Goal: Task Accomplishment & Management: Use online tool/utility

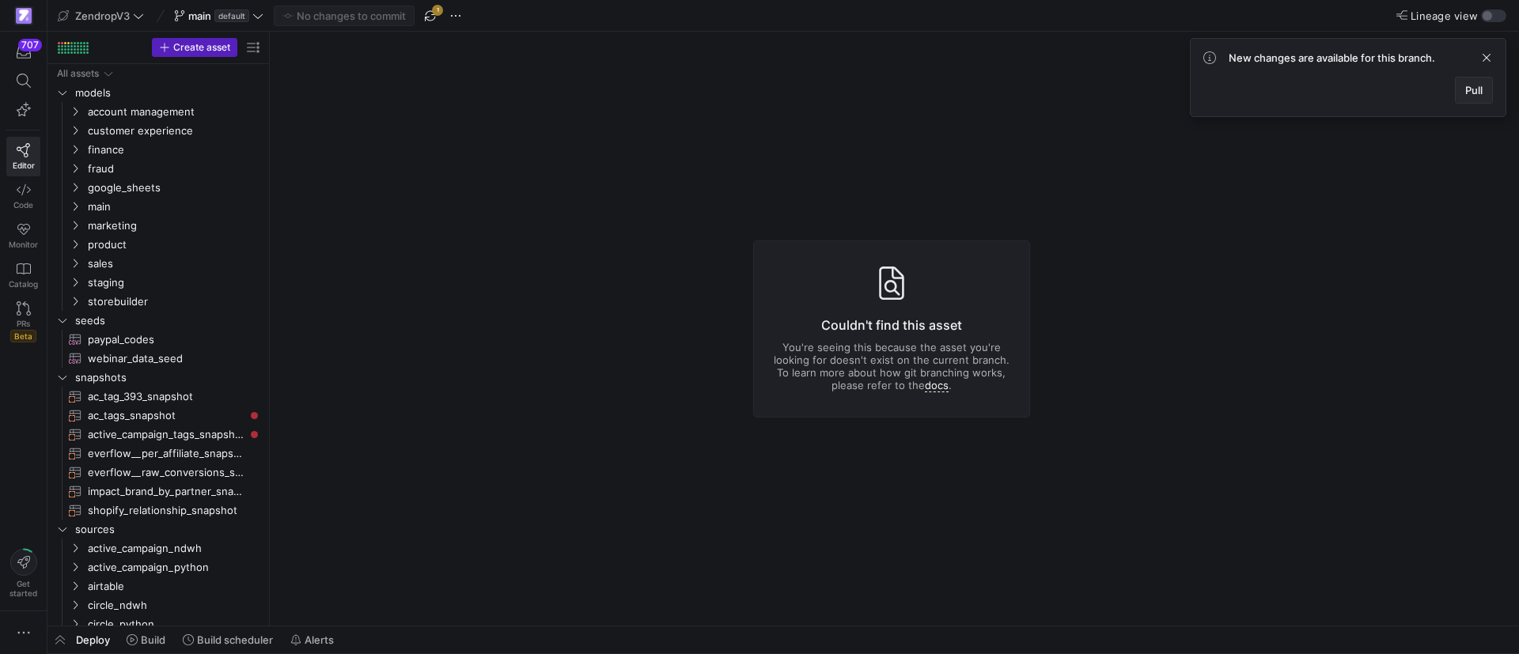
click at [1470, 85] on span "Pull" at bounding box center [1473, 90] width 17 height 13
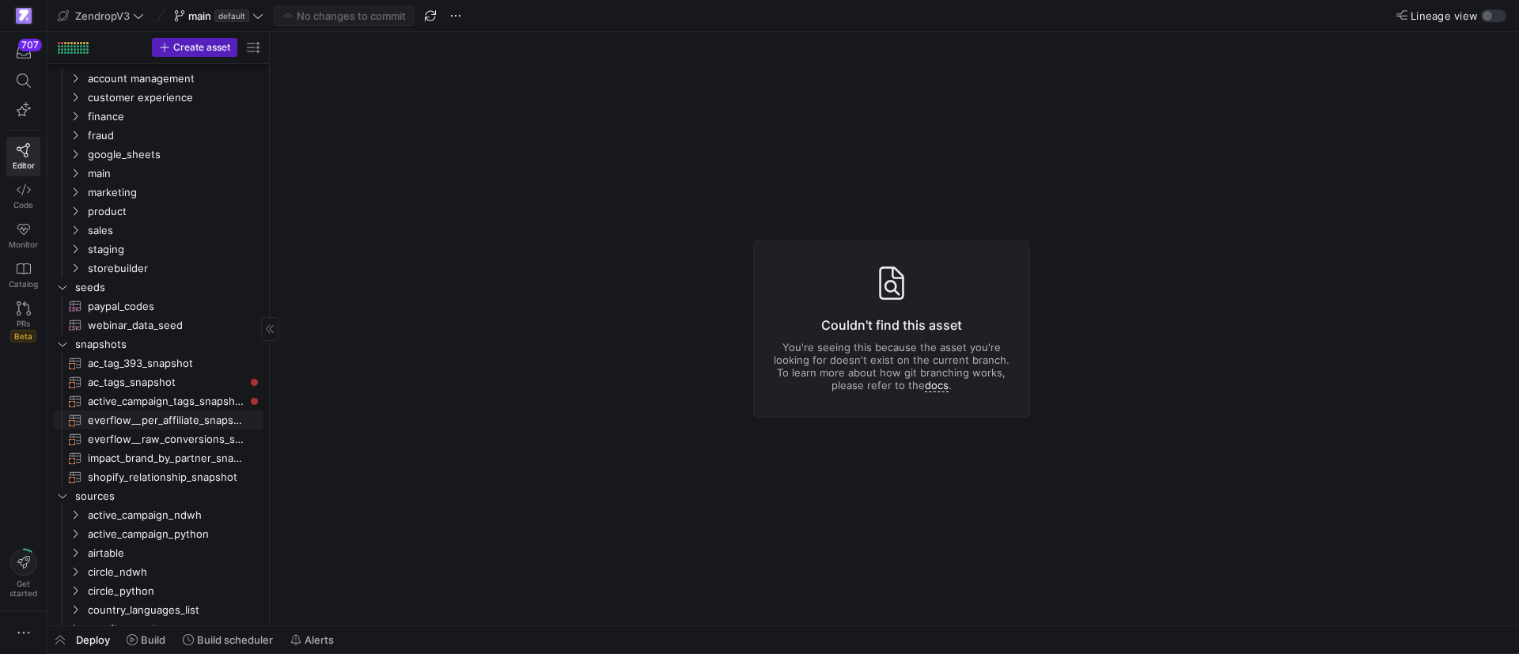
scroll to position [356, 0]
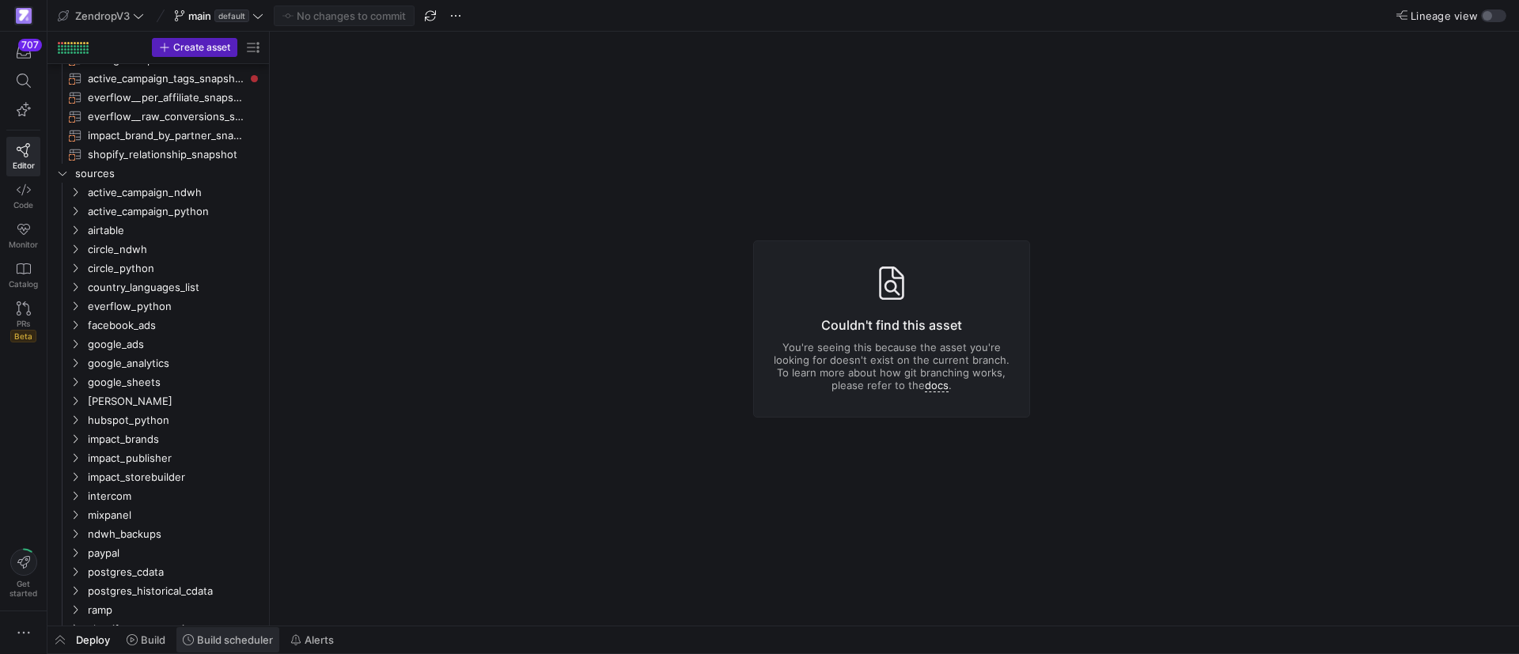
click at [227, 630] on span at bounding box center [227, 639] width 103 height 25
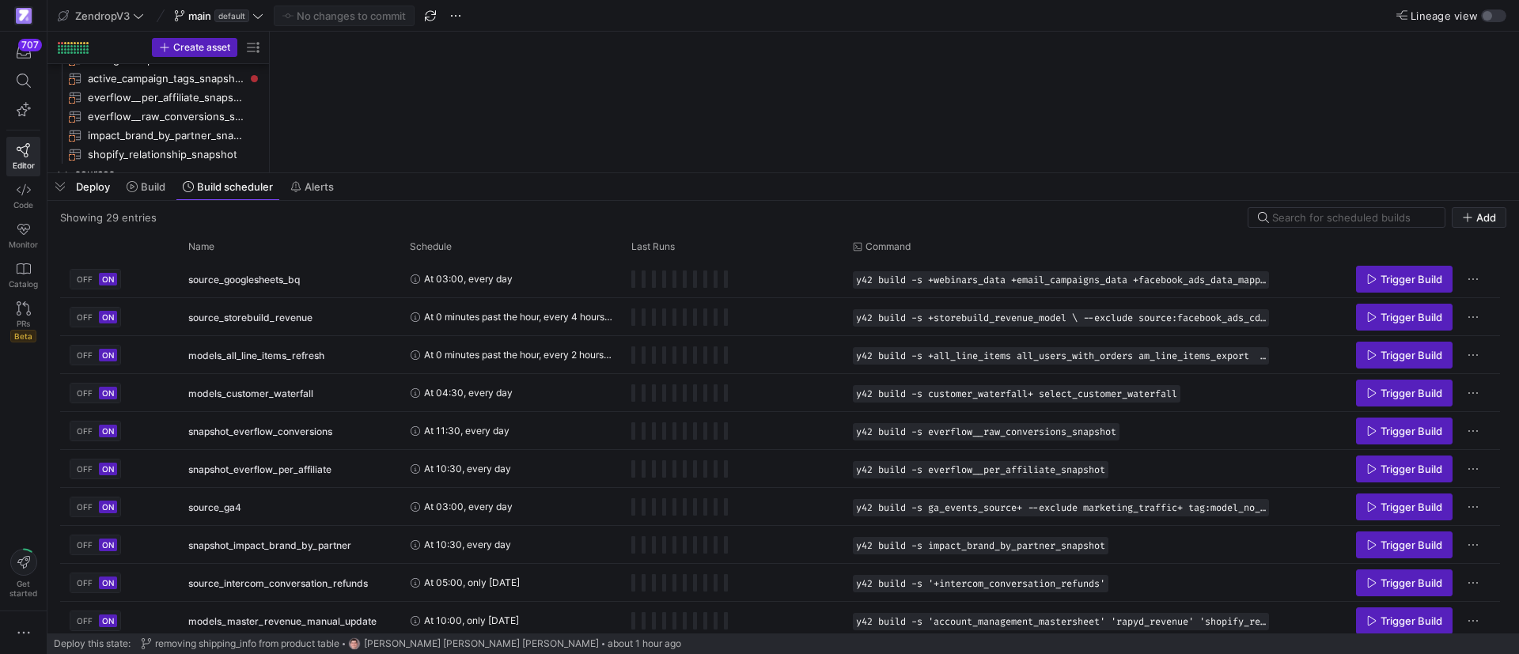
drag, startPoint x: 684, startPoint y: 364, endPoint x: 718, endPoint y: 130, distance: 236.8
click at [719, 170] on div at bounding box center [783, 173] width 1472 height 6
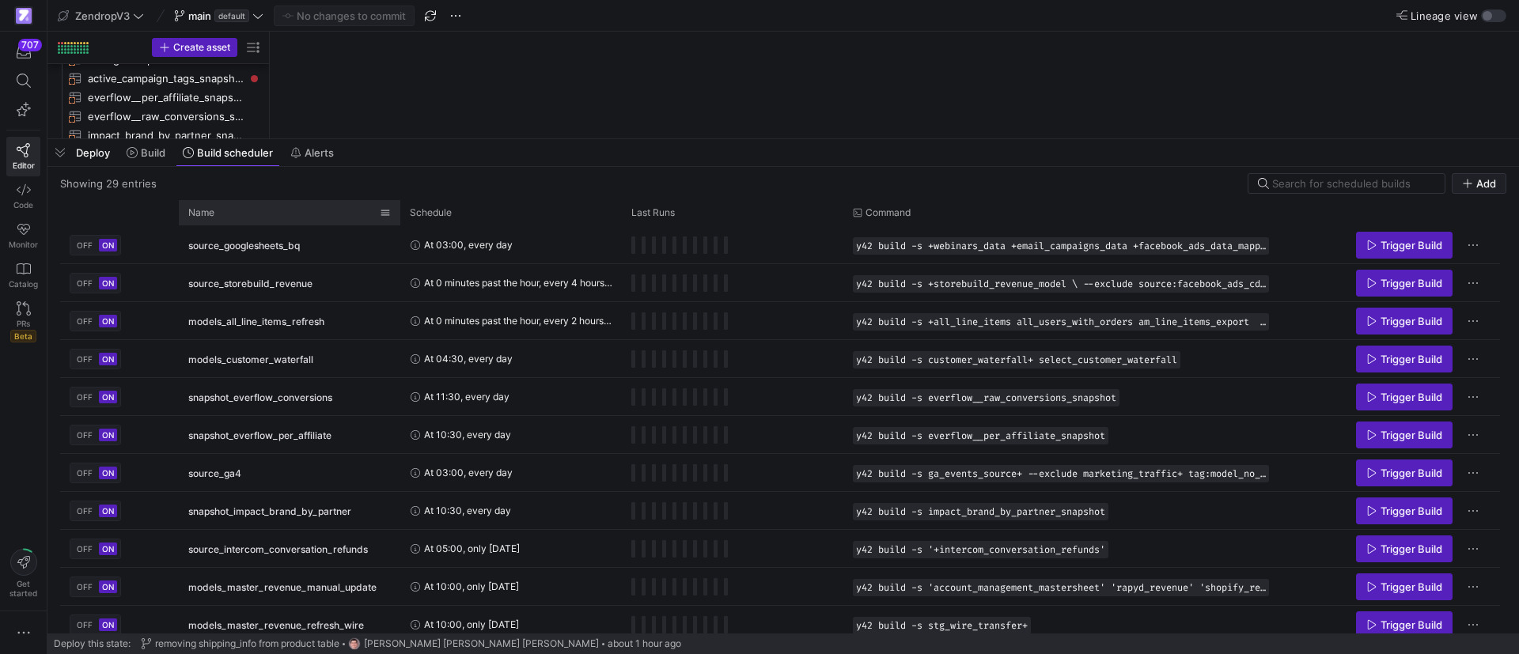
click at [313, 214] on div "Name" at bounding box center [283, 212] width 191 height 17
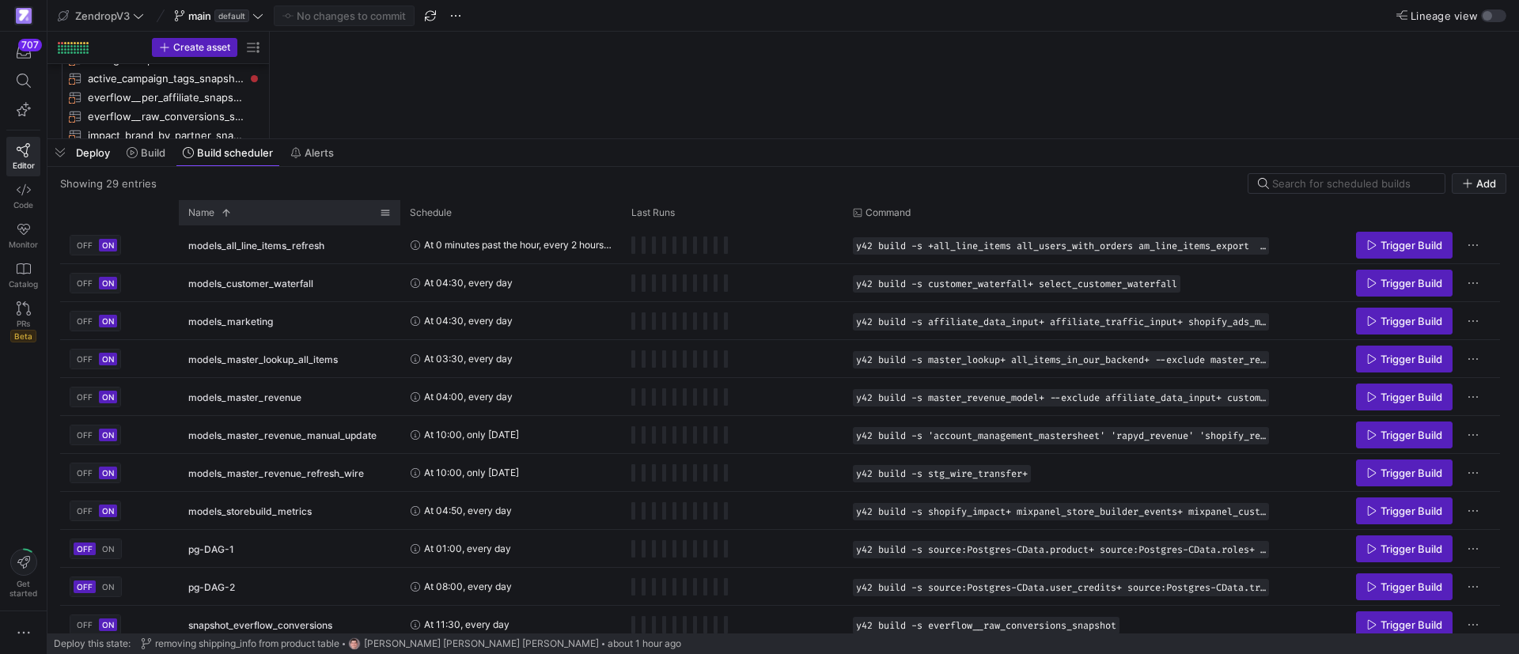
click at [313, 214] on div "Name 1" at bounding box center [283, 212] width 191 height 17
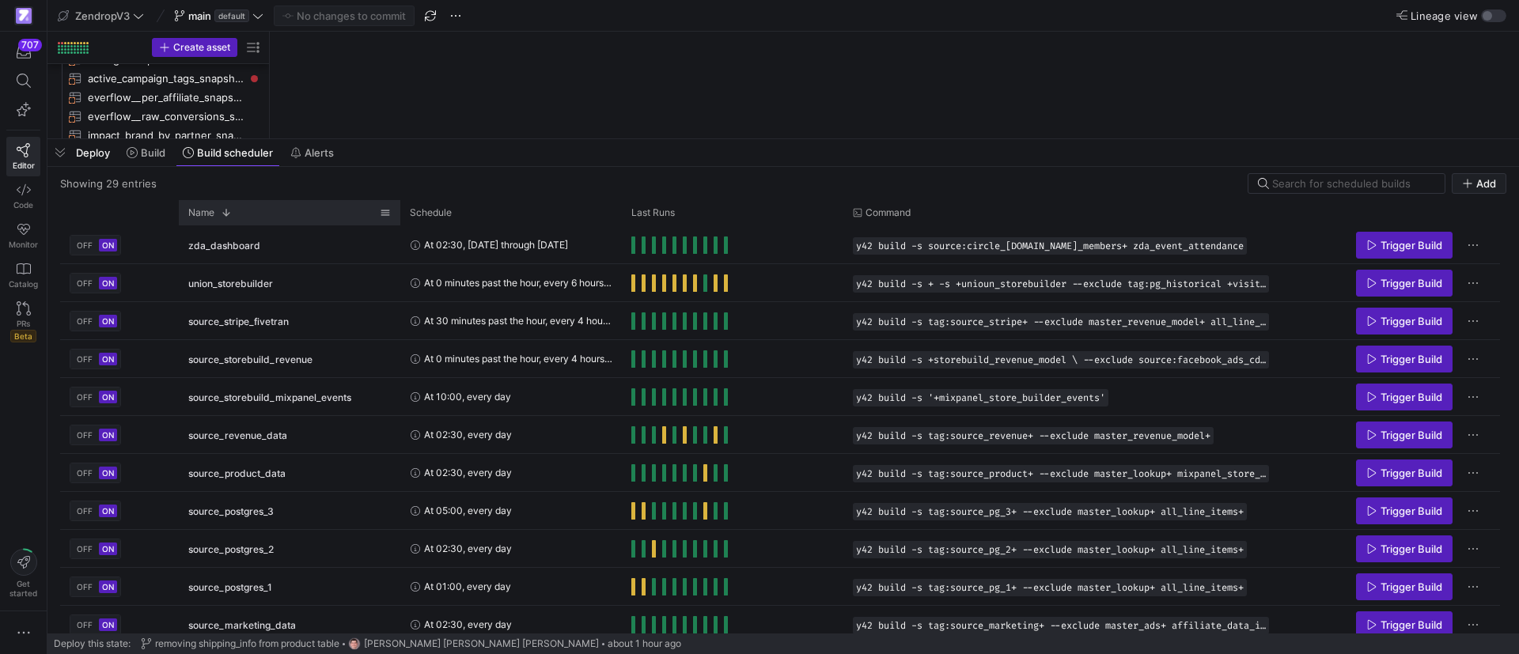
click at [313, 219] on div "Name 1" at bounding box center [283, 212] width 191 height 17
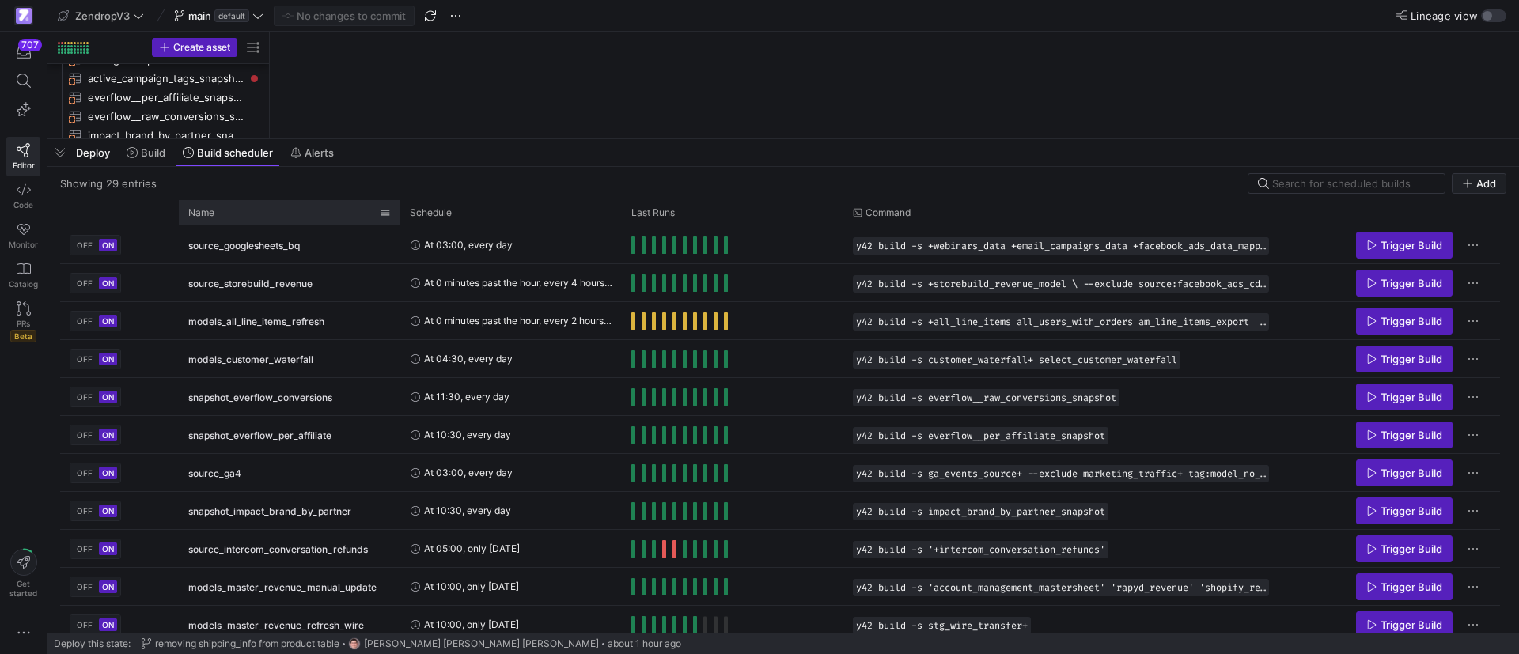
click at [313, 219] on div "Name" at bounding box center [283, 212] width 191 height 17
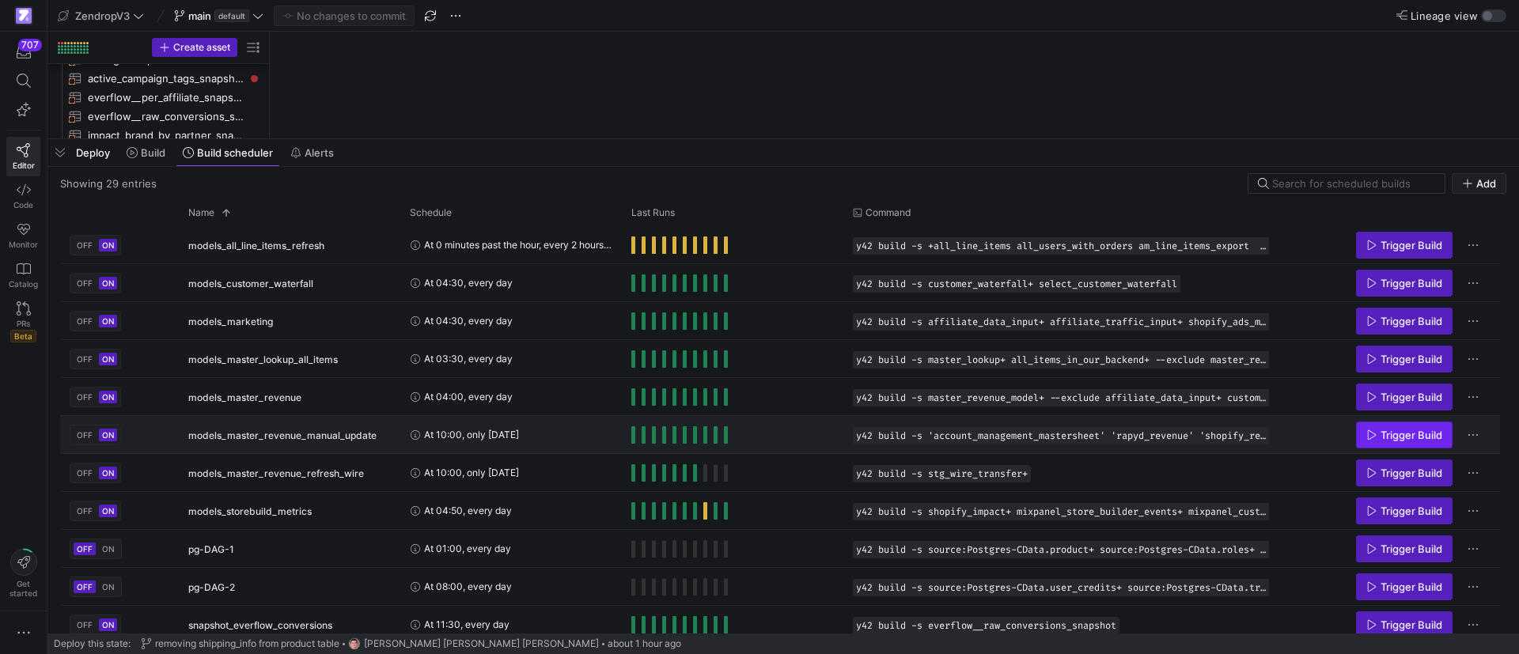
click at [1396, 426] on span "Press SPACE to select this row." at bounding box center [1404, 434] width 95 height 25
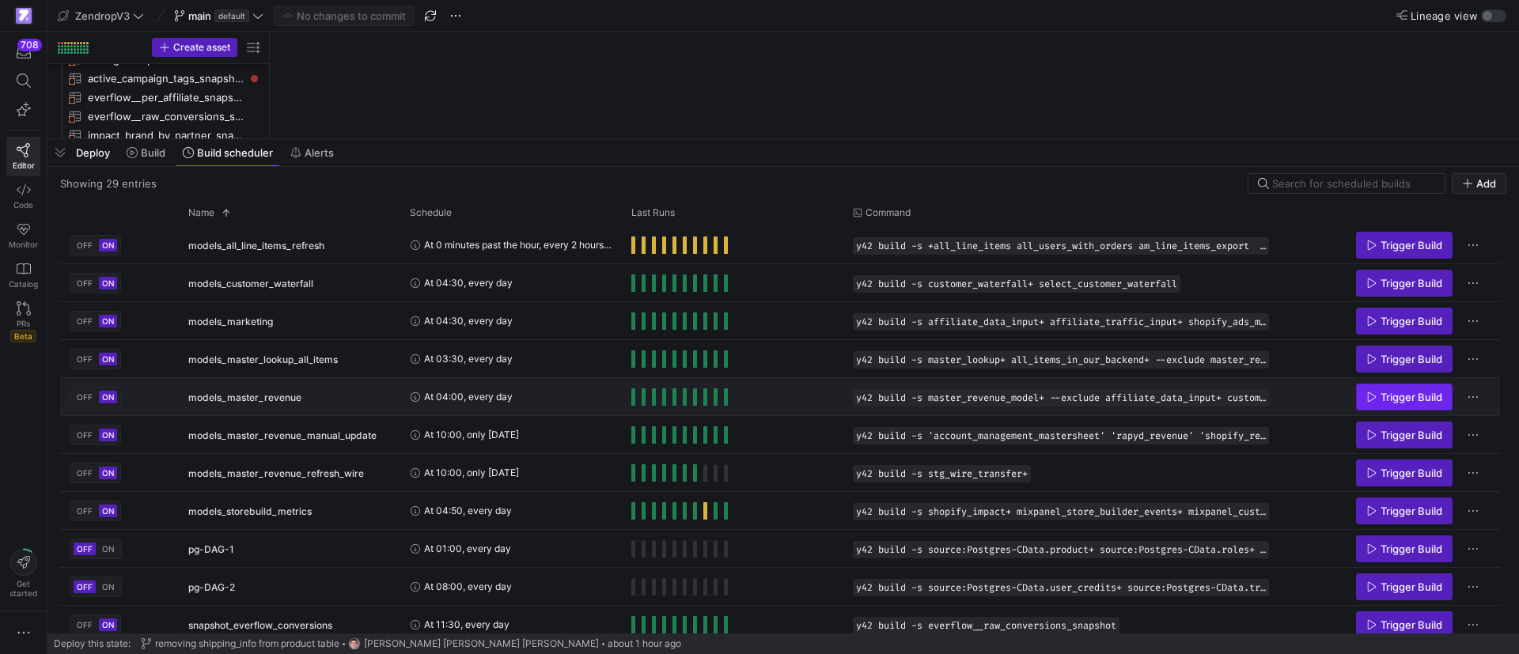
click at [1390, 403] on span "Press SPACE to select this row." at bounding box center [1404, 396] width 95 height 25
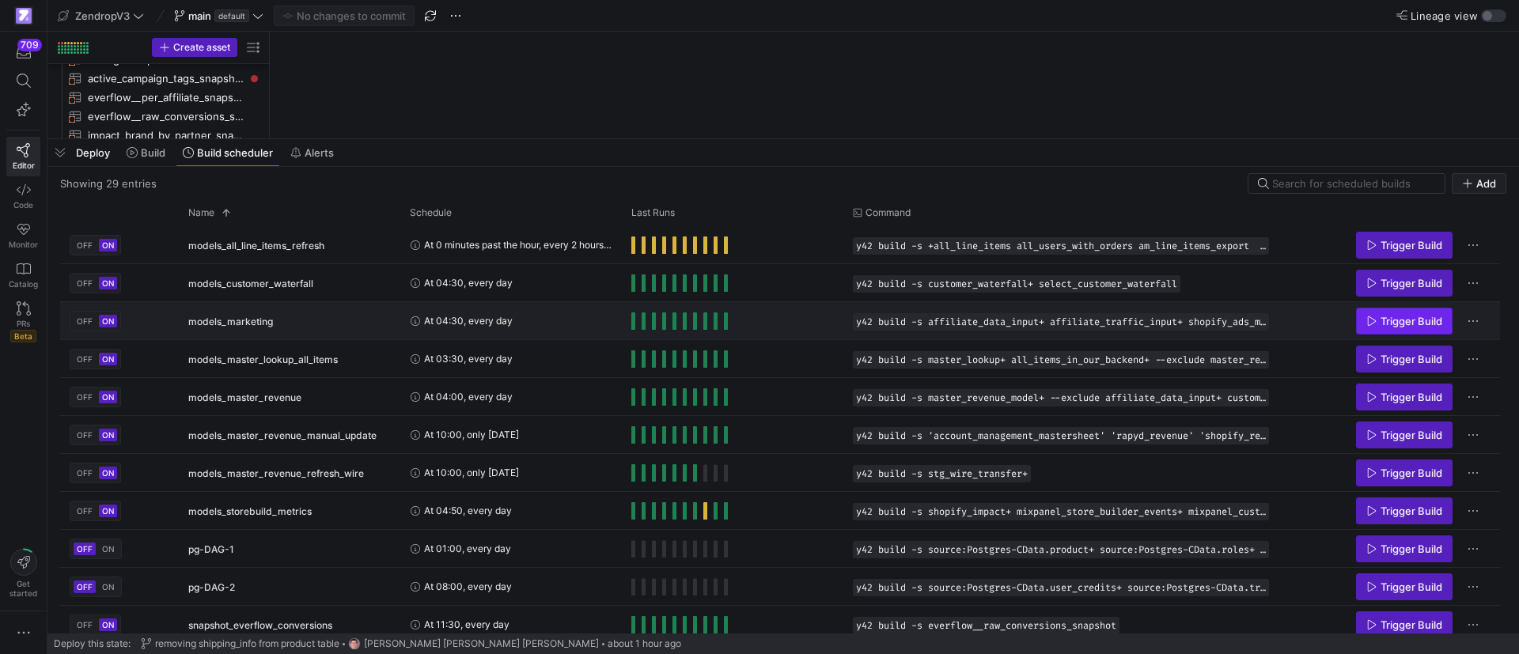
click at [1403, 323] on span "Trigger Build" at bounding box center [1412, 321] width 62 height 13
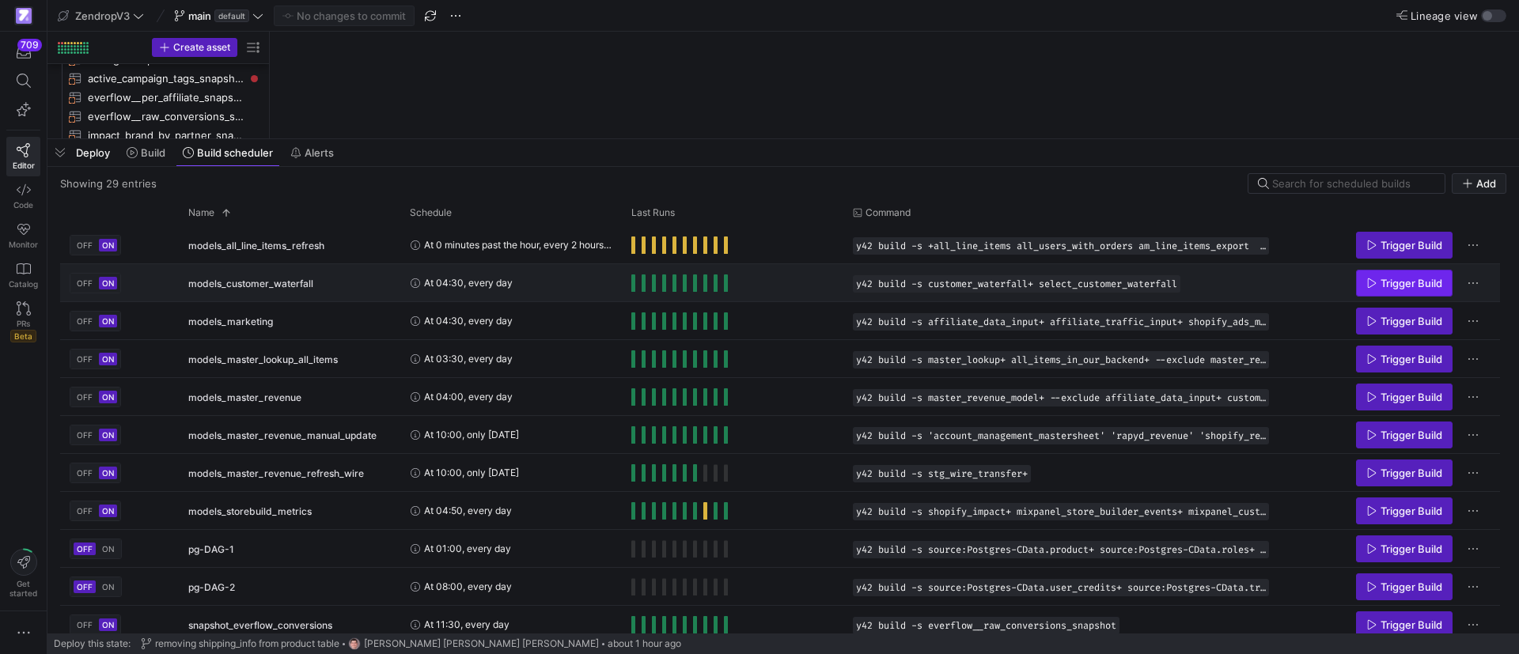
click at [1400, 284] on span "Trigger Build" at bounding box center [1412, 283] width 62 height 13
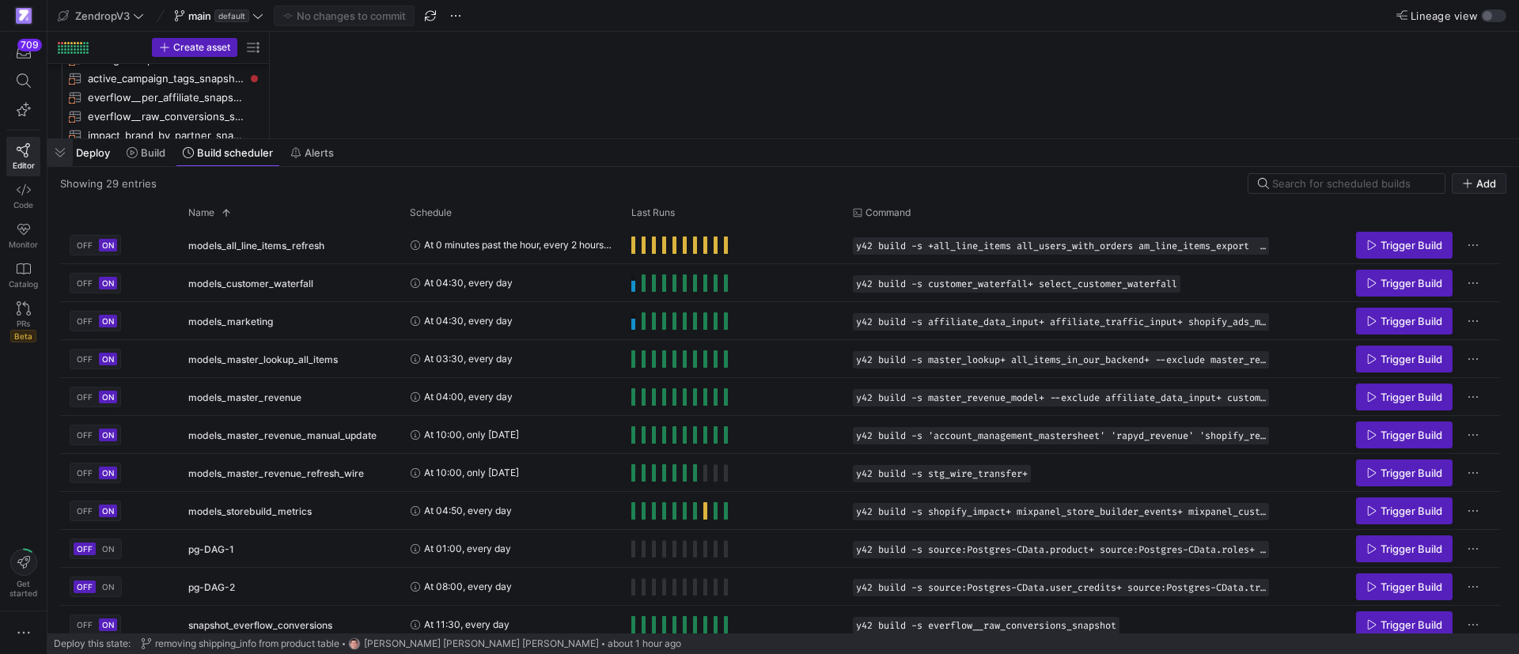
click at [63, 152] on span "button" at bounding box center [59, 152] width 25 height 27
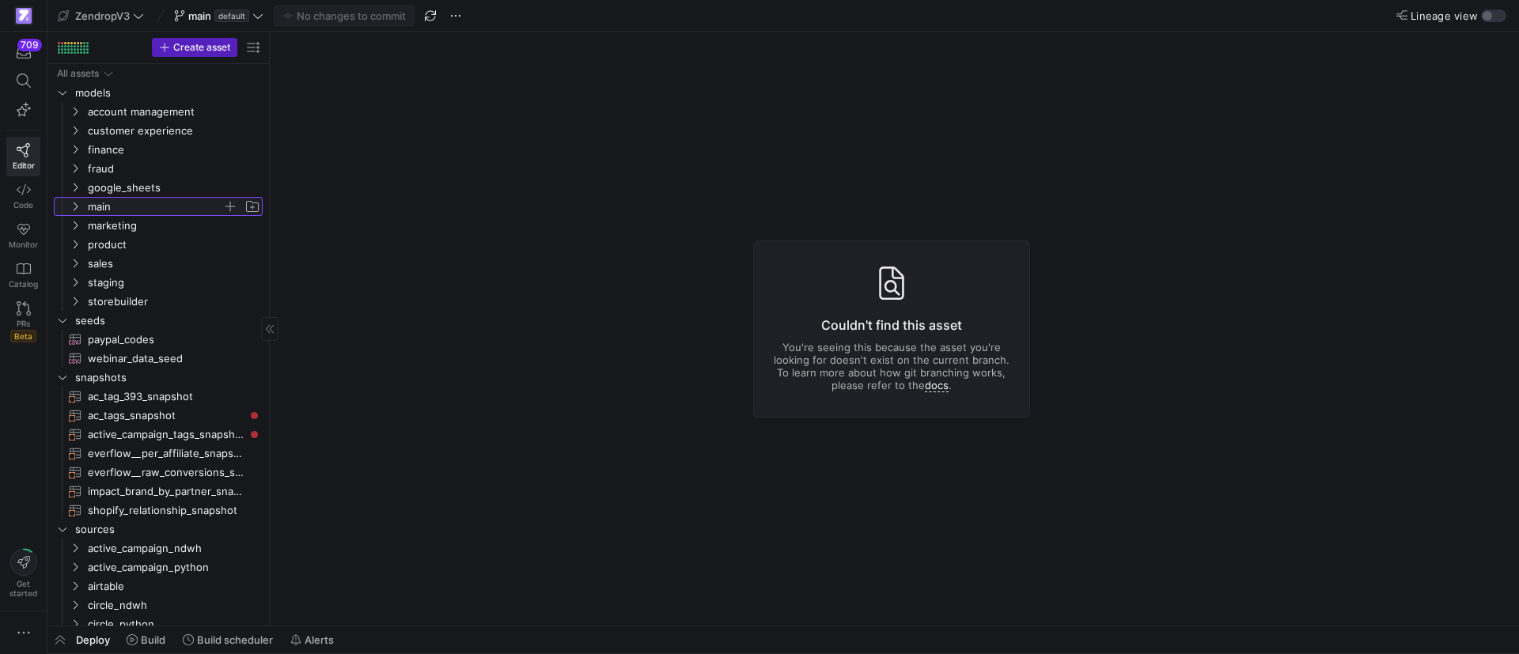
click at [68, 208] on span "main" at bounding box center [164, 206] width 195 height 17
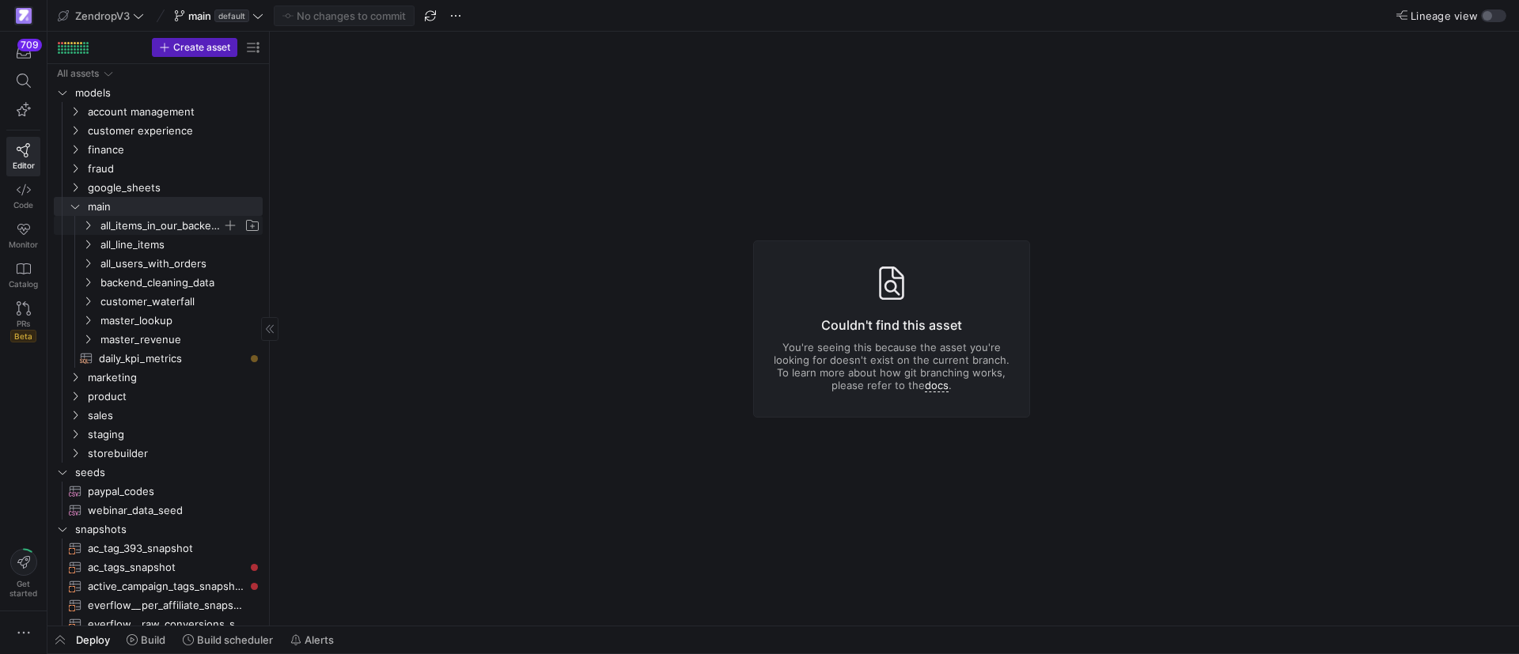
click at [85, 226] on icon "Press SPACE to select this row." at bounding box center [87, 225] width 11 height 9
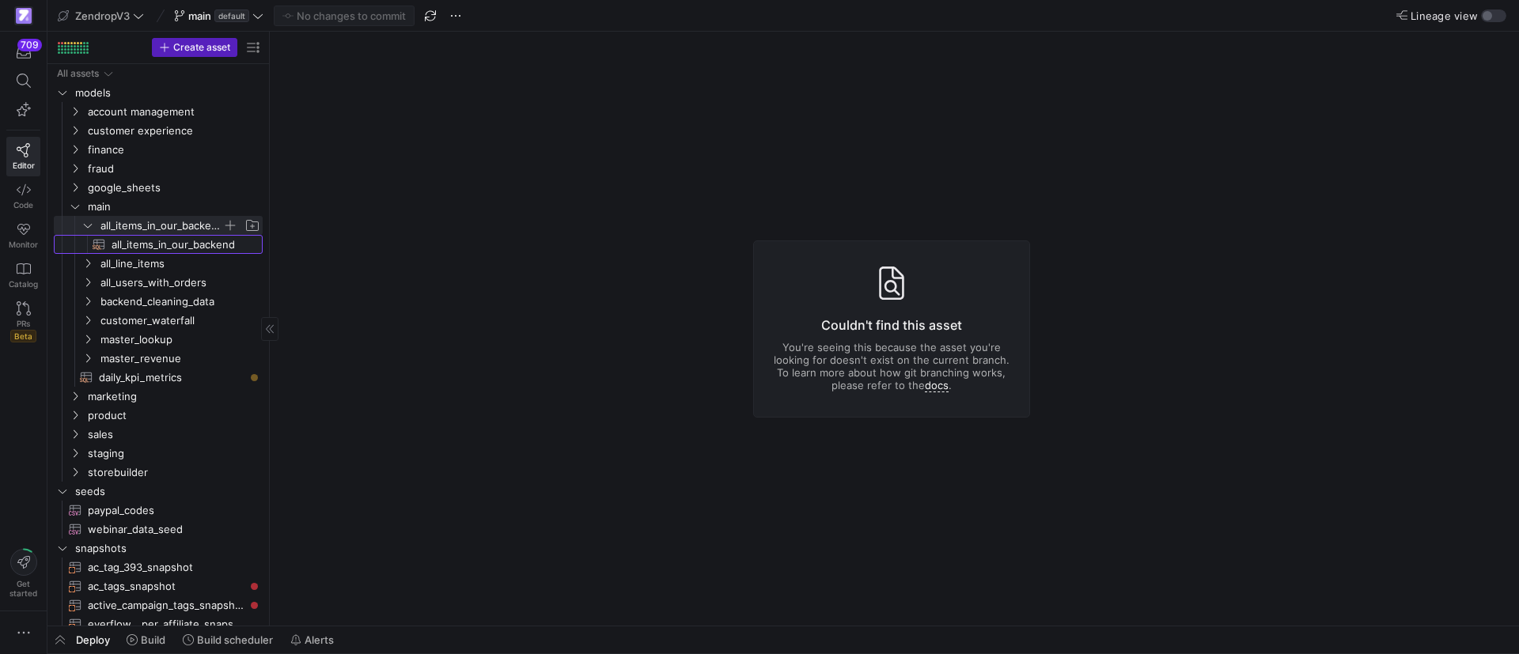
click at [119, 241] on span "all_items_in_our_backend​​​​​​​​​​" at bounding box center [178, 245] width 133 height 18
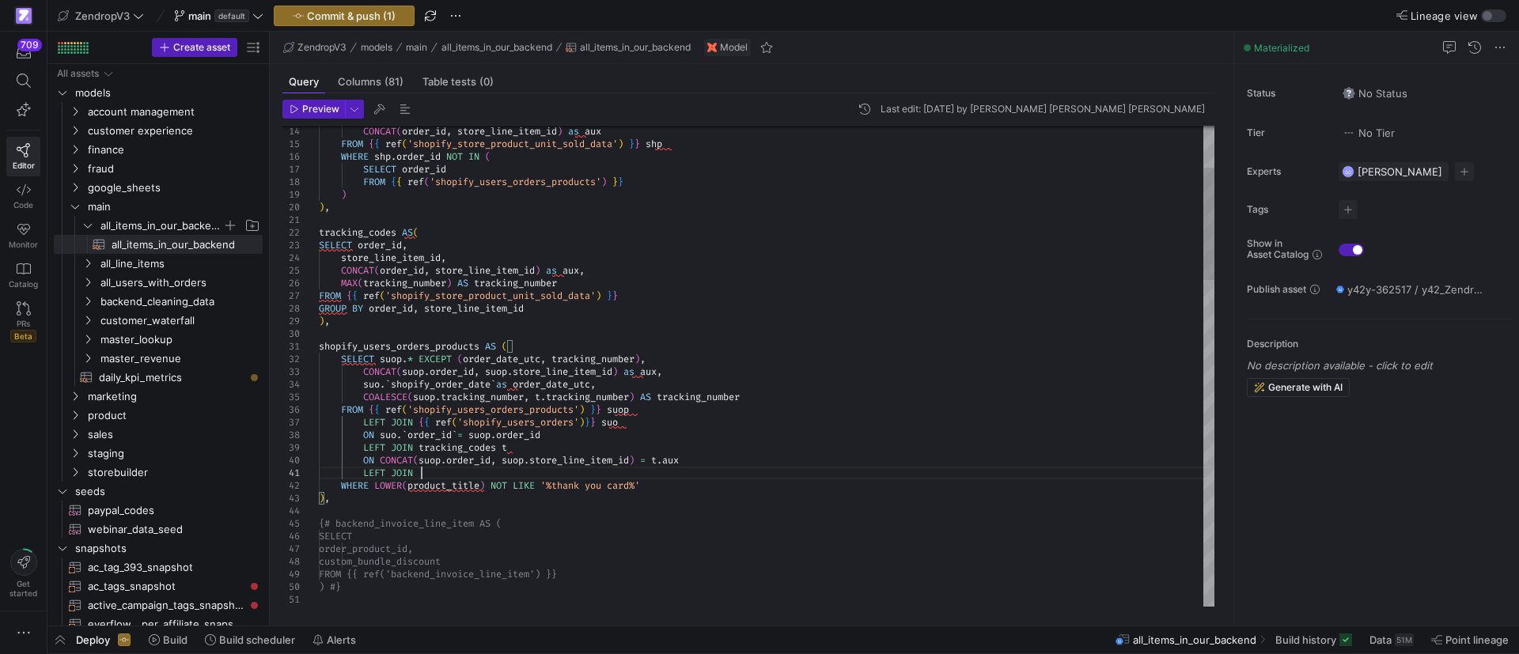
scroll to position [0, 101]
drag, startPoint x: 370, startPoint y: 411, endPoint x: 612, endPoint y: 409, distance: 241.3
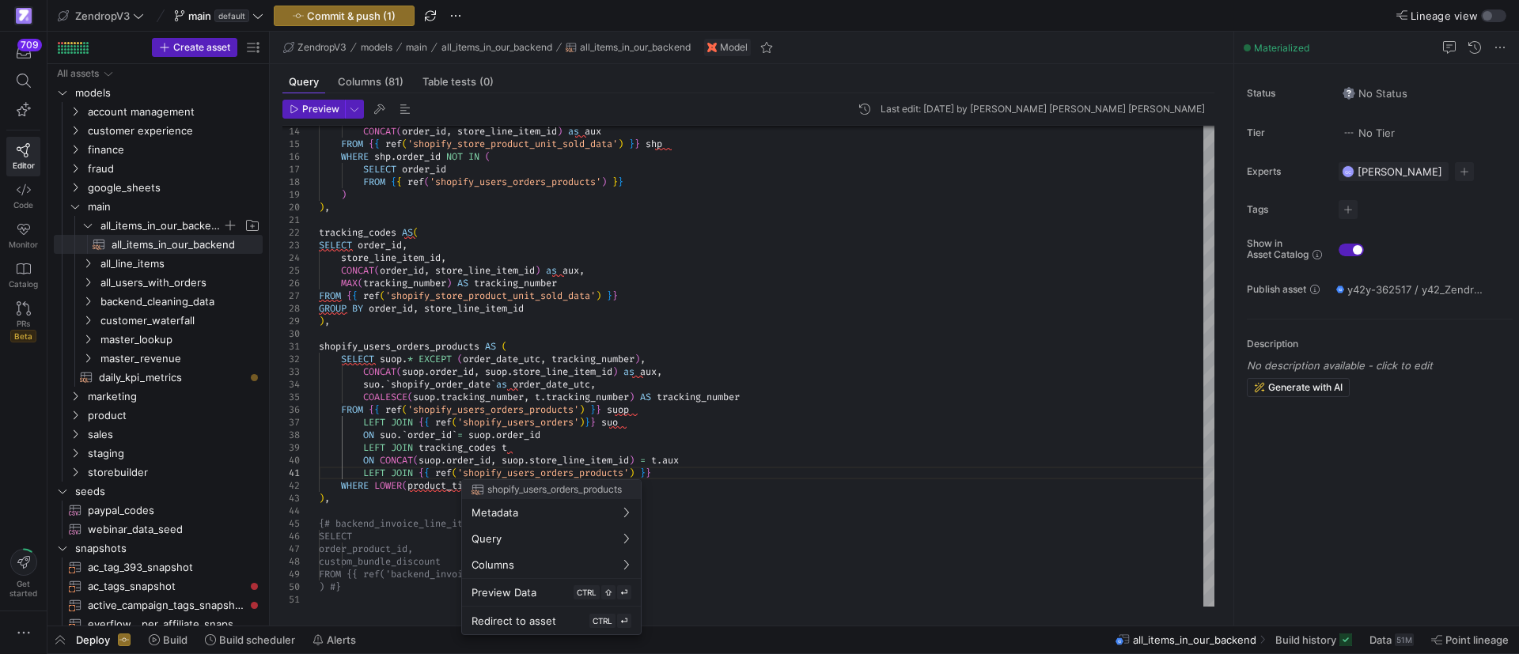
click at [521, 471] on div at bounding box center [759, 327] width 1519 height 654
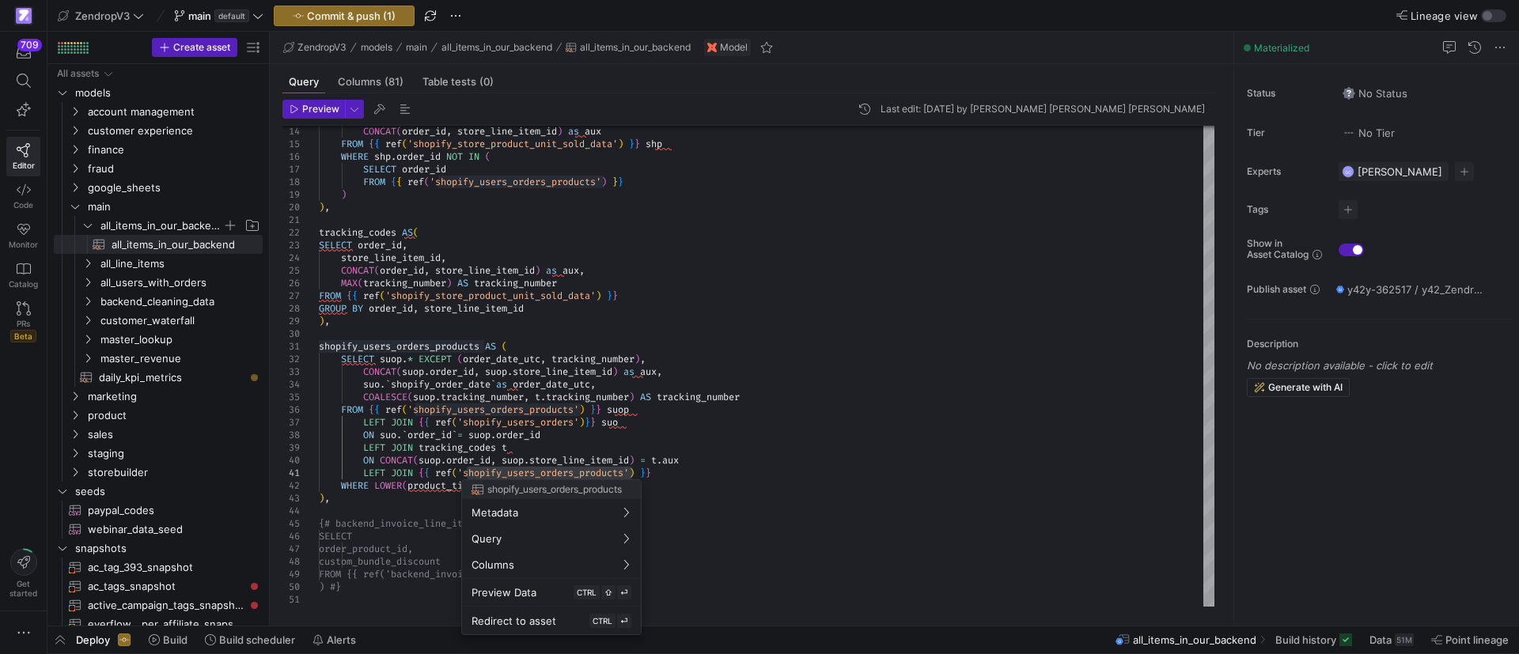
click at [517, 472] on div at bounding box center [759, 327] width 1519 height 654
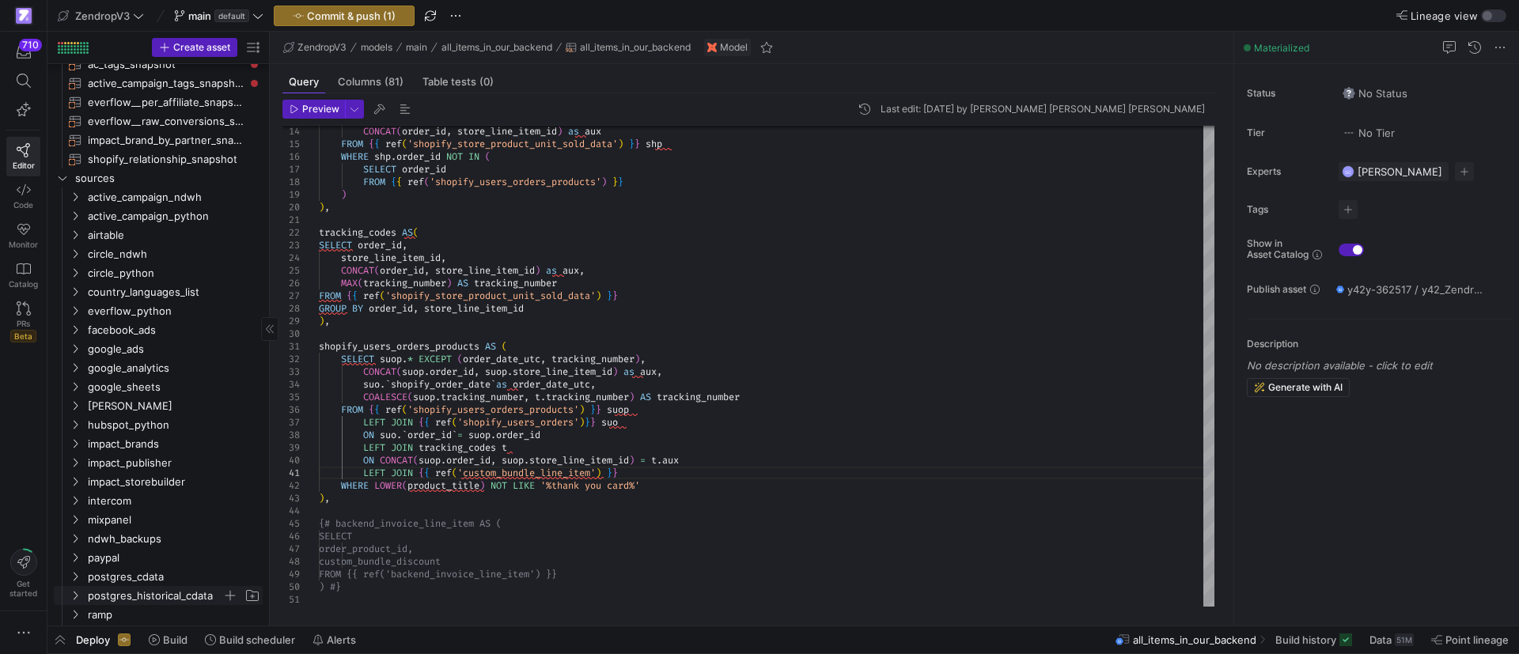
scroll to position [634, 0]
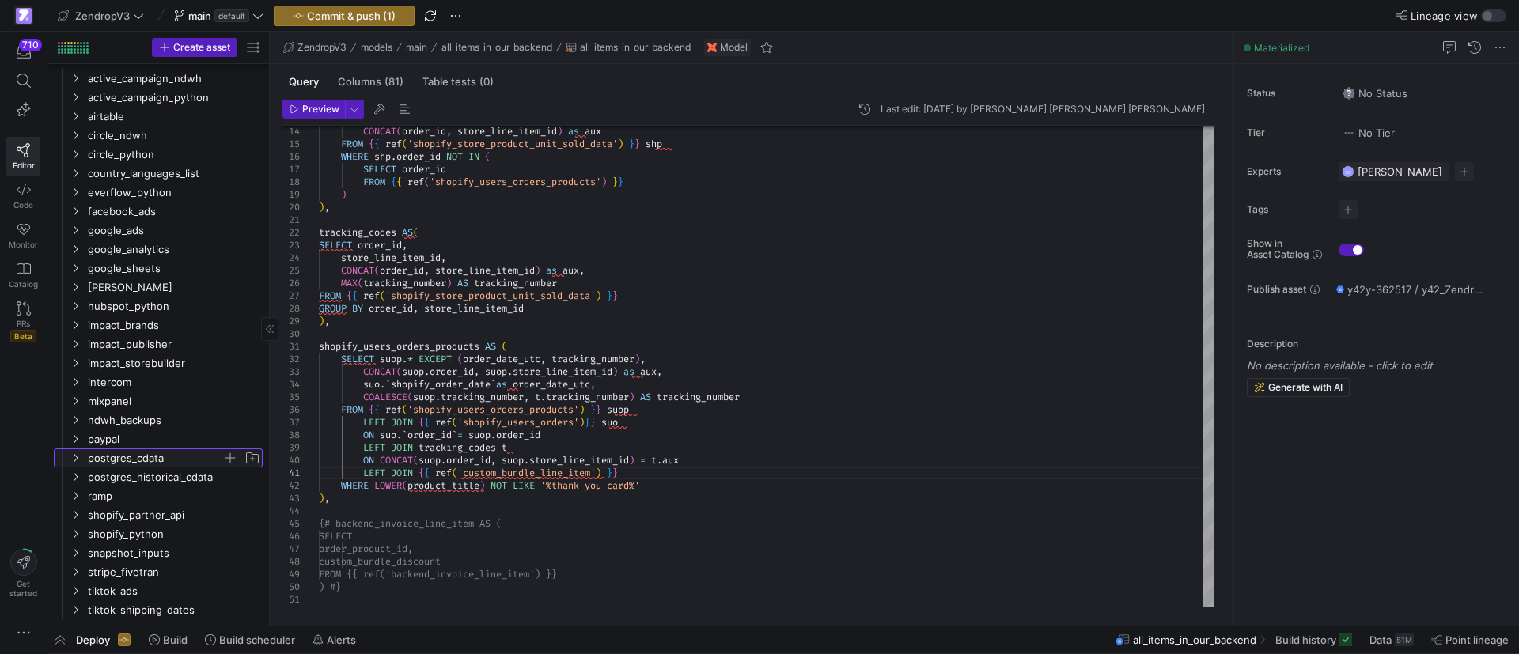
click at [79, 463] on y42-icon "Press SPACE to select this row." at bounding box center [75, 458] width 13 height 13
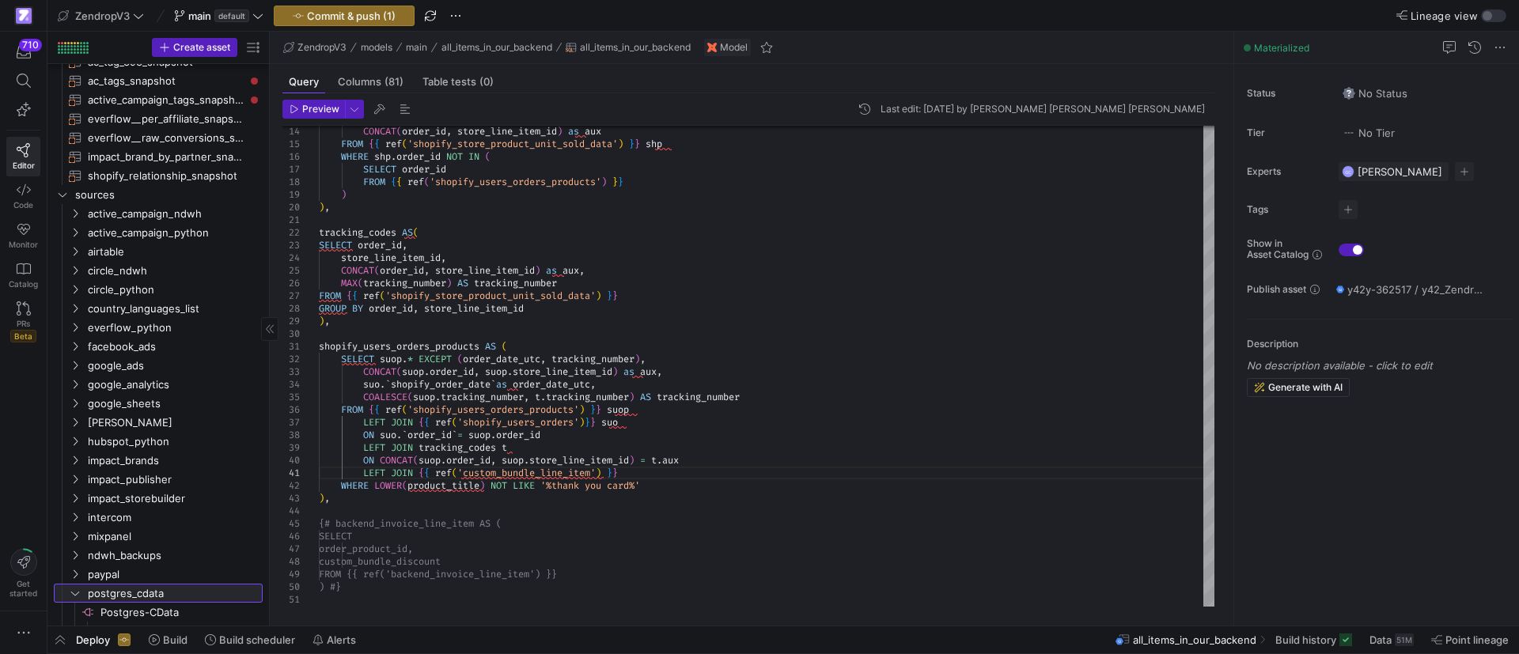
scroll to position [980, 0]
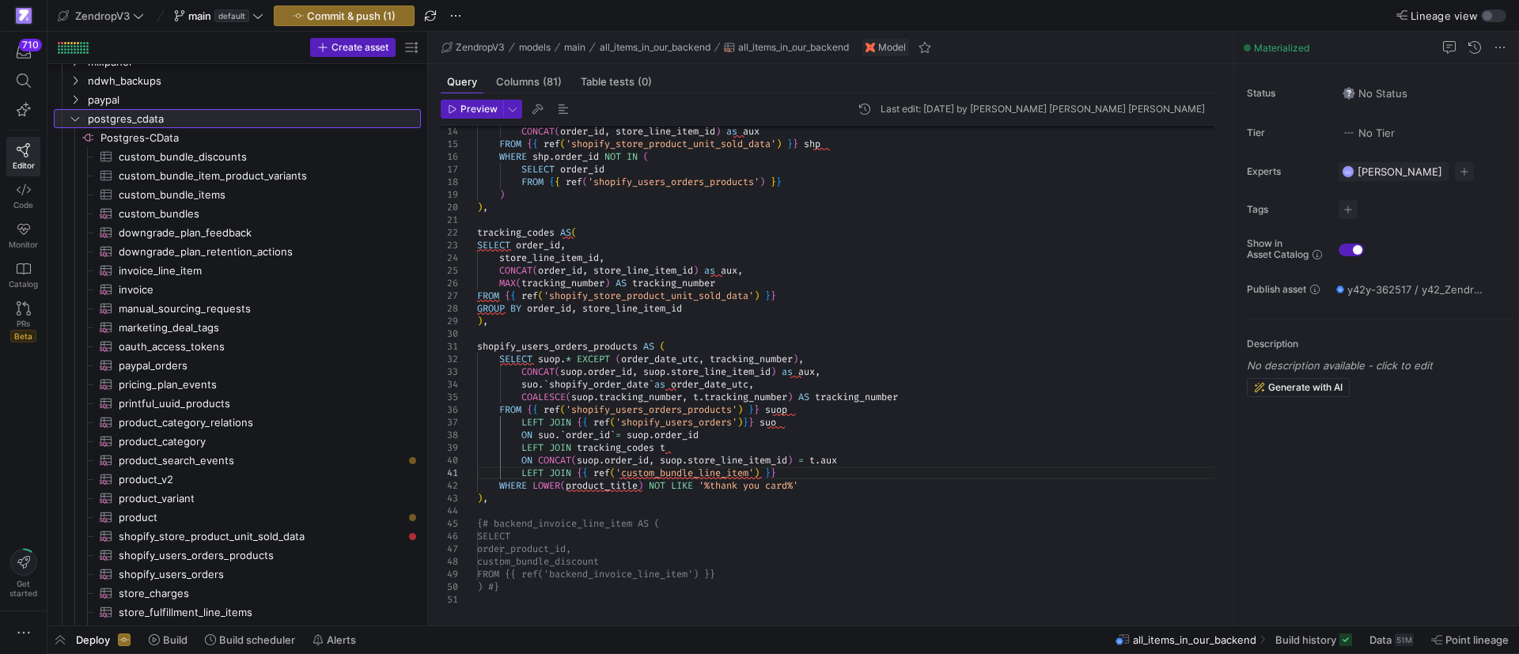
drag, startPoint x: 269, startPoint y: 227, endPoint x: 429, endPoint y: 227, distance: 159.8
click at [429, 227] on as-split "Create asset Drag here to set row groups Drag here to set column labels Group 1…" at bounding box center [783, 329] width 1472 height 594
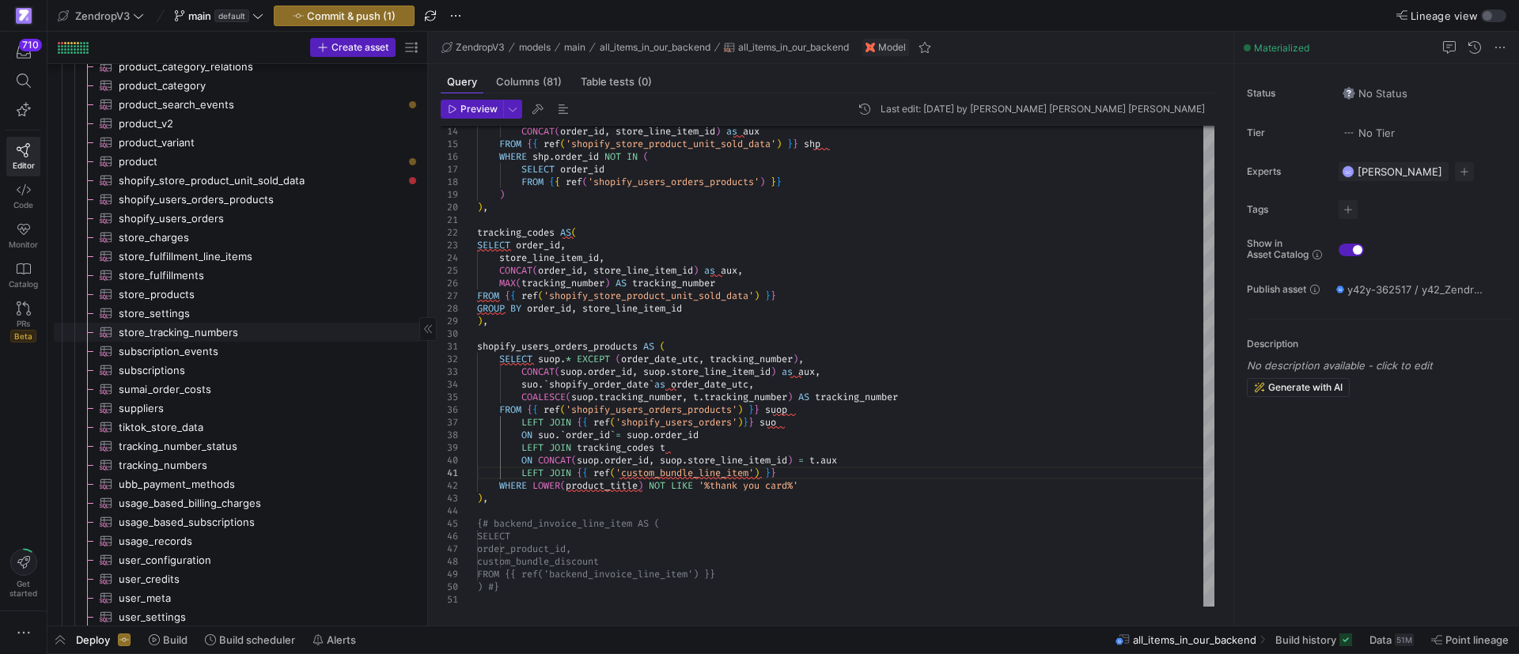
scroll to position [0, 0]
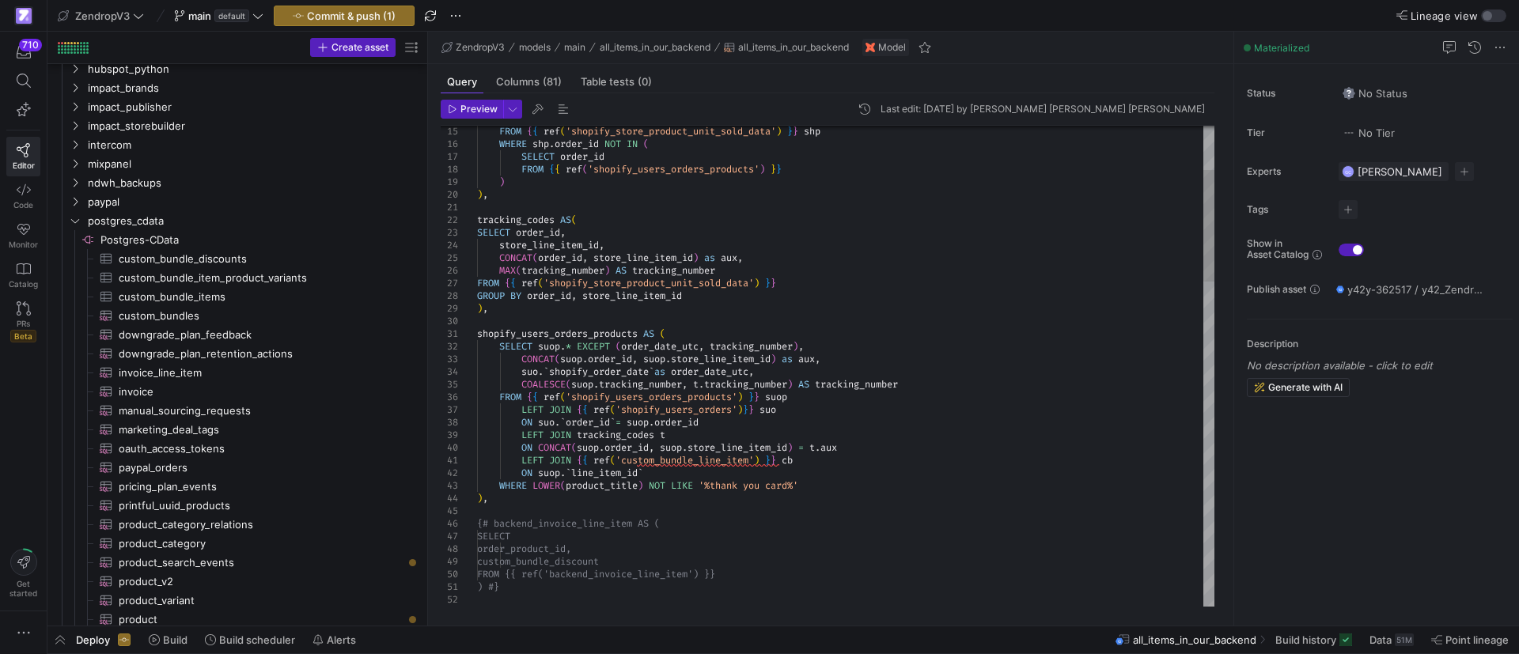
drag, startPoint x: 907, startPoint y: 460, endPoint x: 806, endPoint y: 460, distance: 100.5
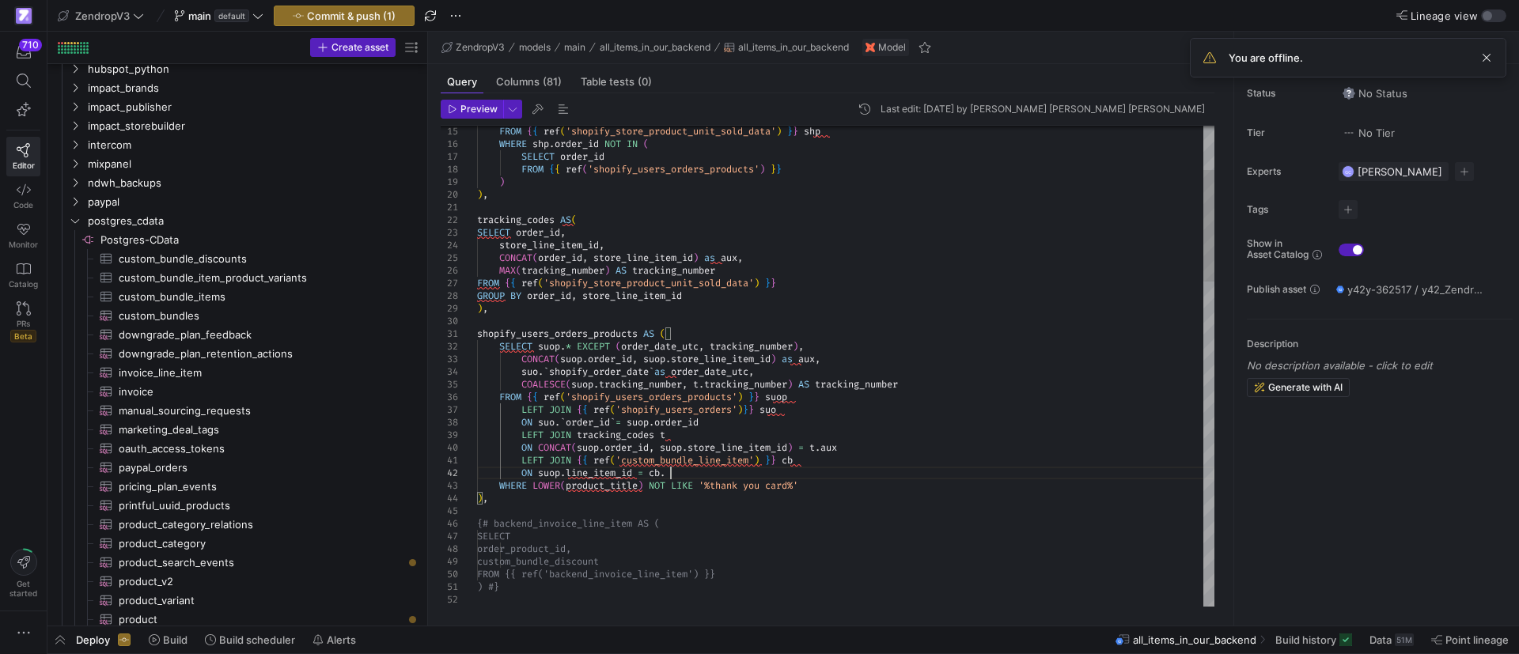
type textarea "LEFT JOIN {{ ref('custom_bundle_line_item') }} cb ON suop.line_item_id = cb.ord…"
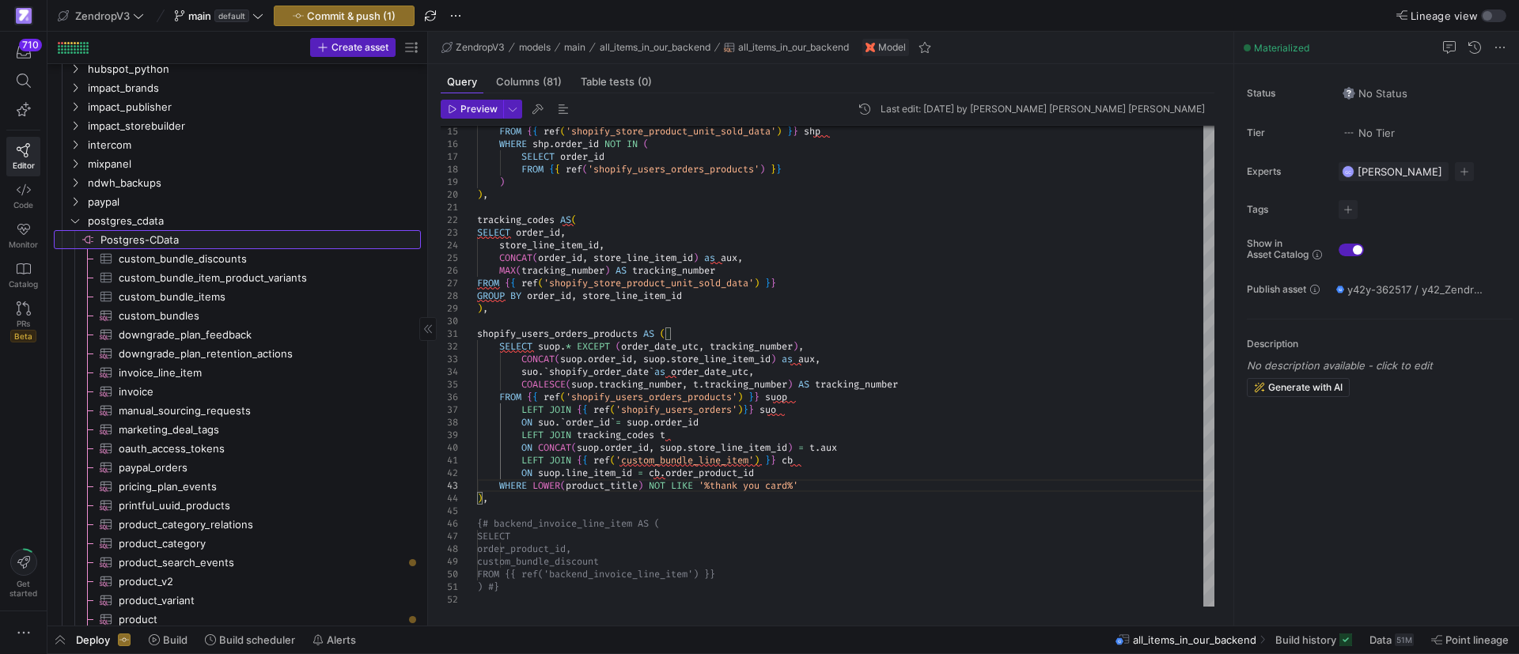
click at [207, 242] on span "Postgres-CData​​​​​​​​" at bounding box center [259, 240] width 318 height 18
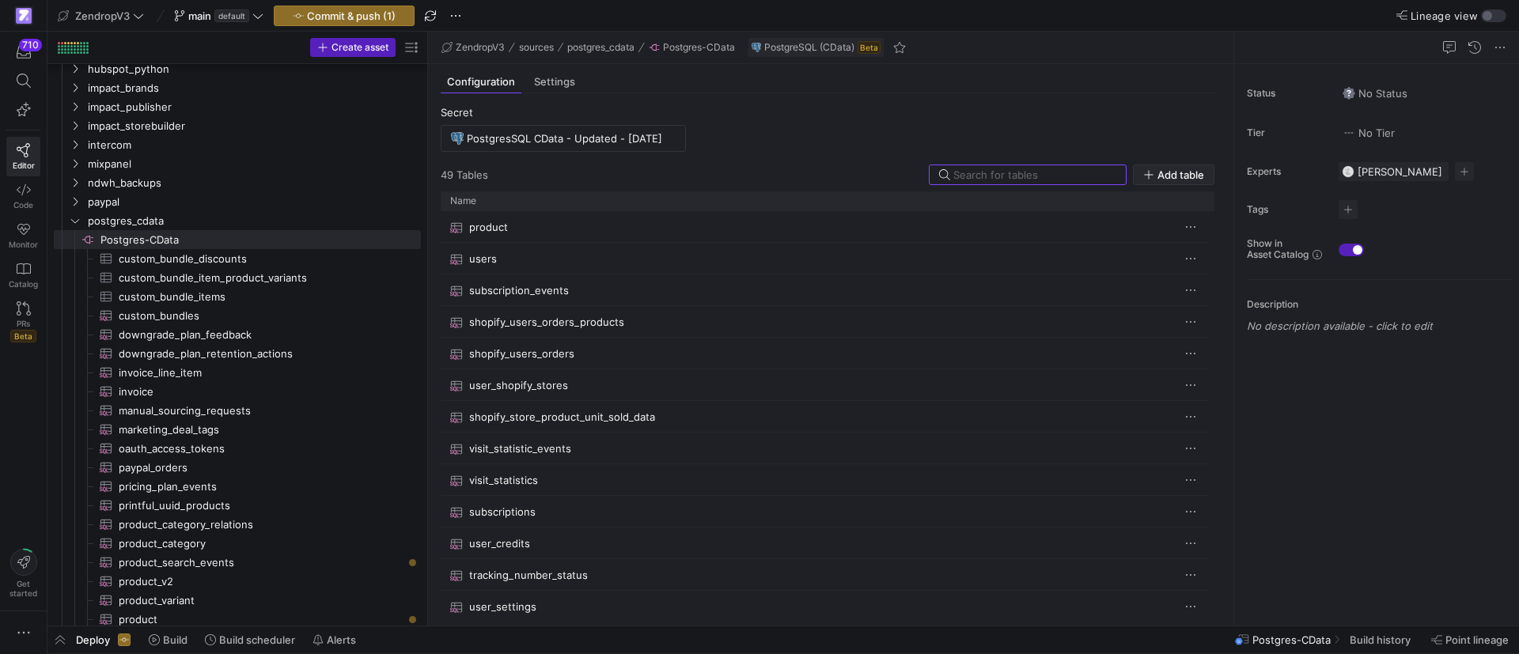
click at [1178, 173] on span "Add table" at bounding box center [1180, 175] width 47 height 13
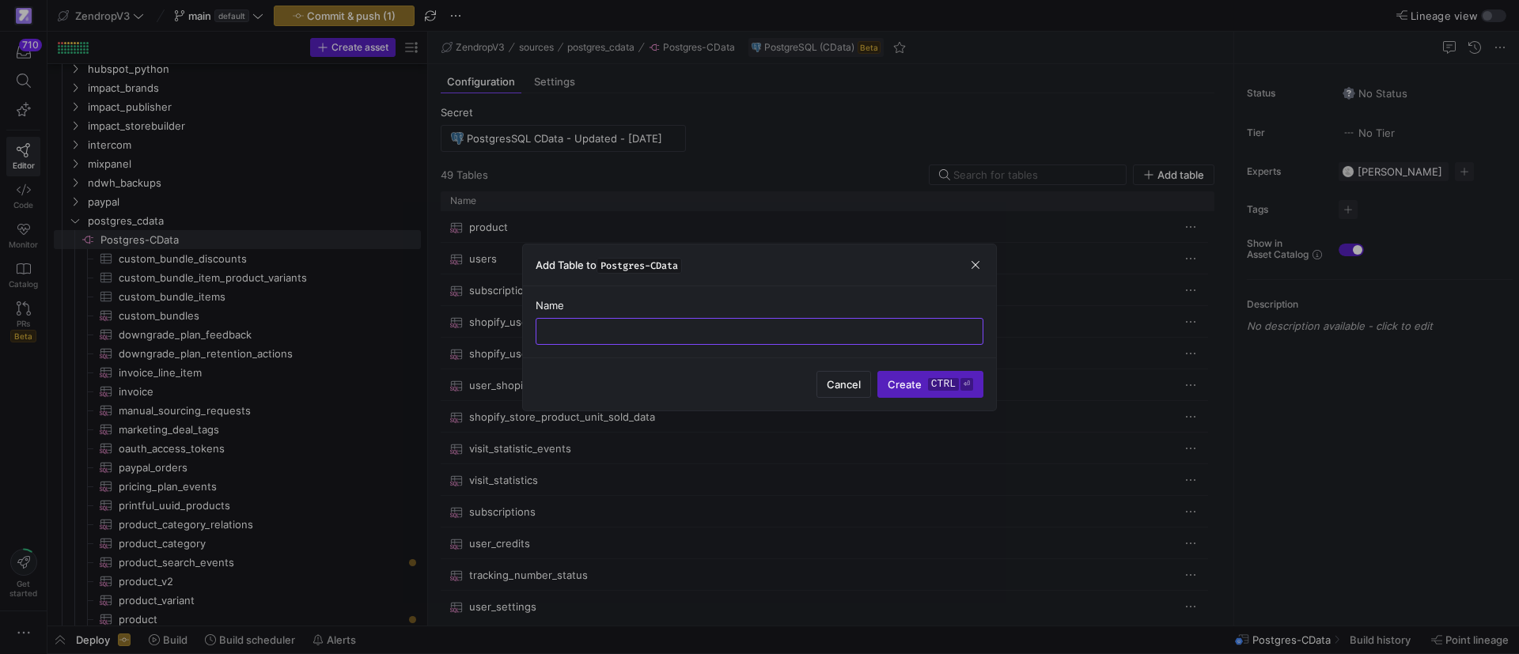
paste input "order_product_id"
drag, startPoint x: 643, startPoint y: 331, endPoint x: 506, endPoint y: 335, distance: 137.7
click at [518, 333] on div "Add Table to Postgres-CData Name order_product_id Cancel Create ctrl ⏎" at bounding box center [759, 327] width 1519 height 654
type input "custom_bundle_line_item"
click at [723, 362] on div "Cancel Create ctrl ⏎" at bounding box center [759, 384] width 473 height 53
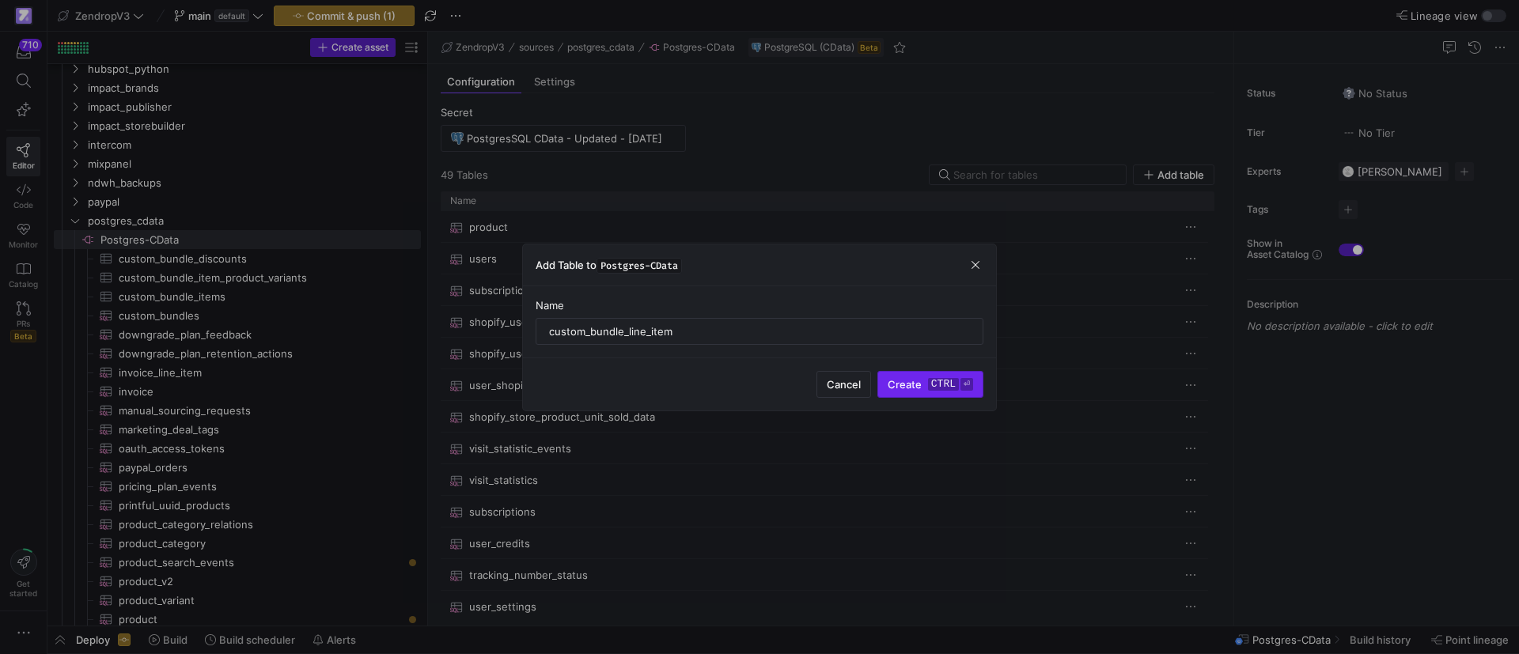
click at [915, 388] on span "Create ctrl ⏎" at bounding box center [930, 384] width 85 height 13
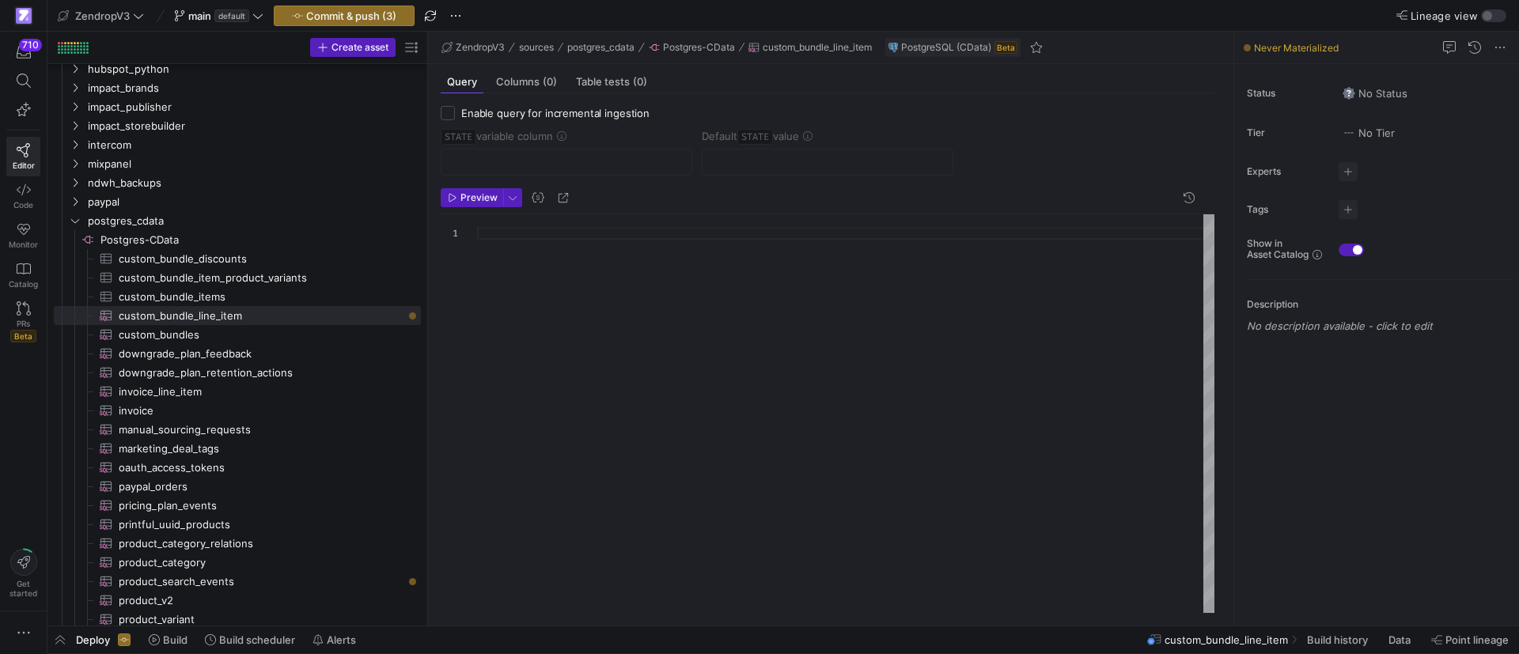
click at [536, 248] on div at bounding box center [845, 413] width 737 height 399
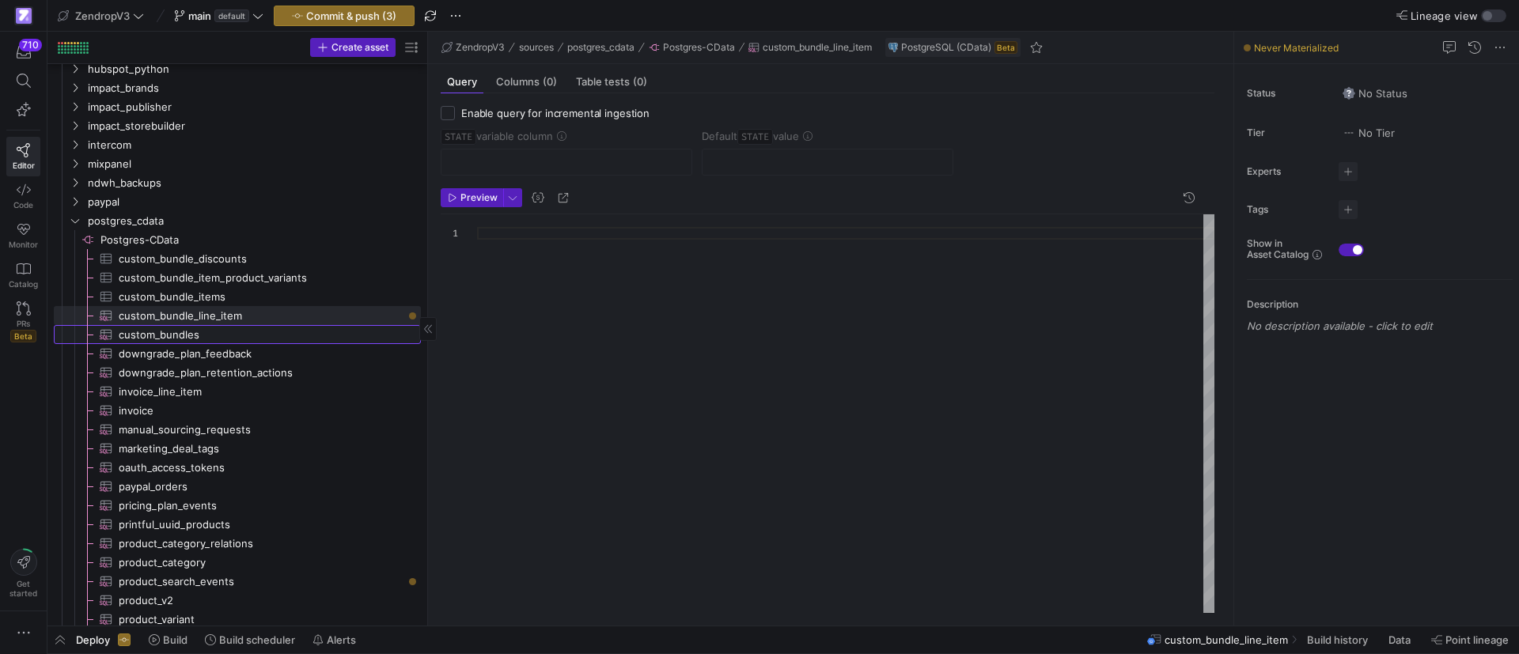
click at [237, 336] on span "custom_bundles​​​​​​​​​" at bounding box center [261, 335] width 284 height 18
checkbox input "true"
type input "updated_at"
type input "2024-08-20 00:00:00Z"
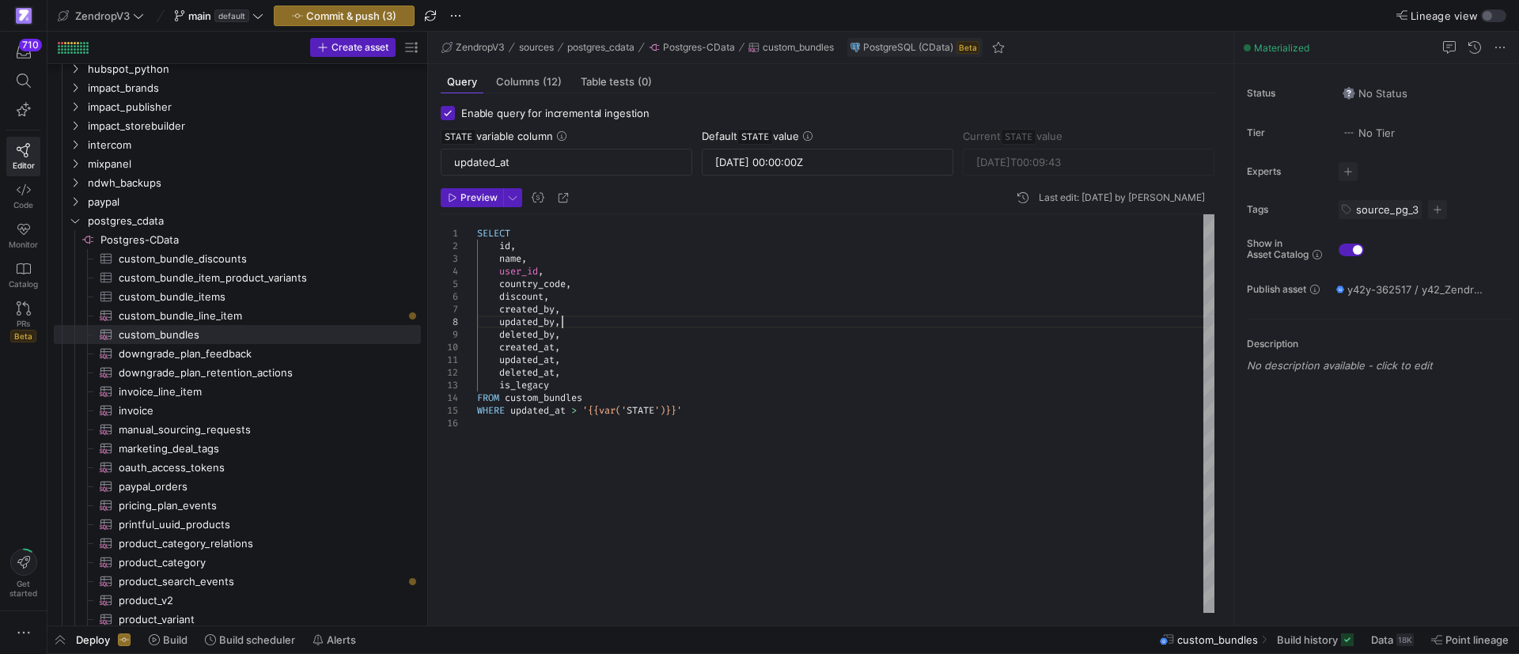
click at [623, 324] on div "SELECT id , name , user_id , country_code , discount , created_by , updated_by …" at bounding box center [845, 413] width 737 height 399
type textarea "SELECT id, name, user_id, country_code, discount, created_by, updated_by, delet…"
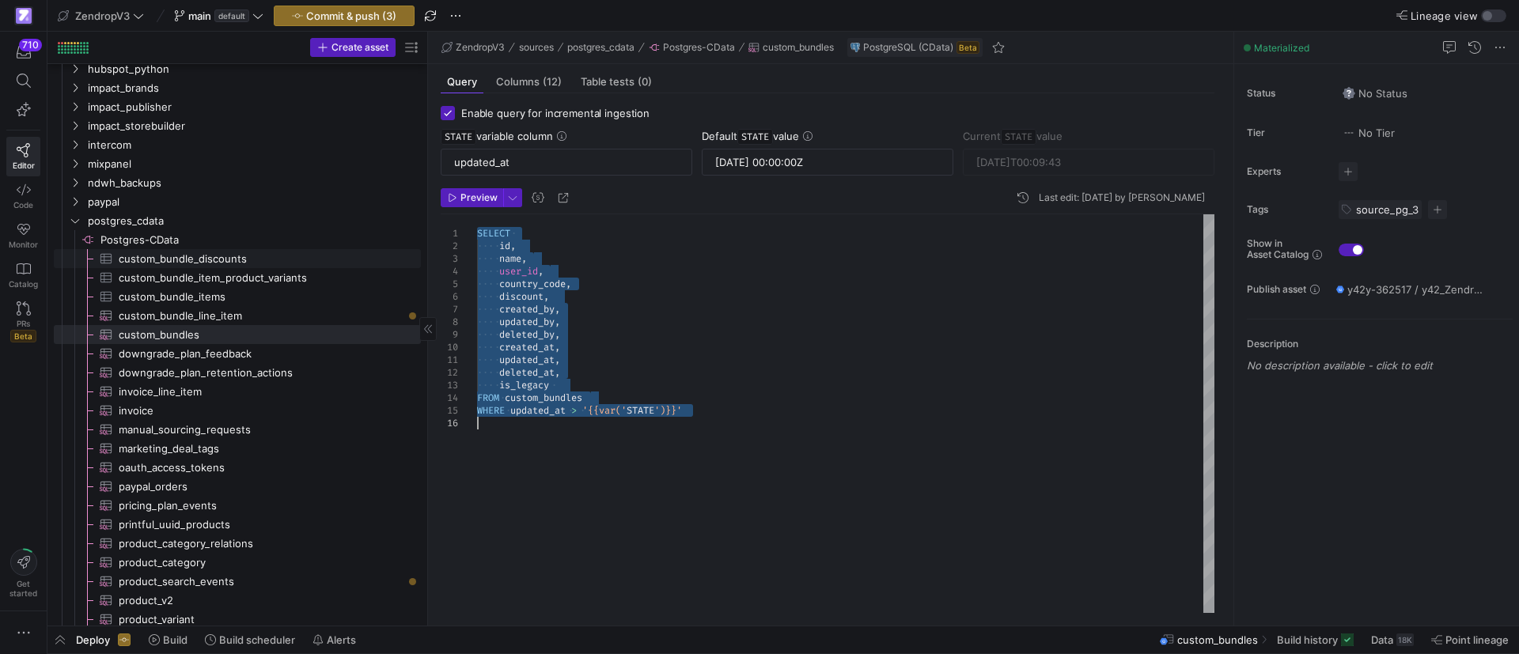
click at [207, 256] on span "custom_bundle_discounts​​​​​​​​​" at bounding box center [261, 259] width 284 height 18
checkbox input "false"
type textarea "SELECT id, custom_bundle_id, country_code, discount_percent FROM custom_bundle_…"
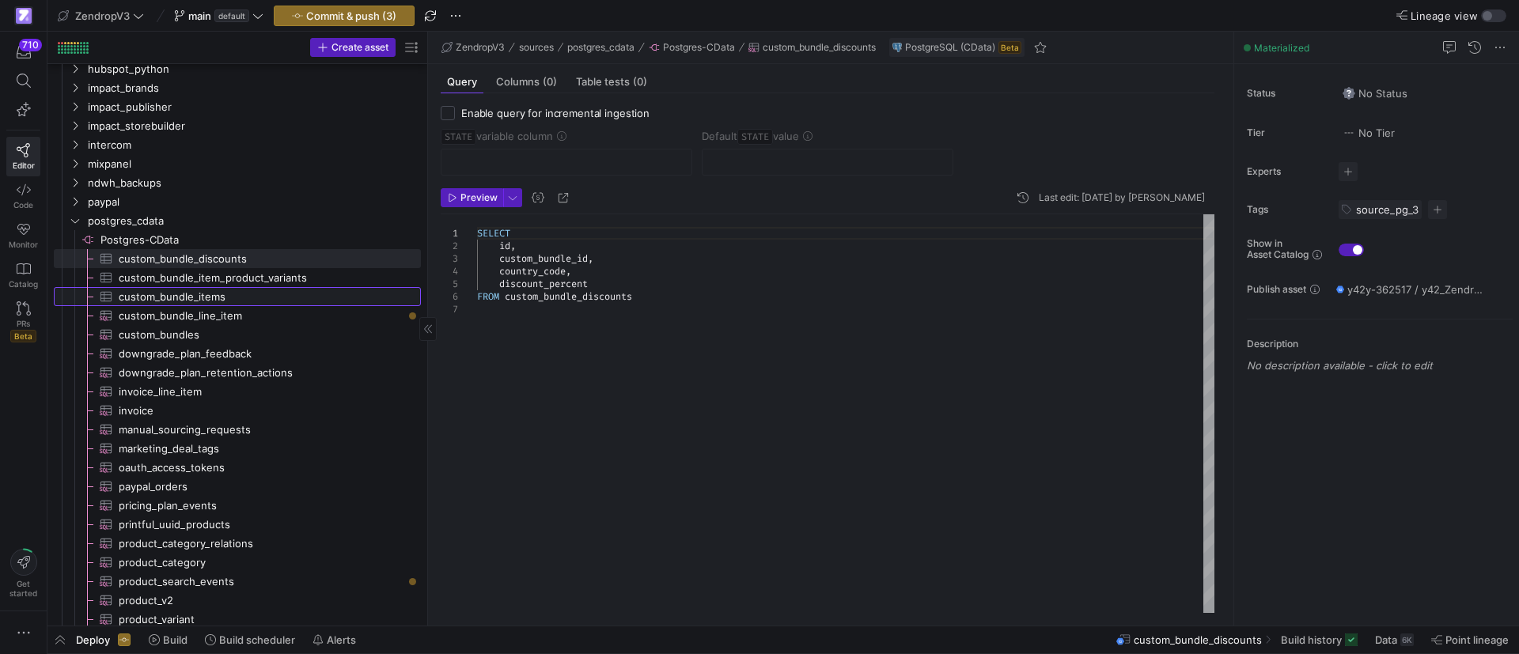
click at [233, 302] on span "custom_bundle_items​​​​​​​​​" at bounding box center [261, 297] width 284 height 18
checkbox input "true"
type input "updated_at"
type input "2024-08-20"
type textarea "SELECT id, custom_bundle_id, product_id, variant_id, quantity, created_by, upda…"
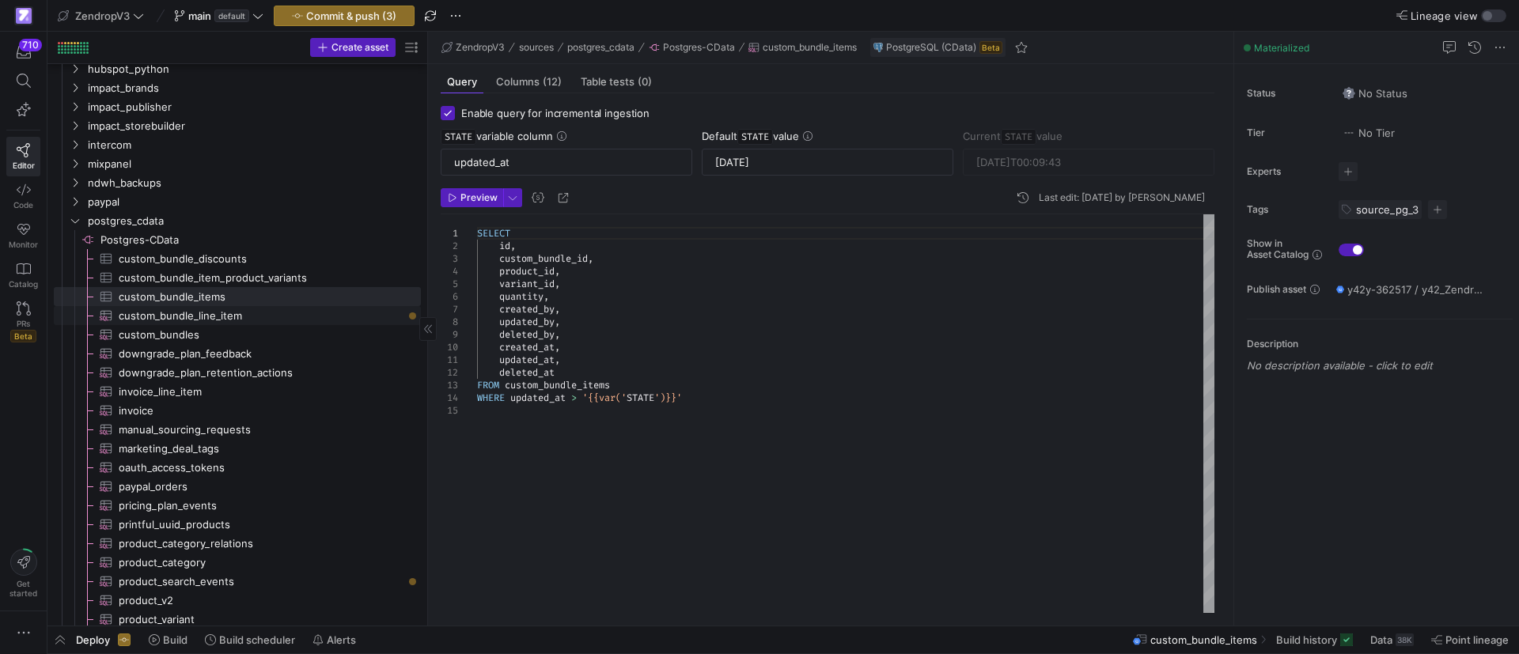
click at [187, 321] on span "custom_bundle_line_item​​​​​​​​​" at bounding box center [261, 316] width 284 height 18
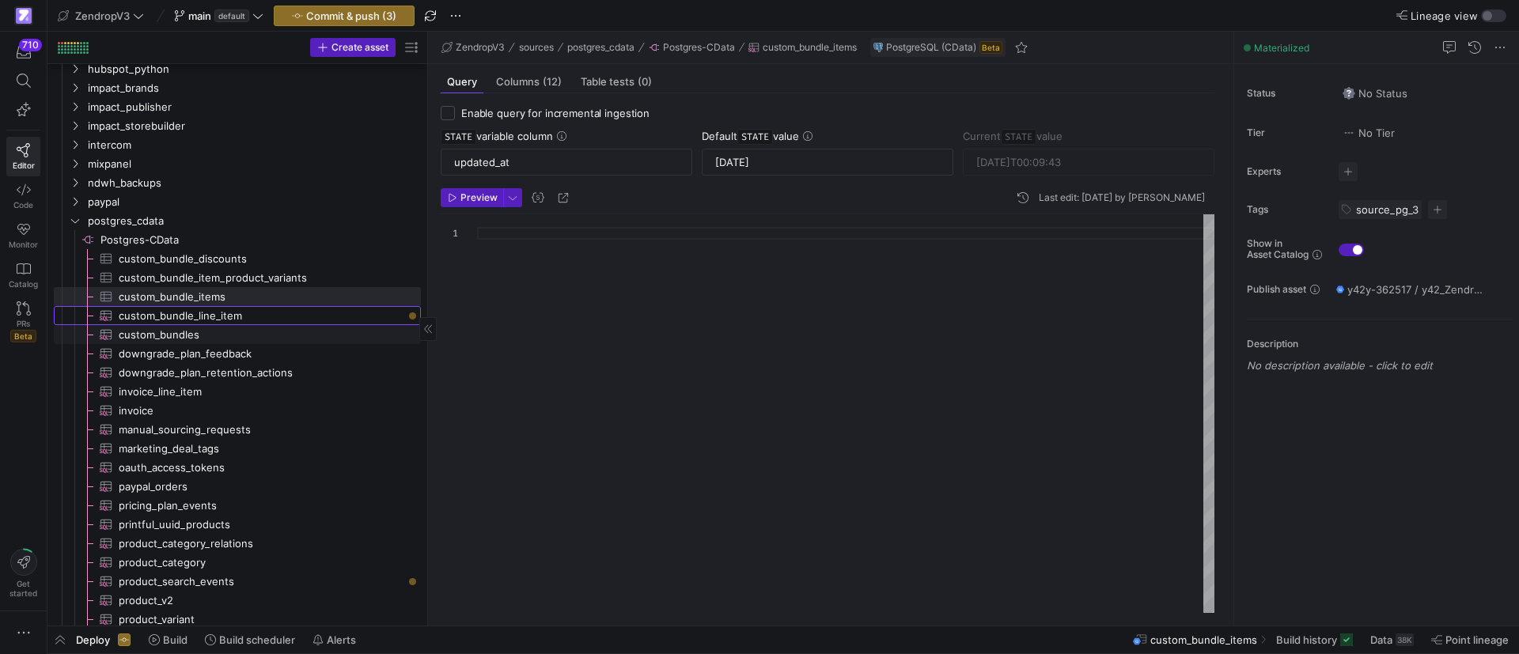
checkbox input "false"
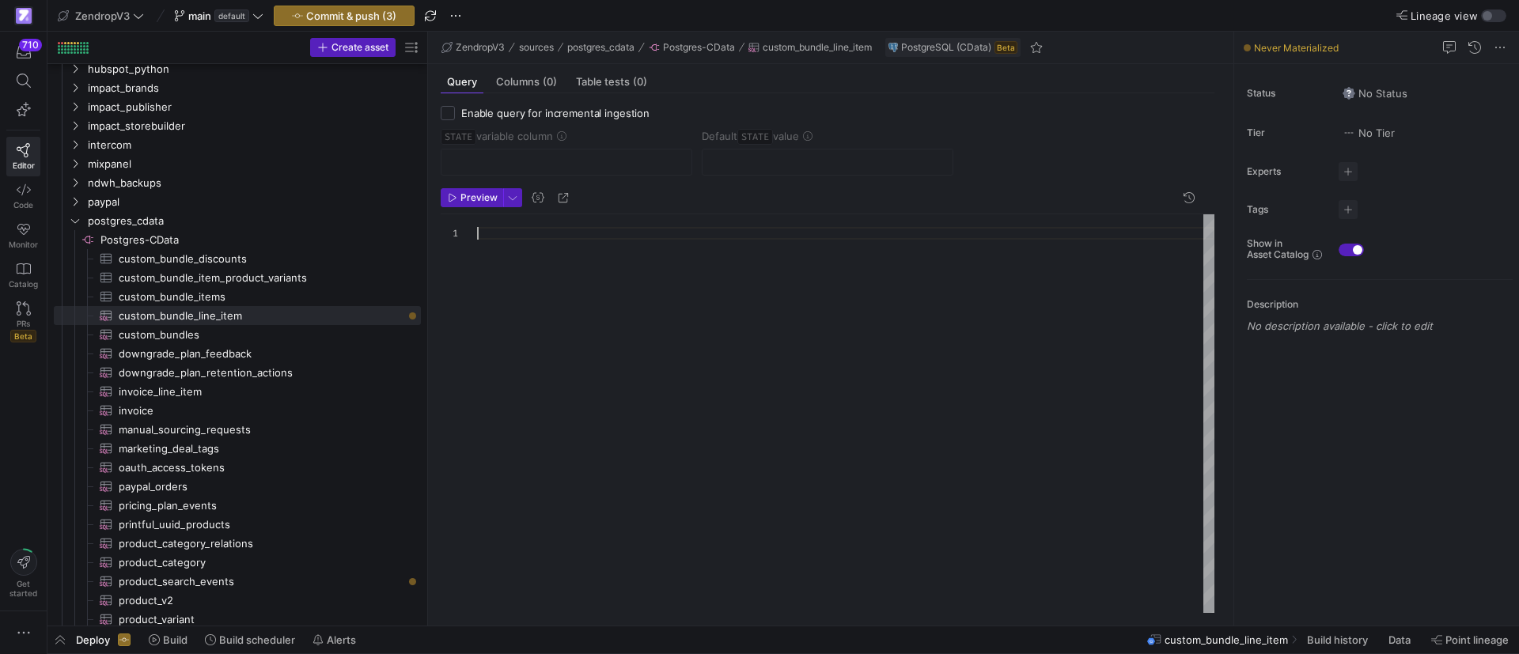
click at [637, 299] on div at bounding box center [845, 413] width 737 height 399
click at [725, 415] on div "SELECT id , name , user_id , country_code , discount , created_by , updated_by …" at bounding box center [845, 413] width 737 height 399
click at [532, 247] on div "SELECT id , name , user_id , country_code , discount , created_by , updated_by …" at bounding box center [845, 413] width 737 height 399
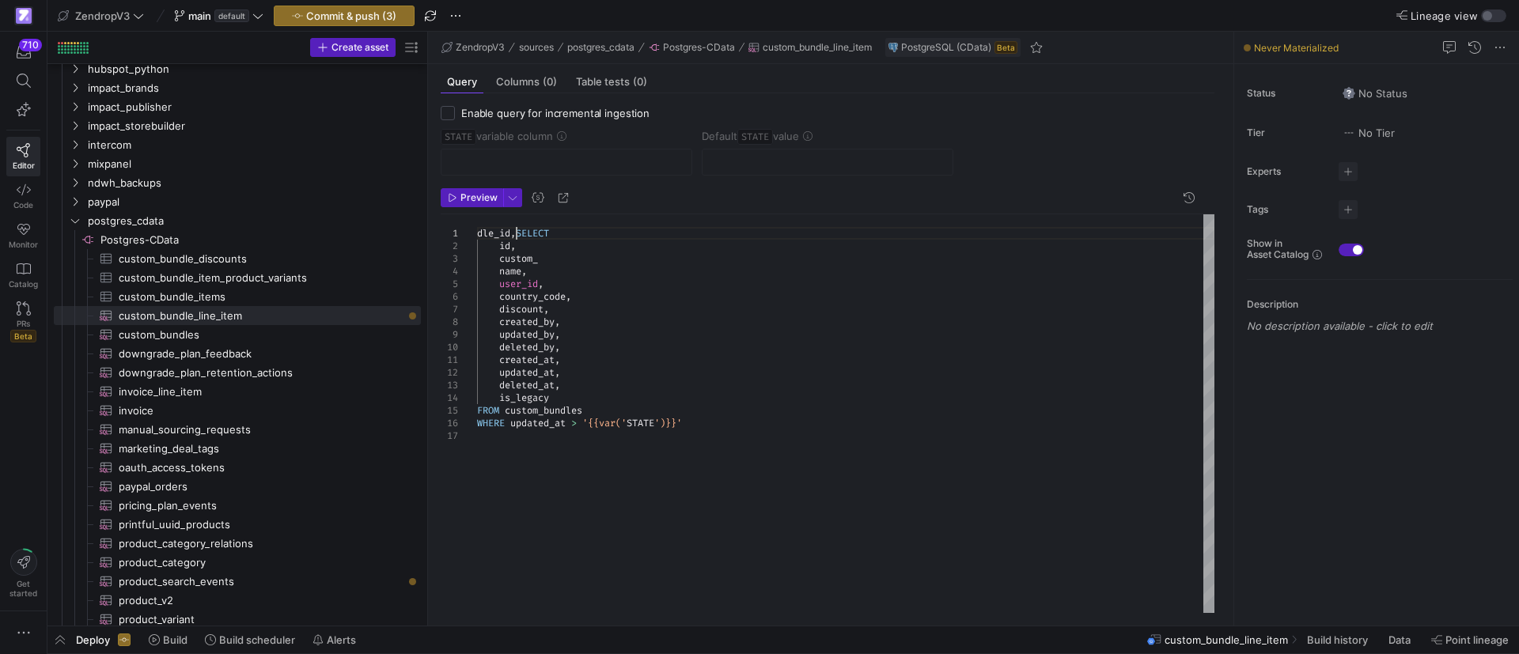
scroll to position [13, 40]
drag, startPoint x: 516, startPoint y: 233, endPoint x: 457, endPoint y: 225, distance: 59.0
click at [477, 225] on div "dle_id , SELECT id , custom_ name , user_id , country_code , discount , created…" at bounding box center [845, 413] width 737 height 399
click at [566, 259] on div "SELECT id , custom_ name , user_id , country_code , discount , created_by , upd…" at bounding box center [845, 413] width 737 height 399
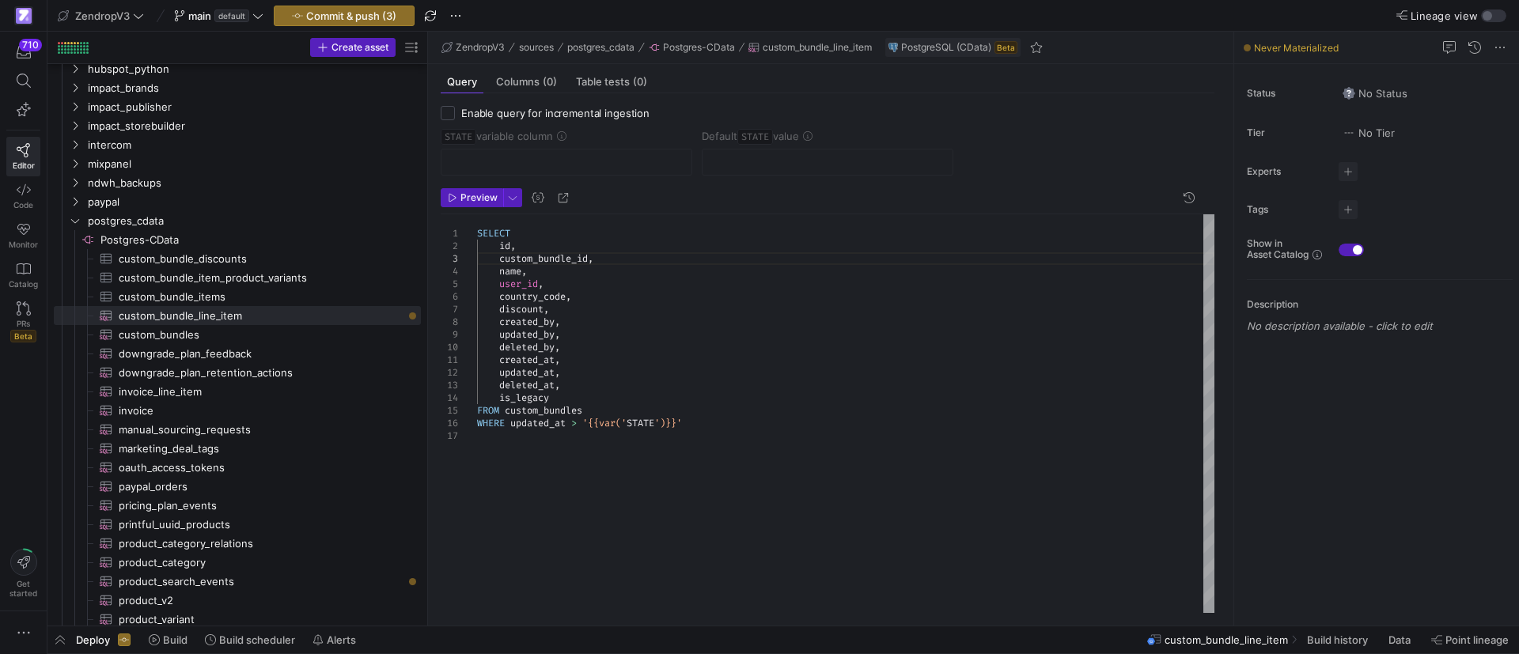
type textarea "SELECT id, custom_bundle_id, name, user_id, country_code, discount, created_by,…"
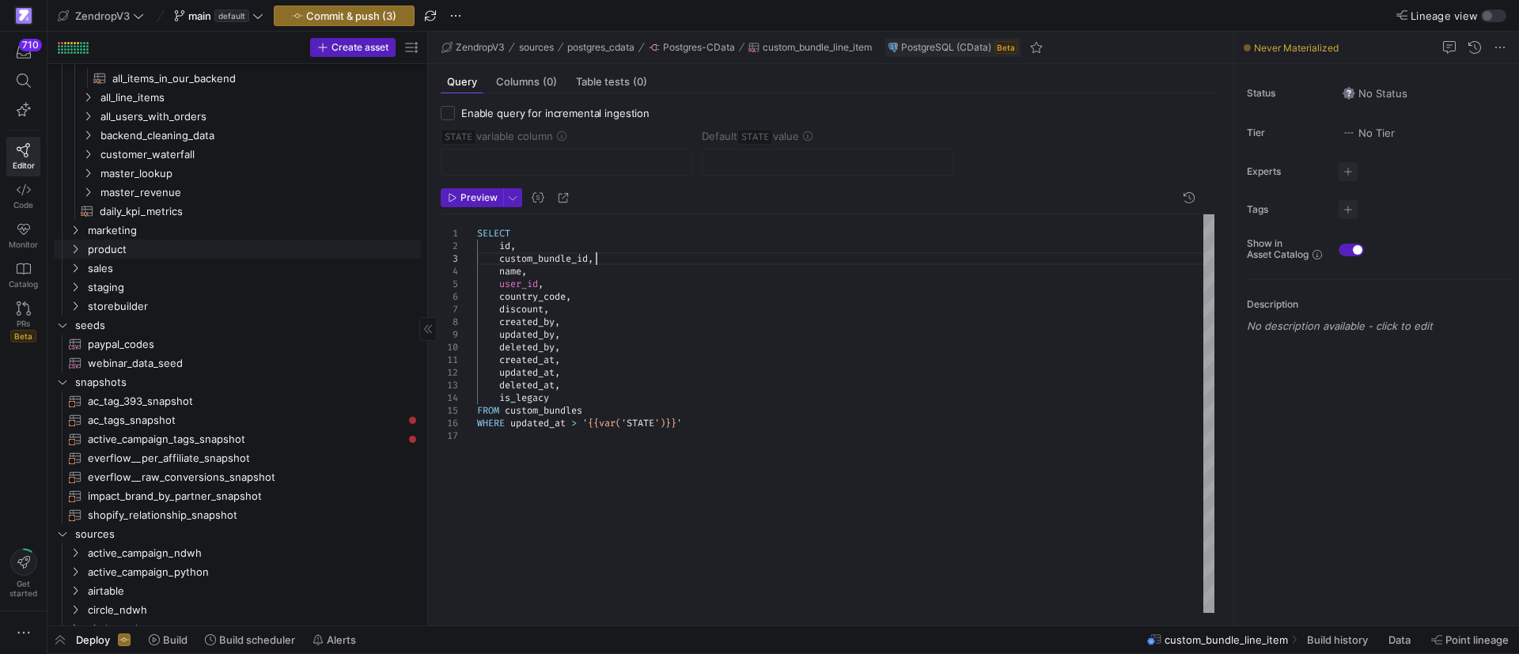
scroll to position [0, 0]
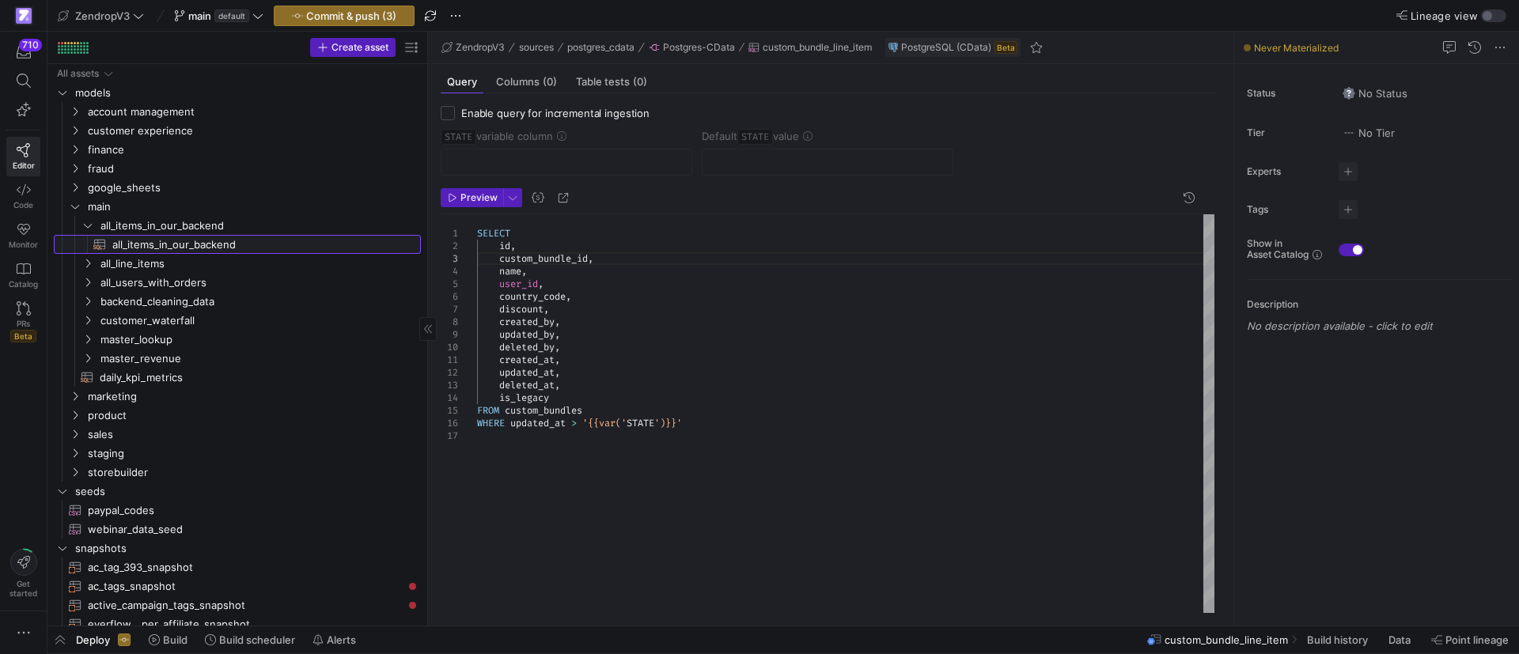
click at [135, 240] on span "all_items_in_our_backend​​​​​​​​​​" at bounding box center [257, 245] width 290 height 18
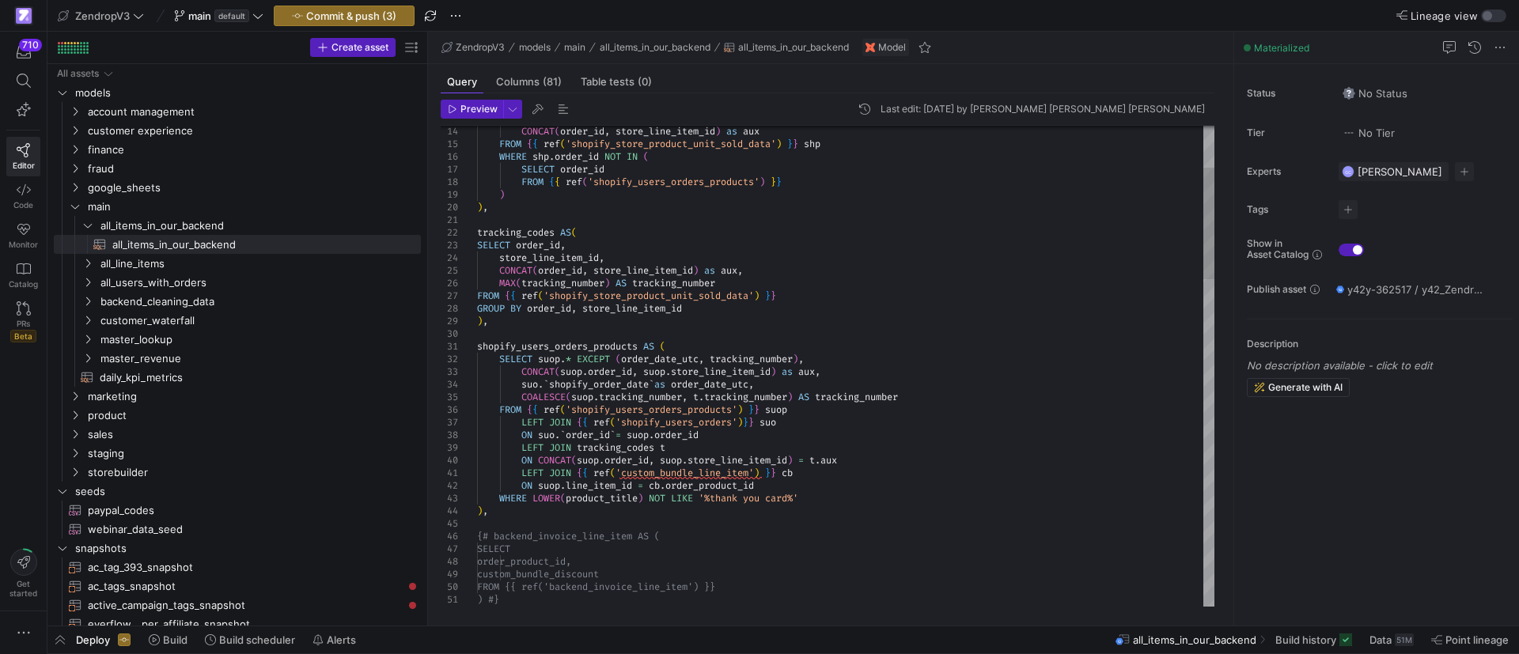
type textarea "LEFT JOIN {{ ref('custom_bundle_line_item') }} cb ON suop.line_item_id = cb.lin…"
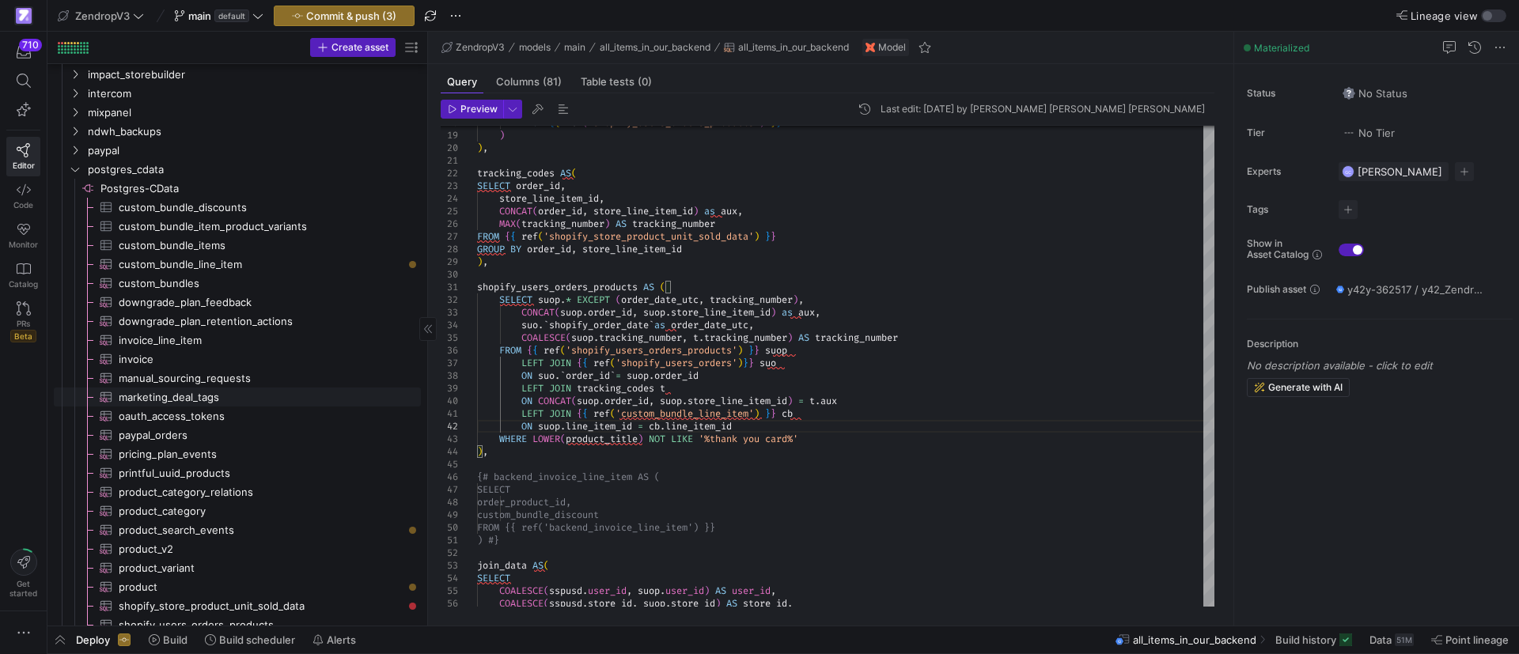
scroll to position [1068, 0]
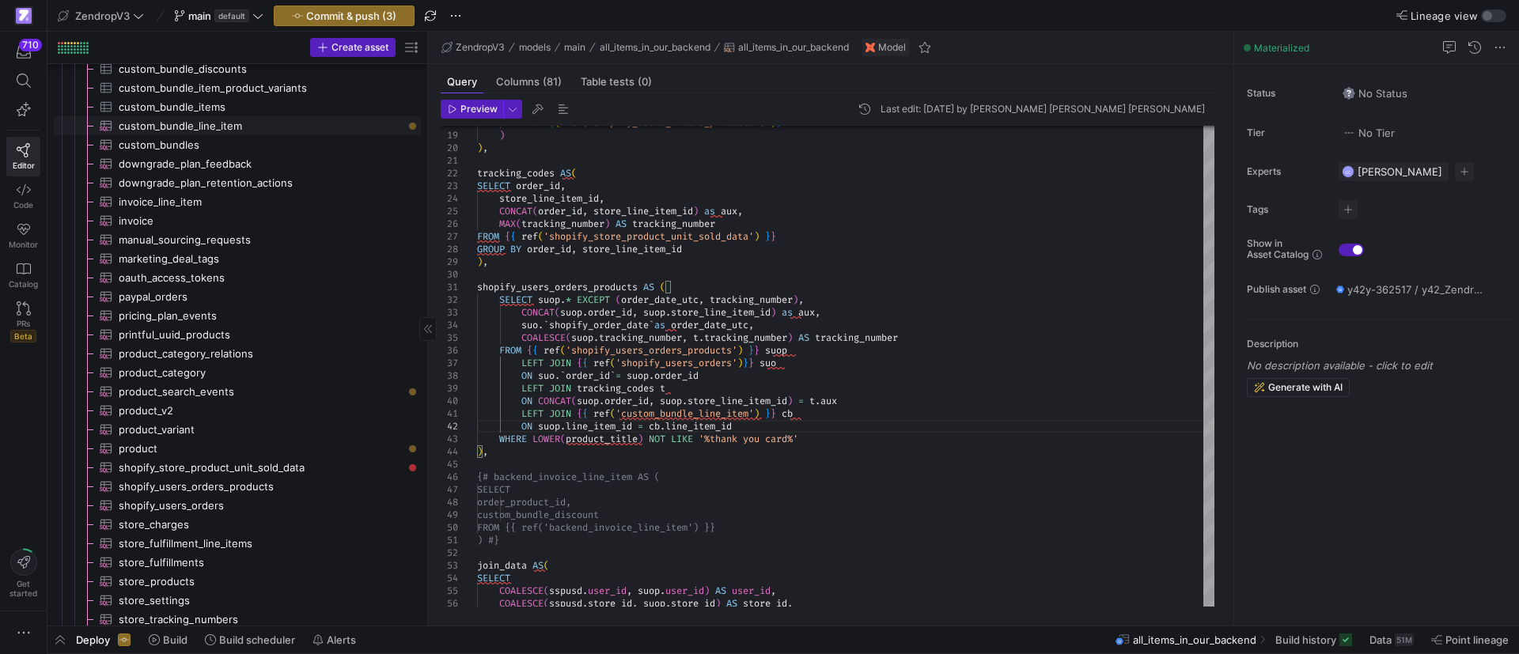
click at [225, 134] on link "custom_bundle_line_item​​​​​​​​​" at bounding box center [237, 125] width 367 height 19
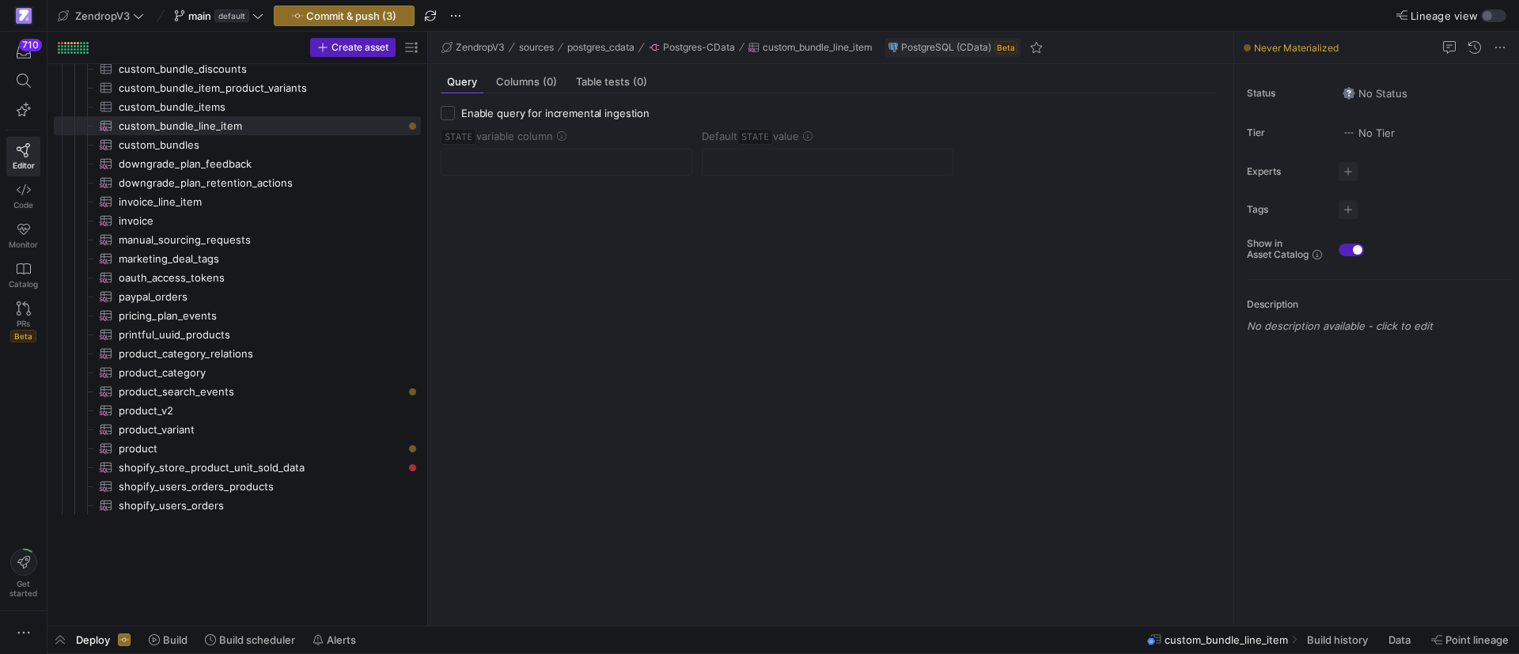
scroll to position [578, 0]
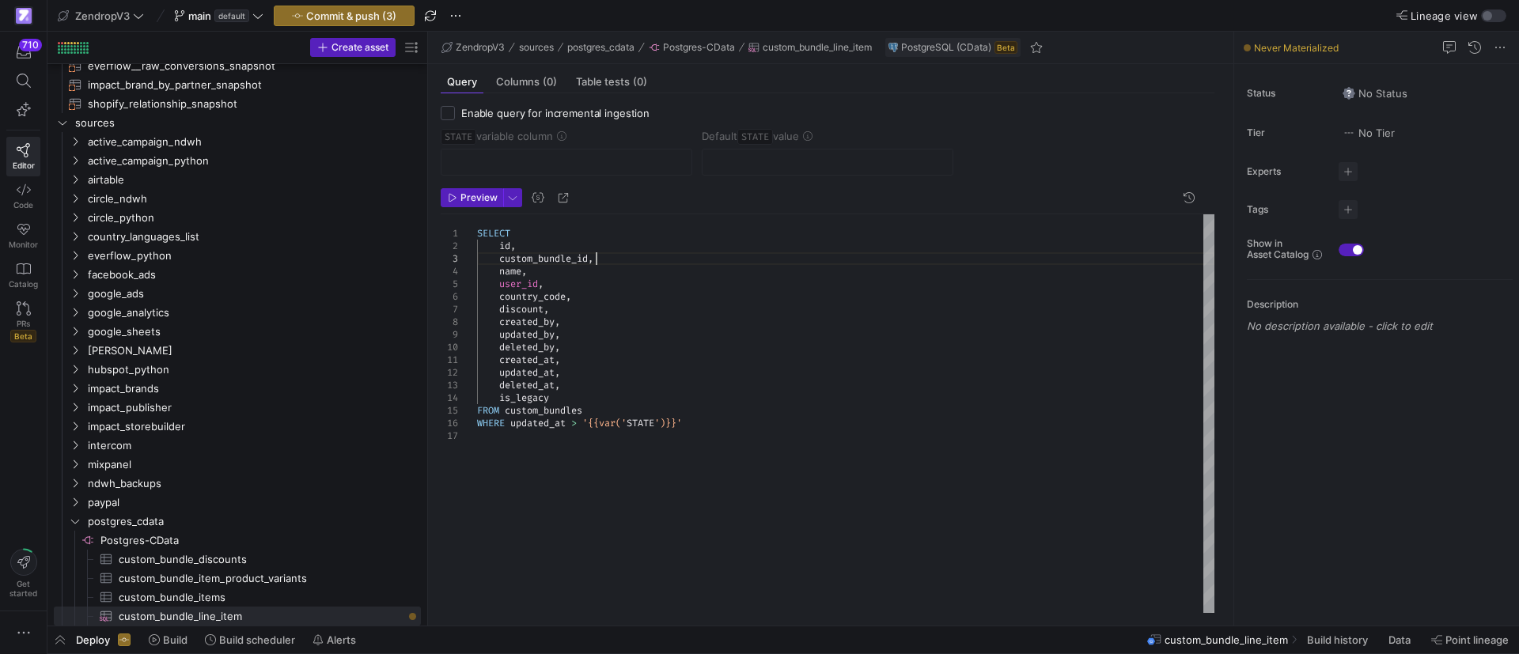
click at [652, 256] on div "SELECT id , custom_bundle_id , name , user_id , country_code , discount , creat…" at bounding box center [845, 413] width 737 height 399
click at [614, 272] on div "SELECT id , custom_bundle_id , name , user_id , country_code , discount , creat…" at bounding box center [845, 413] width 737 height 399
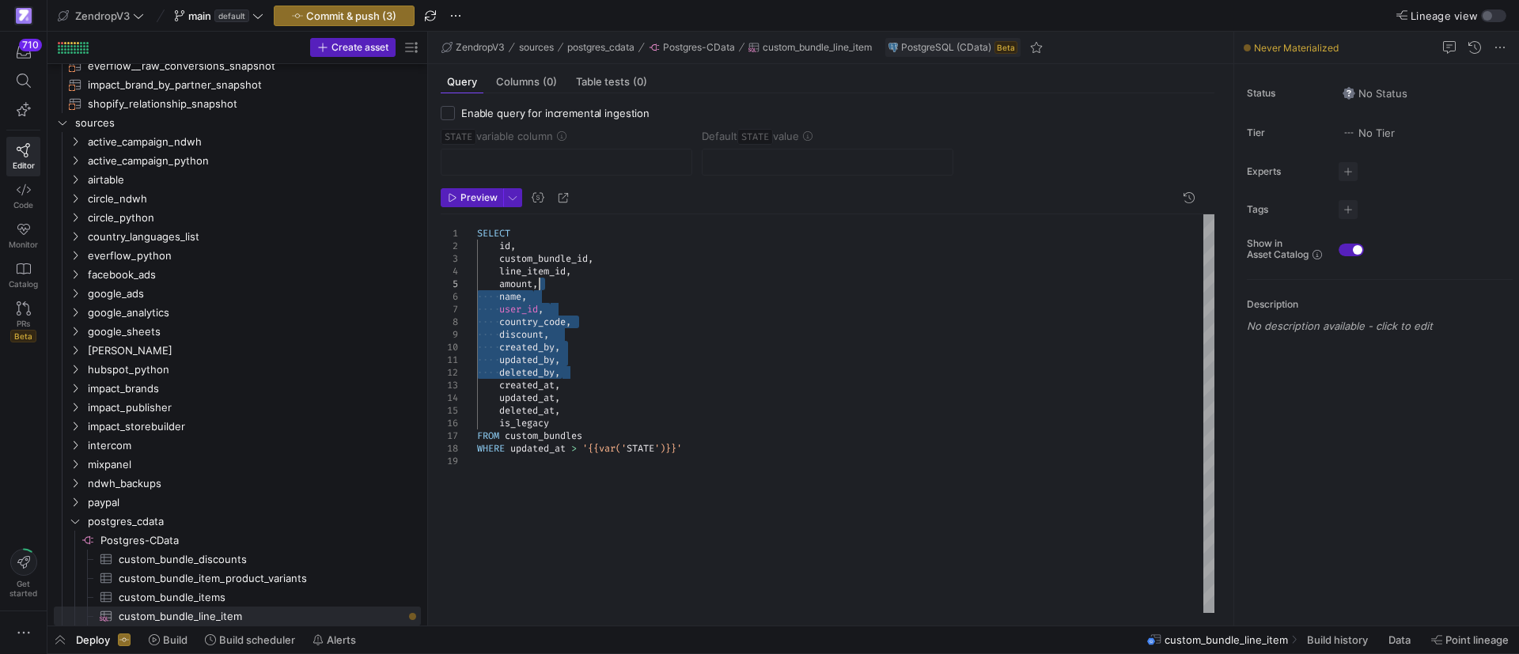
drag, startPoint x: 566, startPoint y: 379, endPoint x: 569, endPoint y: 282, distance: 96.6
click at [569, 282] on div "SELECT id , custom_bundle_id , name , user_id , country_code , discount , creat…" at bounding box center [845, 413] width 737 height 399
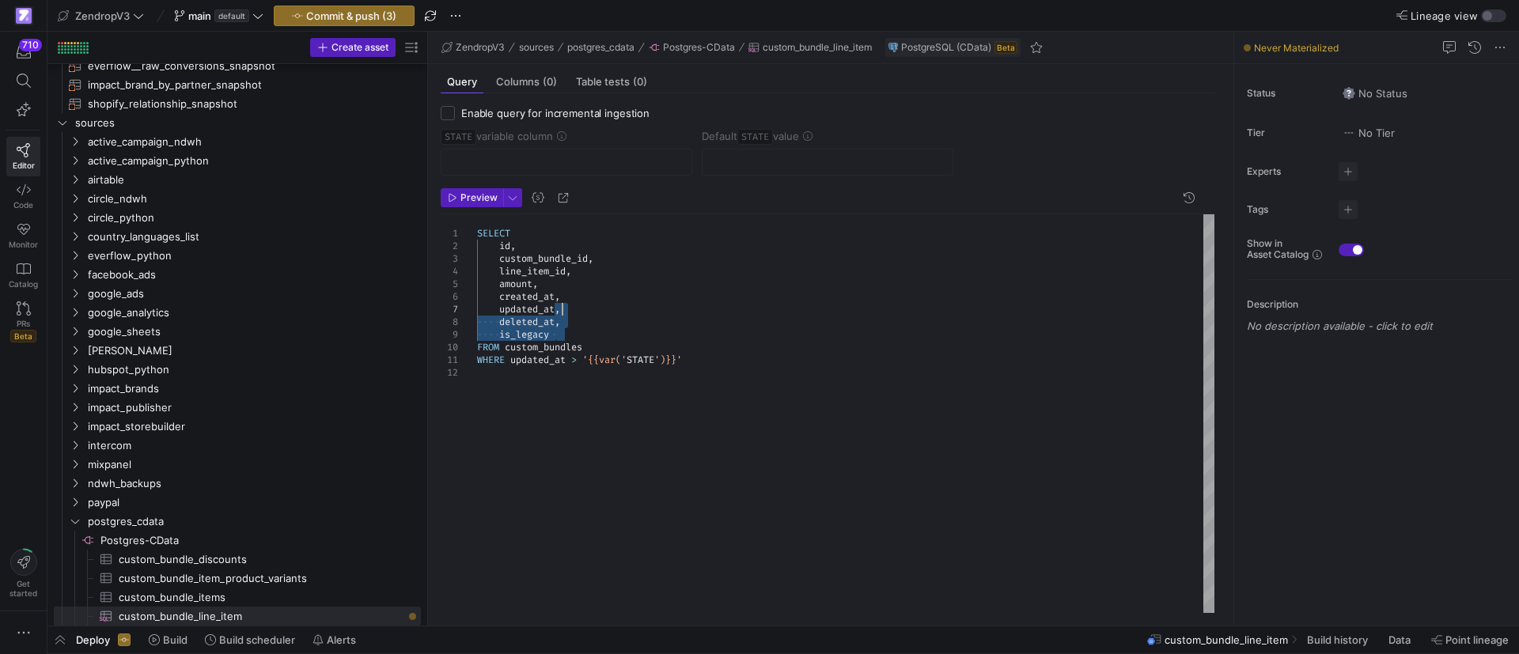
drag, startPoint x: 567, startPoint y: 347, endPoint x: 580, endPoint y: 305, distance: 44.6
click at [580, 305] on div "SELECT id , custom_bundle_id , created_at , updated_at , deleted_at , is_legacy…" at bounding box center [845, 413] width 737 height 399
click at [617, 314] on div "SELECT id , custom_bundle_id , created_at , updated_at FROM custom_bundles WHER…" at bounding box center [845, 413] width 737 height 399
click at [608, 320] on div "SELECT id , custom_bundle_id , created_at , updated_at FROM custom_bundles WHER…" at bounding box center [845, 413] width 737 height 399
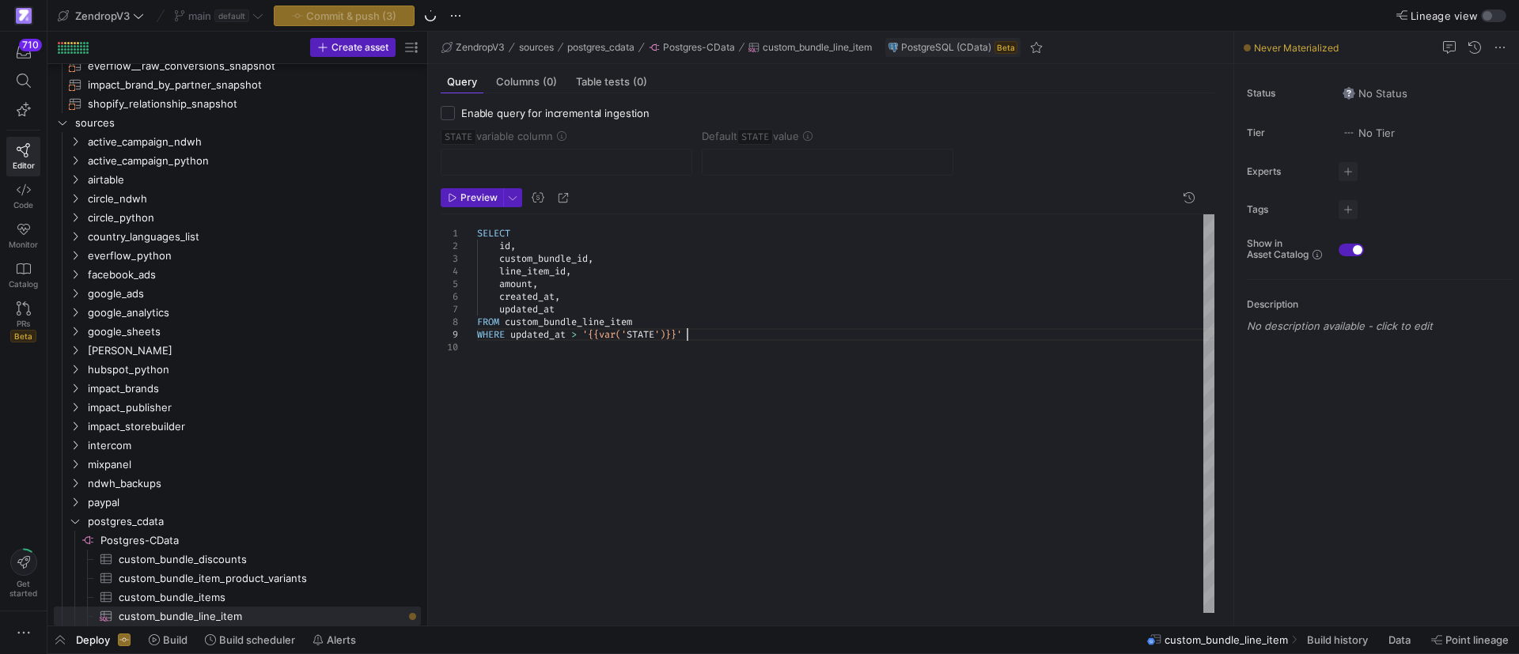
click at [737, 331] on div "SELECT id , custom_bundle_id , created_at , updated_at FROM custom_bundle_line_…" at bounding box center [845, 413] width 737 height 399
type textarea "SELECT id, custom_bundle_id, line_item_id, amount, created_at, updated_at FROM …"
click at [471, 110] on span "Enable query for incremental ingestion" at bounding box center [555, 113] width 188 height 13
click at [455, 110] on input "Enable query for incremental ingestion" at bounding box center [448, 113] width 14 height 14
checkbox input "true"
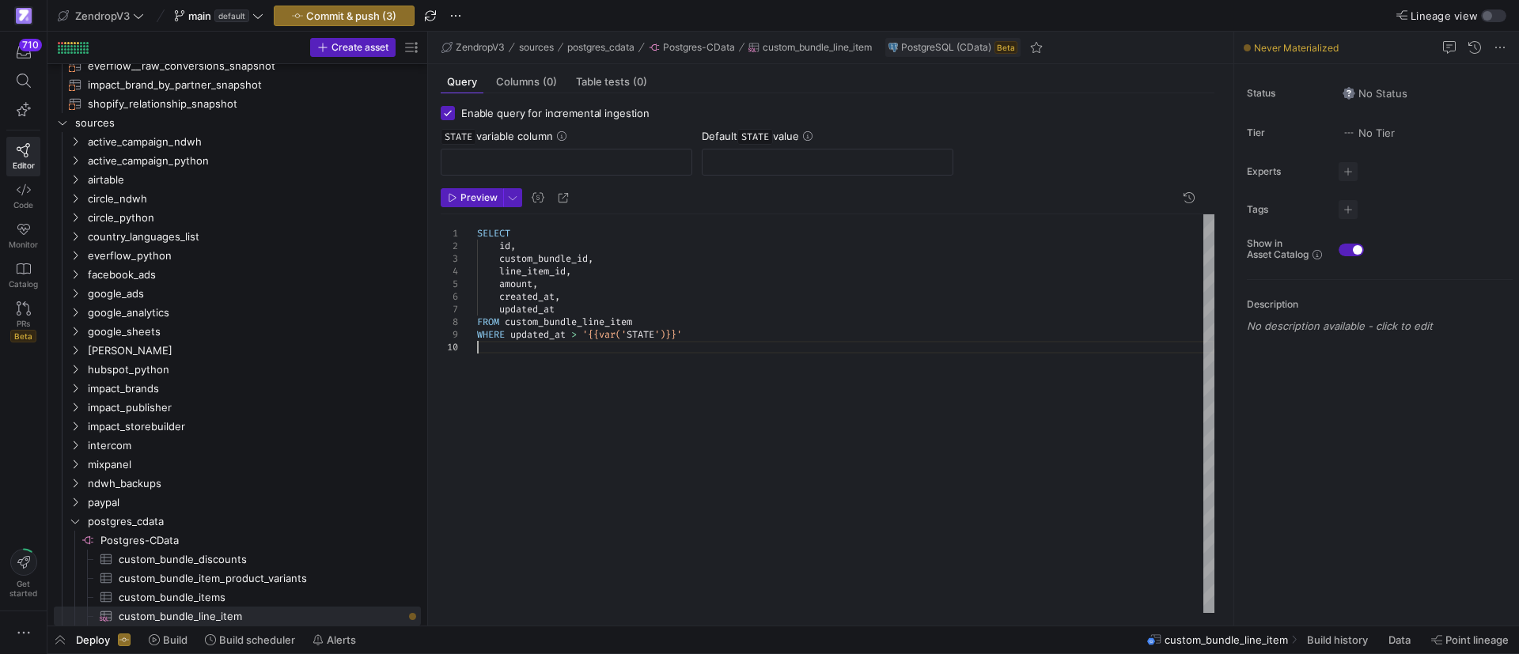
click at [557, 342] on div "SELECT id , custom_bundle_id , created_at , updated_at FROM custom_bundle_line_…" at bounding box center [845, 413] width 737 height 399
click at [554, 342] on div "SELECT id , custom_bundle_id , created_at , updated_at FROM custom_bundle_line_…" at bounding box center [845, 413] width 737 height 399
click at [546, 335] on div "SELECT id , custom_bundle_id , created_at , updated_at FROM custom_bundle_line_…" at bounding box center [845, 413] width 737 height 399
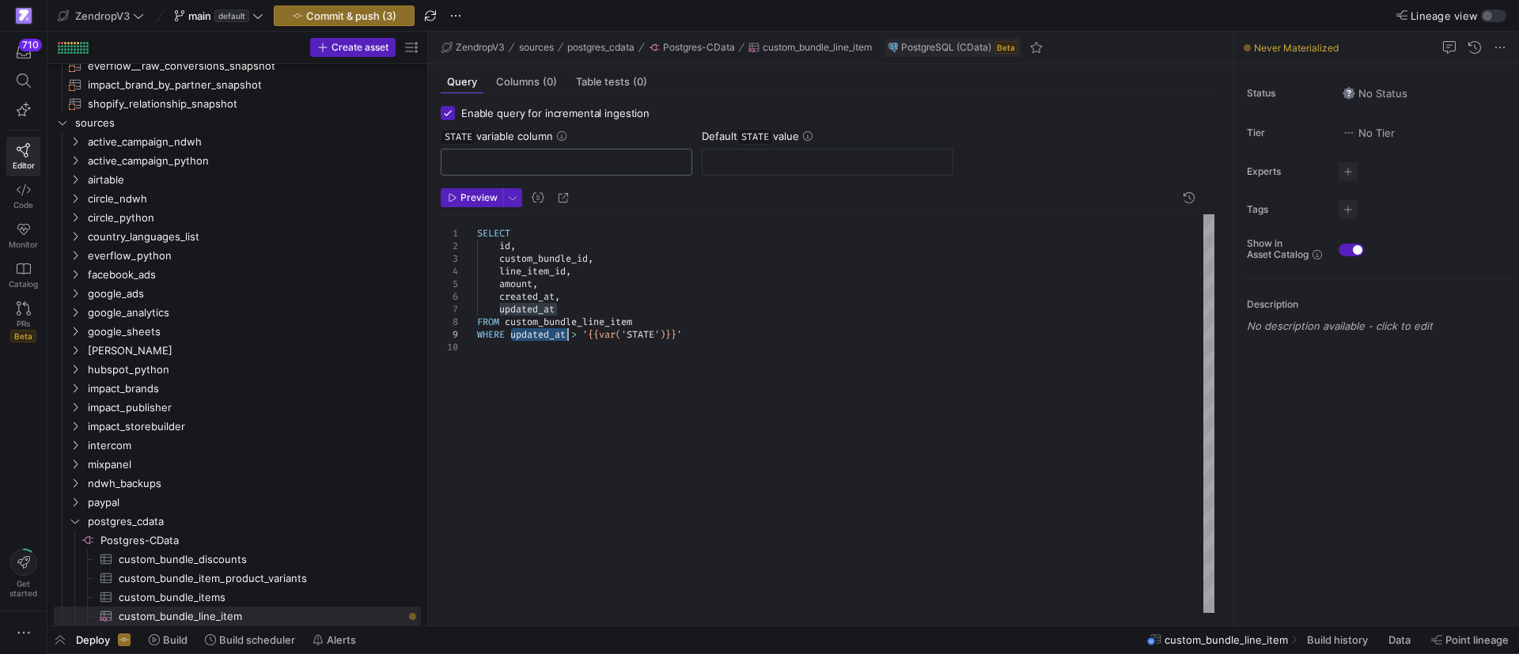
click at [562, 172] on div at bounding box center [566, 162] width 225 height 25
click at [560, 165] on input "text" at bounding box center [566, 162] width 225 height 13
paste input "updated_at"
type input "updated_at"
drag, startPoint x: 674, startPoint y: 236, endPoint x: 775, endPoint y: 299, distance: 119.4
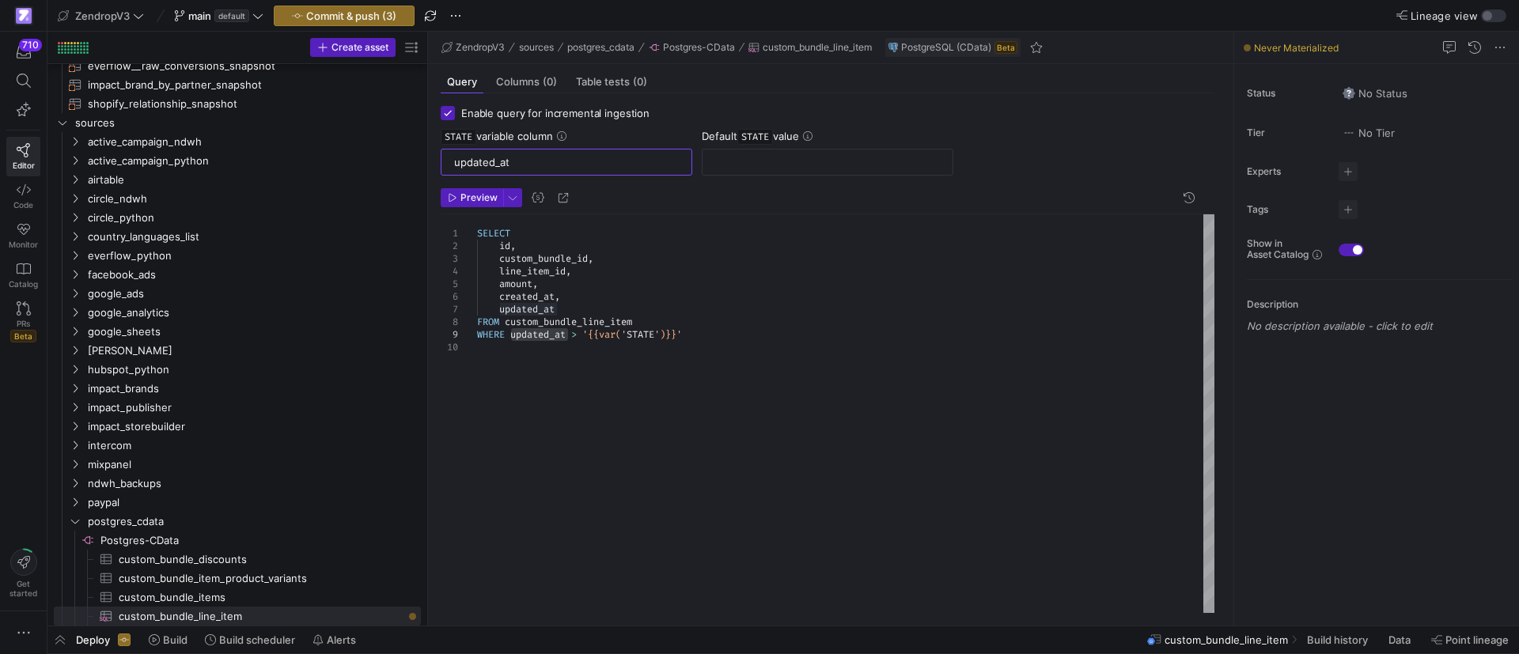
click at [676, 236] on div "SELECT id , custom_bundle_id , created_at , updated_at FROM custom_bundle_line_…" at bounding box center [845, 413] width 737 height 399
click at [799, 313] on div "SELECT id , custom_bundle_id , created_at , updated_at FROM custom_bundle_line_…" at bounding box center [845, 413] width 737 height 399
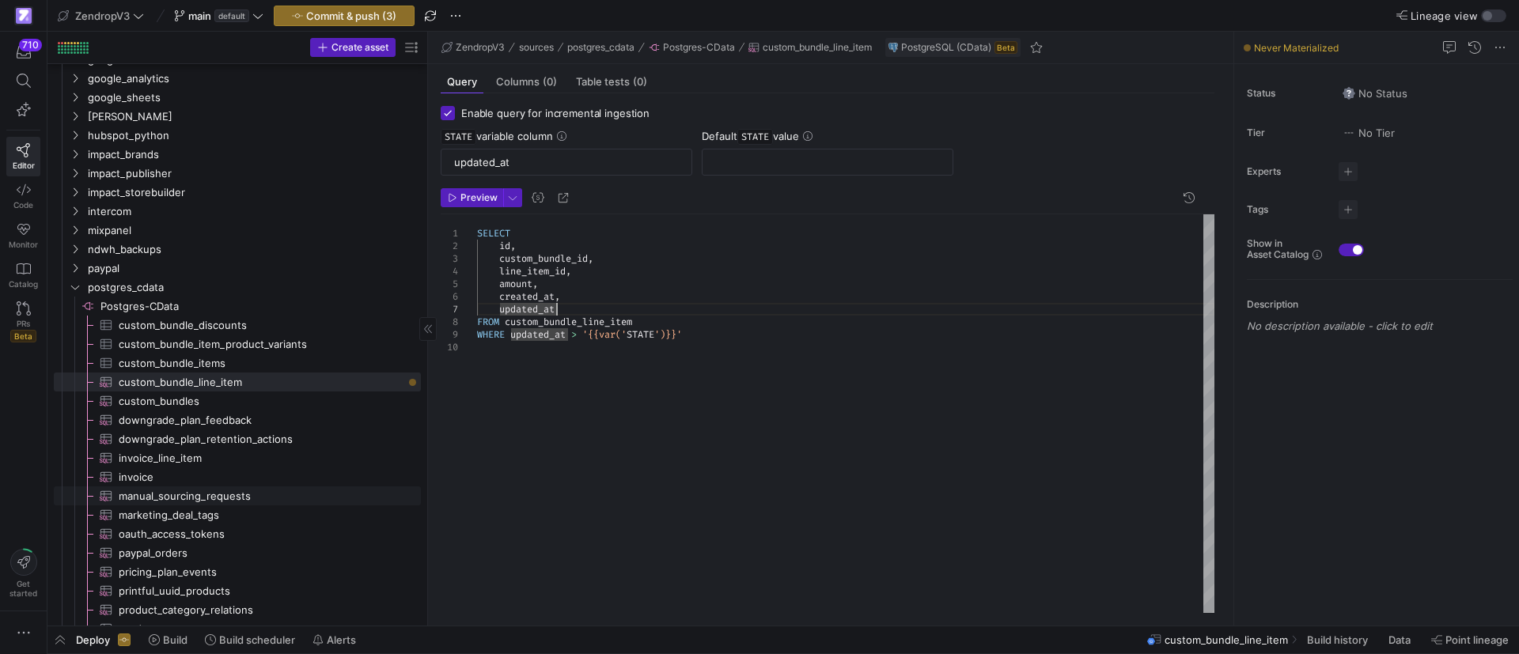
scroll to position [815, 0]
click at [215, 359] on span "custom_bundle_items​​​​​​​​​" at bounding box center [261, 360] width 284 height 18
type input "2024-08-20"
type textarea "SELECT id, custom_bundle_id, product_id, variant_id, quantity, created_by, upda…"
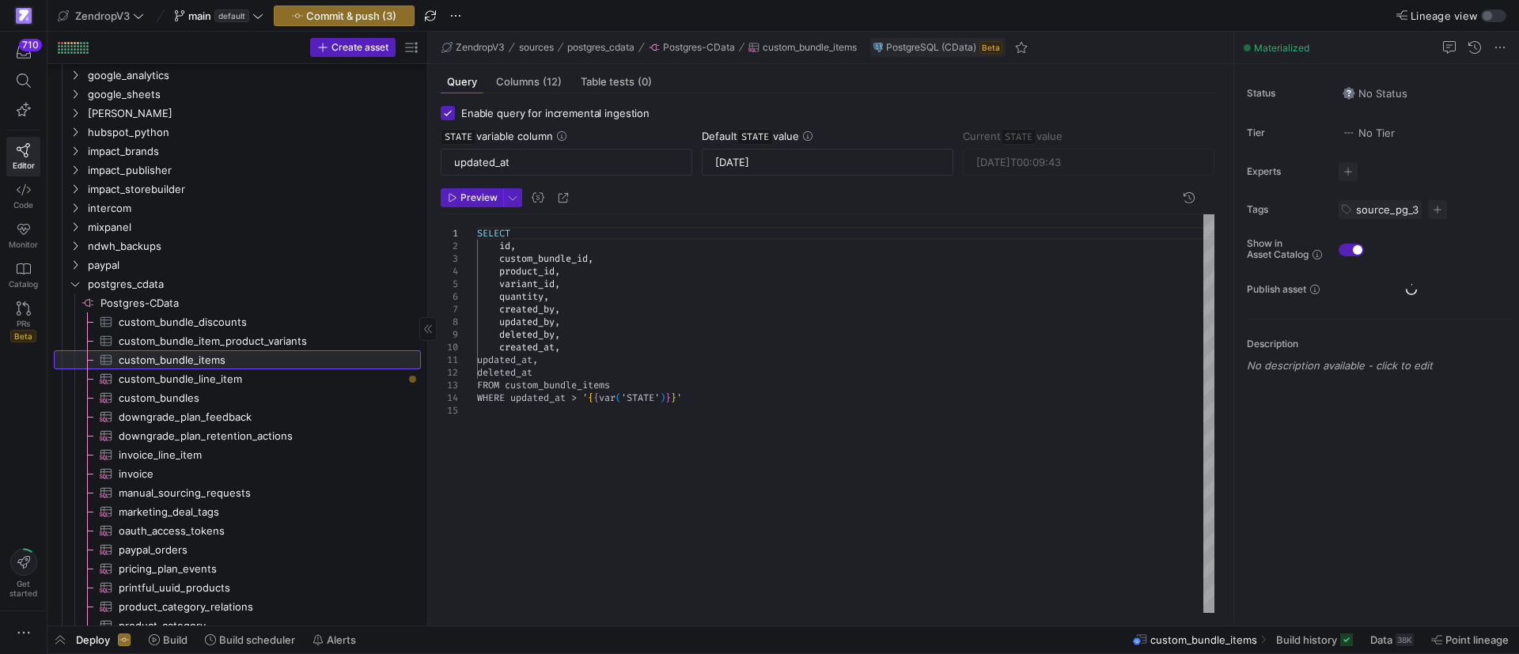
scroll to position [89, 119]
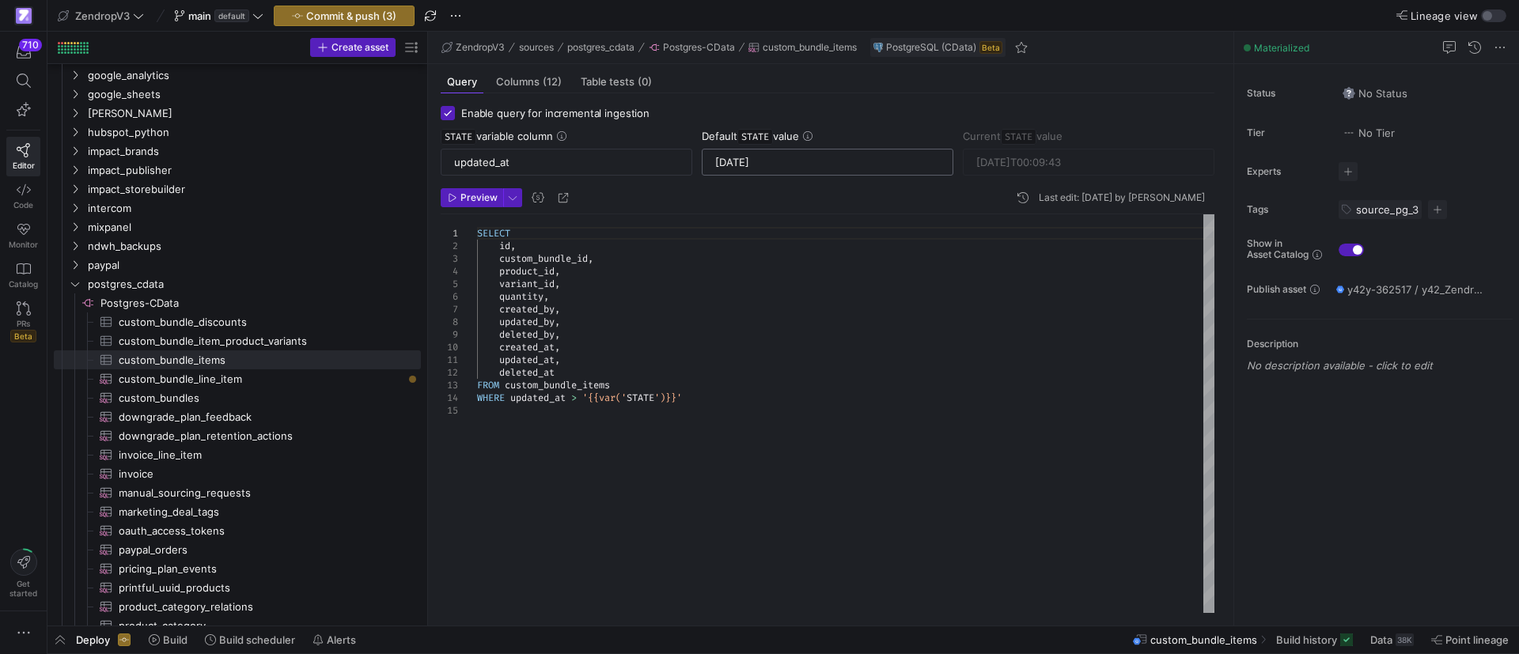
drag, startPoint x: 822, startPoint y: 161, endPoint x: 710, endPoint y: 160, distance: 111.6
click at [710, 160] on div "2024-08-20" at bounding box center [828, 162] width 252 height 27
click at [247, 377] on span "custom_bundle_line_item​​​​​​​​​" at bounding box center [261, 379] width 284 height 18
type textarea "SELECT id, custom_bundle_id, line_item_id, amount, created_at, updated_at FROM …"
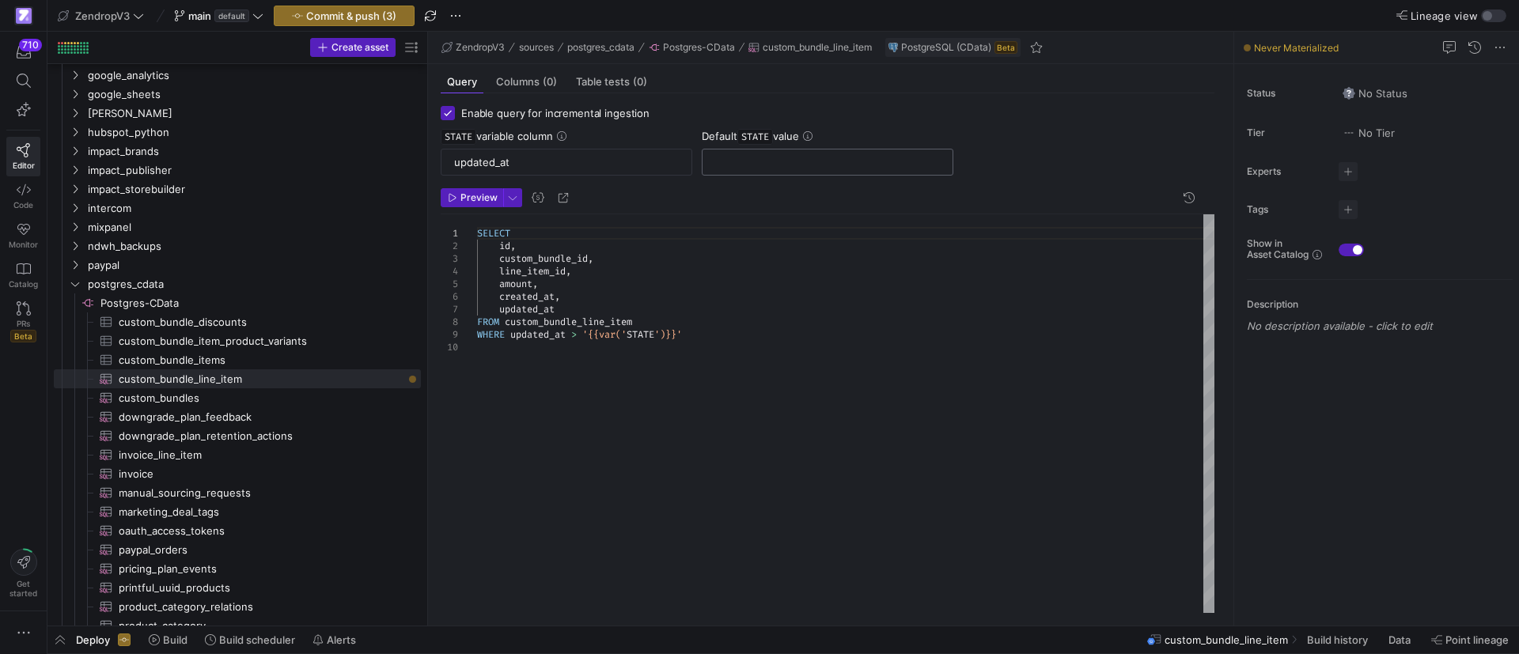
click at [803, 157] on input "text" at bounding box center [827, 162] width 225 height 13
paste input "2024-08-20"
type input "2024-08-20"
click at [253, 339] on span "custom_bundle_item_product_variants​​​​​​​​​" at bounding box center [261, 341] width 284 height 18
checkbox input "false"
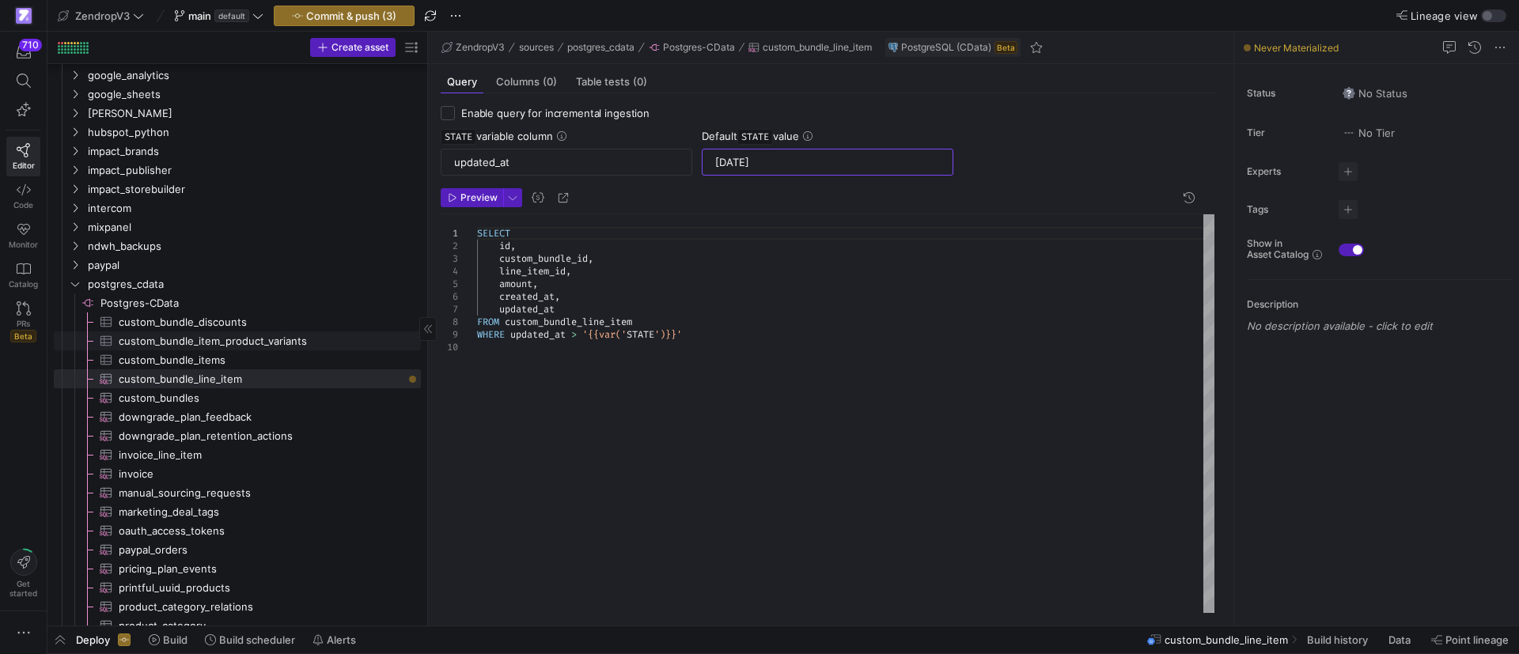
type textarea "SELECT id, custom_bundle_item_id, variant_id FROM custom_bundle_item_product_va…"
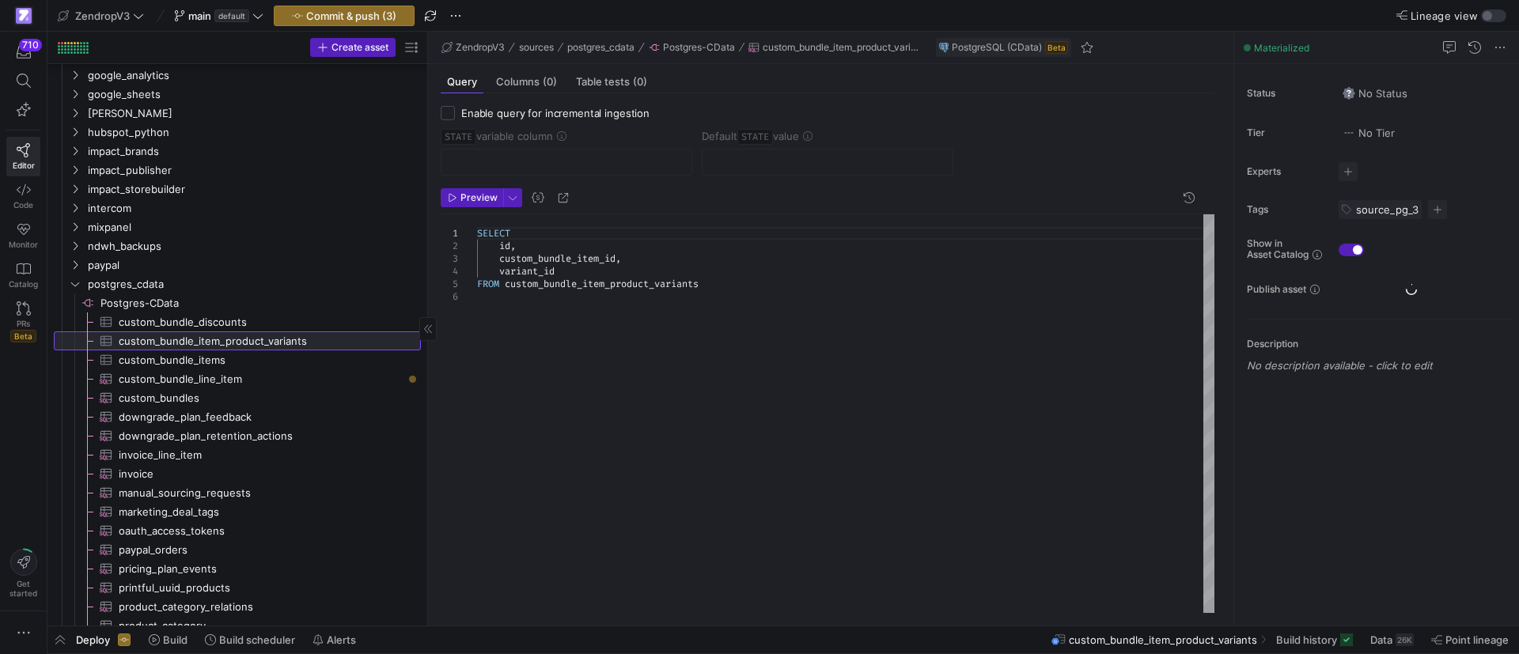
scroll to position [75, 119]
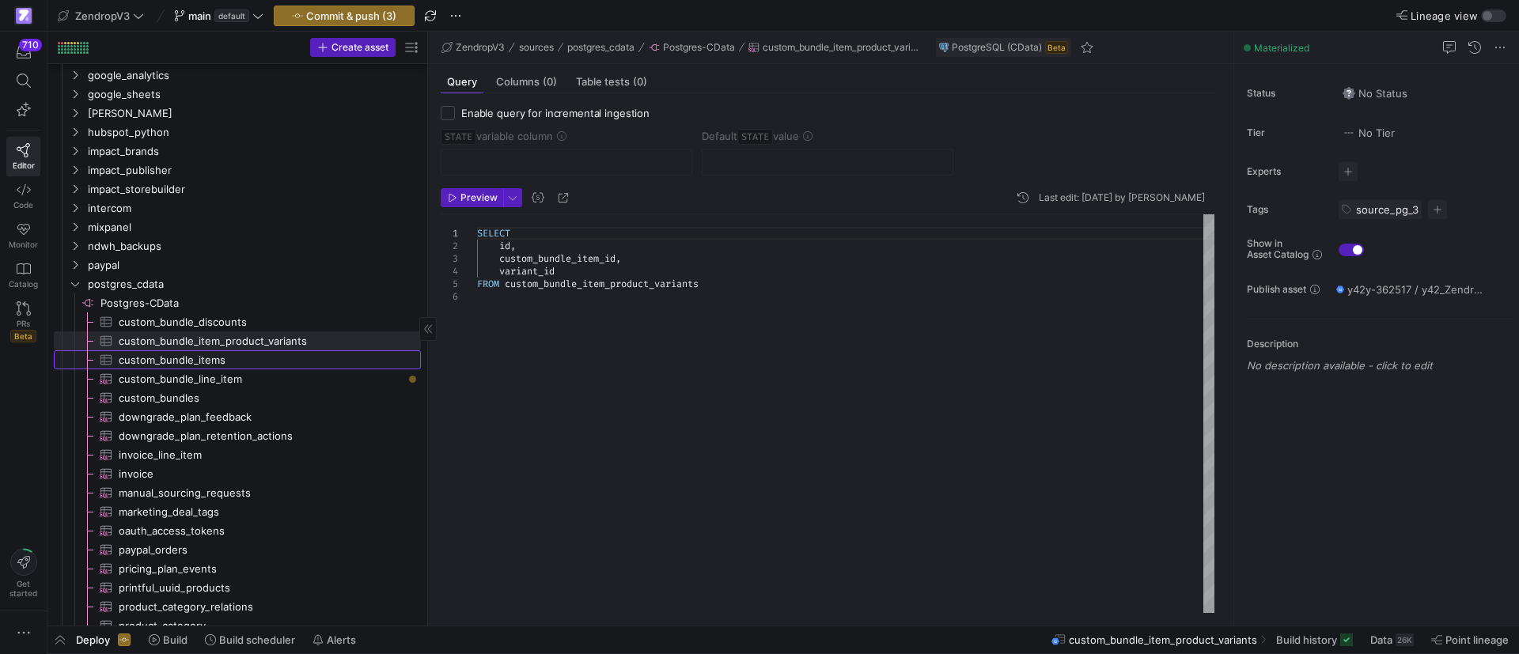
click at [227, 361] on span "custom_bundle_items​​​​​​​​​" at bounding box center [261, 360] width 284 height 18
checkbox input "true"
type input "updated_at"
type input "2024-08-20"
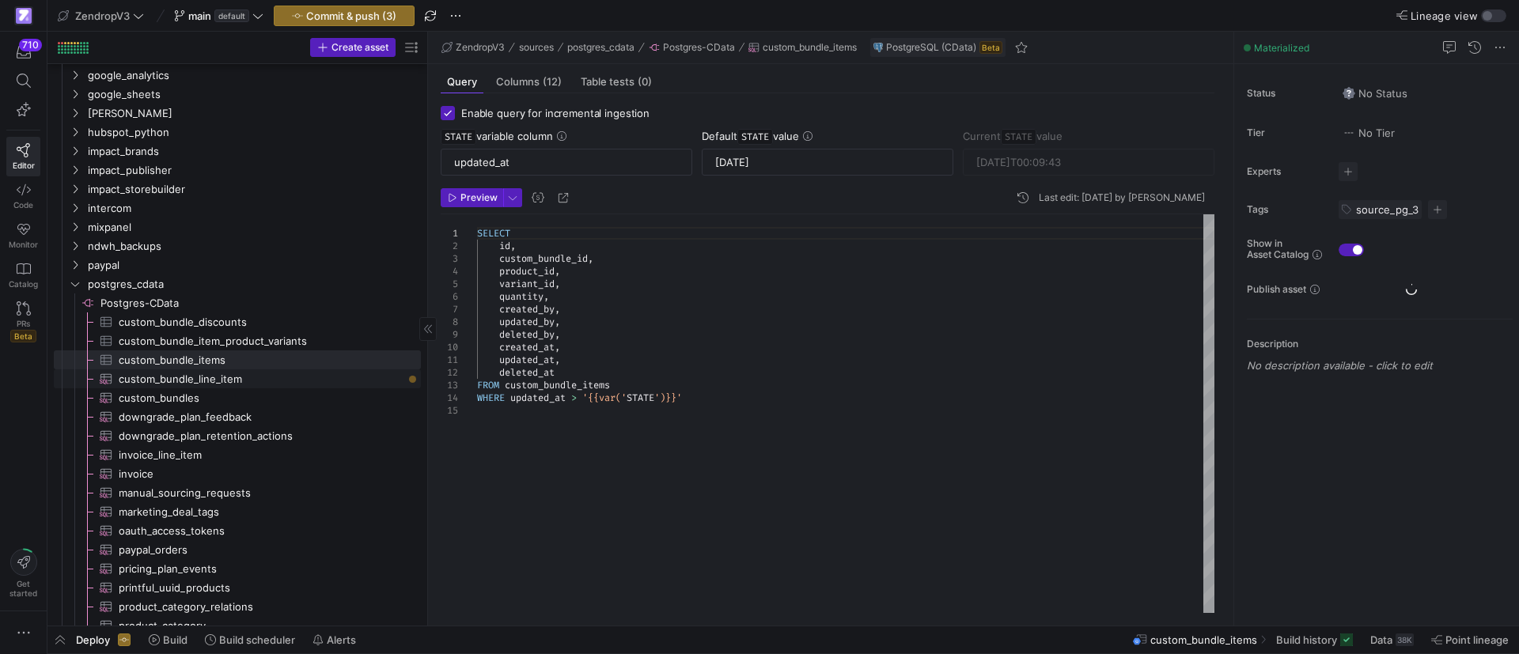
click at [232, 380] on span "custom_bundle_line_item​​​​​​​​​" at bounding box center [261, 379] width 284 height 18
type textarea "SELECT id, custom_bundle_id, line_item_id, amount, created_at, updated_at FROM …"
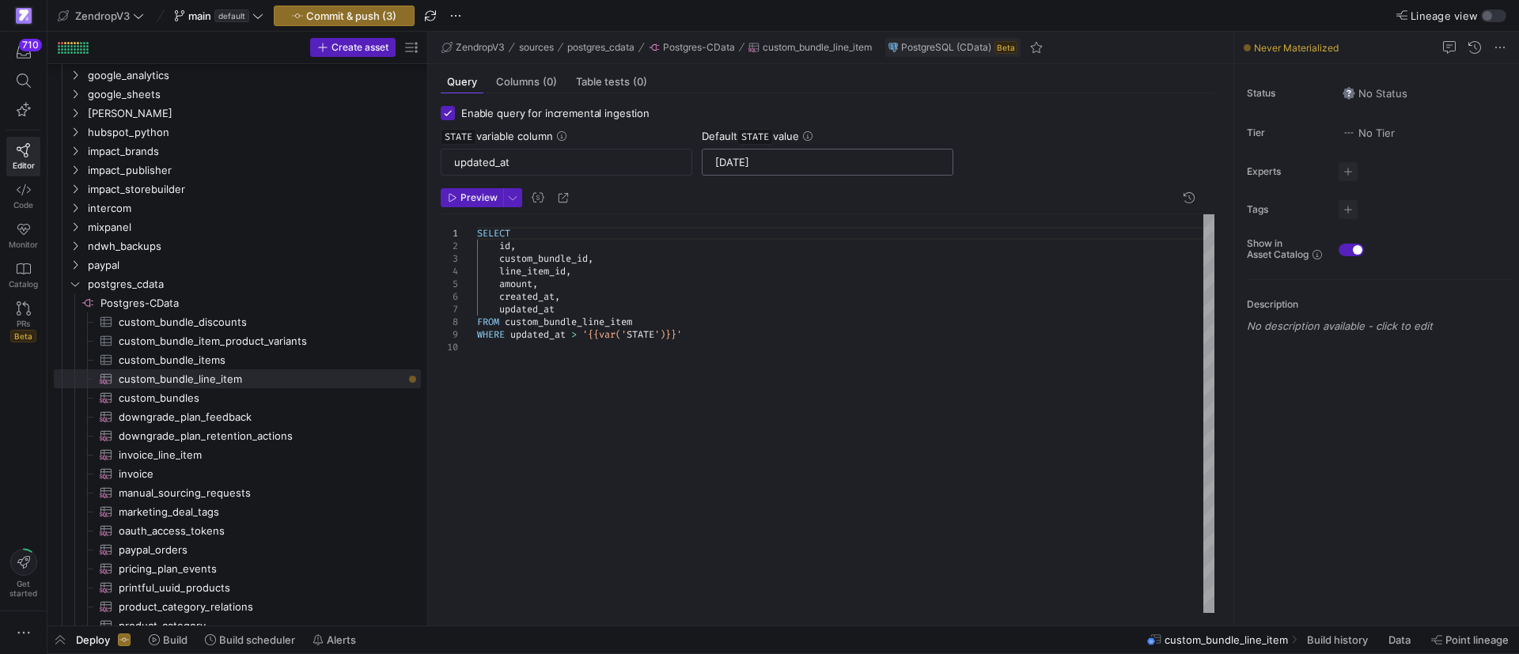
click at [779, 169] on div "2024-08-20" at bounding box center [827, 162] width 225 height 25
drag, startPoint x: 798, startPoint y: 161, endPoint x: 696, endPoint y: 159, distance: 102.1
click at [702, 158] on div "2024-08-20" at bounding box center [828, 162] width 252 height 27
paste input "5-07-3"
drag, startPoint x: 779, startPoint y: 161, endPoint x: 765, endPoint y: 159, distance: 14.3
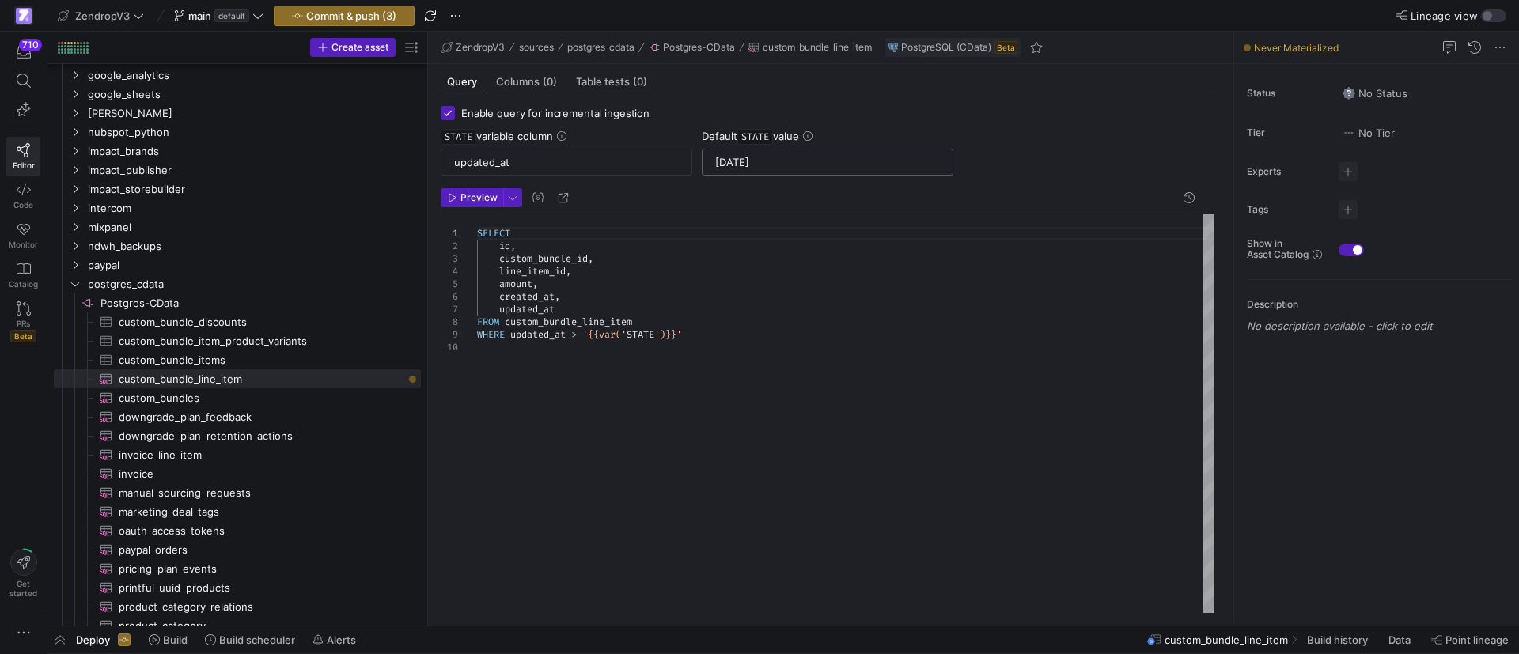
click at [765, 159] on input "2025-07-30" at bounding box center [827, 162] width 225 height 13
type input "2025-07-29"
click at [853, 326] on div "SELECT id , custom_bundle_id , line_item_id , amount , created_at , updated_at …" at bounding box center [845, 413] width 737 height 399
click at [777, 348] on div "SELECT id , custom_bundle_id , line_item_id , amount , created_at , updated_at …" at bounding box center [845, 413] width 737 height 399
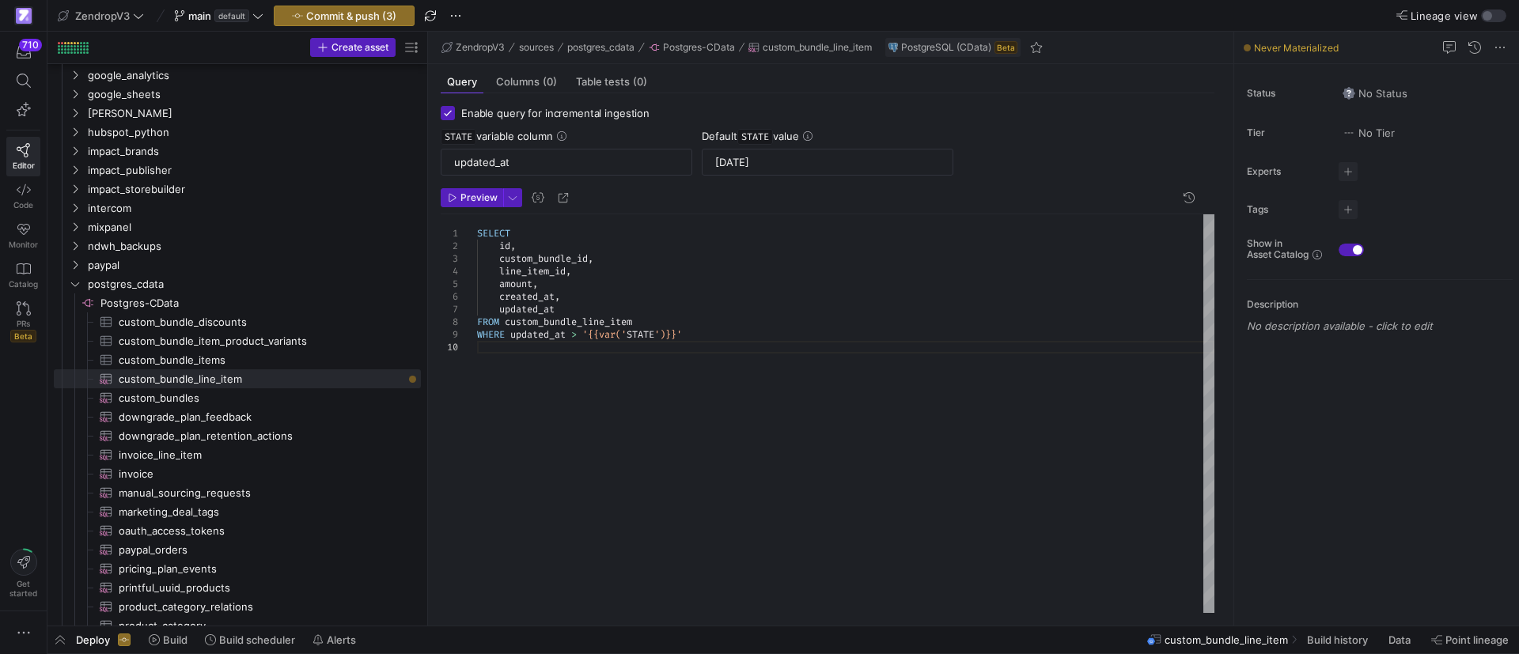
click at [682, 380] on div "SELECT id , custom_bundle_id , line_item_id , amount , created_at , updated_at …" at bounding box center [845, 413] width 737 height 399
click at [395, 15] on span "Commit & push (3)" at bounding box center [351, 15] width 90 height 13
click at [366, 13] on span "Commit & push (3)" at bounding box center [351, 15] width 90 height 13
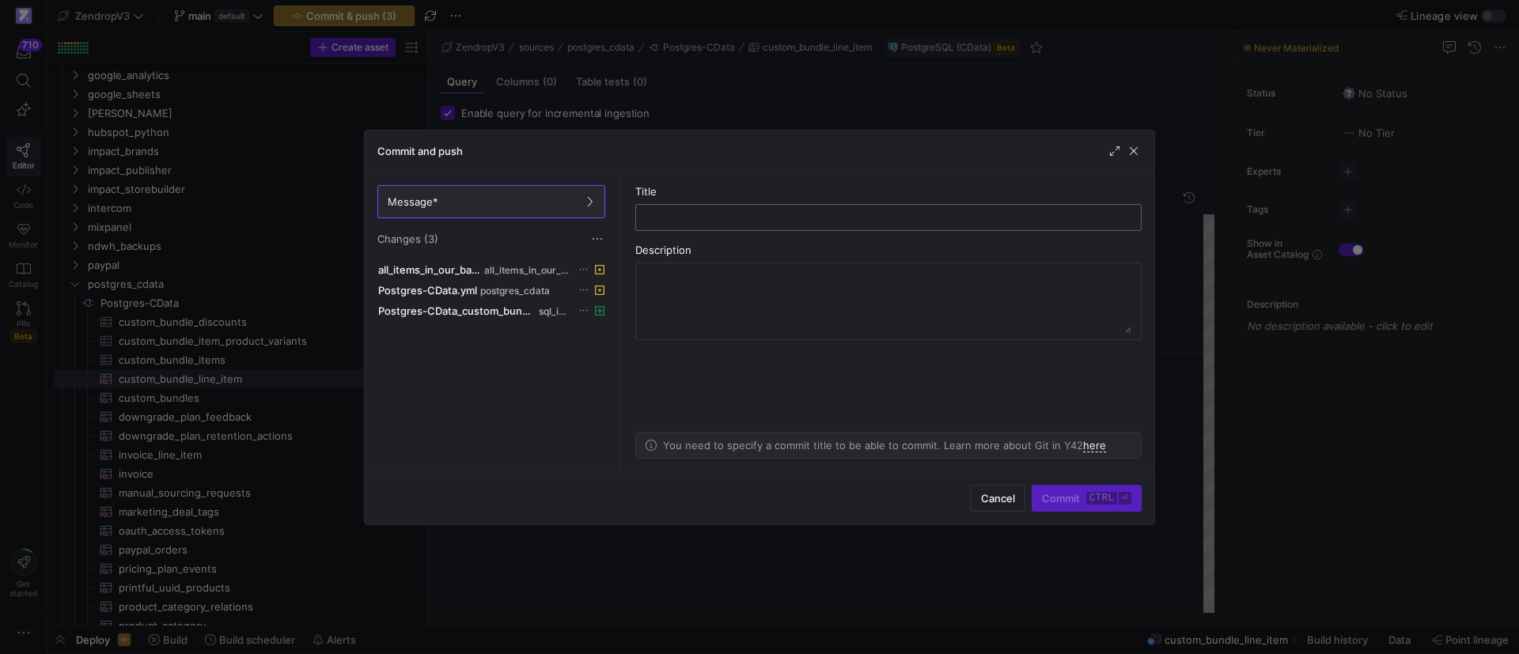
click at [709, 214] on input "text" at bounding box center [888, 217] width 479 height 13
type input "custom_bundle_line_item"
click at [1303, 321] on div at bounding box center [759, 327] width 1519 height 654
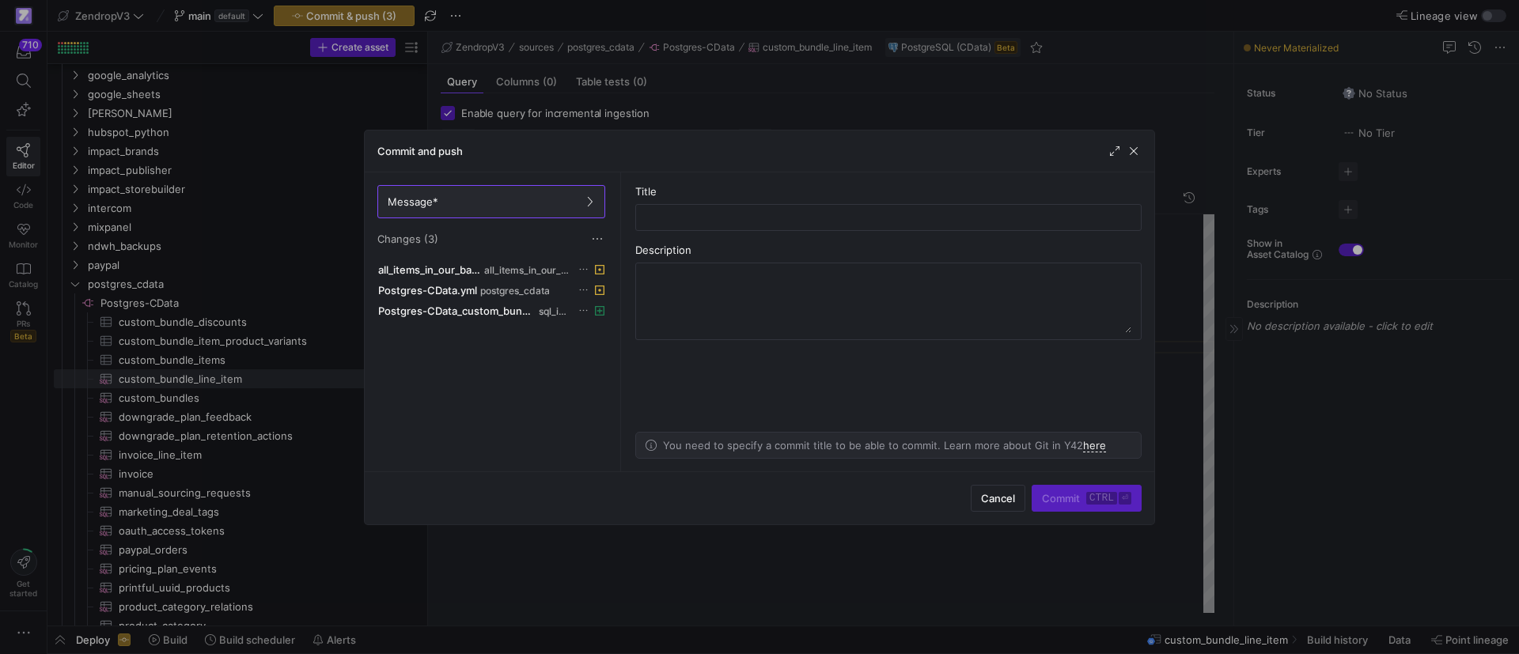
drag, startPoint x: 1351, startPoint y: 205, endPoint x: 1281, endPoint y: 193, distance: 71.4
click at [1346, 204] on div at bounding box center [759, 327] width 1519 height 654
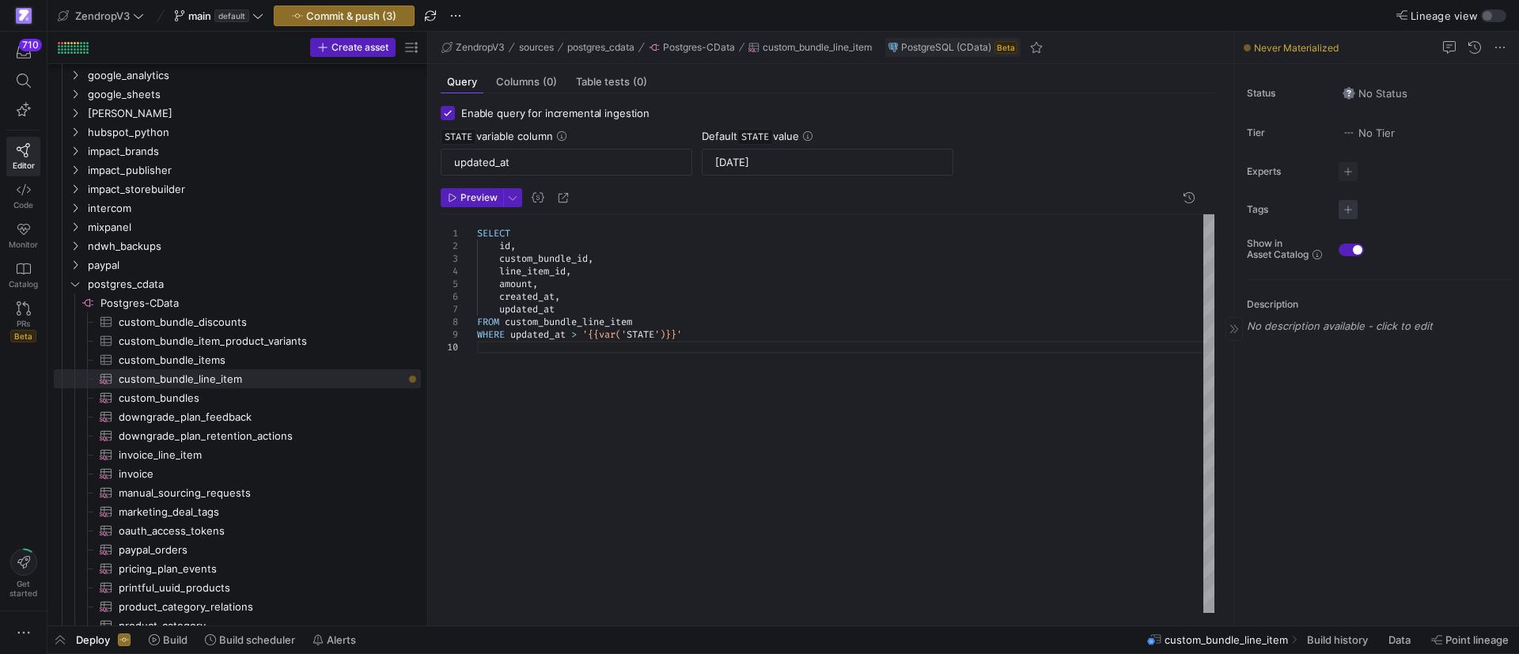
click at [1354, 208] on span "button" at bounding box center [1348, 209] width 19 height 19
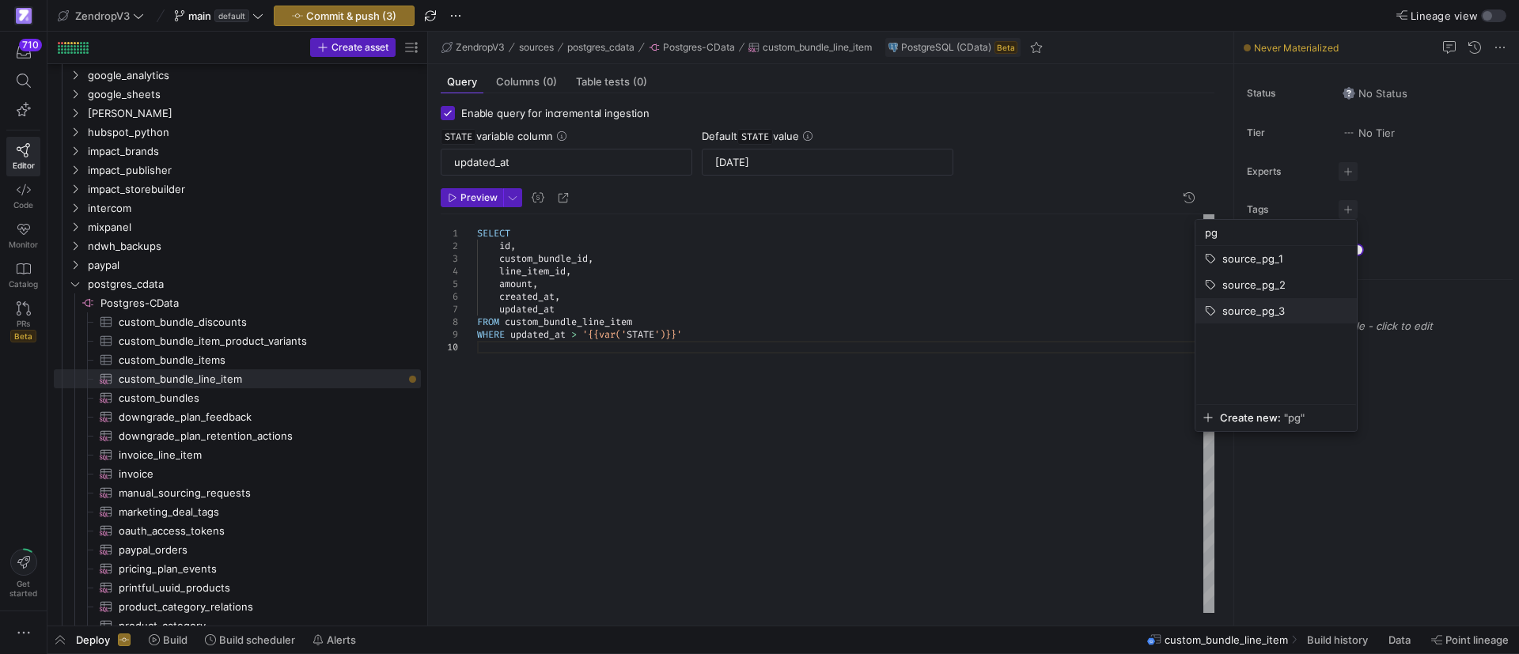
type input "pg"
click at [1239, 308] on span "source_pg_3" at bounding box center [1253, 311] width 63 height 13
click at [1431, 536] on div at bounding box center [759, 327] width 1519 height 654
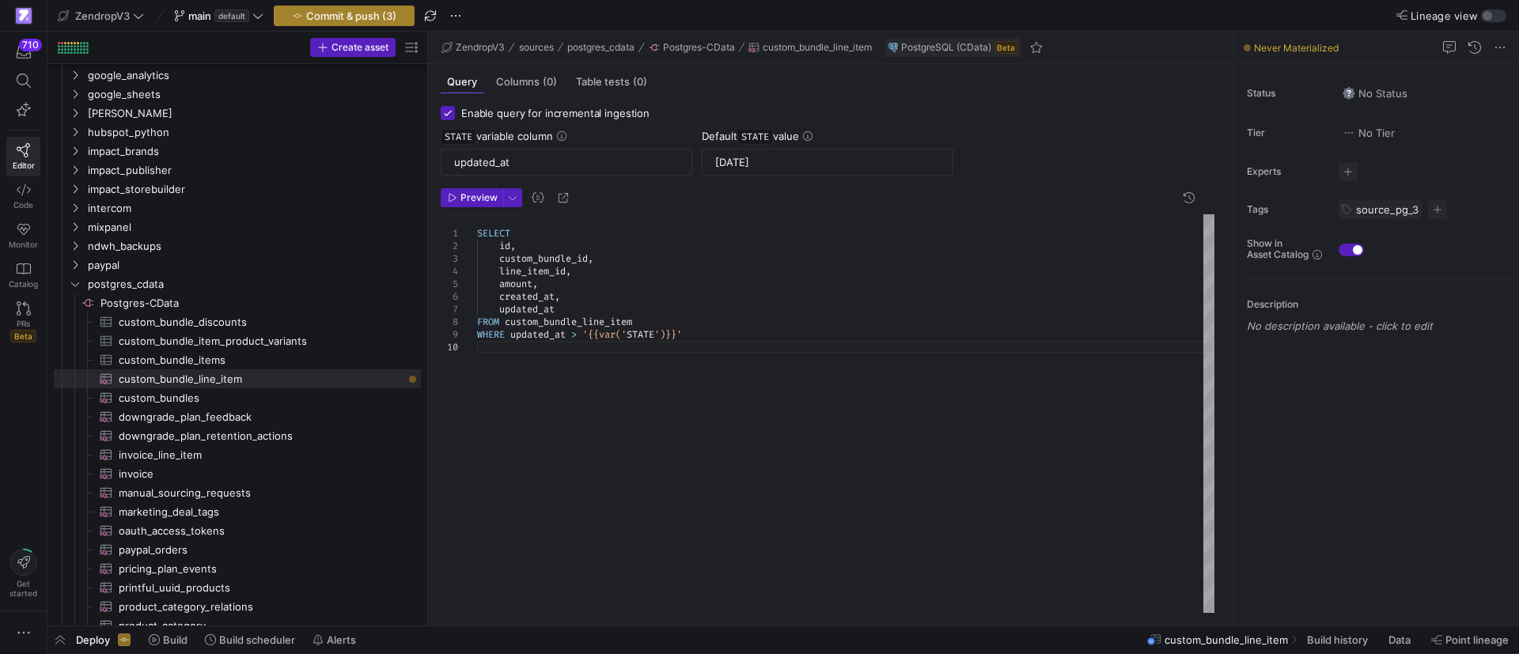
click at [343, 17] on span "Commit & push (3)" at bounding box center [351, 15] width 90 height 13
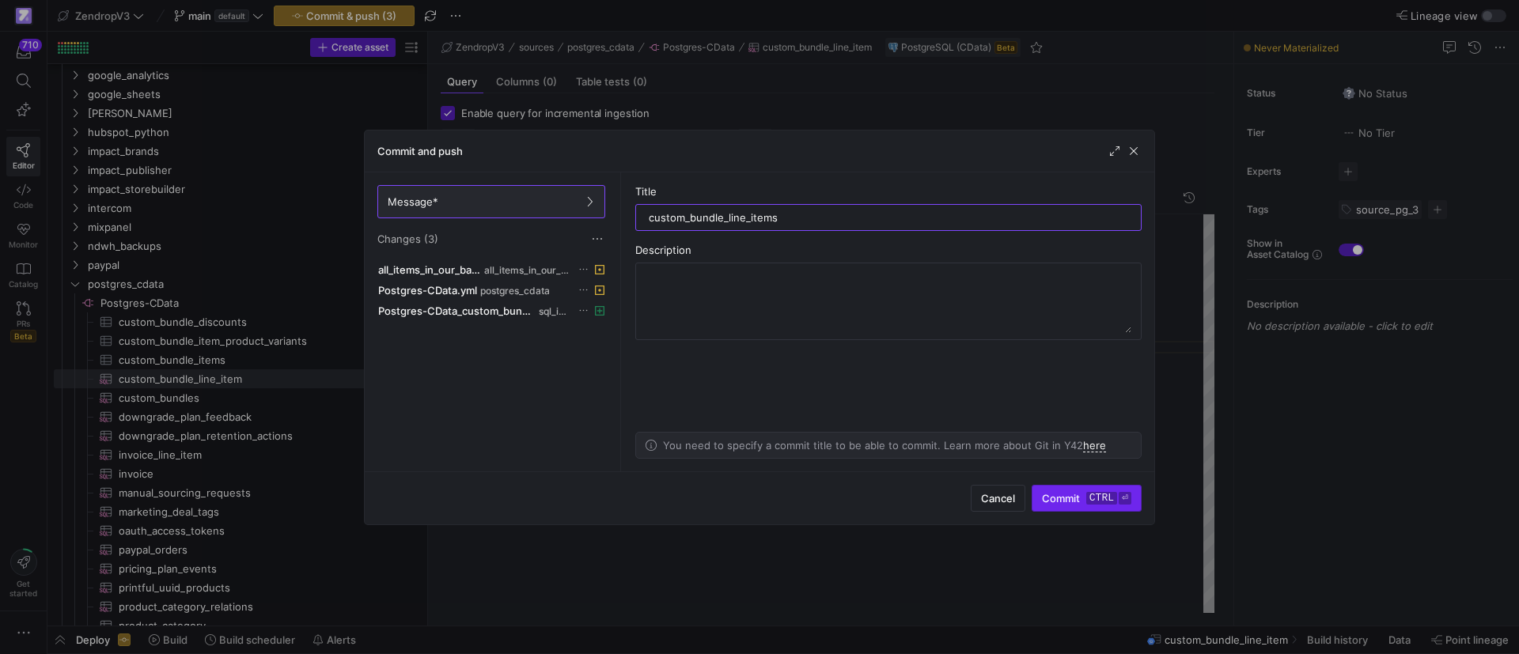
type input "custom_bundle_line_items"
click at [1081, 491] on span "submit" at bounding box center [1086, 498] width 108 height 25
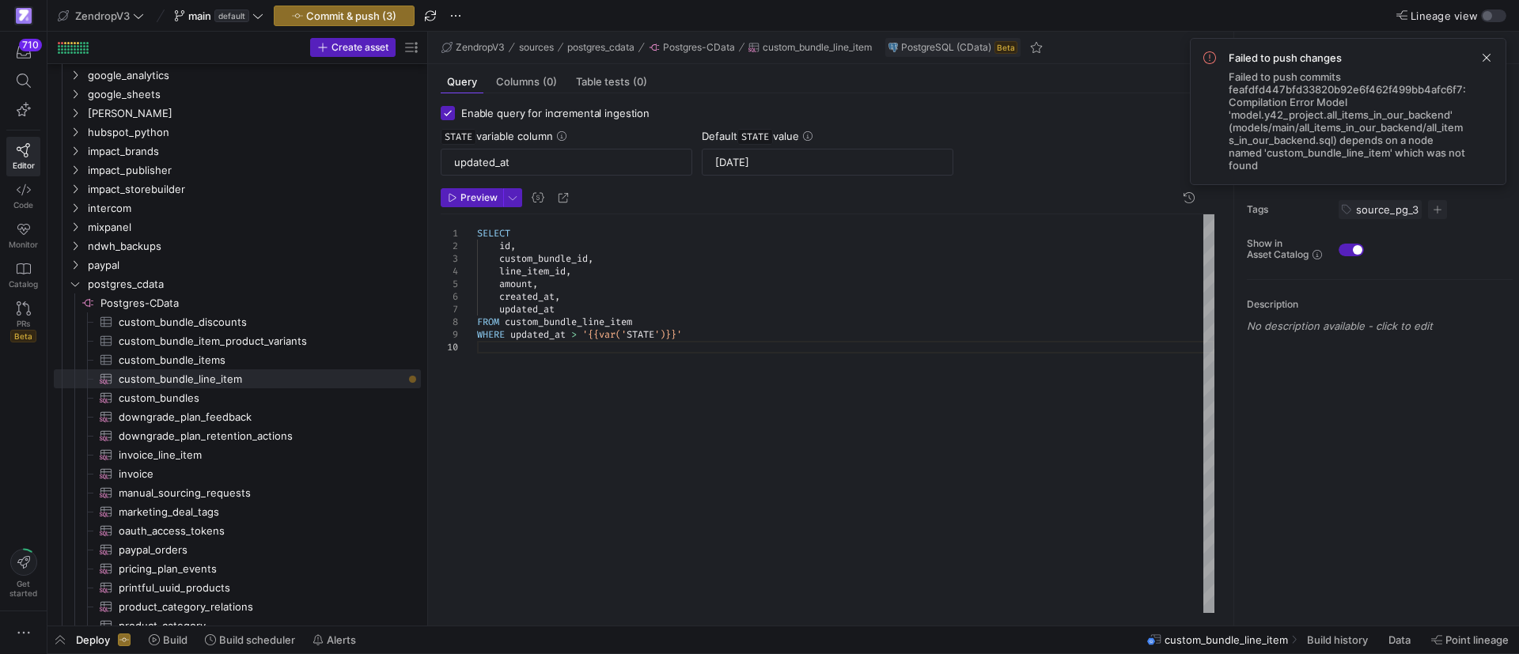
drag, startPoint x: 1487, startPoint y: 55, endPoint x: 1447, endPoint y: 55, distance: 40.3
click at [1487, 56] on span at bounding box center [1486, 57] width 19 height 19
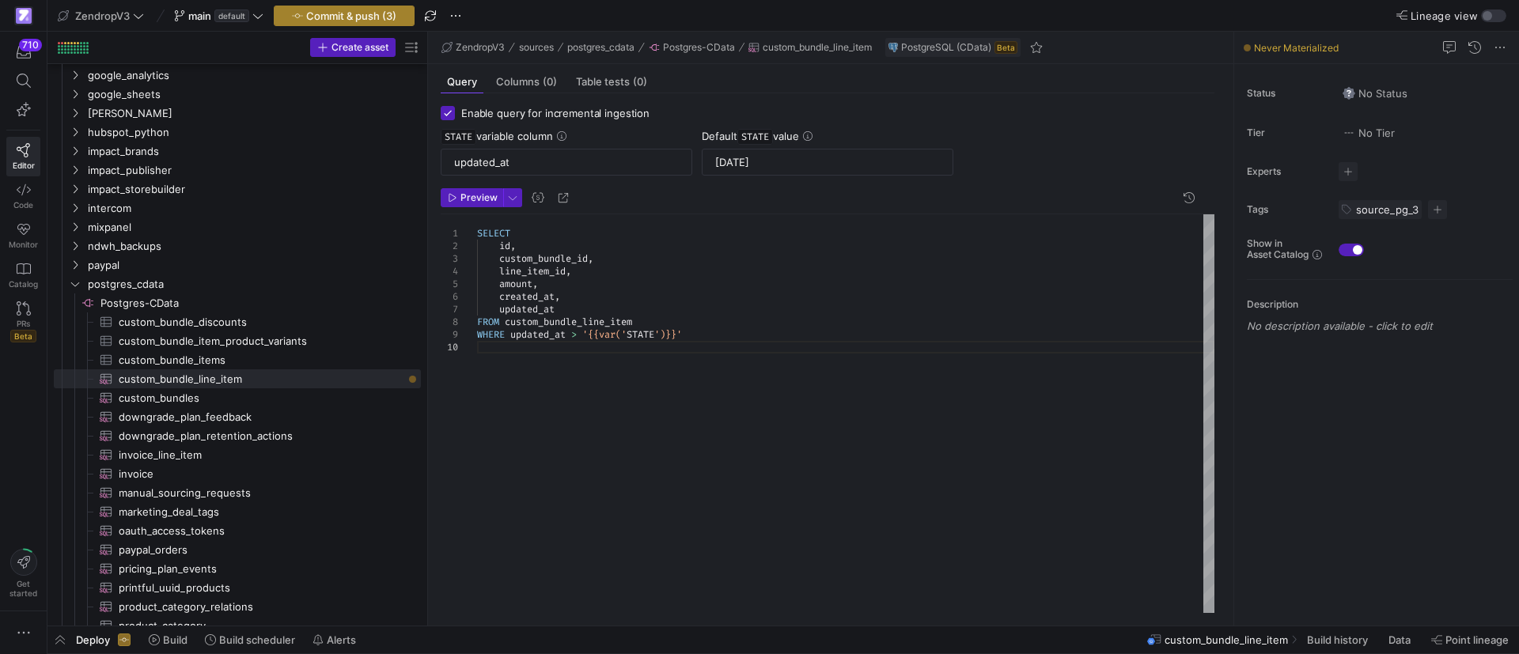
click at [366, 7] on span "button" at bounding box center [344, 15] width 139 height 19
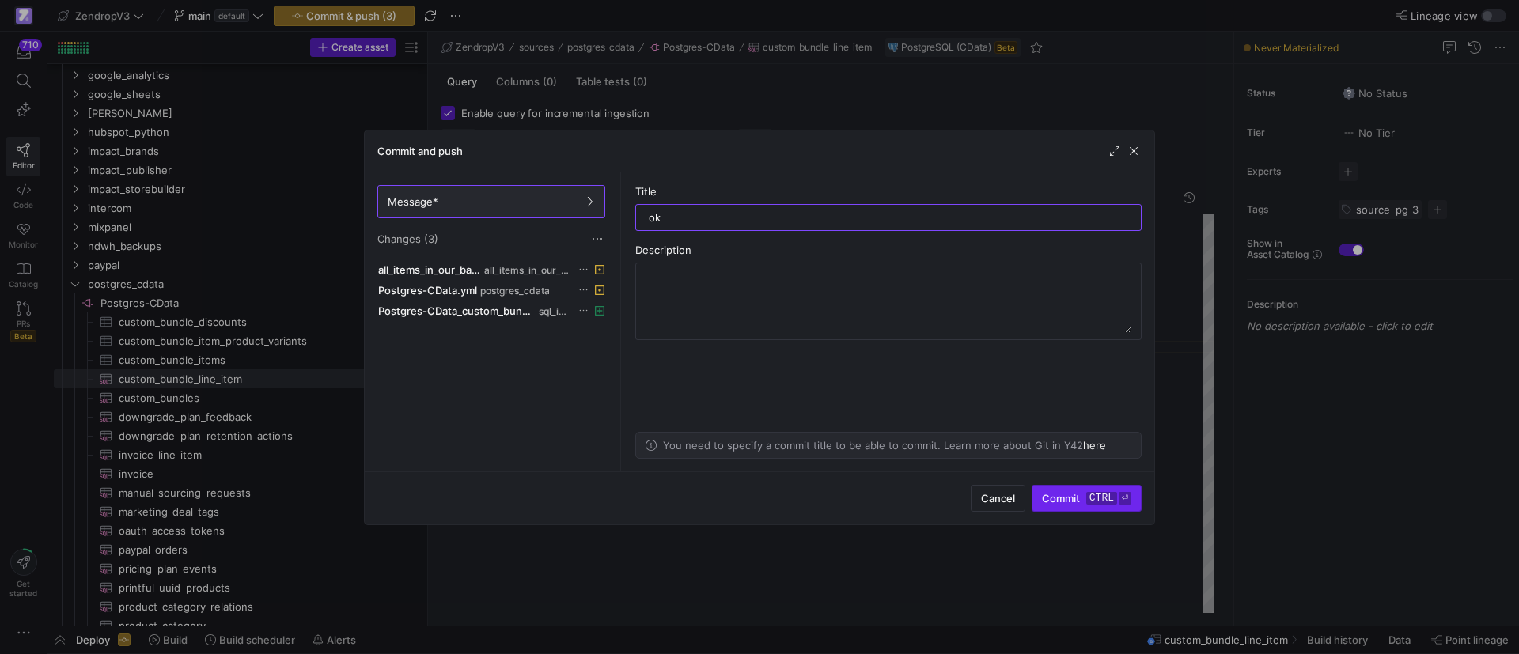
type input "ok"
click at [1079, 498] on span "Commit ctrl ⏎" at bounding box center [1086, 498] width 89 height 13
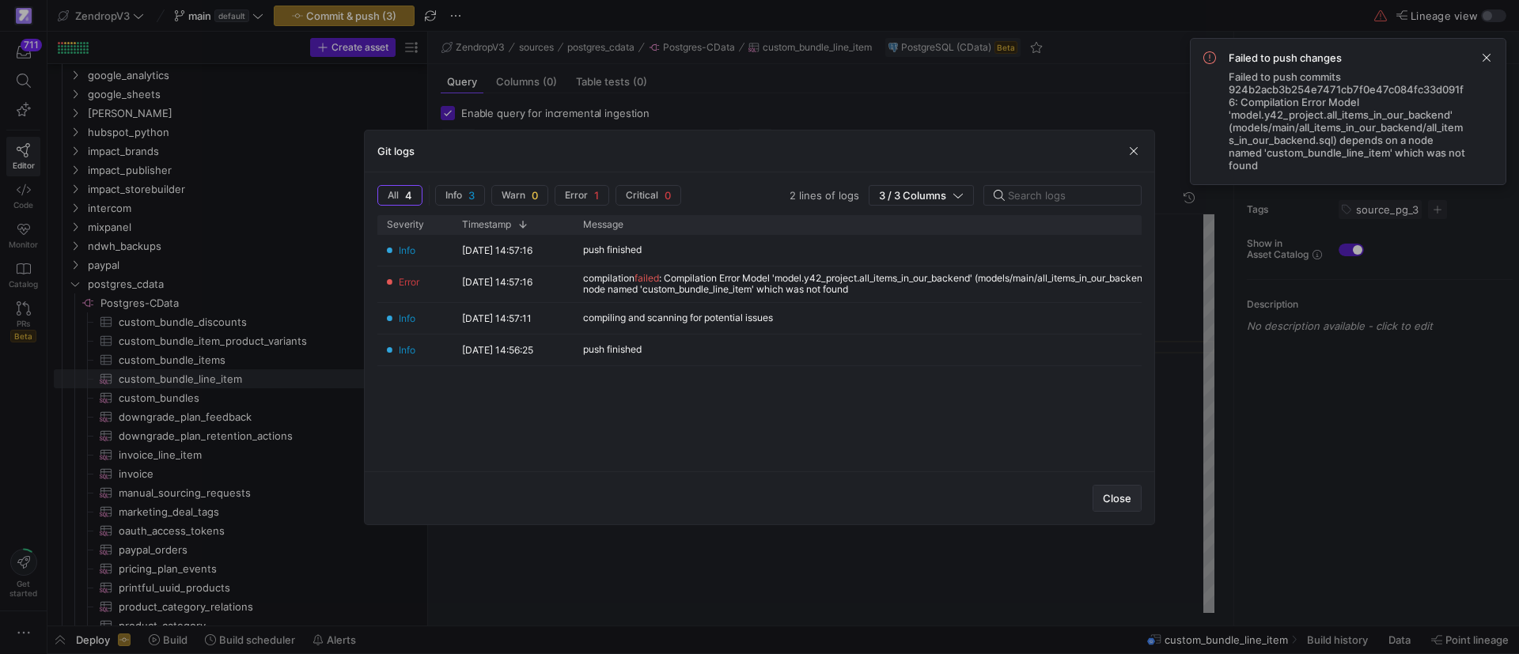
click at [1121, 502] on span "Close" at bounding box center [1117, 498] width 28 height 13
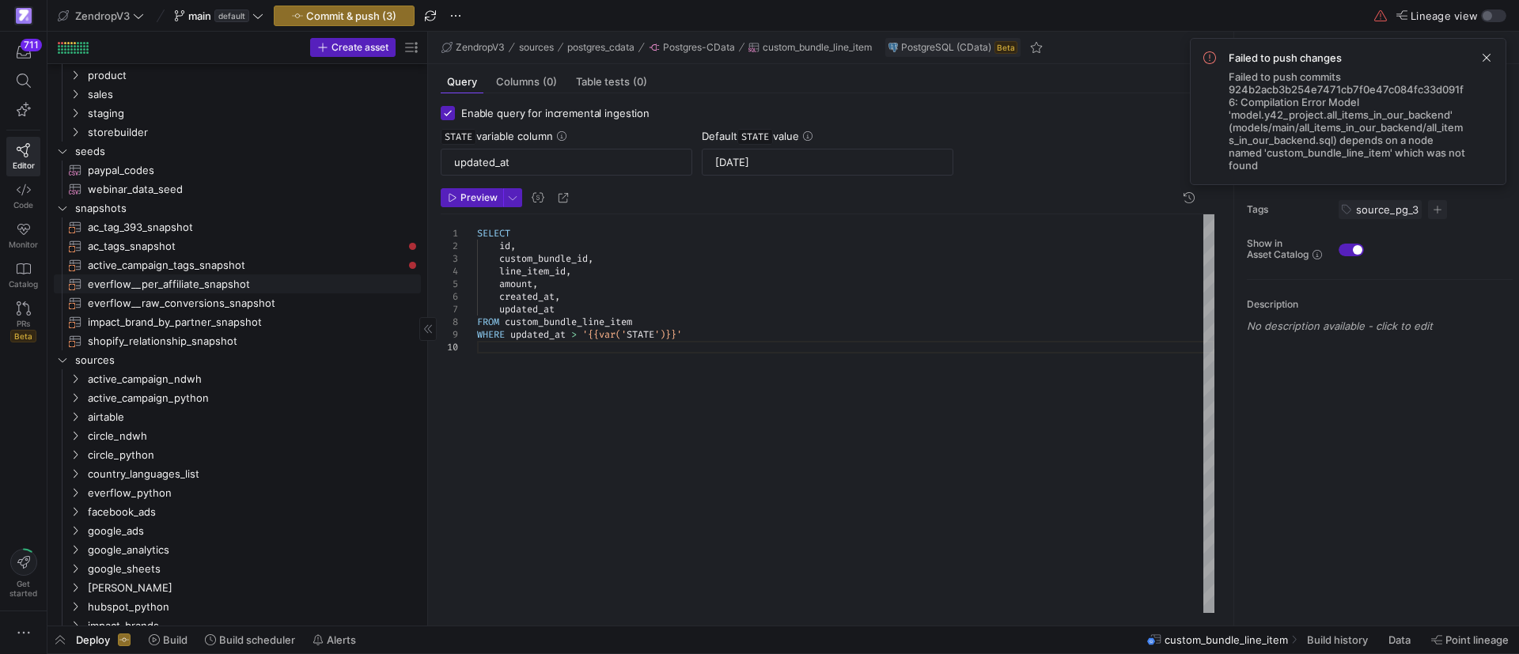
scroll to position [0, 0]
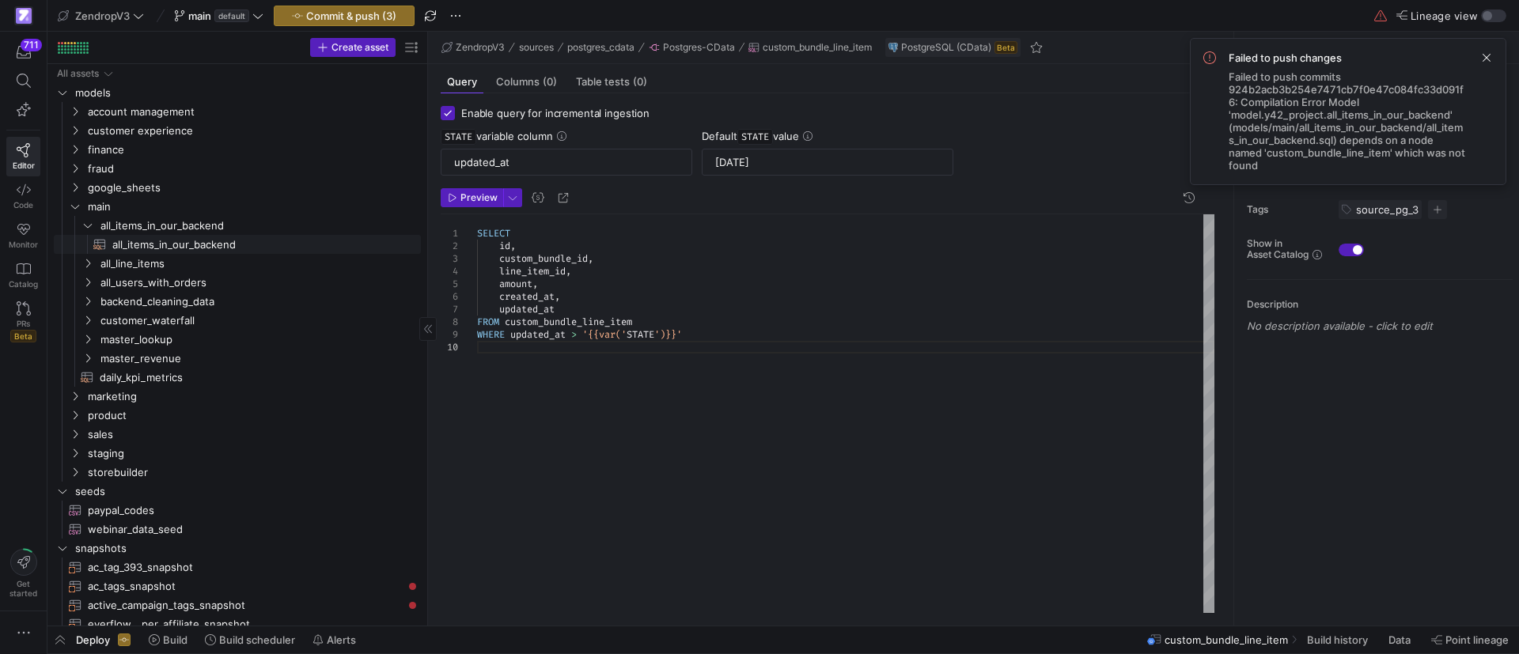
click at [173, 248] on span "all_items_in_our_backend​​​​​​​​​​" at bounding box center [257, 245] width 290 height 18
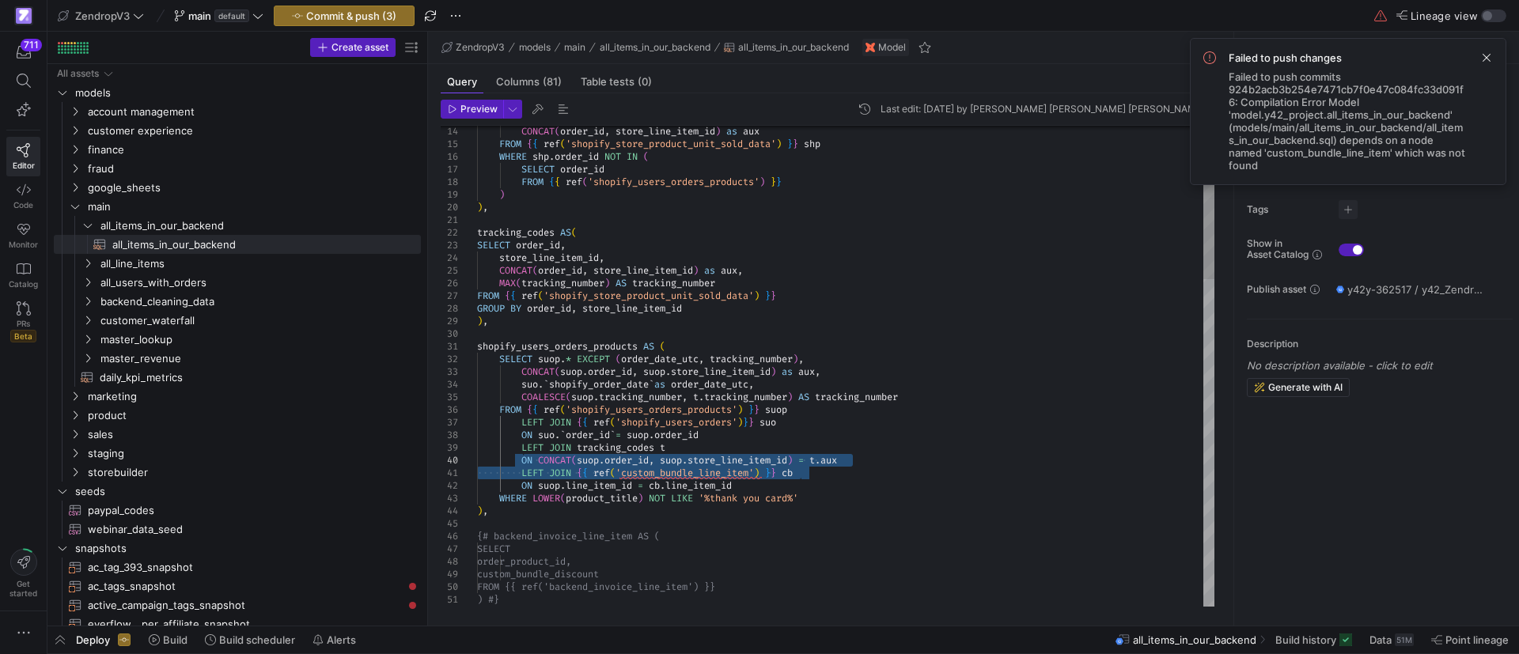
drag, startPoint x: 807, startPoint y: 473, endPoint x: 521, endPoint y: 479, distance: 285.7
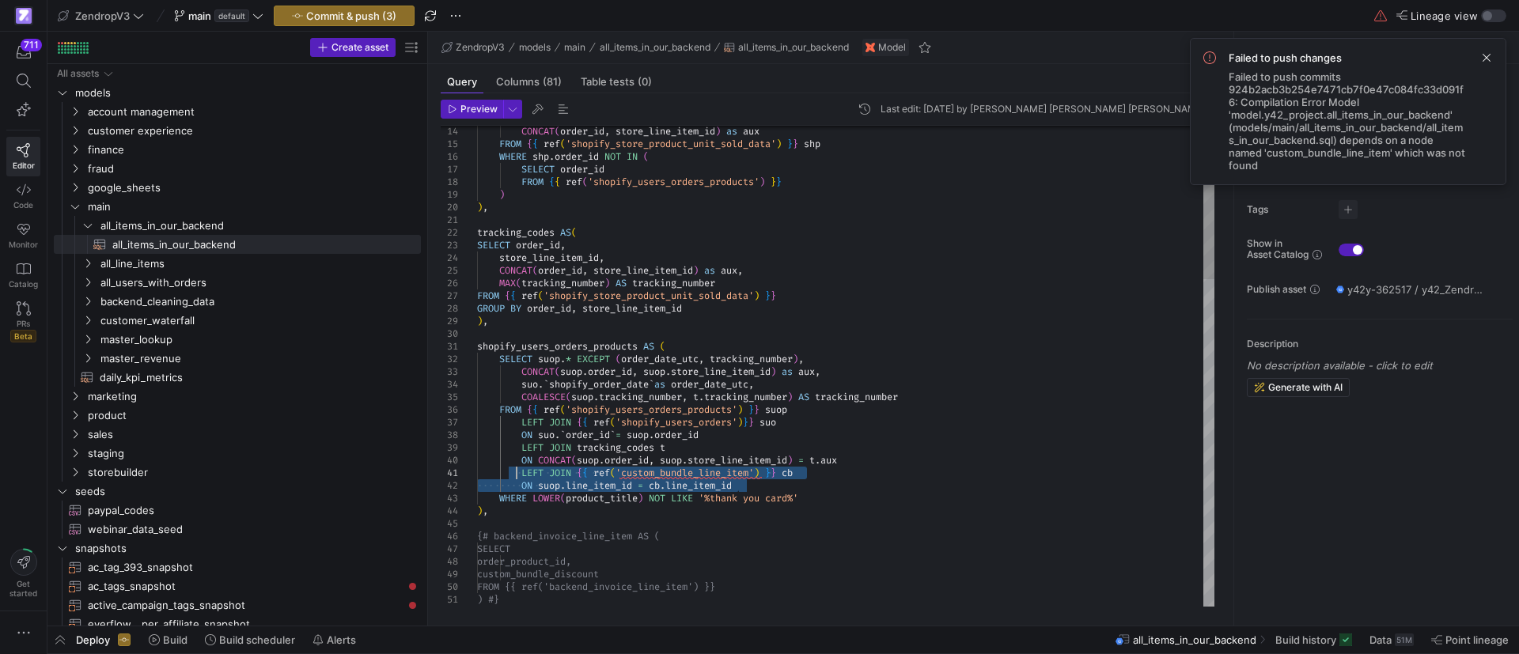
drag, startPoint x: 752, startPoint y: 487, endPoint x: 515, endPoint y: 468, distance: 237.2
type textarea "shopify_users_orders_products AS ( SELECT suop.* EXCEPT (order_date_utc, tracki…"
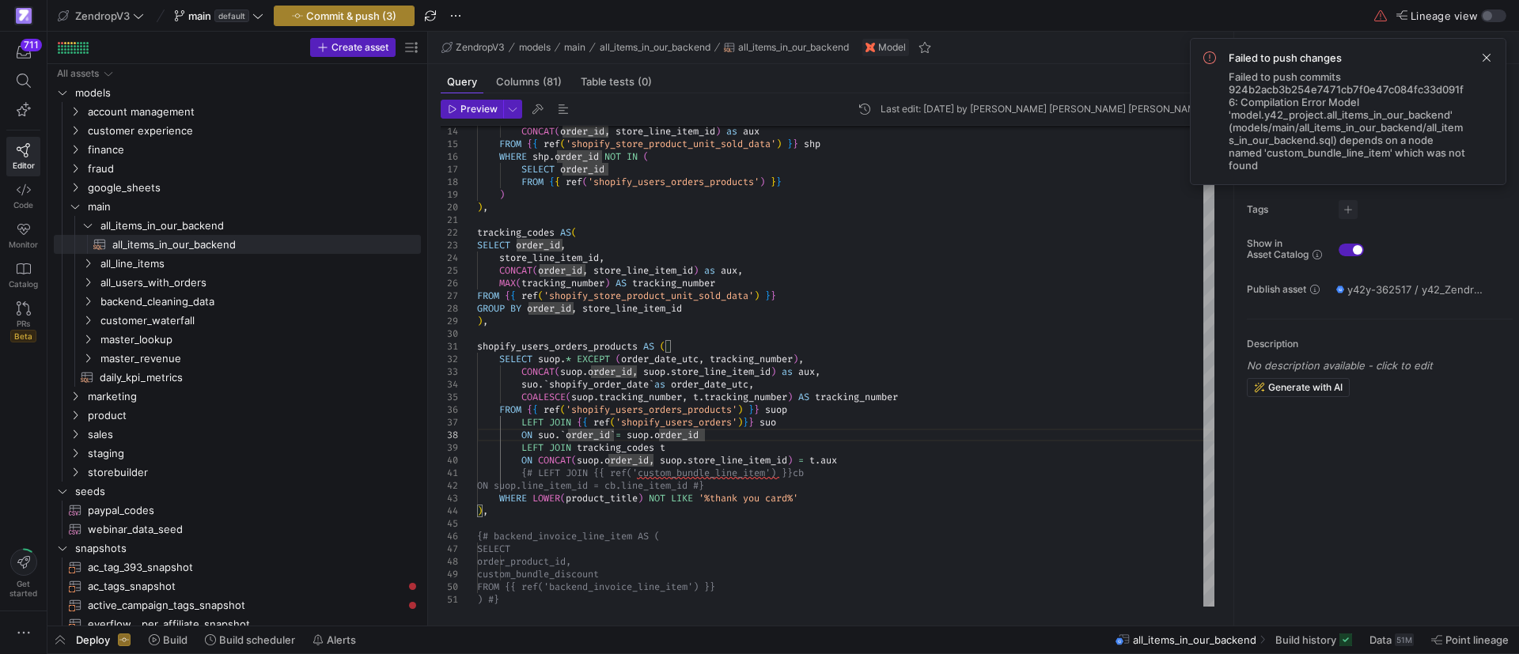
click at [339, 18] on span "Commit & push (3)" at bounding box center [351, 15] width 90 height 13
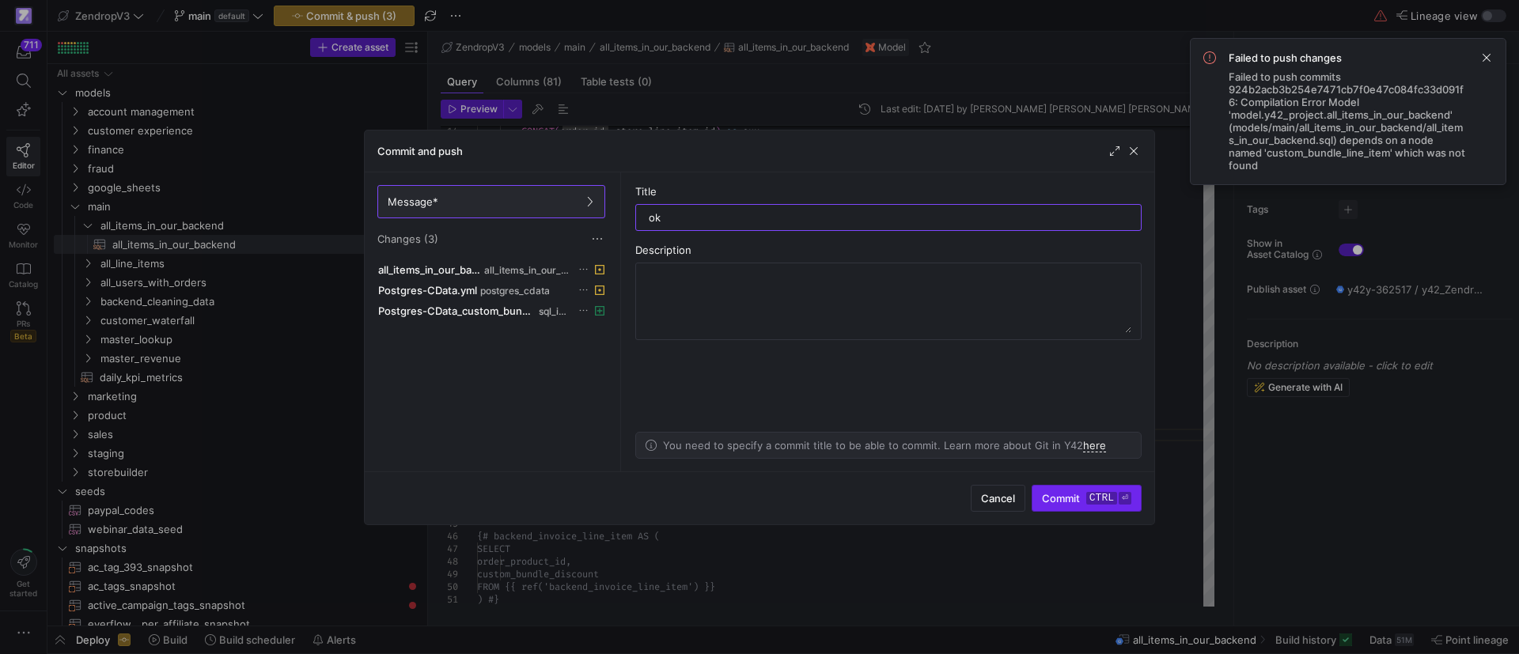
type input "ok"
click at [1061, 503] on span "Commit ctrl ⏎" at bounding box center [1086, 498] width 89 height 13
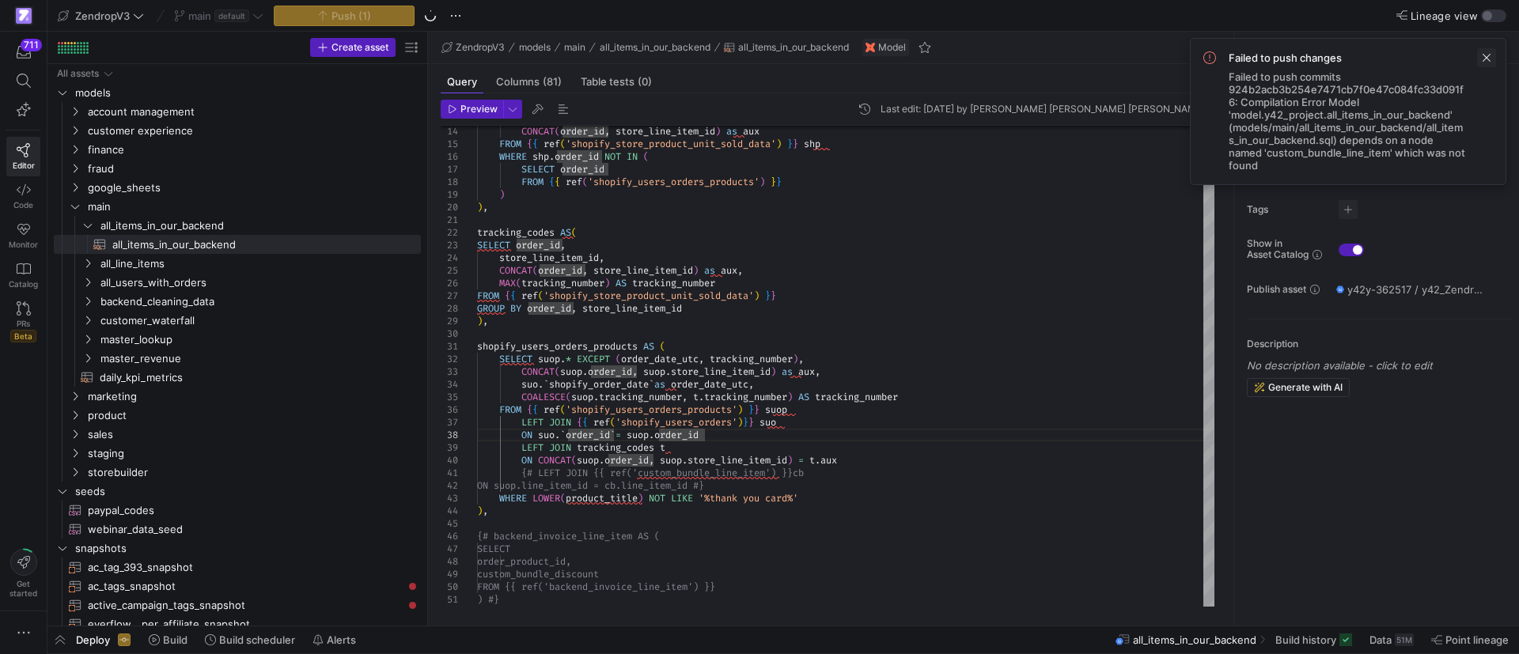
click at [1487, 56] on span at bounding box center [1486, 57] width 19 height 19
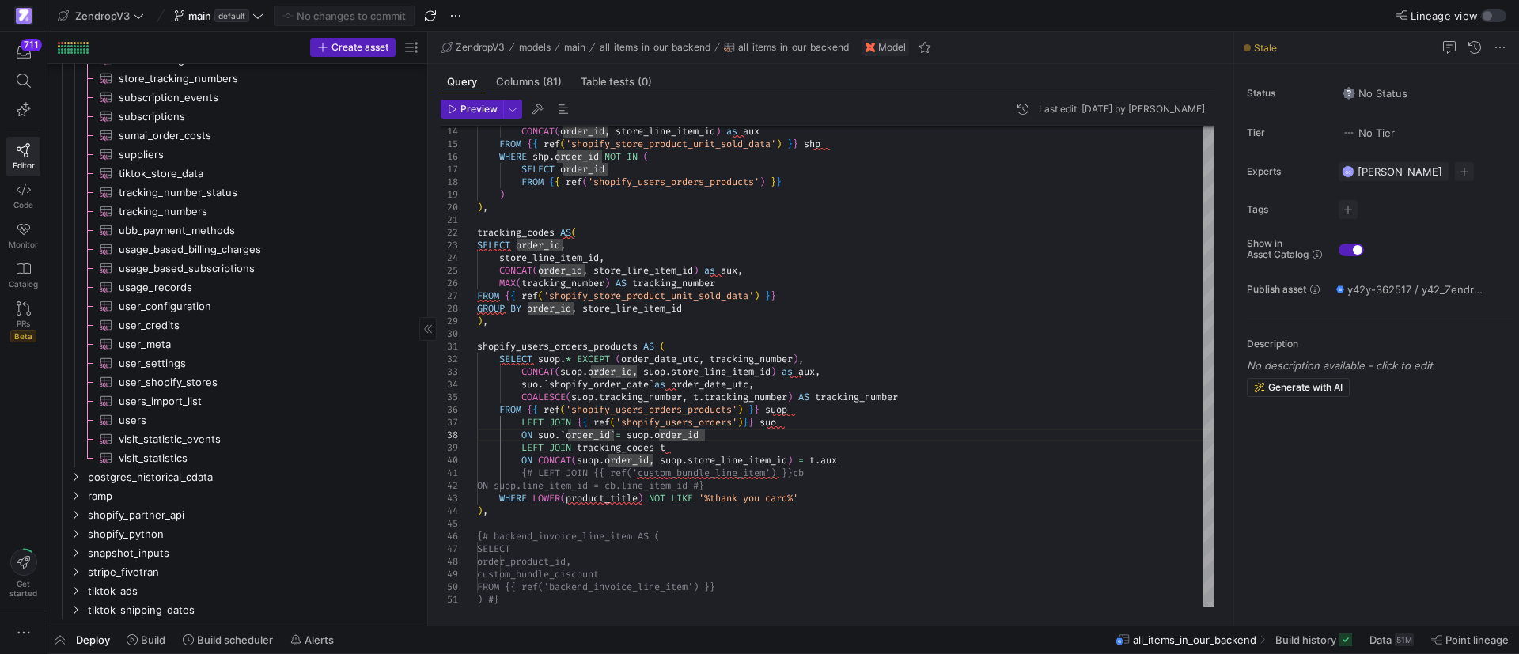
scroll to position [897, 0]
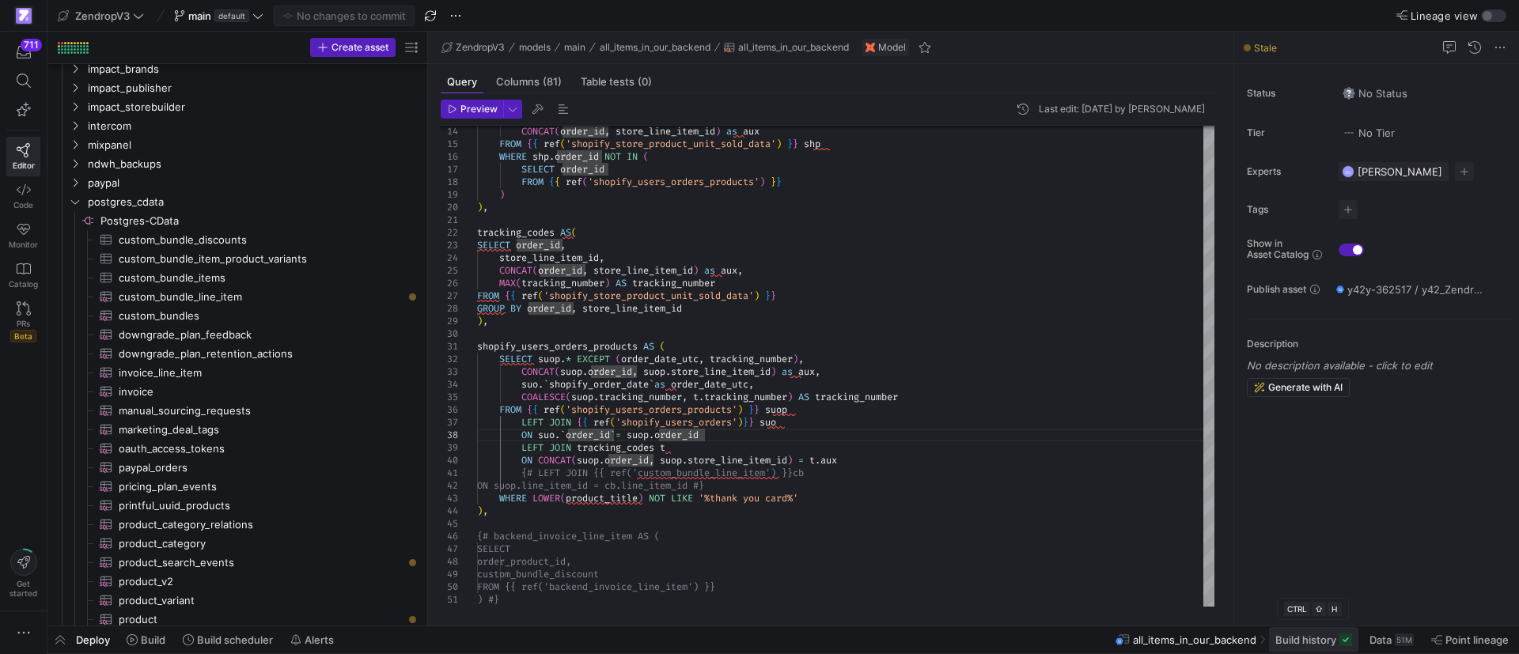
click at [1322, 640] on span "Build history" at bounding box center [1305, 640] width 61 height 13
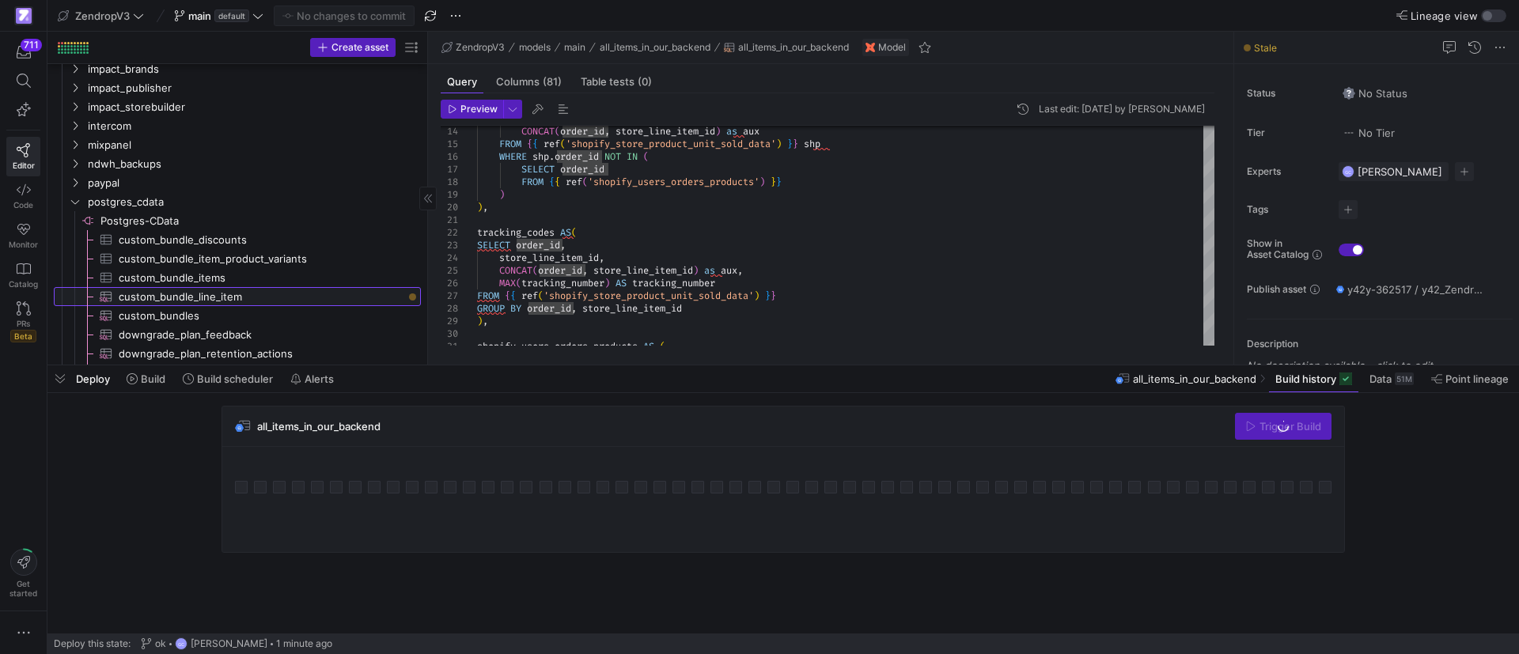
click at [326, 294] on span "custom_bundle_line_item​​​​​​​​​" at bounding box center [261, 297] width 284 height 18
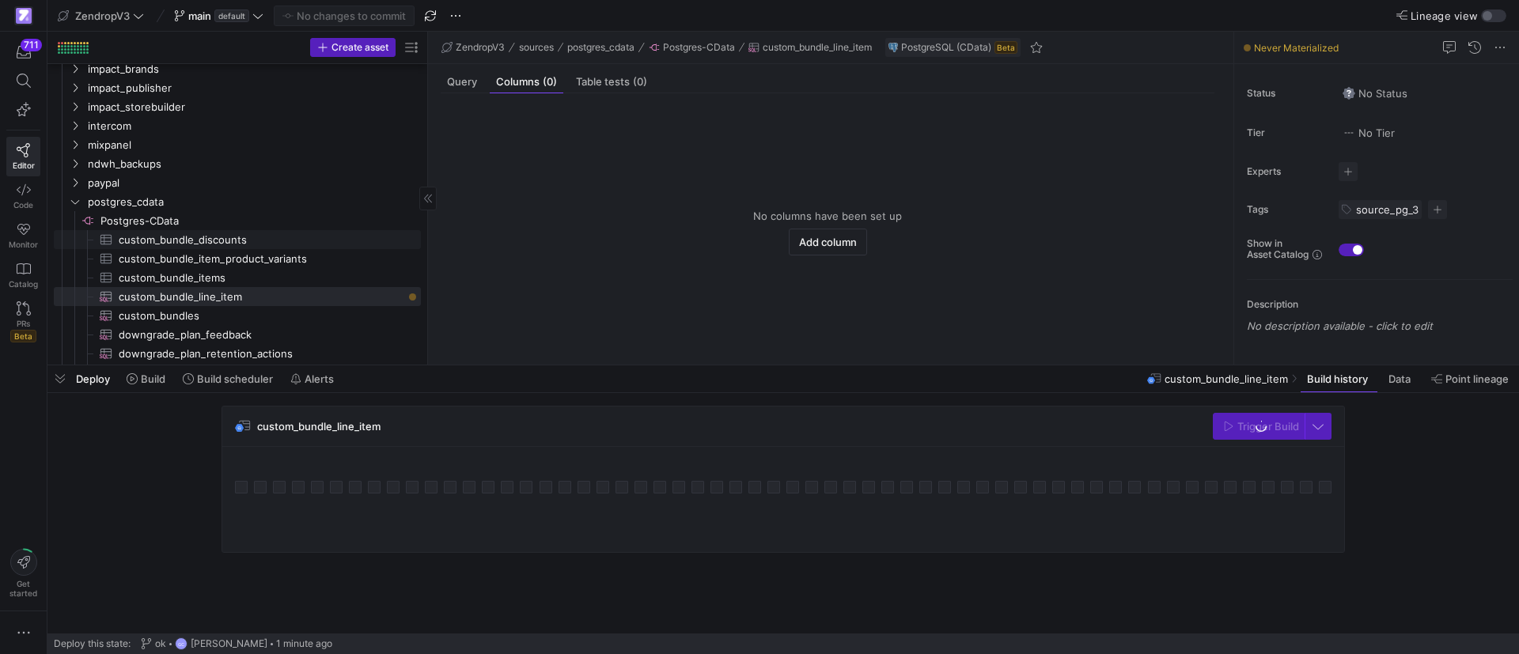
scroll to position [839, 0]
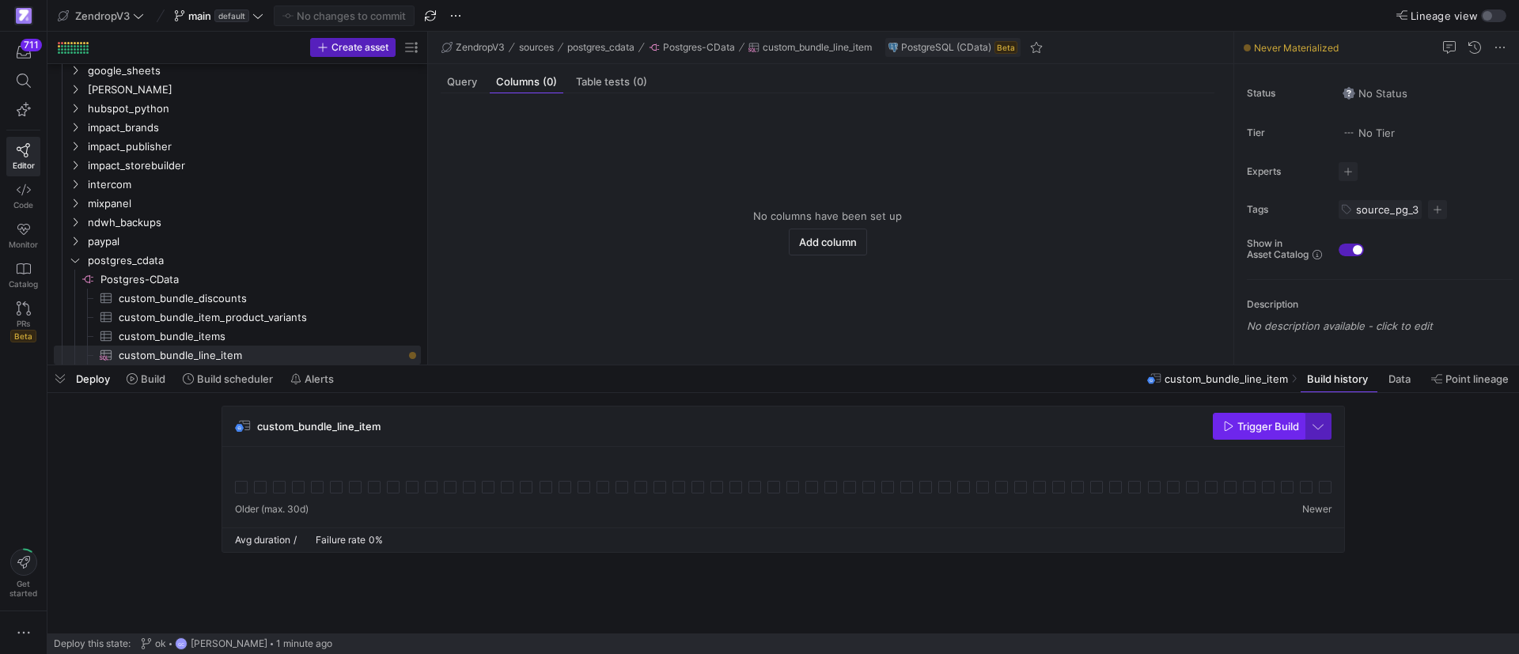
click at [1240, 420] on span "Trigger Build" at bounding box center [1268, 426] width 62 height 13
drag, startPoint x: 55, startPoint y: 380, endPoint x: 417, endPoint y: 262, distance: 381.0
click at [55, 380] on span "button" at bounding box center [59, 379] width 25 height 27
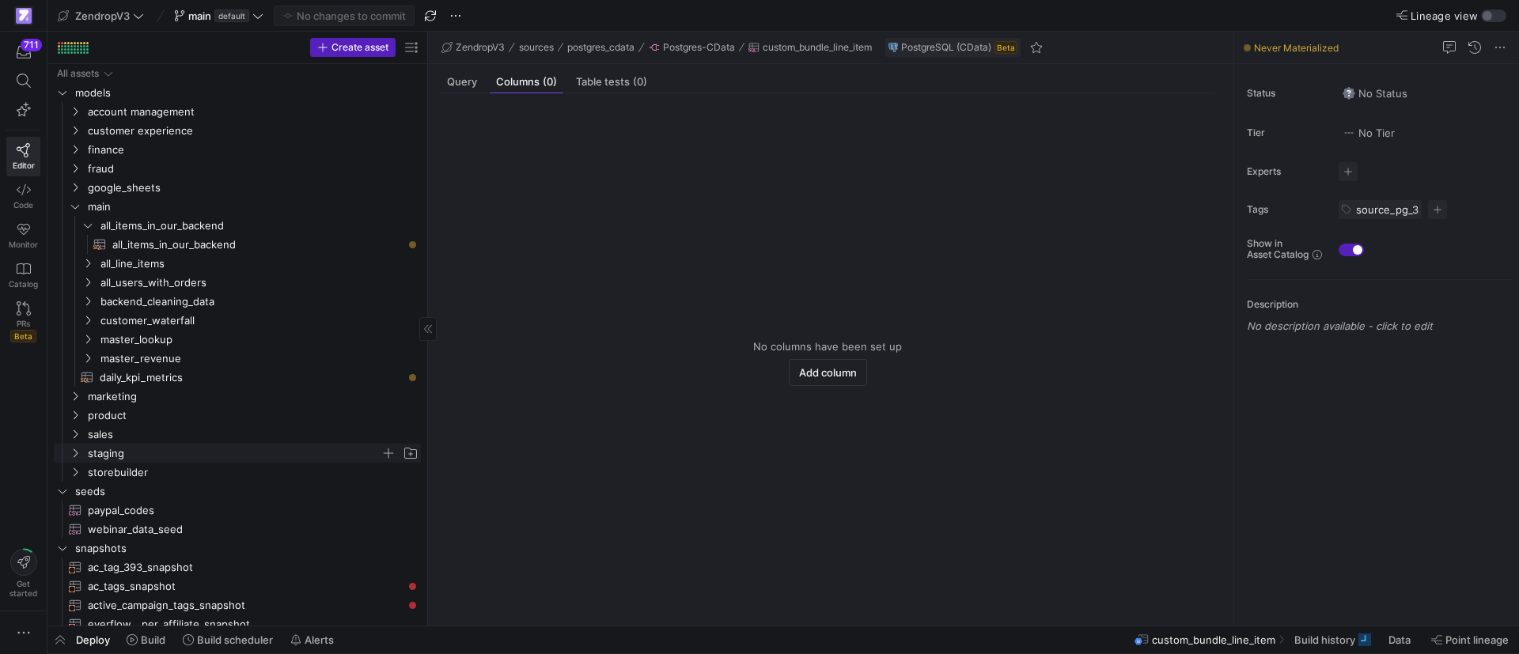
click at [75, 454] on icon "Press SPACE to select this row." at bounding box center [75, 453] width 11 height 9
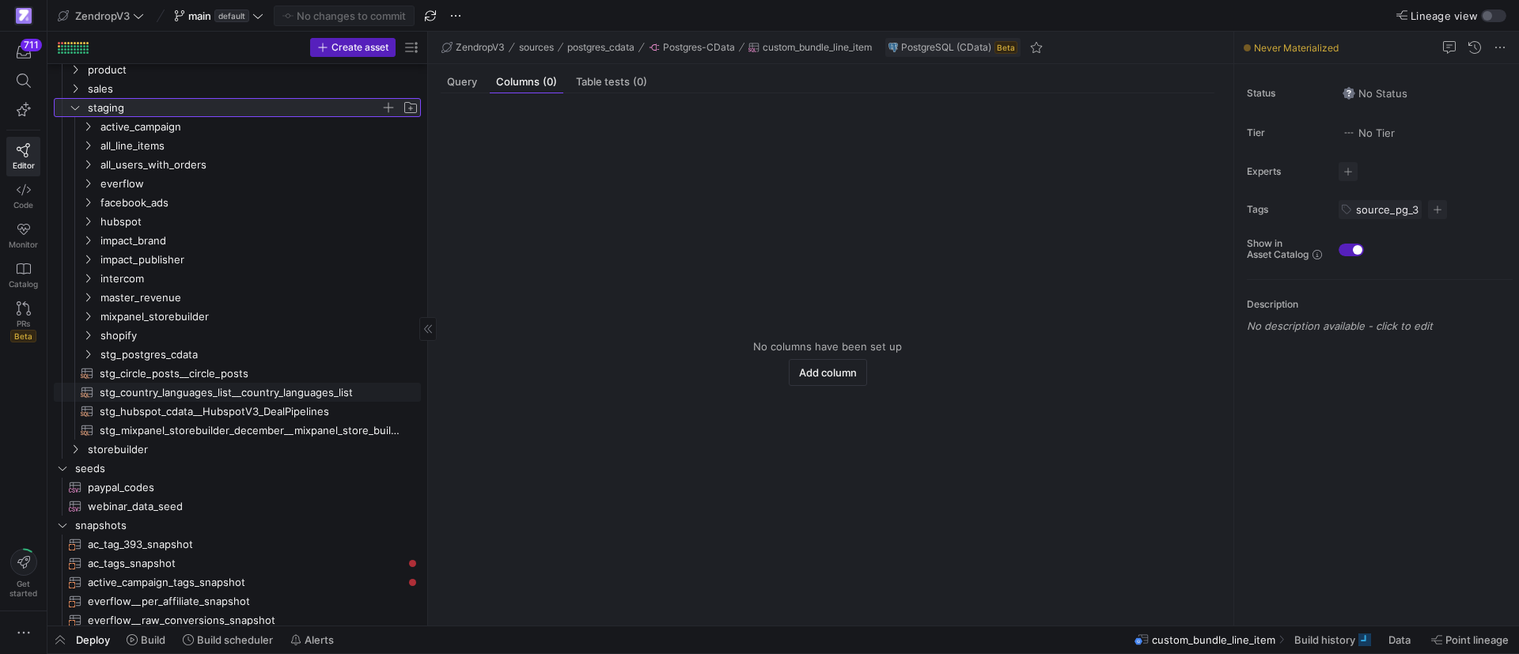
scroll to position [356, 0]
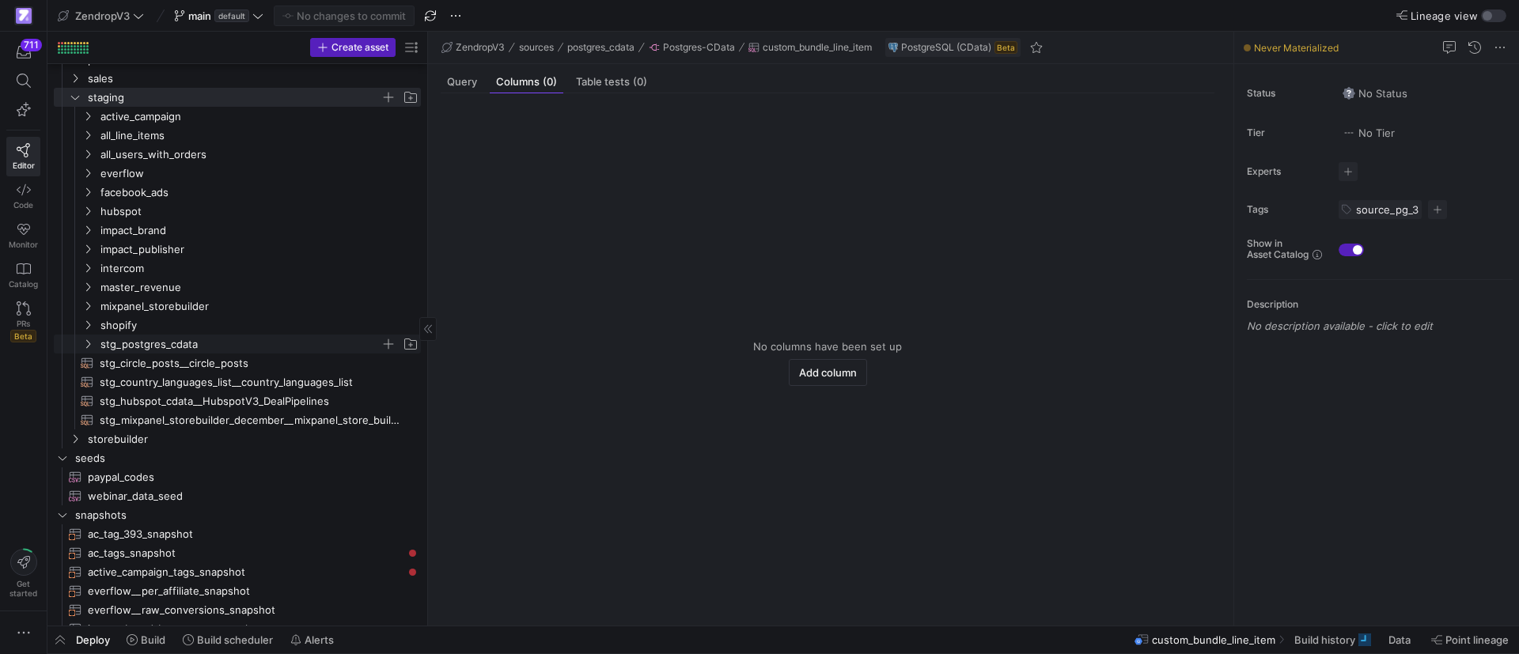
click at [85, 344] on icon "Press SPACE to select this row." at bounding box center [87, 343] width 11 height 9
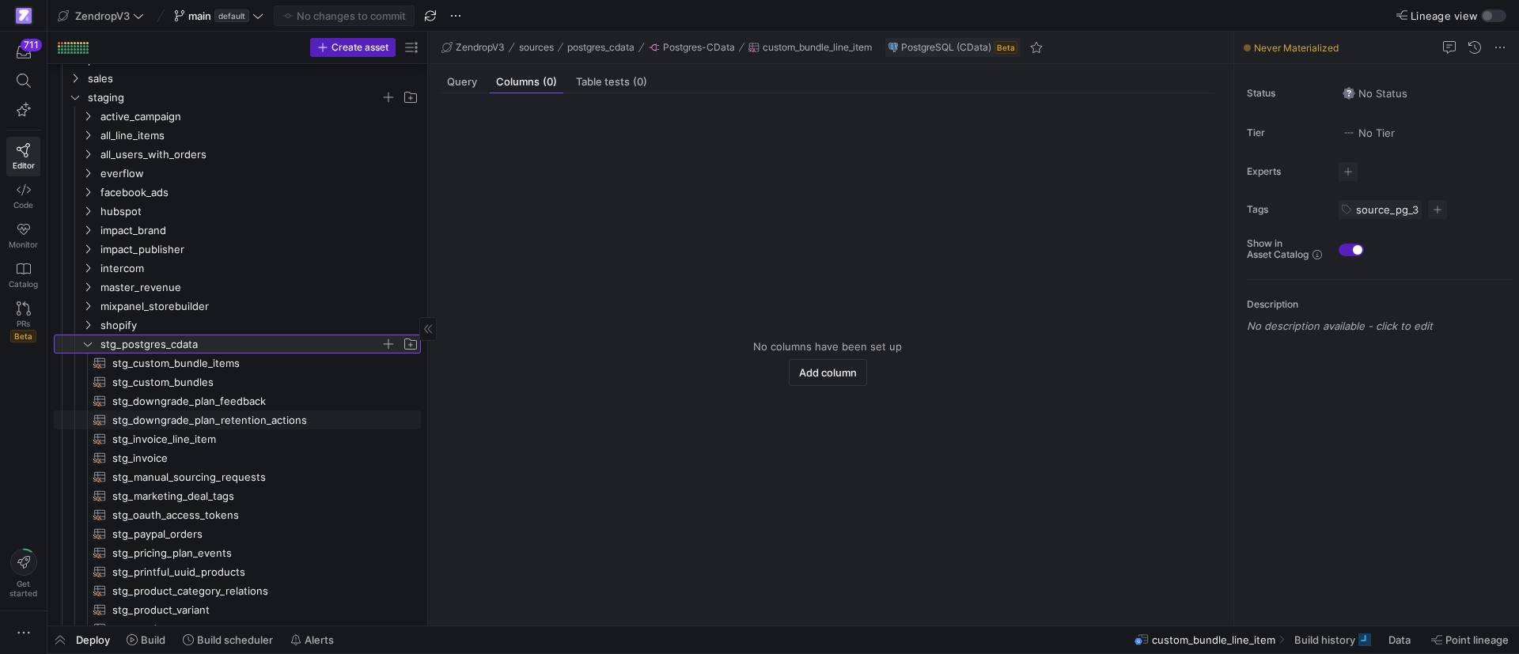
scroll to position [475, 0]
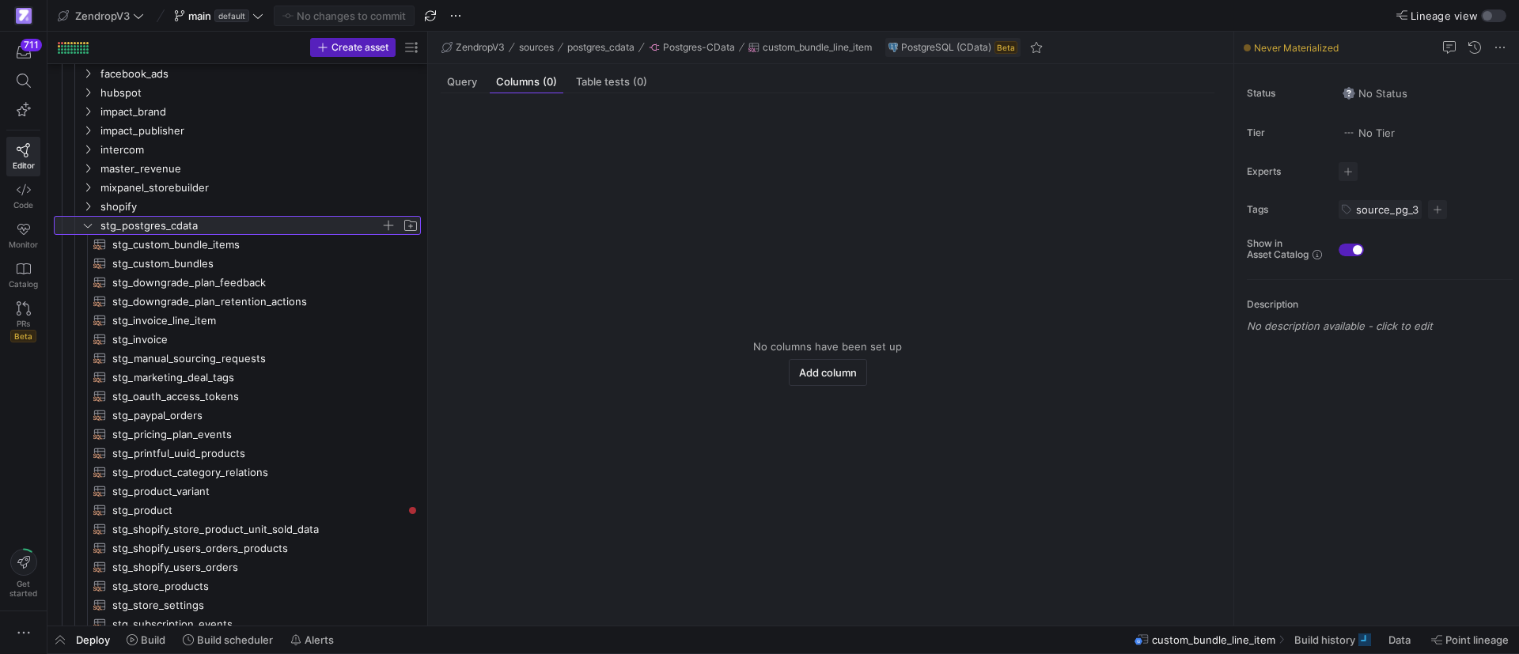
click at [386, 226] on span "button" at bounding box center [389, 226] width 16 height 16
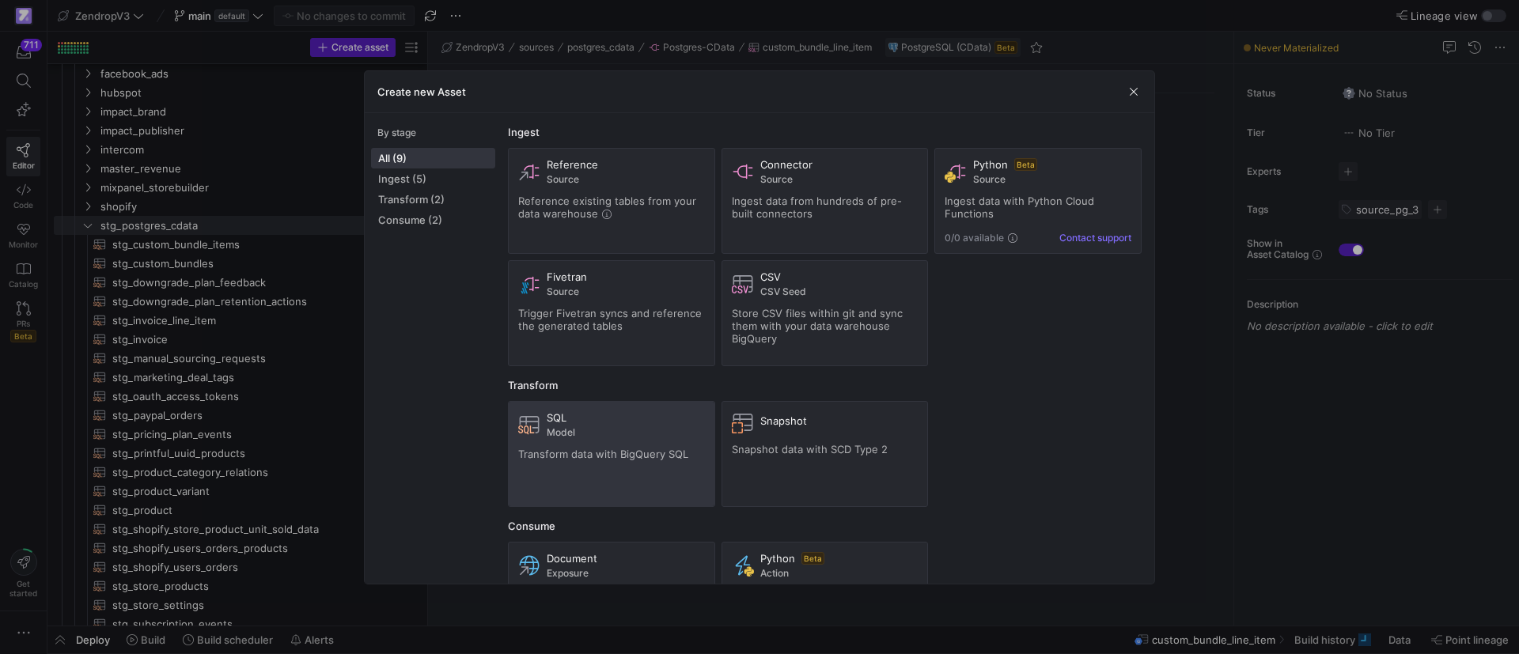
click at [578, 438] on div "SQL Model Transform data with BigQuery SQL" at bounding box center [611, 453] width 187 height 85
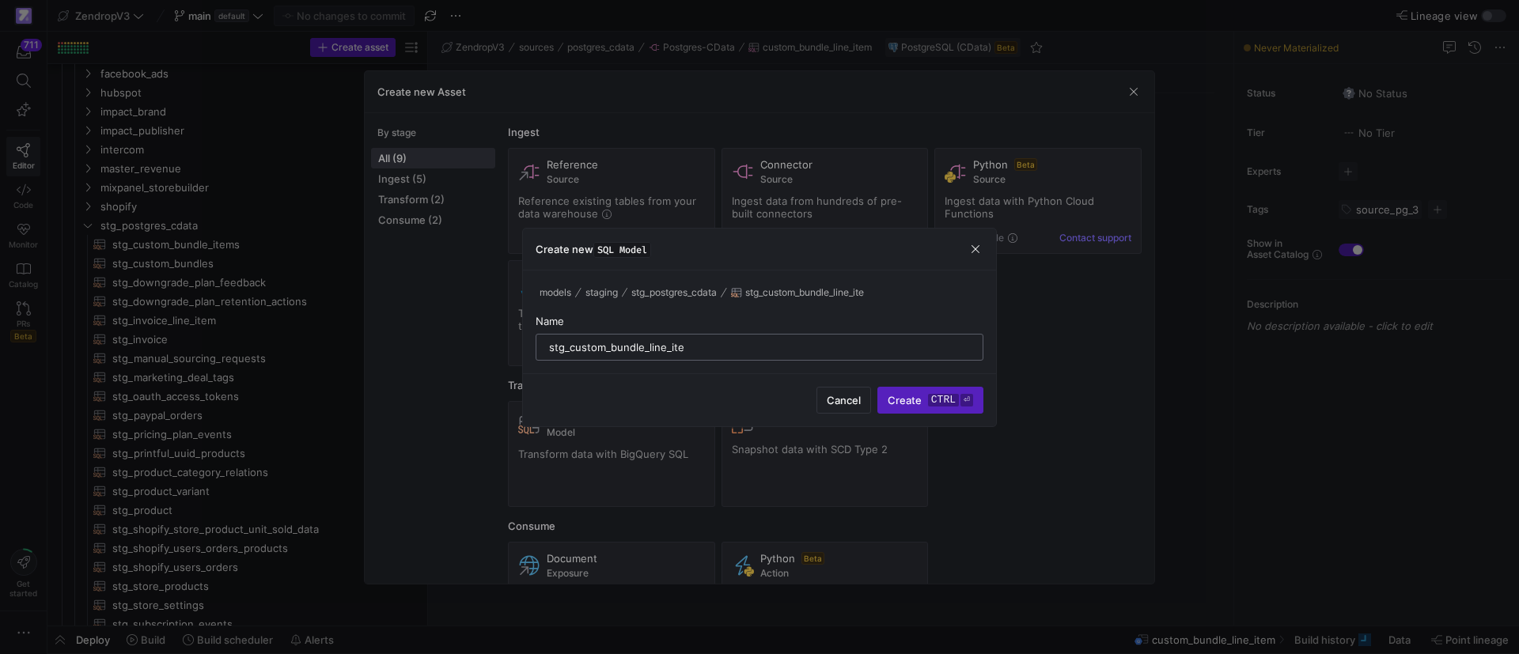
type input "stg_custom_bundle_line_item"
click at [941, 406] on span "submit" at bounding box center [930, 400] width 104 height 25
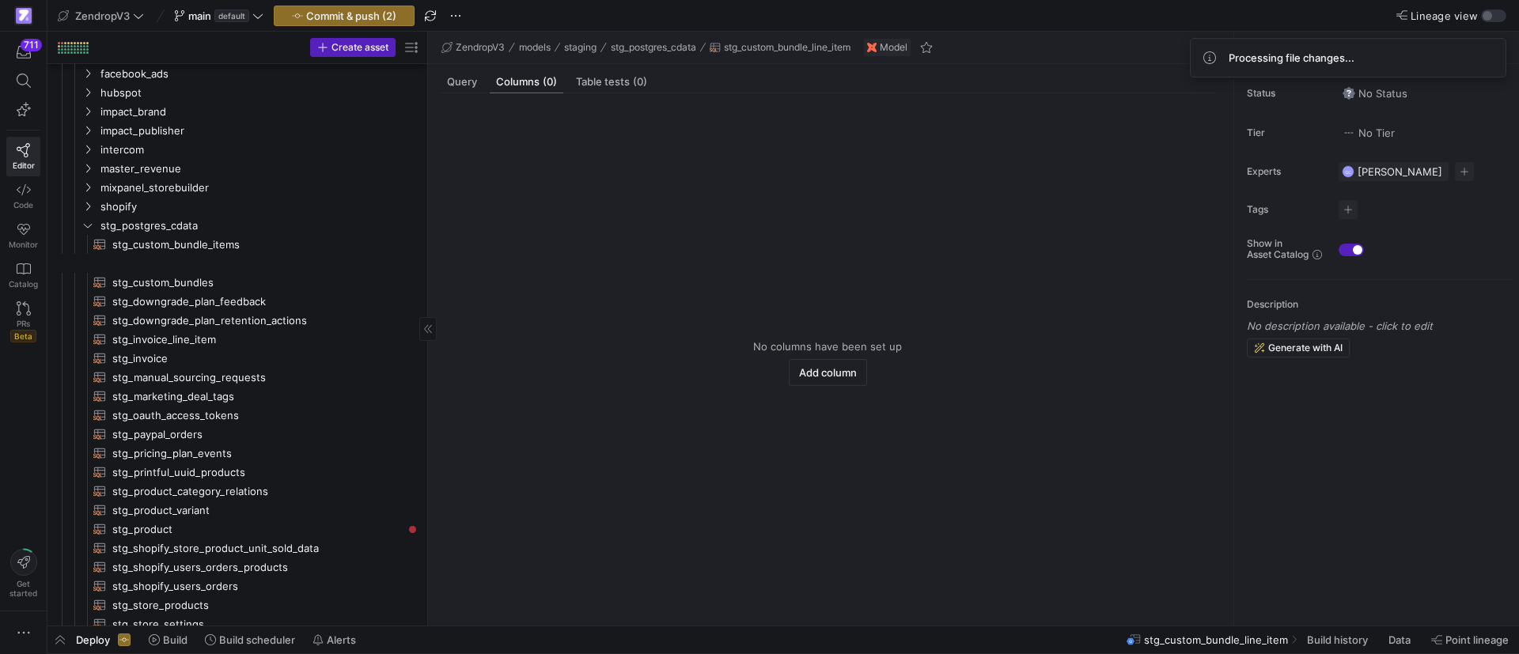
click at [180, 293] on span "stg_downgrade_plan_feedback​​​​​​​​​​" at bounding box center [257, 302] width 290 height 18
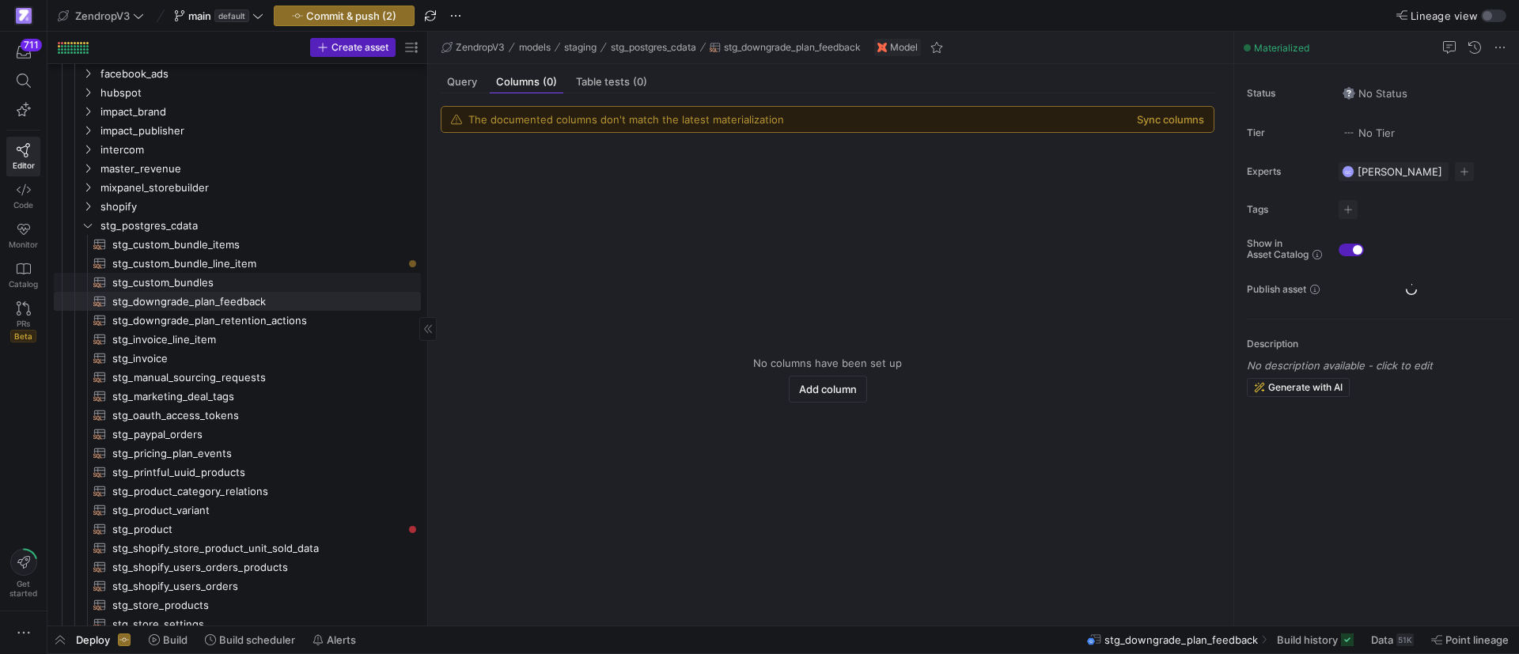
click at [184, 282] on span "stg_custom_bundles​​​​​​​​​​" at bounding box center [257, 283] width 290 height 18
click at [453, 77] on span "Query" at bounding box center [462, 82] width 30 height 10
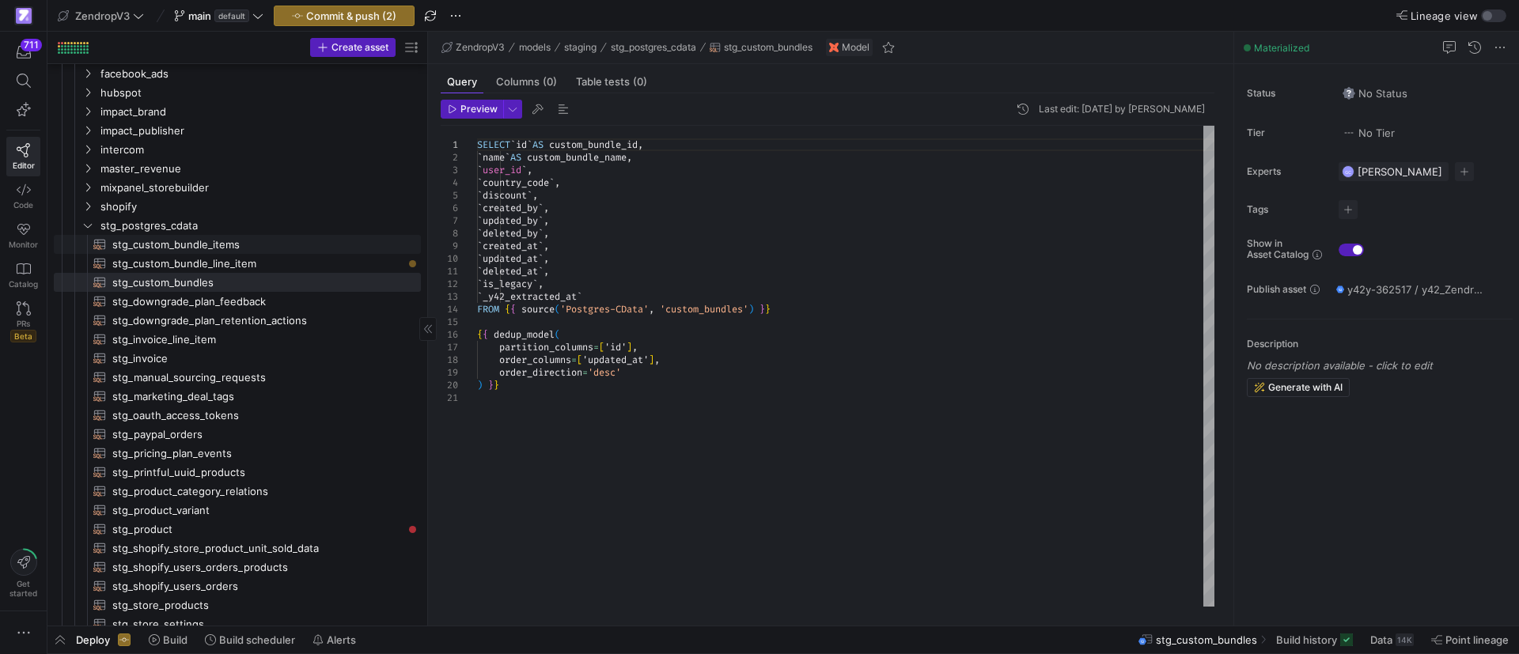
click at [224, 238] on span "stg_custom_bundle_items​​​​​​​​​​" at bounding box center [257, 245] width 290 height 18
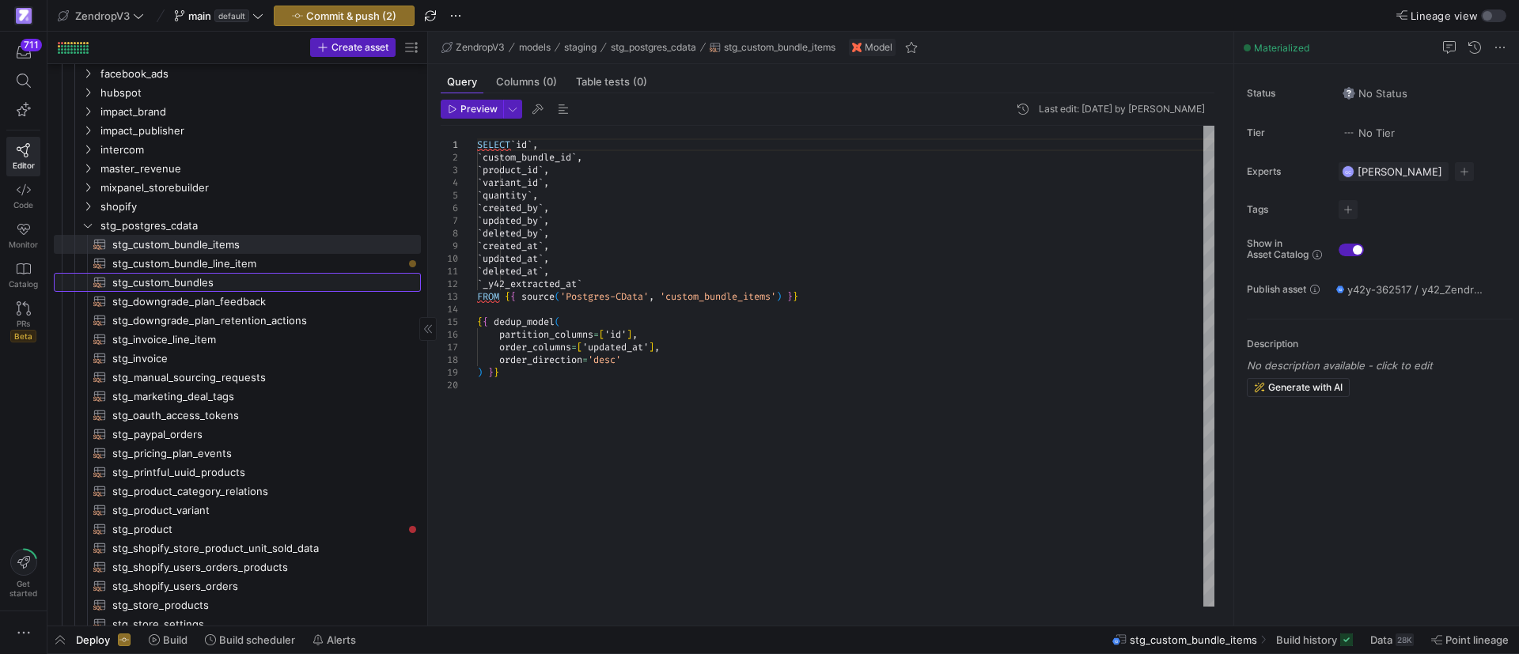
click at [231, 279] on span "stg_custom_bundles​​​​​​​​​​" at bounding box center [257, 283] width 290 height 18
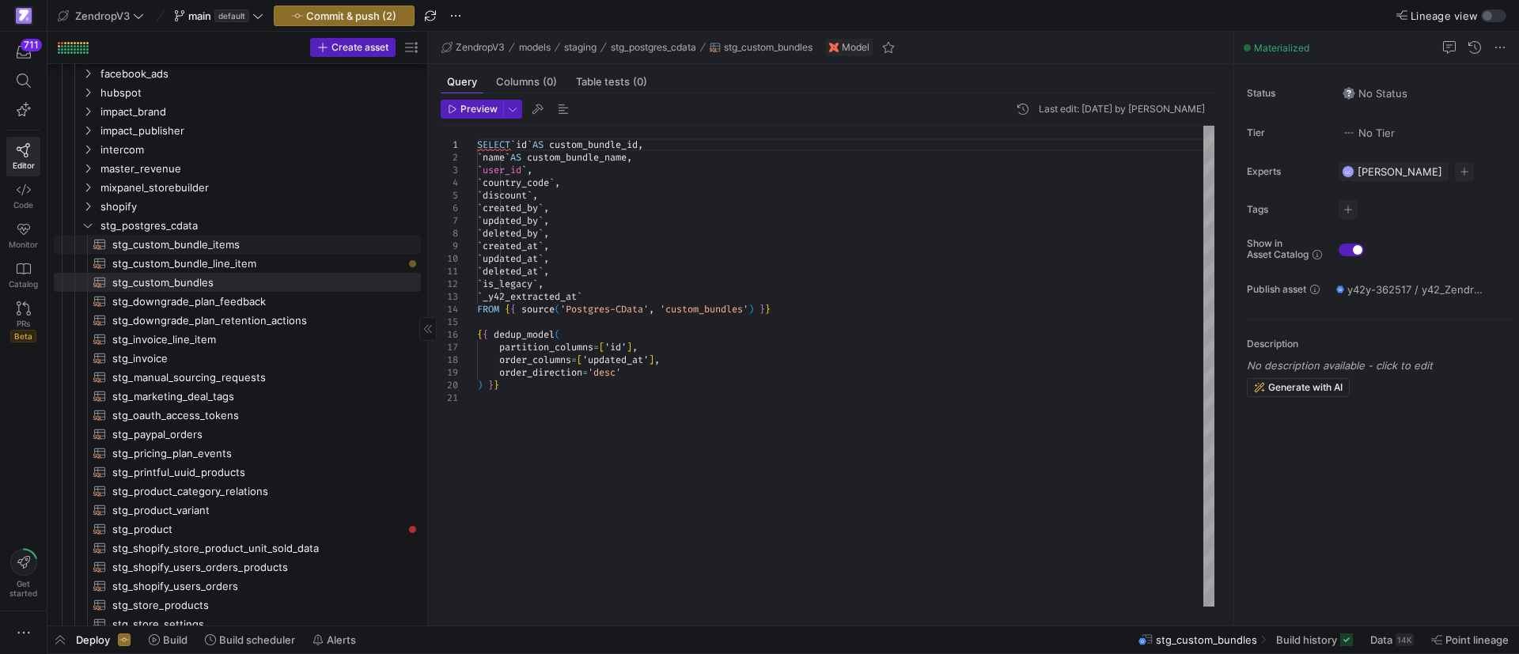
click at [310, 239] on span "stg_custom_bundle_items​​​​​​​​​​" at bounding box center [257, 245] width 290 height 18
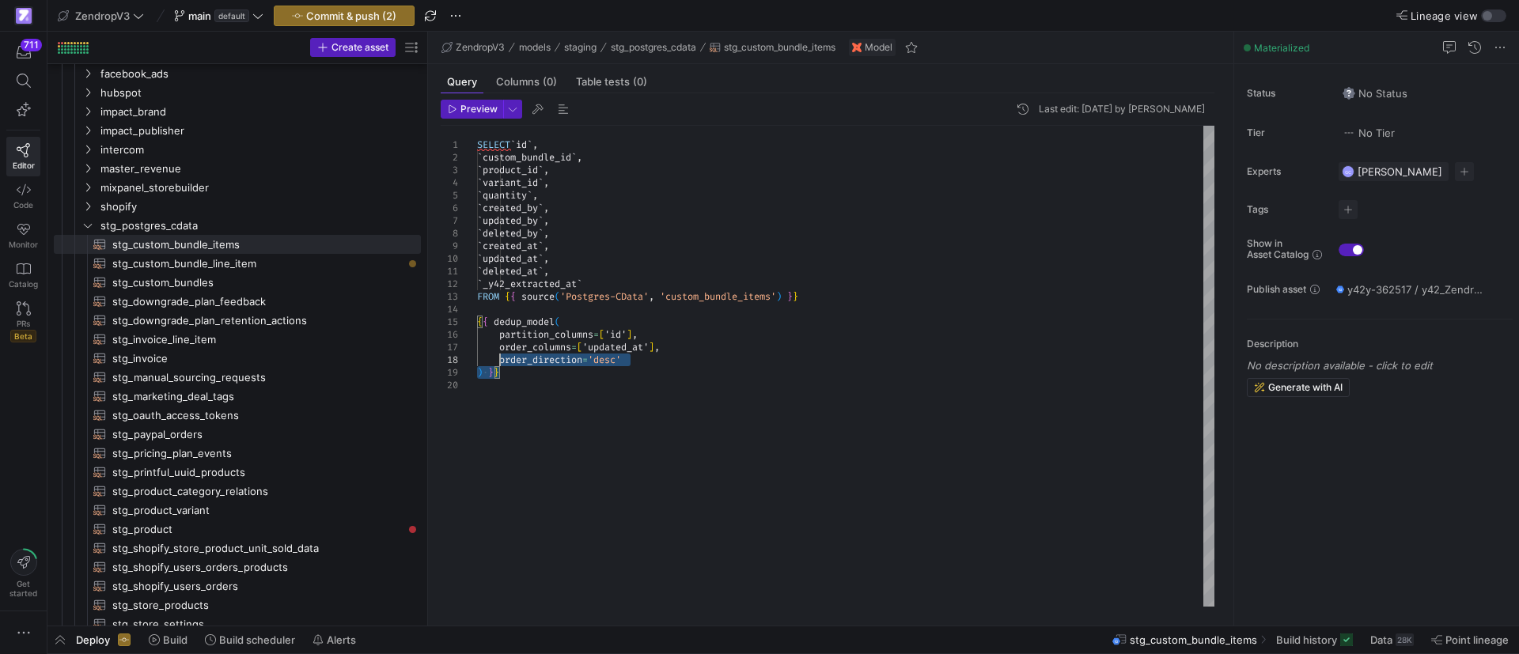
type textarea "SELECT `id`, `custom_bundle_id`, `product_id`, `variant_id`, `quantity`, `creat…"
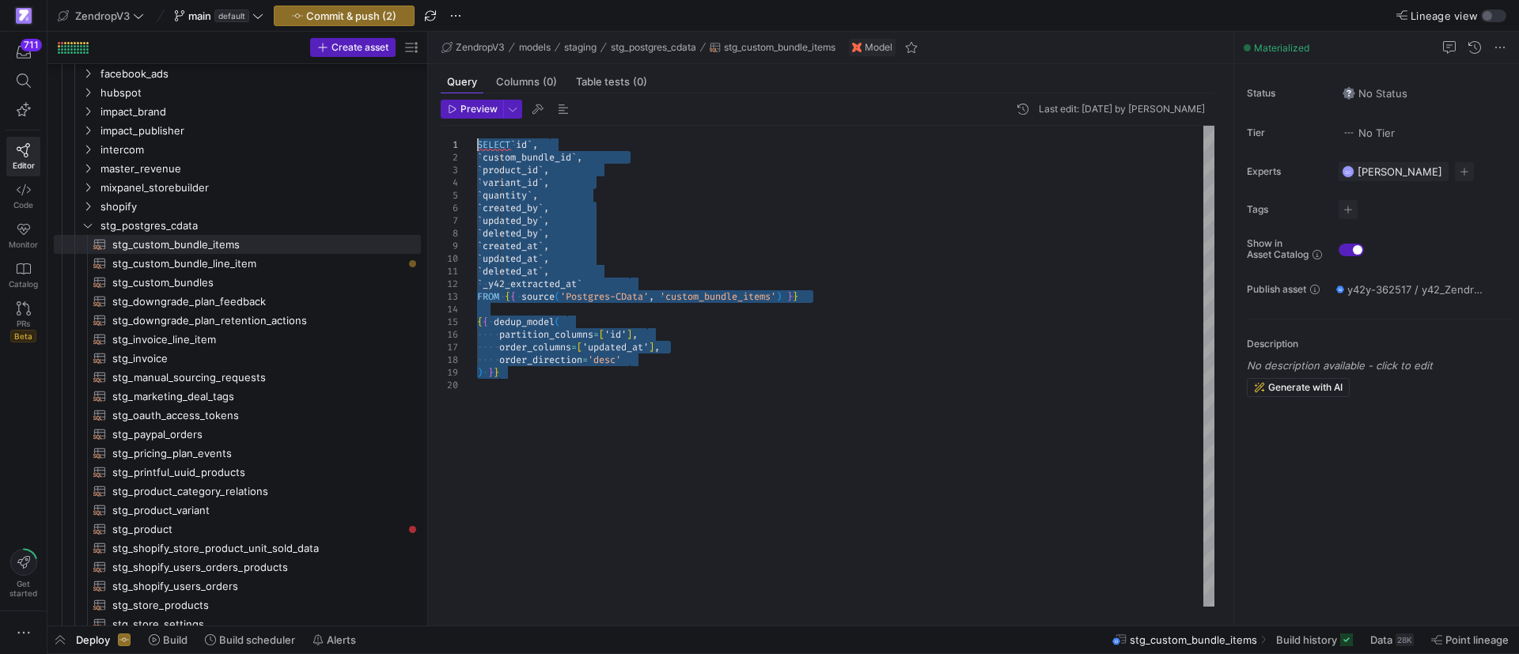
drag, startPoint x: 513, startPoint y: 374, endPoint x: 460, endPoint y: 146, distance: 234.5
click at [477, 146] on div "SELECT ` id ` , ` custom_bundle_id ` , ` product_id ` , ` variant_id ` , ` quan…" at bounding box center [845, 366] width 737 height 481
click at [219, 267] on span "stg_custom_bundle_line_item​​​​​​​​​​" at bounding box center [257, 264] width 290 height 18
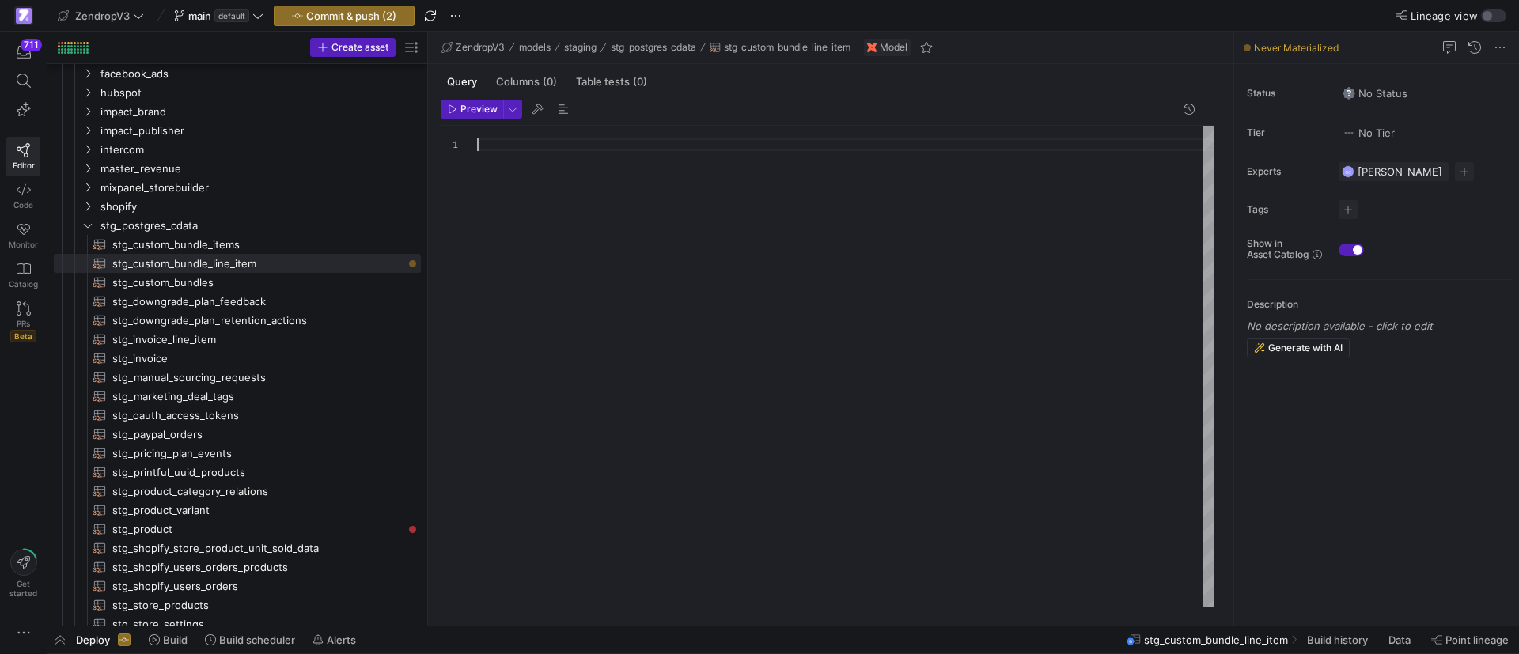
click at [551, 216] on div at bounding box center [845, 366] width 737 height 481
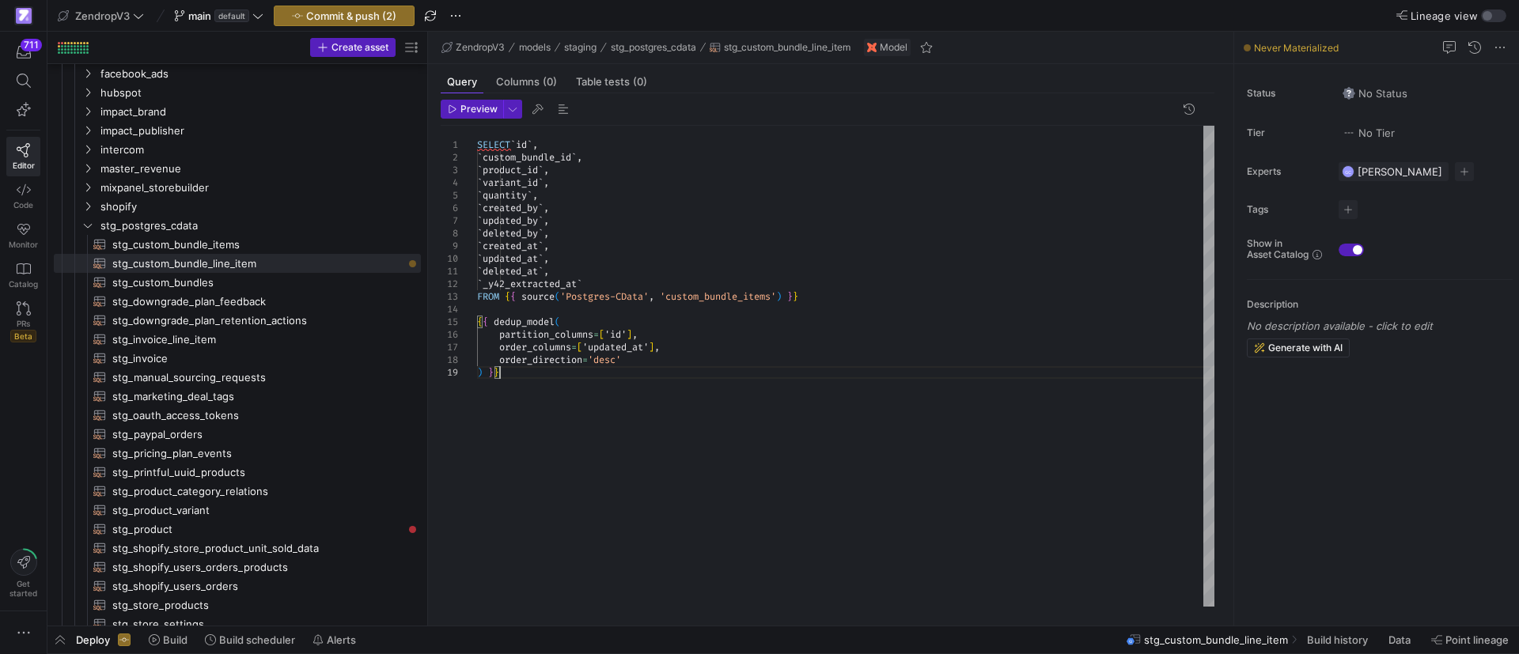
click at [555, 167] on div "SELECT ` id ` , ` custom_bundle_id ` , ` product_id ` , ` variant_id ` , ` quan…" at bounding box center [845, 366] width 737 height 481
click at [542, 188] on div "SELECT ` id ` , ` custom_bundle_id ` , ` line_item_id ` , ` variant_id ` , ` qu…" at bounding box center [845, 366] width 737 height 481
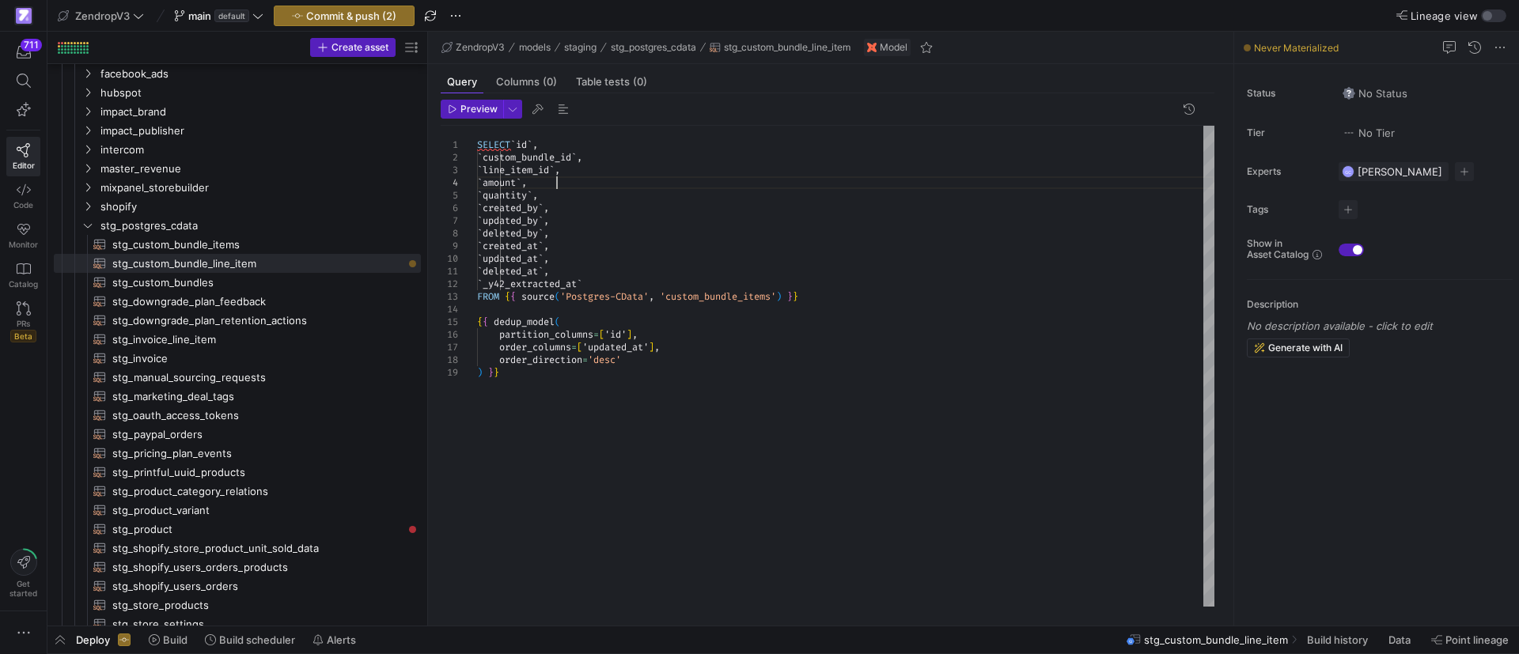
scroll to position [38, 79]
drag, startPoint x: 595, startPoint y: 234, endPoint x: 591, endPoint y: 180, distance: 54.7
click at [591, 180] on div "SELECT ` id ` , ` custom_bundle_id ` , ` line_item_id ` , ` amount ` , ` quanti…" at bounding box center [845, 366] width 737 height 481
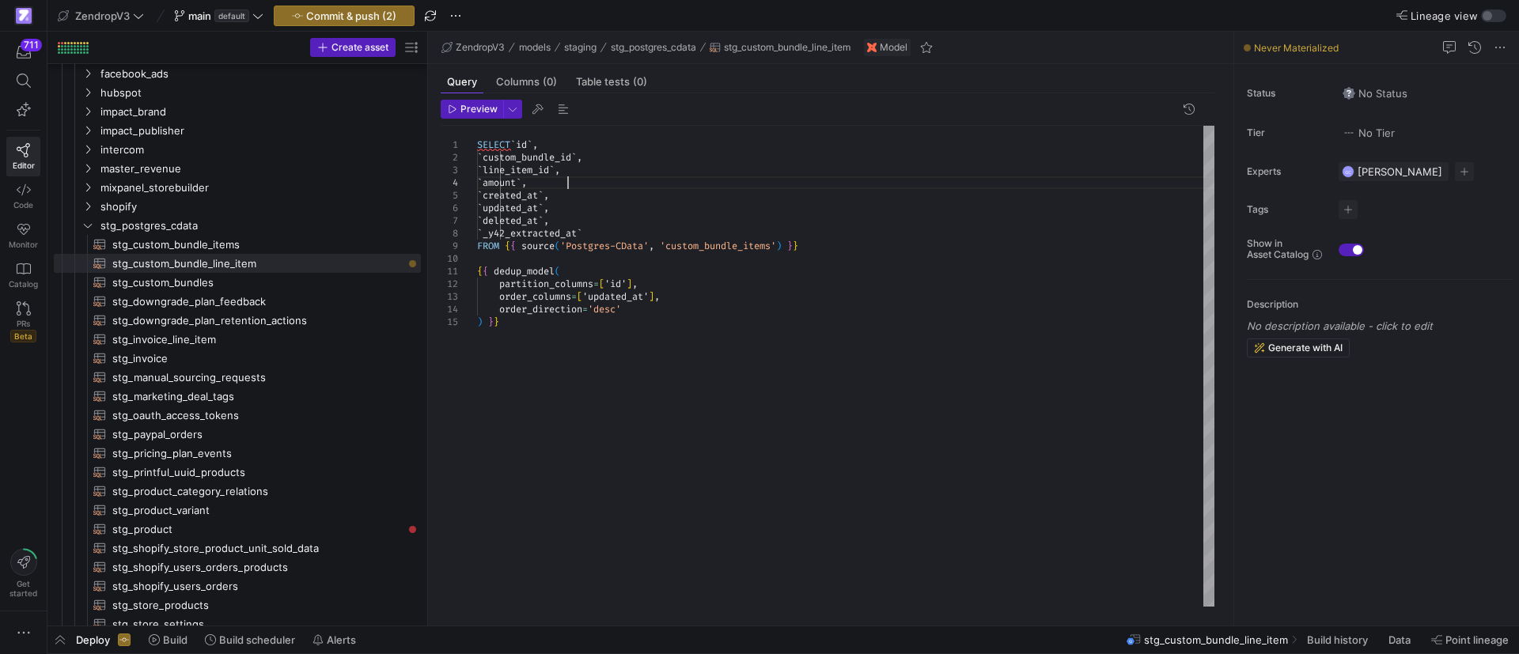
click at [598, 198] on div "SELECT ` id ` , ` custom_bundle_id ` , ` line_item_id ` , ` amount ` , ` create…" at bounding box center [845, 366] width 737 height 481
click at [600, 207] on div "SELECT ` id ` , ` custom_bundle_id ` , ` line_item_id ` , ` amount ` , ` create…" at bounding box center [845, 366] width 737 height 481
click at [636, 233] on div "SELECT ` id ` , ` custom_bundle_id ` , ` line_item_id ` , ` amount ` , ` create…" at bounding box center [845, 366] width 737 height 481
drag, startPoint x: 607, startPoint y: 222, endPoint x: 604, endPoint y: 206, distance: 16.9
click at [604, 206] on div "SELECT ` id ` , ` custom_bundle_id ` , ` line_item_id ` , ` amount ` , ` create…" at bounding box center [845, 366] width 737 height 481
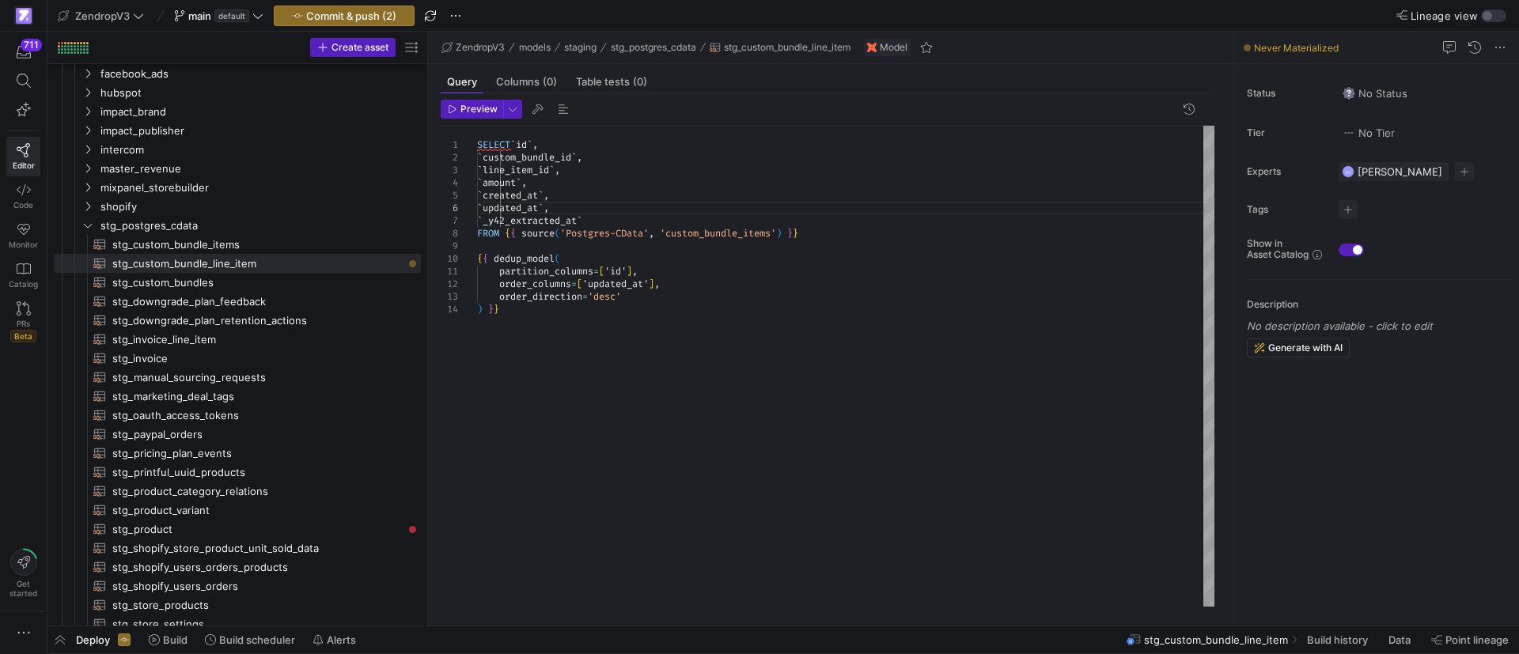
click at [645, 217] on div "SELECT ` id ` , ` custom_bundle_id ` , ` line_item_id ` , ` amount ` , ` create…" at bounding box center [845, 366] width 737 height 481
click at [560, 140] on div "SELECT ` id ` , ` custom_bundle_id ` , ` line_item_id ` , ` amount ` , ` create…" at bounding box center [845, 366] width 737 height 481
click at [650, 163] on div "SELECT ` id ` , ` custom_bundle_id ` , ` line_item_id ` , ` amount ` , ` create…" at bounding box center [845, 366] width 737 height 481
click at [610, 173] on div "SELECT ` id ` , ` custom_bundle_id ` , ` line_item_id ` , ` amount ` , ` create…" at bounding box center [845, 366] width 737 height 481
click at [608, 184] on div "SELECT ` id ` , ` custom_bundle_id ` , ` line_item_id ` , ` amount ` , ` create…" at bounding box center [845, 366] width 737 height 481
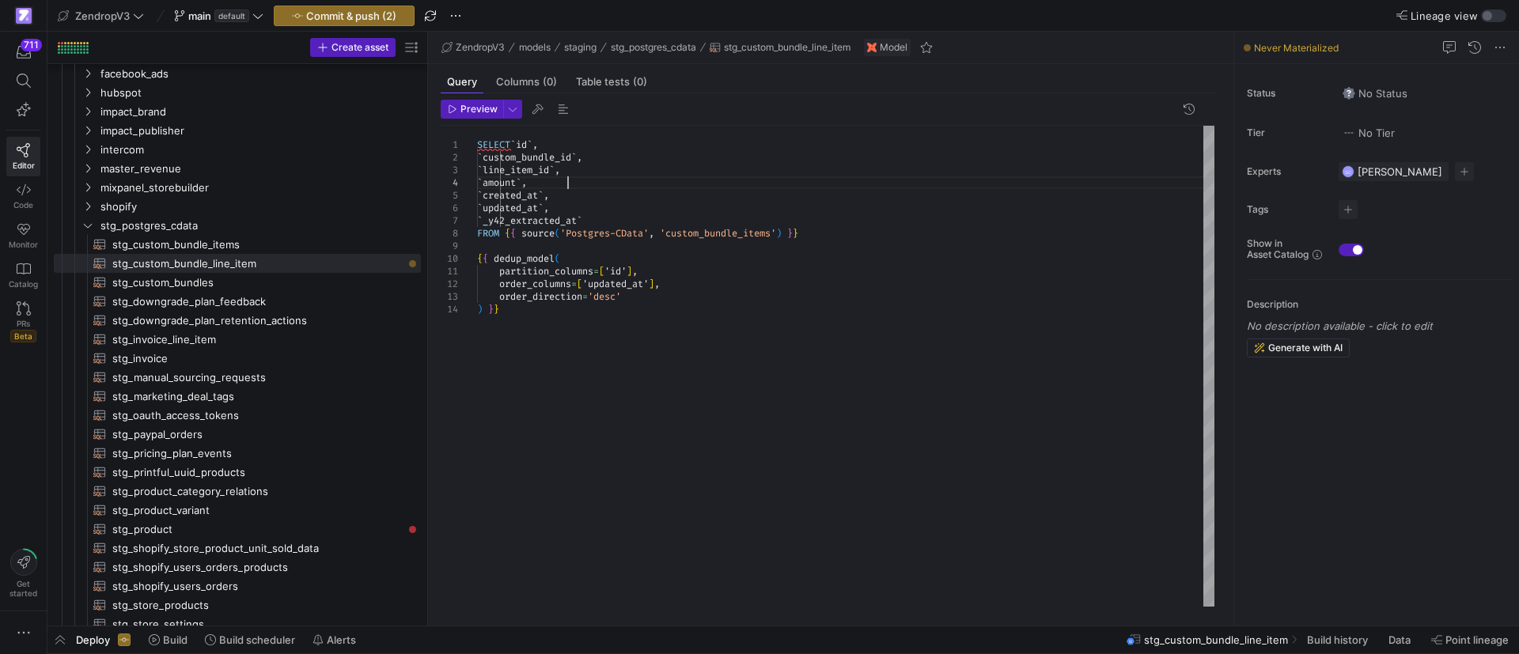
click at [608, 200] on div "SELECT ` id ` , ` custom_bundle_id ` , ` line_item_id ` , ` amount ` , ` create…" at bounding box center [845, 366] width 737 height 481
click at [609, 214] on div "SELECT ` id ` , ` custom_bundle_id ` , ` line_item_id ` , ` amount ` , ` create…" at bounding box center [845, 366] width 737 height 481
click at [644, 206] on div "SELECT ` id ` , ` custom_bundle_id ` , ` line_item_id ` , ` amount ` , ` create…" at bounding box center [845, 366] width 737 height 481
click at [656, 208] on div "SELECT ` id ` , ` custom_bundle_id ` , ` line_item_id ` , ` amount ` , ` create…" at bounding box center [845, 366] width 737 height 481
type textarea "SELECT `id`, `custom_bundle_id`, `line_item_id`, `amount`, `created_at`, `updat…"
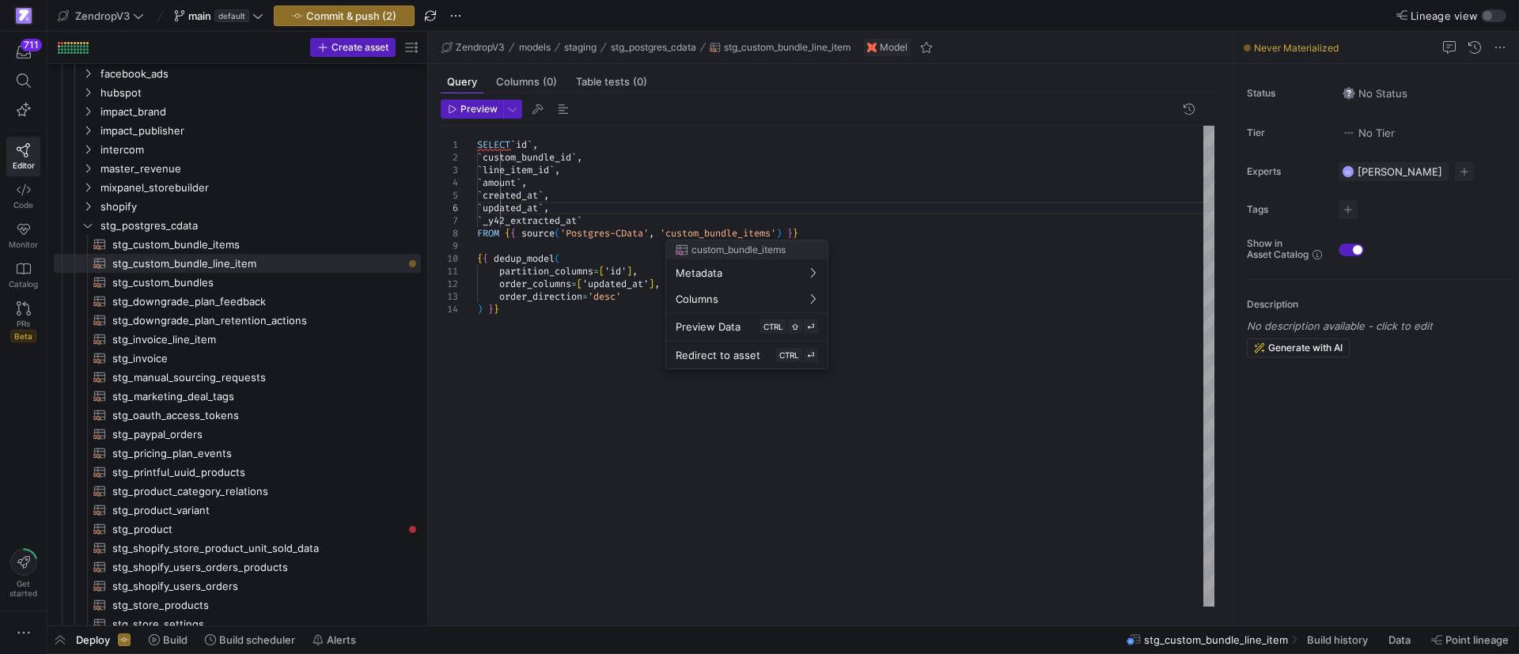
click at [776, 230] on div at bounding box center [759, 327] width 1519 height 654
click at [773, 233] on div "SELECT ` id ` , ` custom_bundle_id ` , ` line_item_id ` , ` amount ` , ` create…" at bounding box center [845, 366] width 737 height 481
click at [769, 233] on div at bounding box center [759, 327] width 1519 height 654
click at [771, 233] on div "SELECT ` id ` , ` custom_bundle_id ` , ` line_item_id ` , ` amount ` , ` create…" at bounding box center [845, 366] width 737 height 481
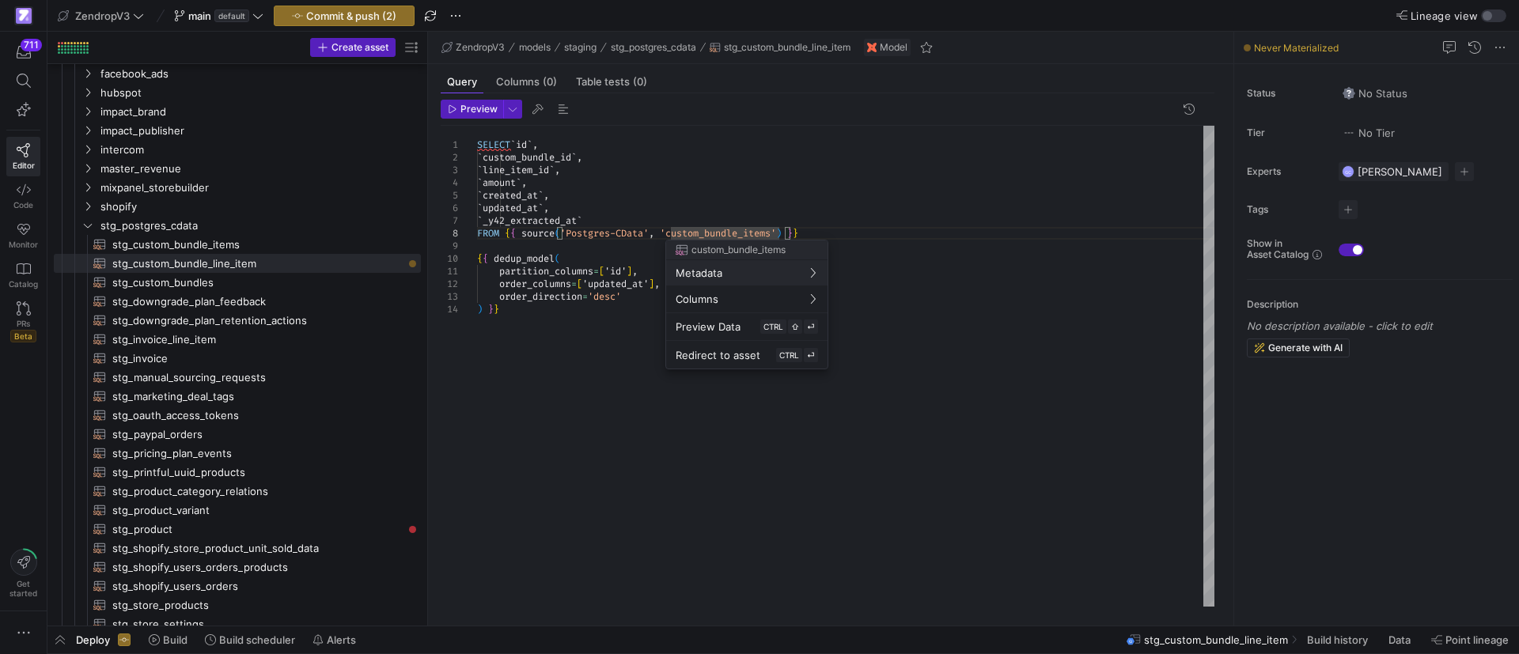
click at [771, 233] on div at bounding box center [759, 327] width 1519 height 654
click at [771, 233] on div "SELECT ` id ` , ` custom_bundle_id ` , ` line_item_id ` , ` amount ` , ` create…" at bounding box center [845, 366] width 737 height 481
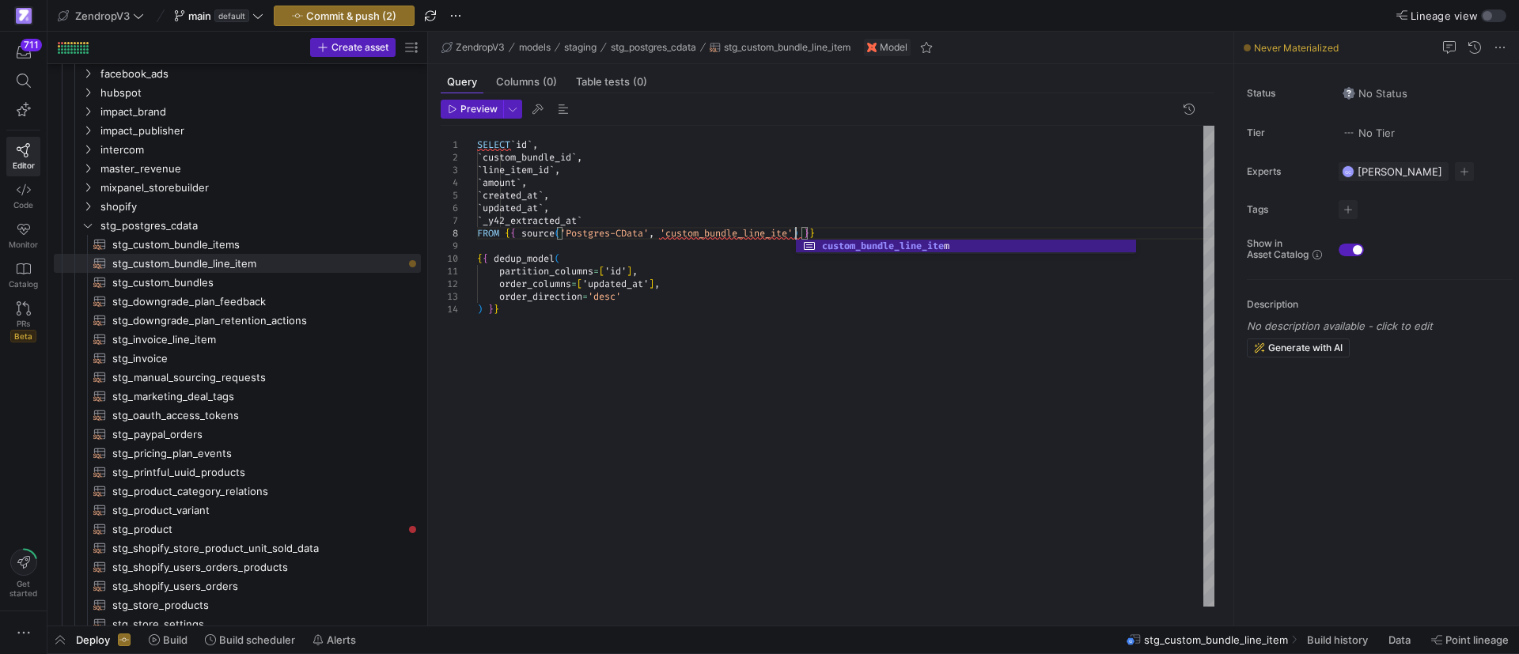
scroll to position [89, 324]
click at [823, 271] on div "SELECT ` id ` , ` custom_bundle_id ` , ` line_item_id ` , ` amount ` , ` create…" at bounding box center [845, 366] width 737 height 481
click at [793, 318] on div "SELECT ` id ` , ` custom_bundle_id ` , ` line_item_id ` , ` amount ` , ` create…" at bounding box center [845, 366] width 737 height 481
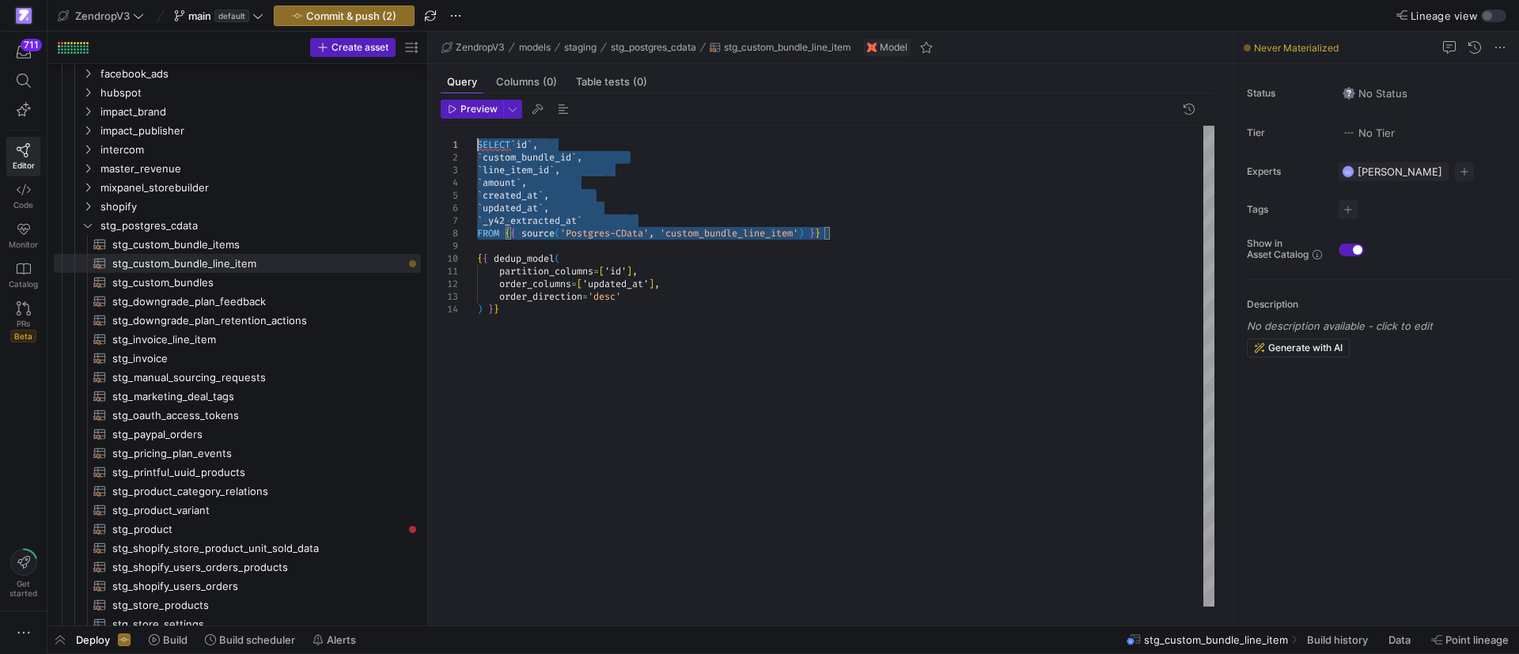
drag, startPoint x: 865, startPoint y: 231, endPoint x: 472, endPoint y: 147, distance: 402.0
click at [477, 147] on div "SELECT ` id ` , ` custom_bundle_id ` , ` line_item_id ` , ` amount ` , ` create…" at bounding box center [845, 366] width 737 height 481
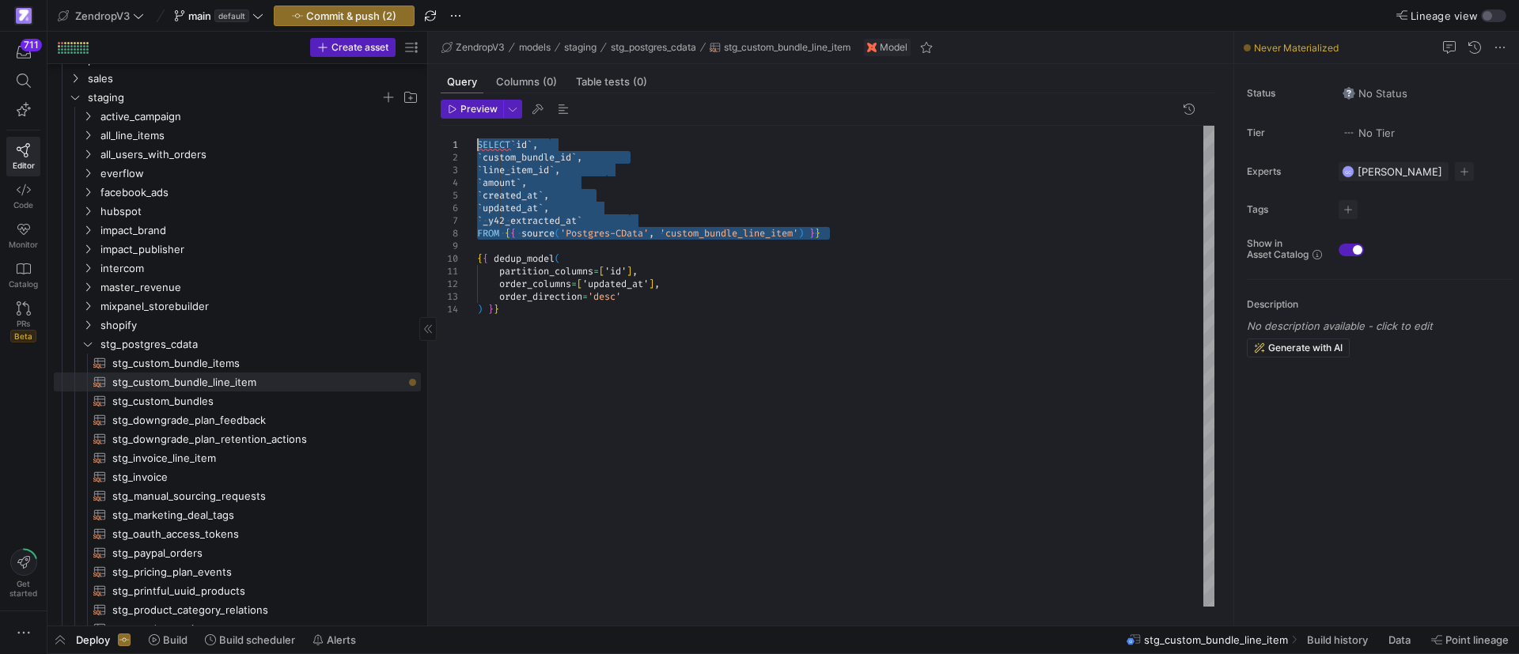
scroll to position [0, 0]
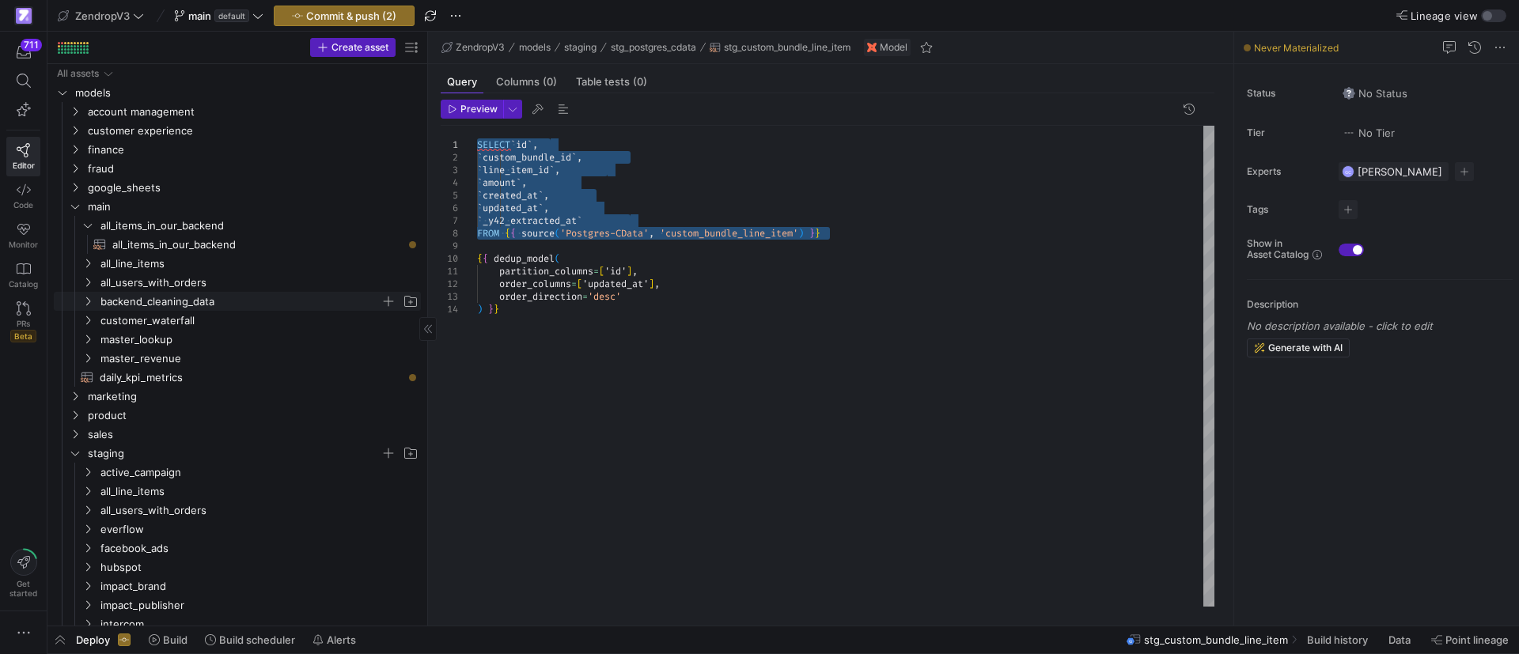
type textarea "SELECT `id`, `custom_bundle_id`, `line_item_id`, `amount`, `created_at`, `updat…"
click at [90, 301] on icon "Press SPACE to select this row." at bounding box center [88, 301] width 4 height 9
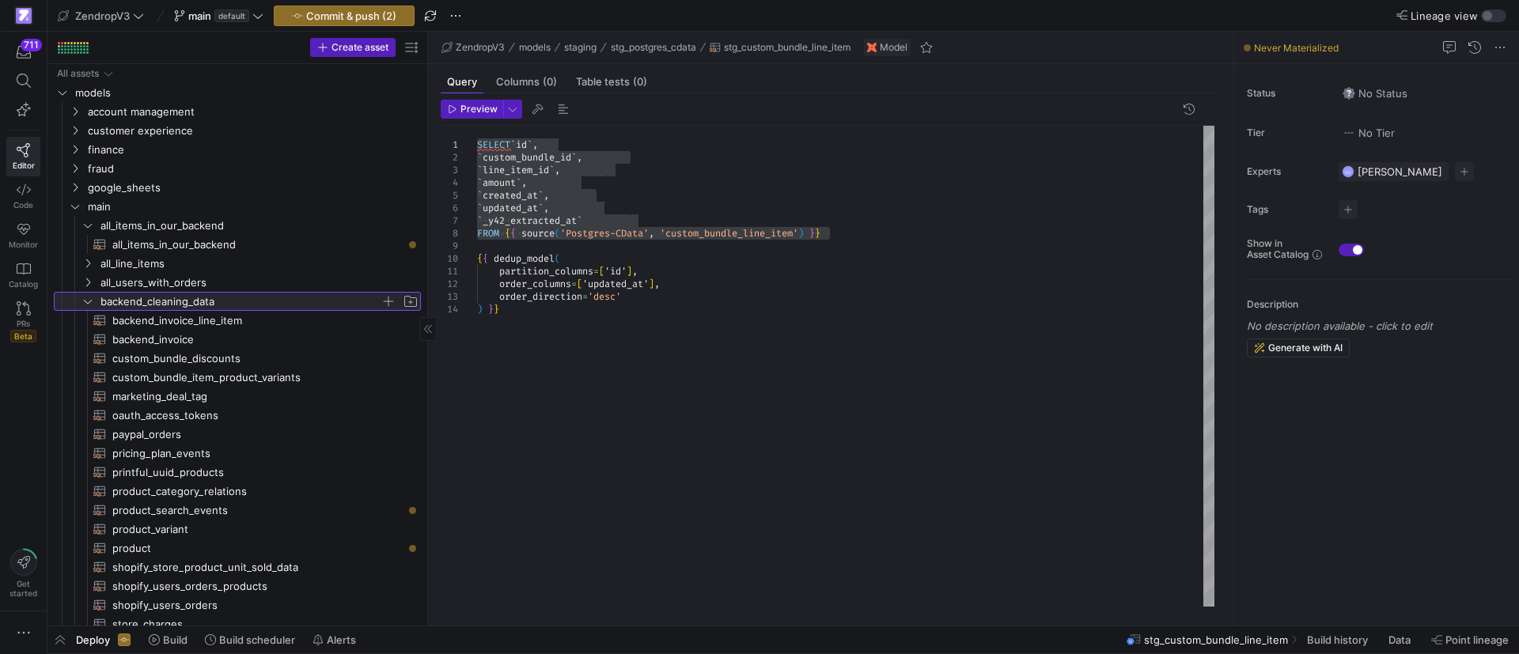
click at [392, 300] on span "button" at bounding box center [389, 302] width 16 height 16
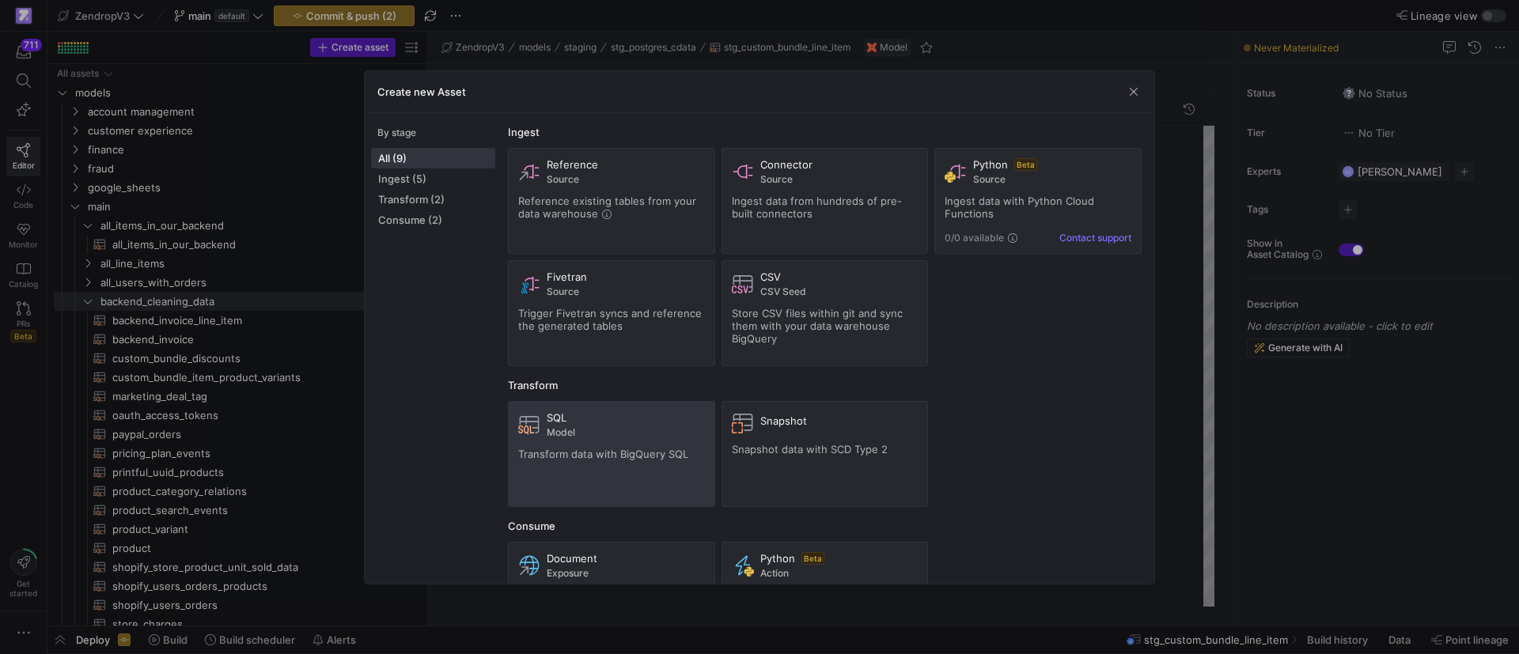
click at [581, 435] on span "Model" at bounding box center [626, 432] width 158 height 11
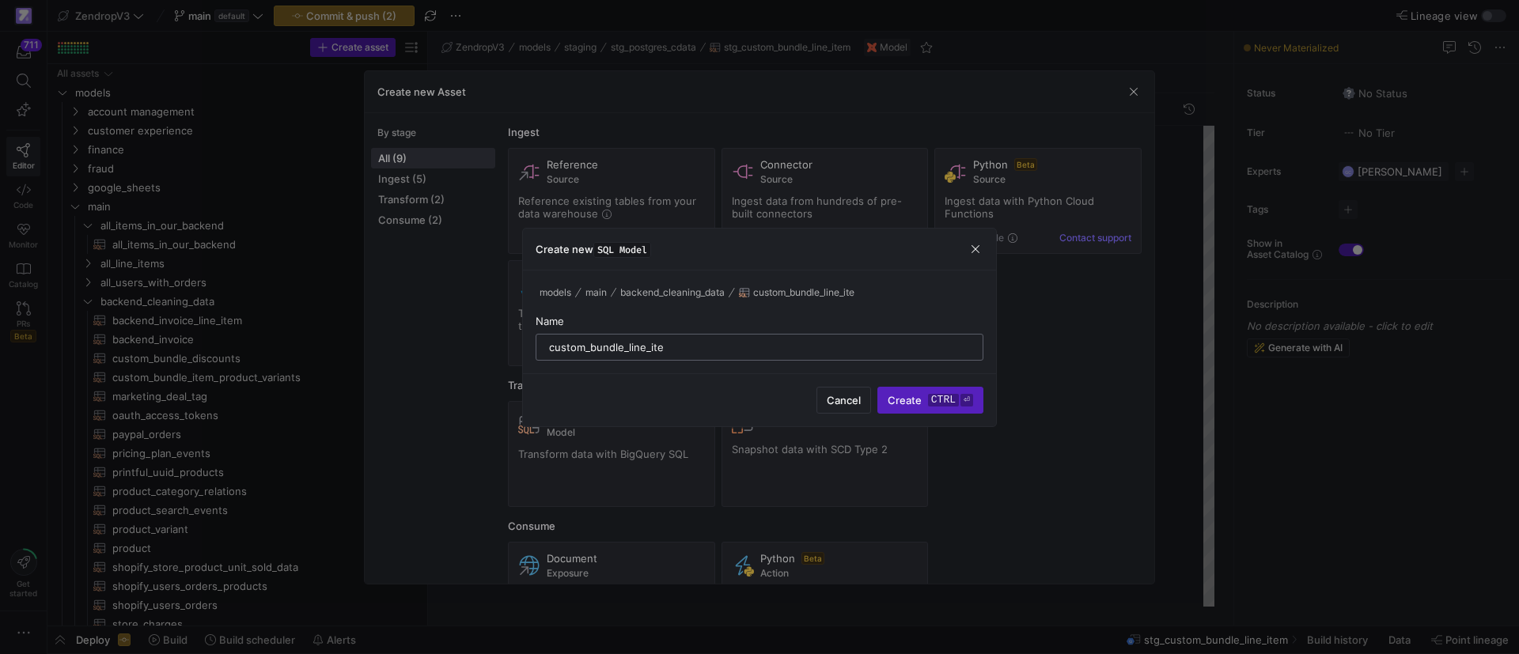
type input "custom_bundle_line_item"
click at [909, 402] on span "Create ctrl ⏎" at bounding box center [930, 400] width 85 height 13
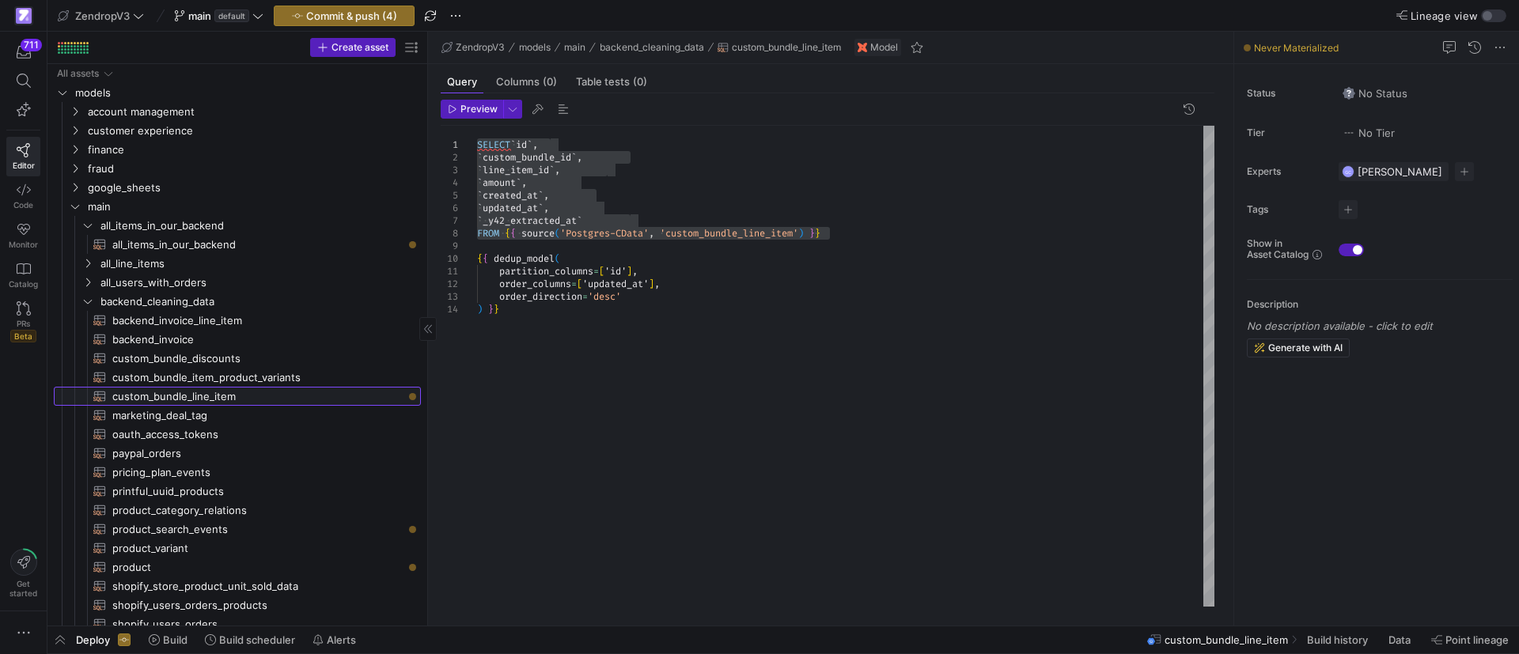
click at [267, 397] on span "custom_bundle_line_item​​​​​​​​​​" at bounding box center [257, 397] width 290 height 18
click at [642, 324] on div "SELECT ` id ` , ` custom_bundle_id ` , ` line_item_id ` , ` amount ` , ` create…" at bounding box center [845, 366] width 737 height 481
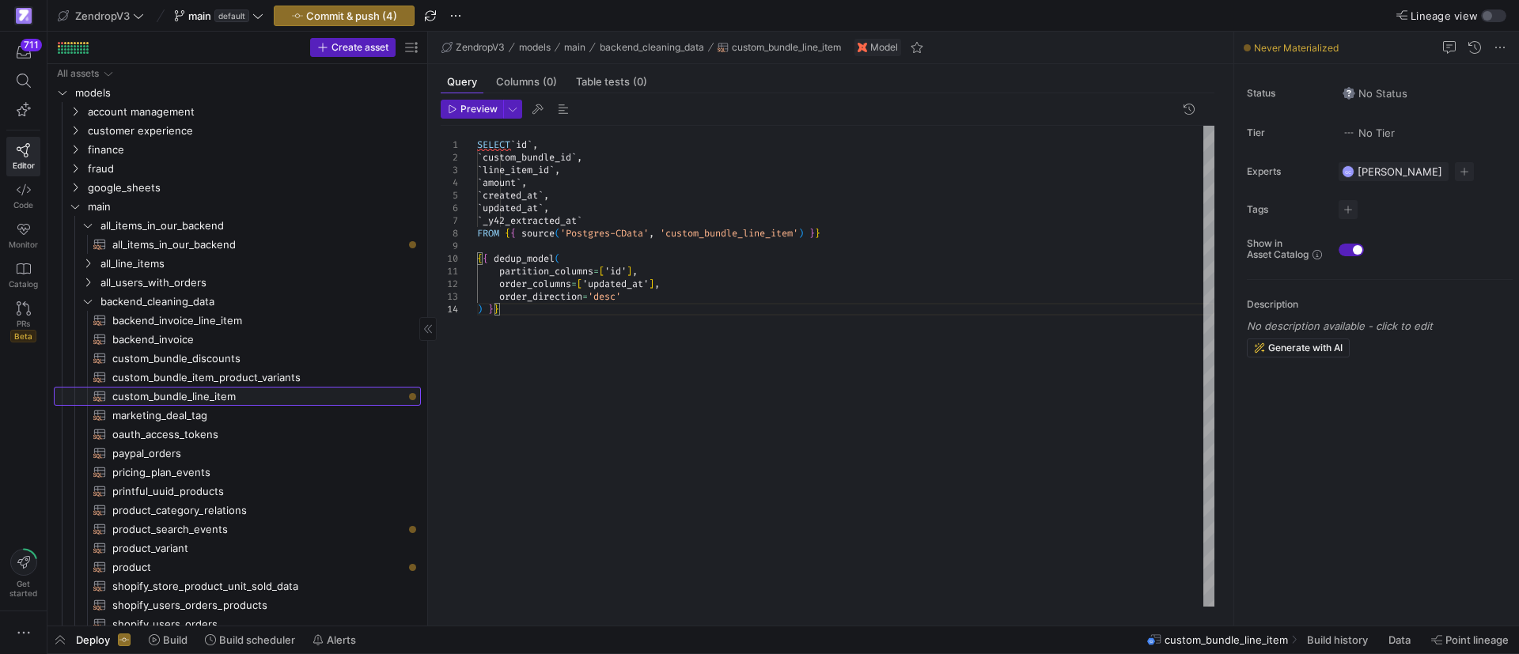
click at [314, 390] on span "custom_bundle_line_item​​​​​​​​​​" at bounding box center [257, 397] width 290 height 18
click at [300, 377] on span "custom_bundle_item_product_variants​​​​​​​​​​" at bounding box center [257, 378] width 290 height 18
type textarea "SELECT id, custom_bundle_item_id, variant_id FROM {{ source('Postgres-CData', '…"
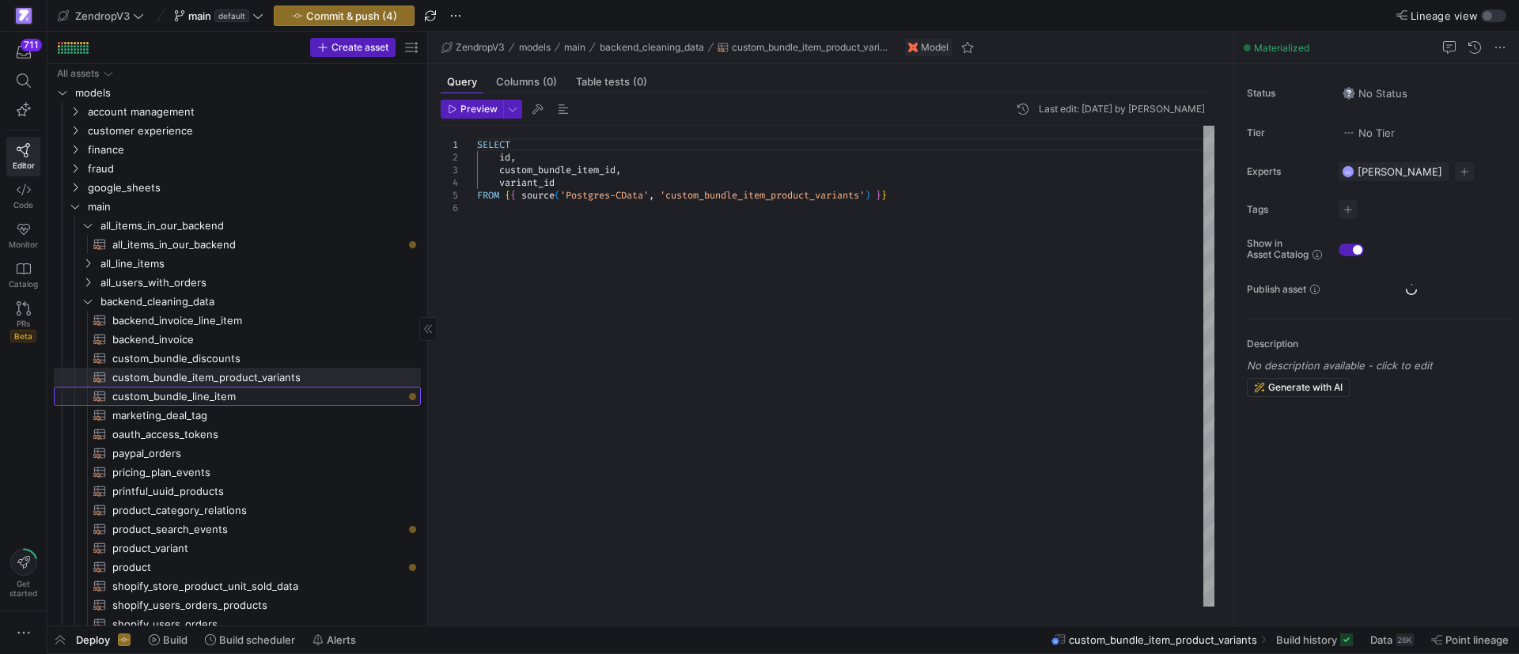
click at [294, 400] on span "custom_bundle_line_item​​​​​​​​​​" at bounding box center [257, 397] width 290 height 18
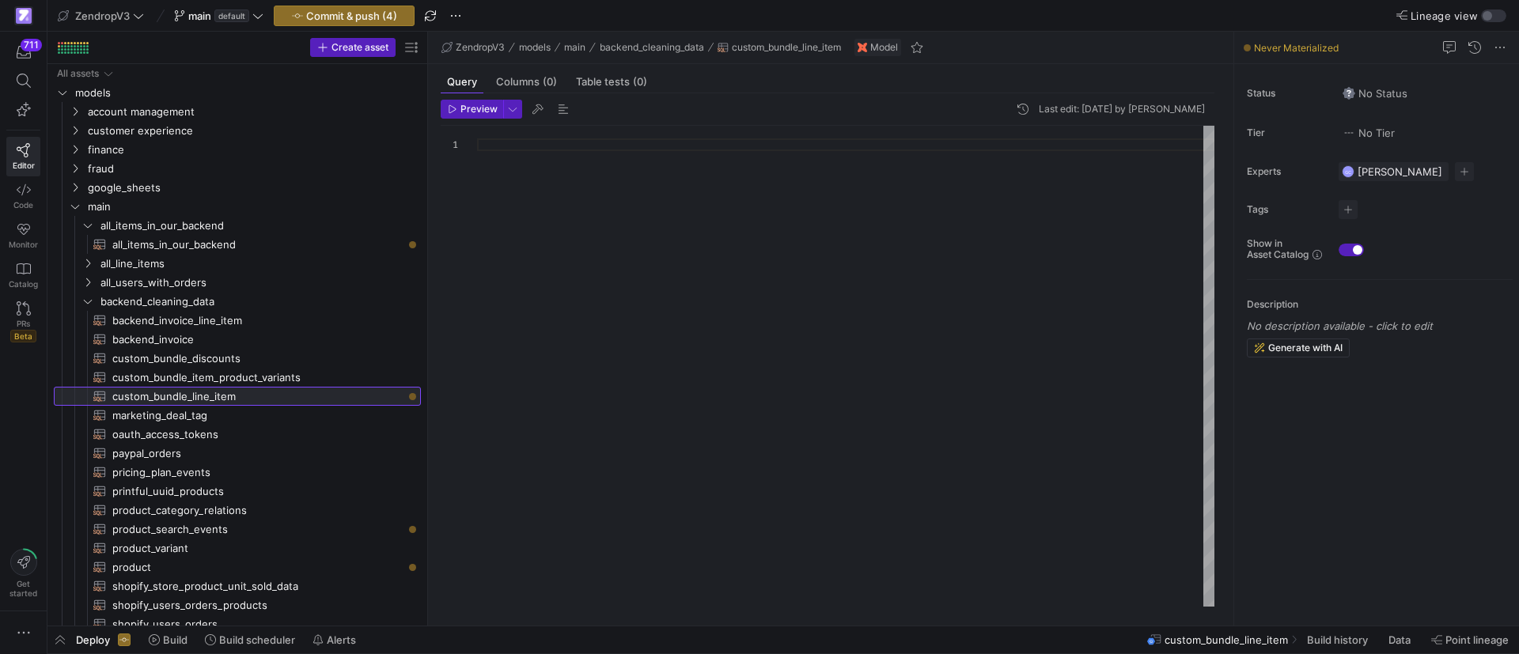
scroll to position [12, 0]
click at [491, 155] on div at bounding box center [845, 366] width 737 height 481
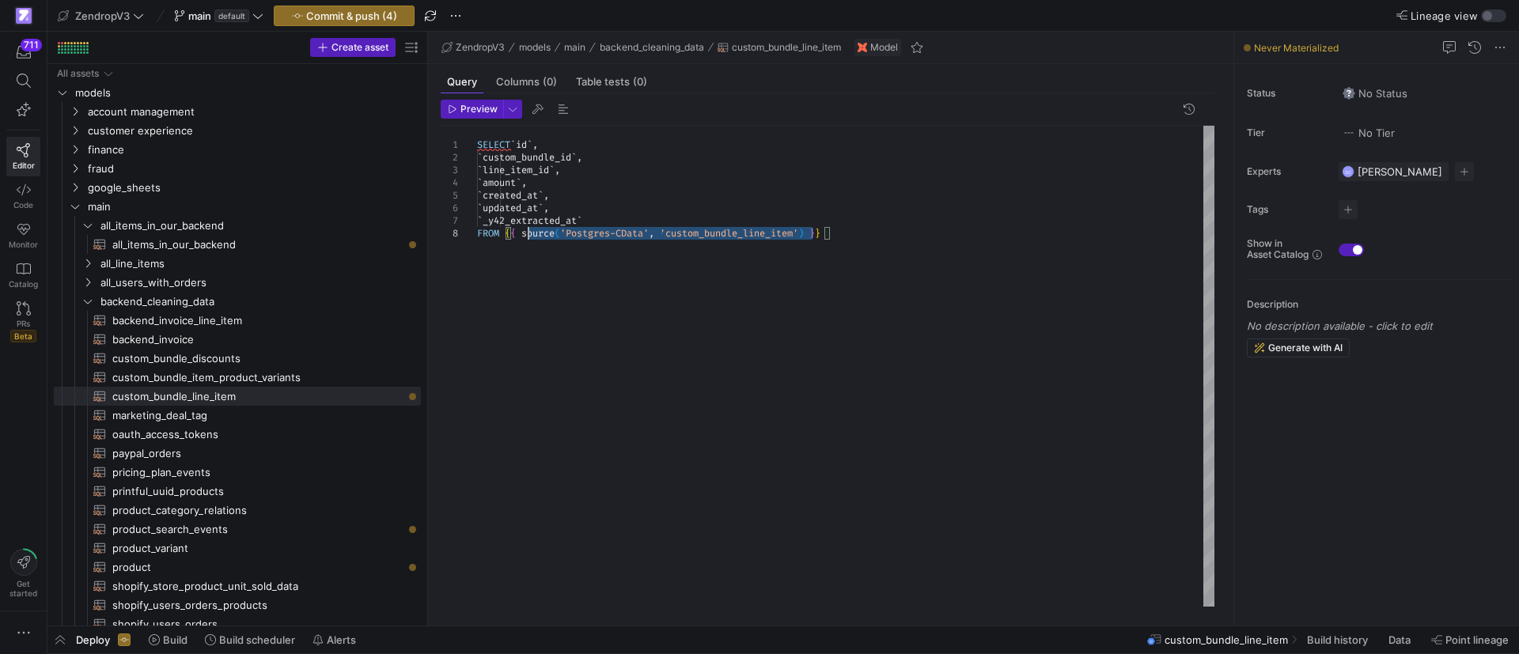
drag, startPoint x: 816, startPoint y: 232, endPoint x: 524, endPoint y: 237, distance: 292.0
click at [524, 237] on div "SELECT ` id ` , ` custom_bundle_id ` , ` line_item_id ` , ` amount ` , ` create…" at bounding box center [845, 366] width 737 height 481
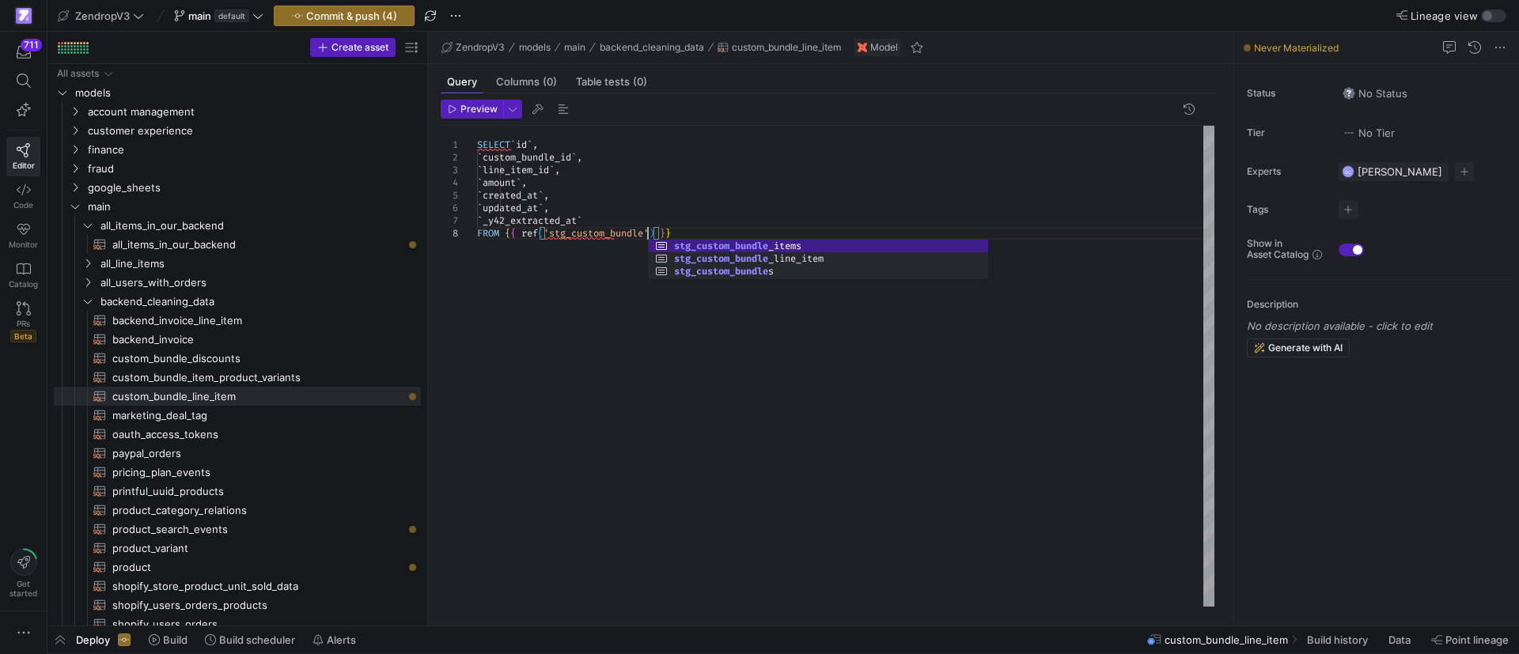
scroll to position [89, 170]
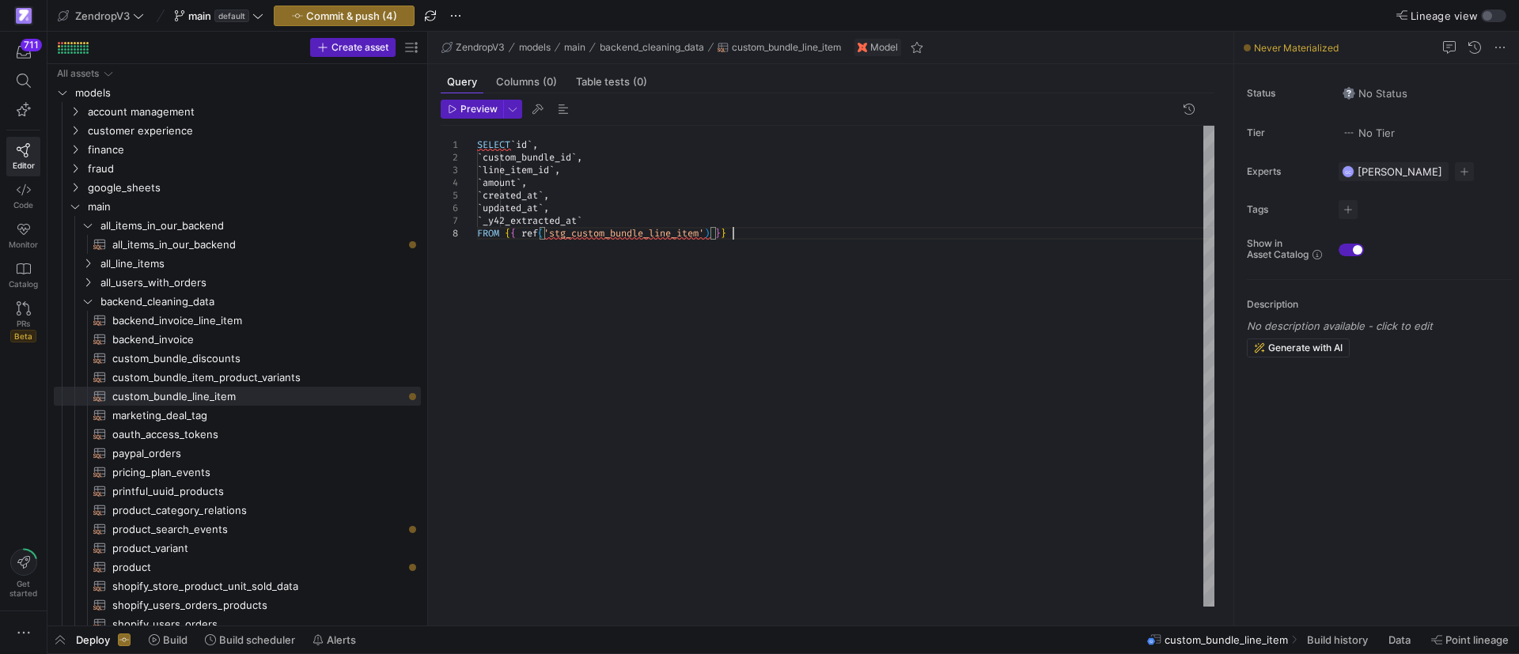
click at [631, 293] on div "SELECT ` id ` , ` custom_bundle_id ` , ` line_item_id ` , ` amount ` , ` create…" at bounding box center [845, 366] width 737 height 481
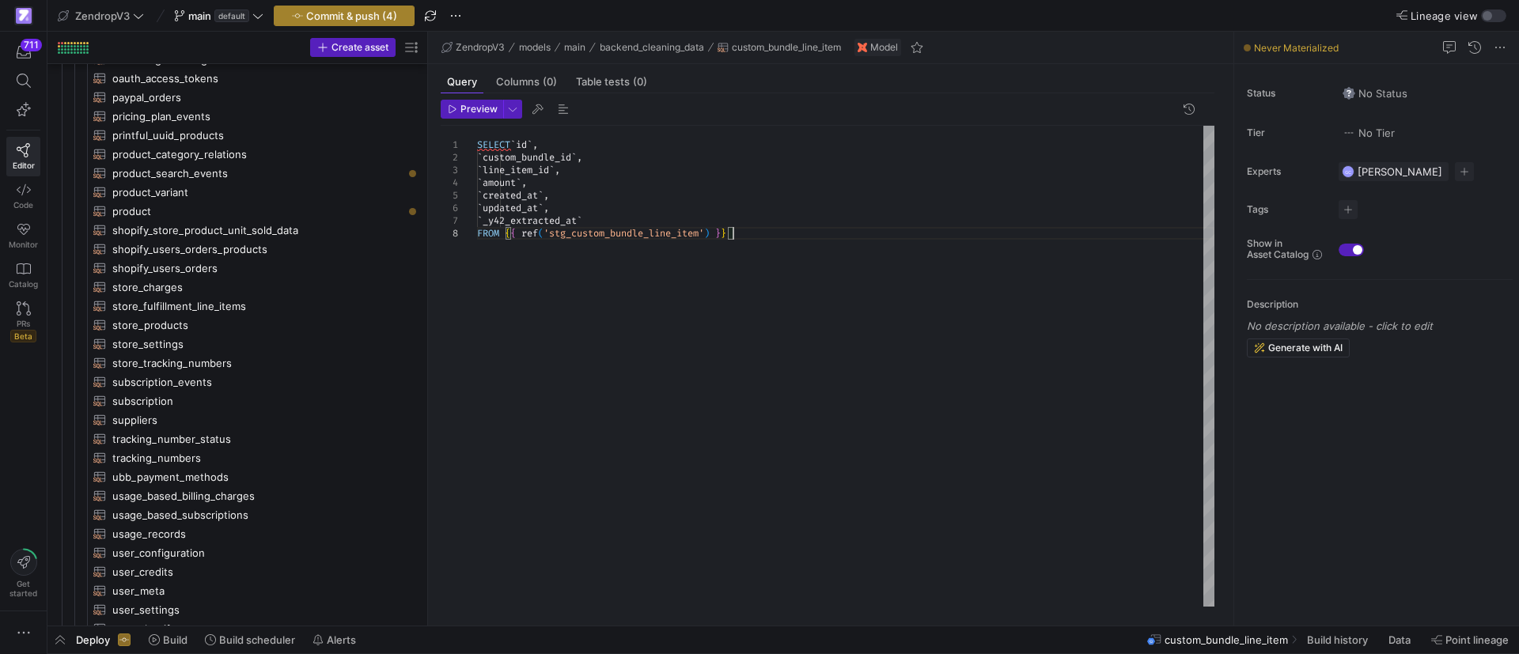
type textarea "SELECT `id`, `custom_bundle_id`, `line_item_id`, `amount`, `created_at`, `updat…"
click at [331, 12] on span "Commit & push (4)" at bounding box center [351, 15] width 91 height 13
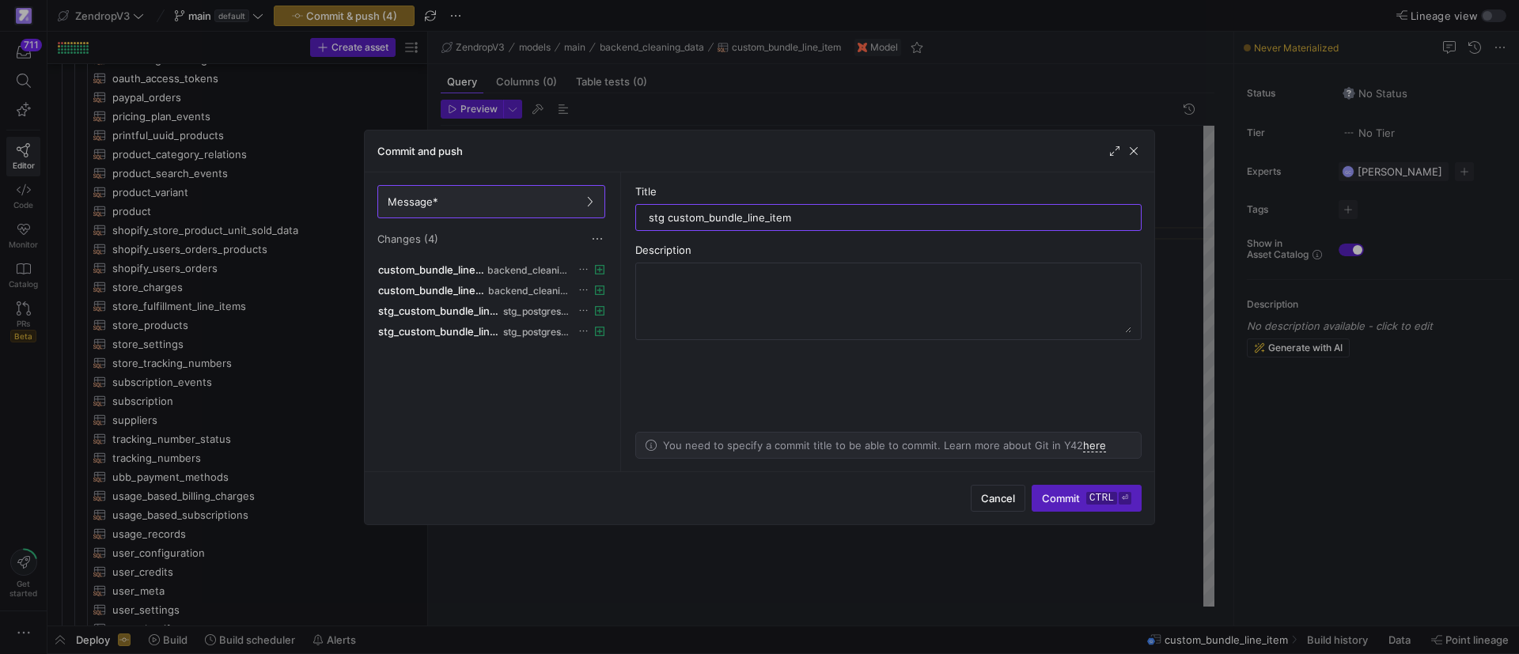
type input "stg custom_bundle_line_item"
click at [1066, 508] on span "submit" at bounding box center [1086, 498] width 108 height 25
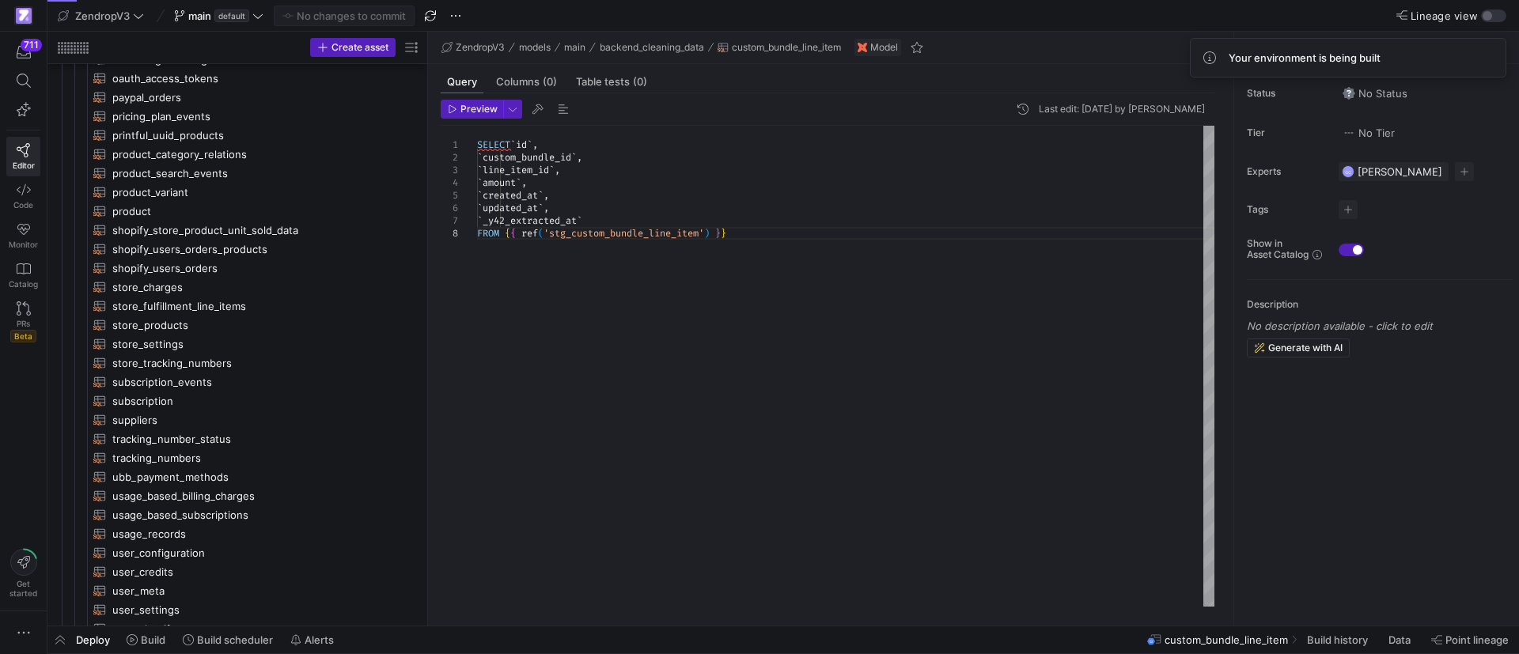
scroll to position [89, 256]
click at [778, 229] on div "SELECT ` id ` , ` custom_bundle_id ` , ` line_item_id ` , ` amount ` , ` create…" at bounding box center [845, 366] width 737 height 481
click at [768, 215] on div "SELECT ` id ` , ` custom_bundle_id ` , ` line_item_id ` , ` amount ` , ` create…" at bounding box center [845, 366] width 737 height 481
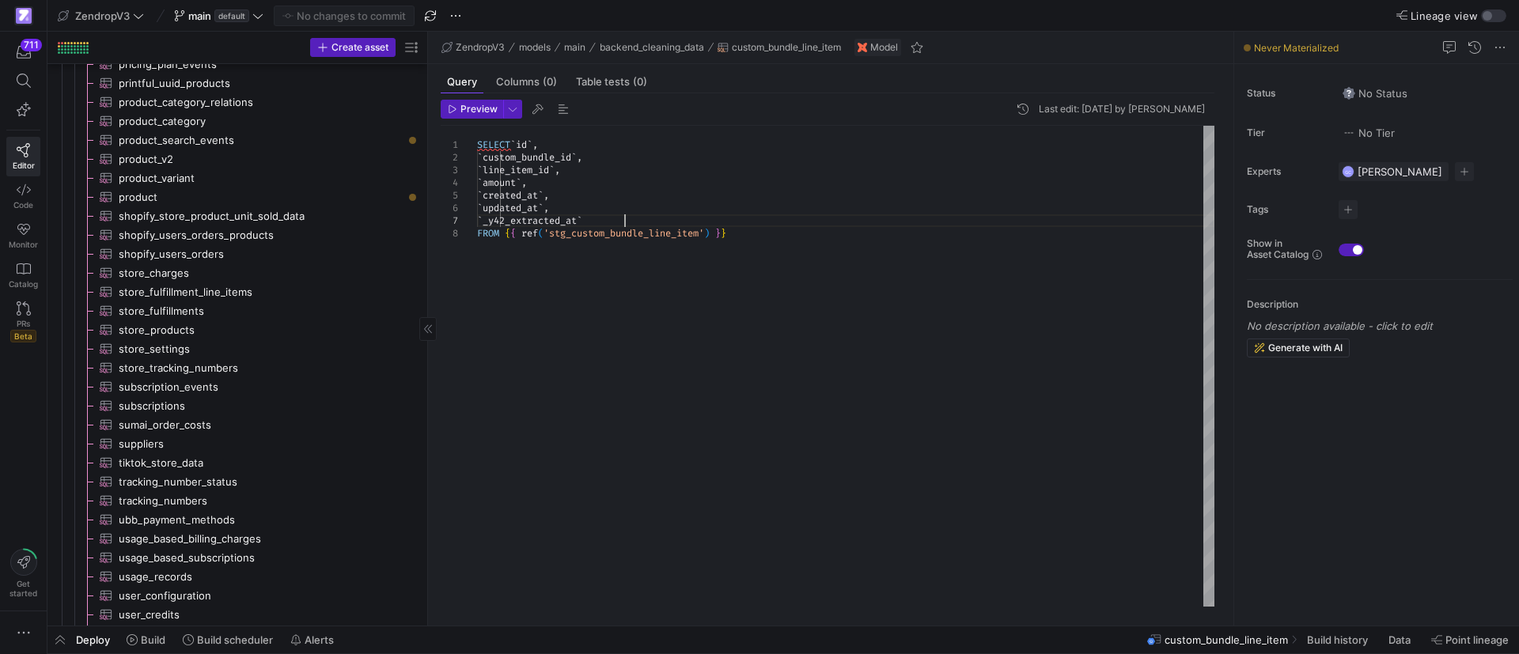
scroll to position [2729, 0]
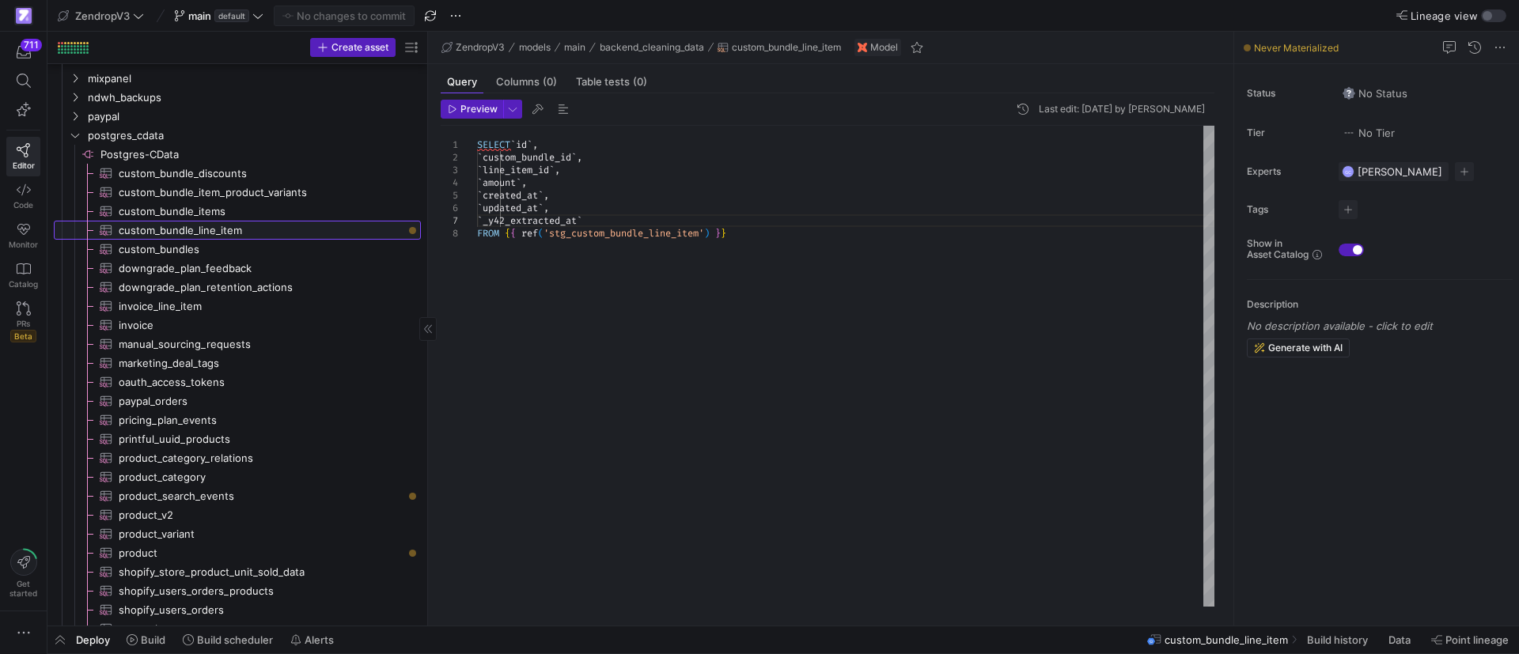
drag, startPoint x: 257, startPoint y: 231, endPoint x: 324, endPoint y: 246, distance: 68.9
click at [256, 231] on span "custom_bundle_line_item​​​​​​​​​" at bounding box center [261, 231] width 284 height 18
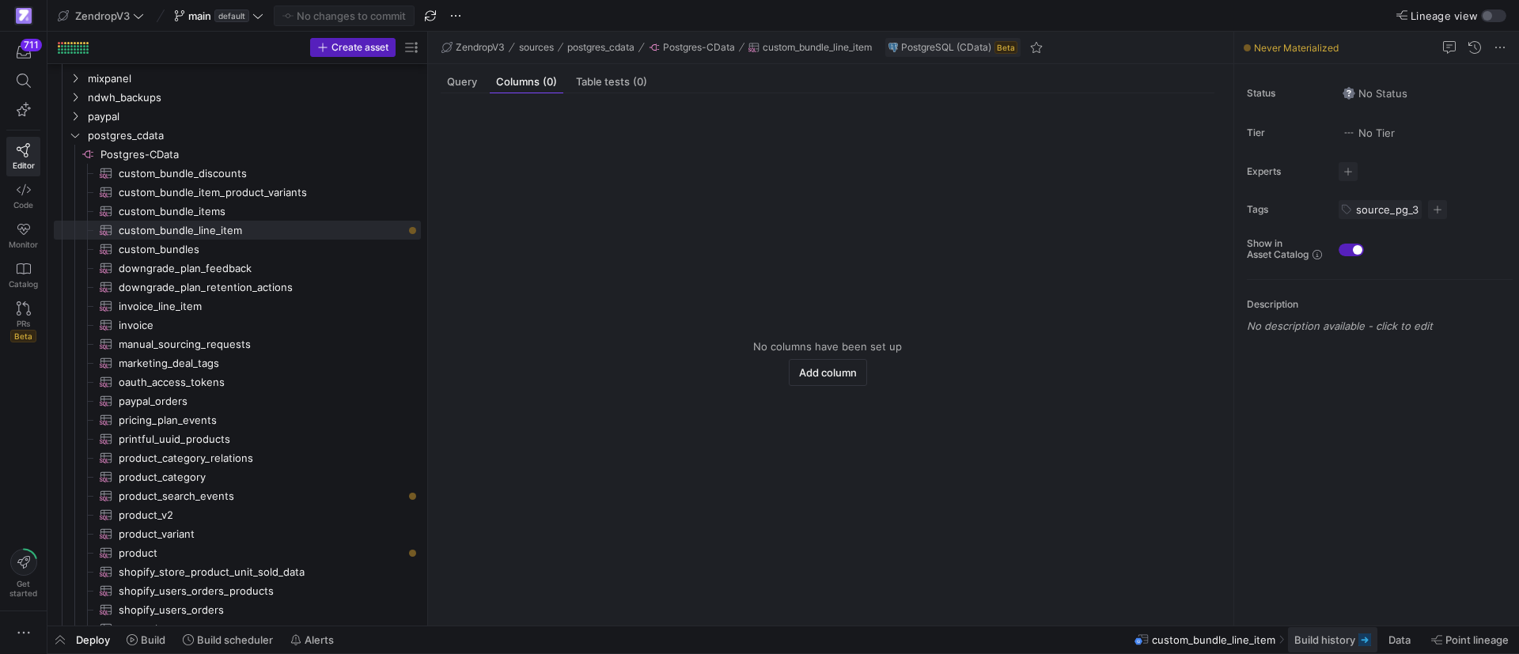
click at [1330, 634] on span "Build history" at bounding box center [1324, 640] width 61 height 13
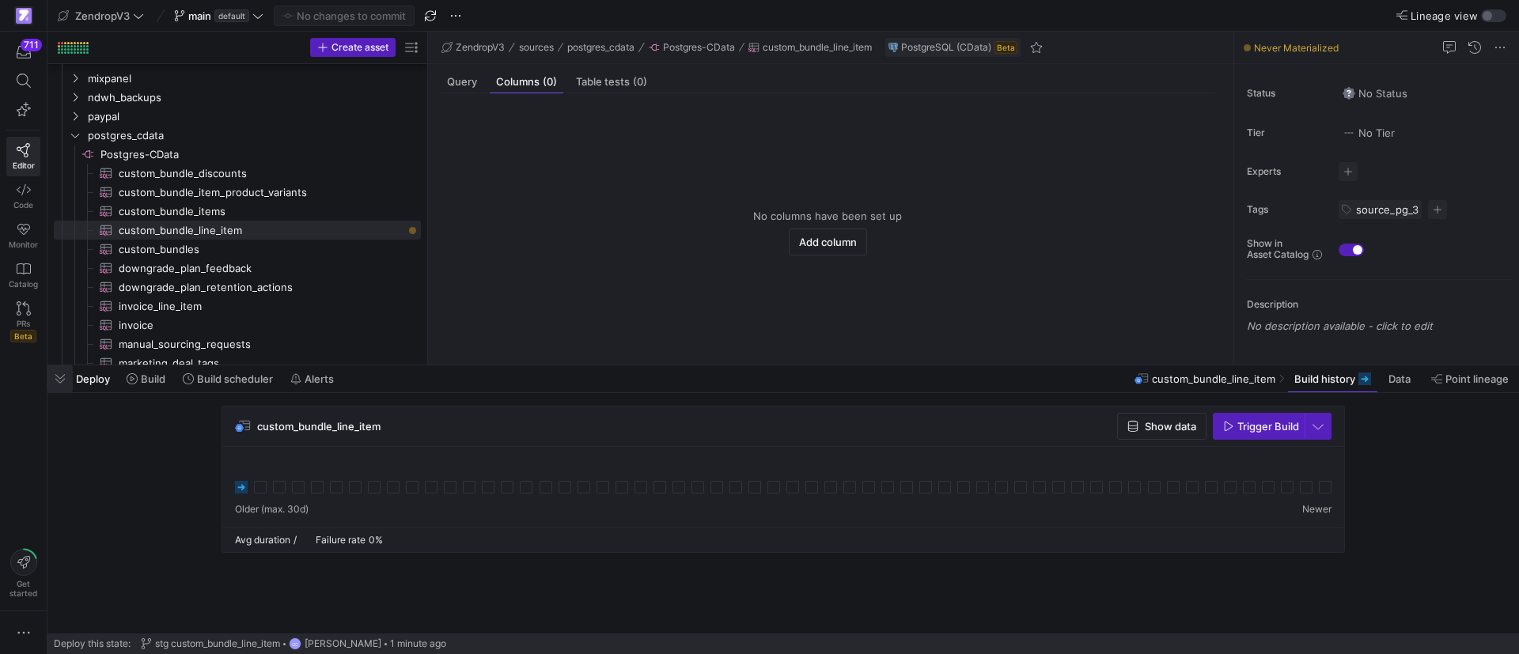
click at [59, 379] on span "button" at bounding box center [59, 379] width 25 height 27
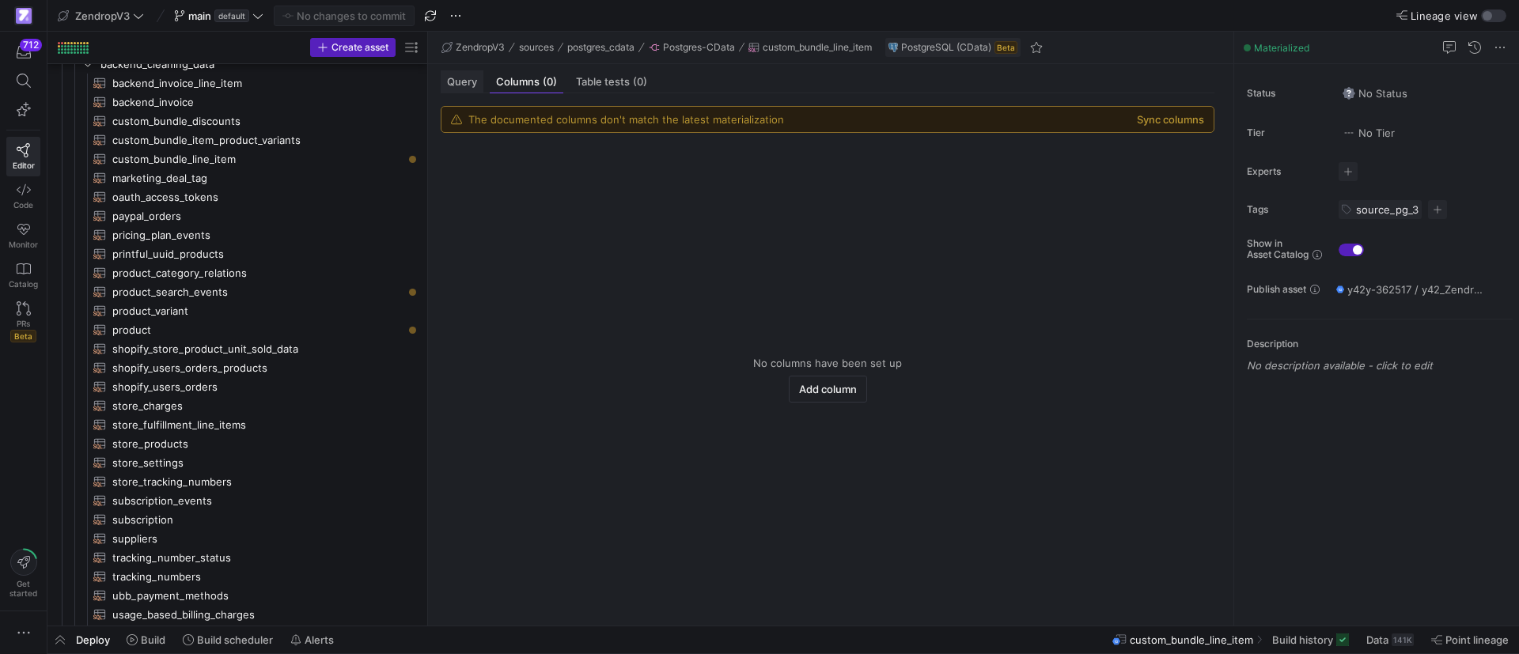
click at [454, 78] on span "Query" at bounding box center [462, 82] width 30 height 10
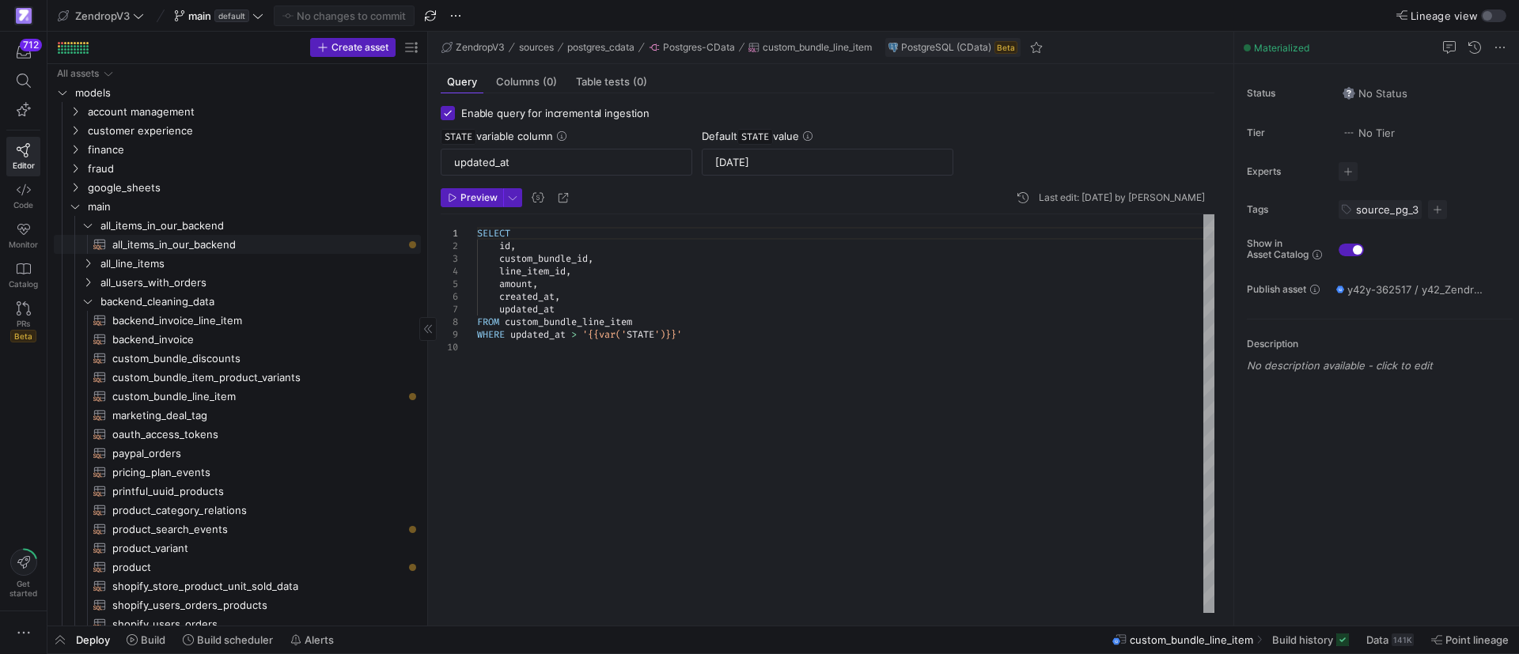
click at [213, 244] on span "all_items_in_our_backend​​​​​​​​​​" at bounding box center [257, 245] width 290 height 18
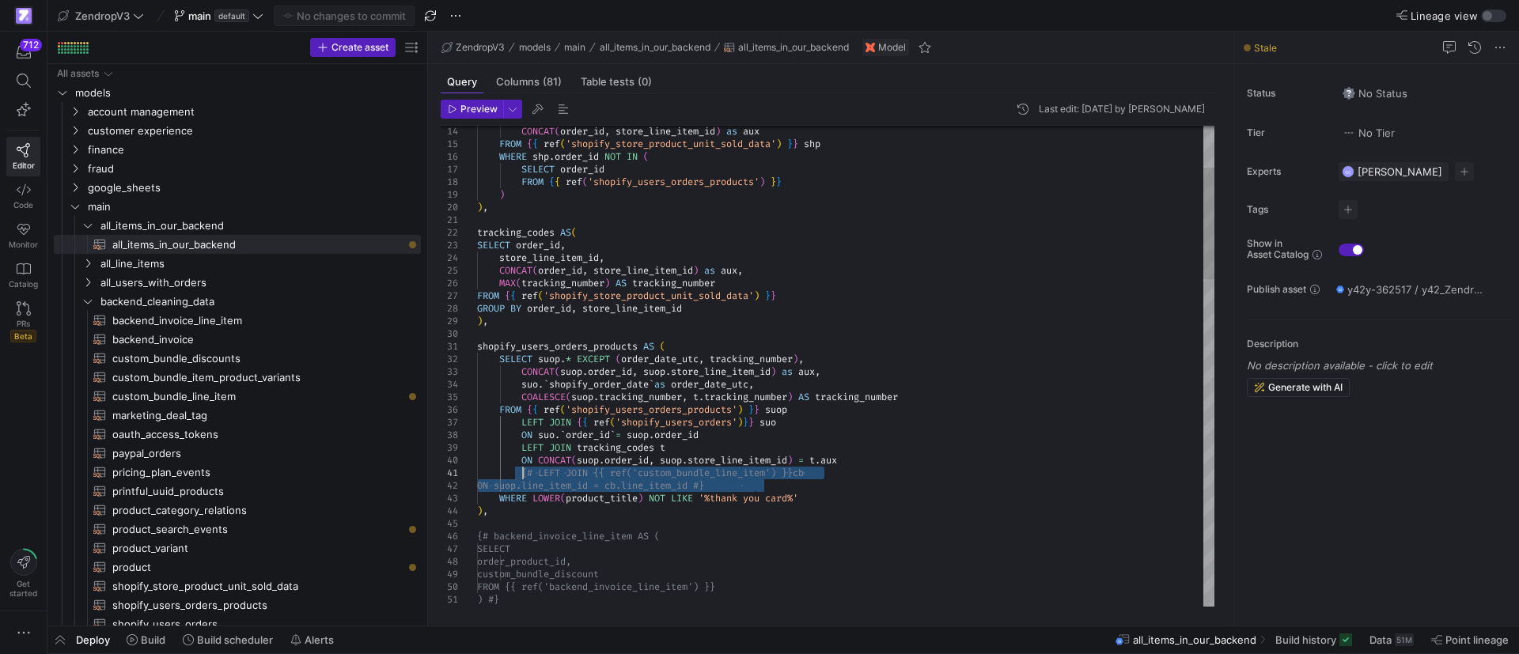
drag, startPoint x: 775, startPoint y: 488, endPoint x: 523, endPoint y: 468, distance: 253.2
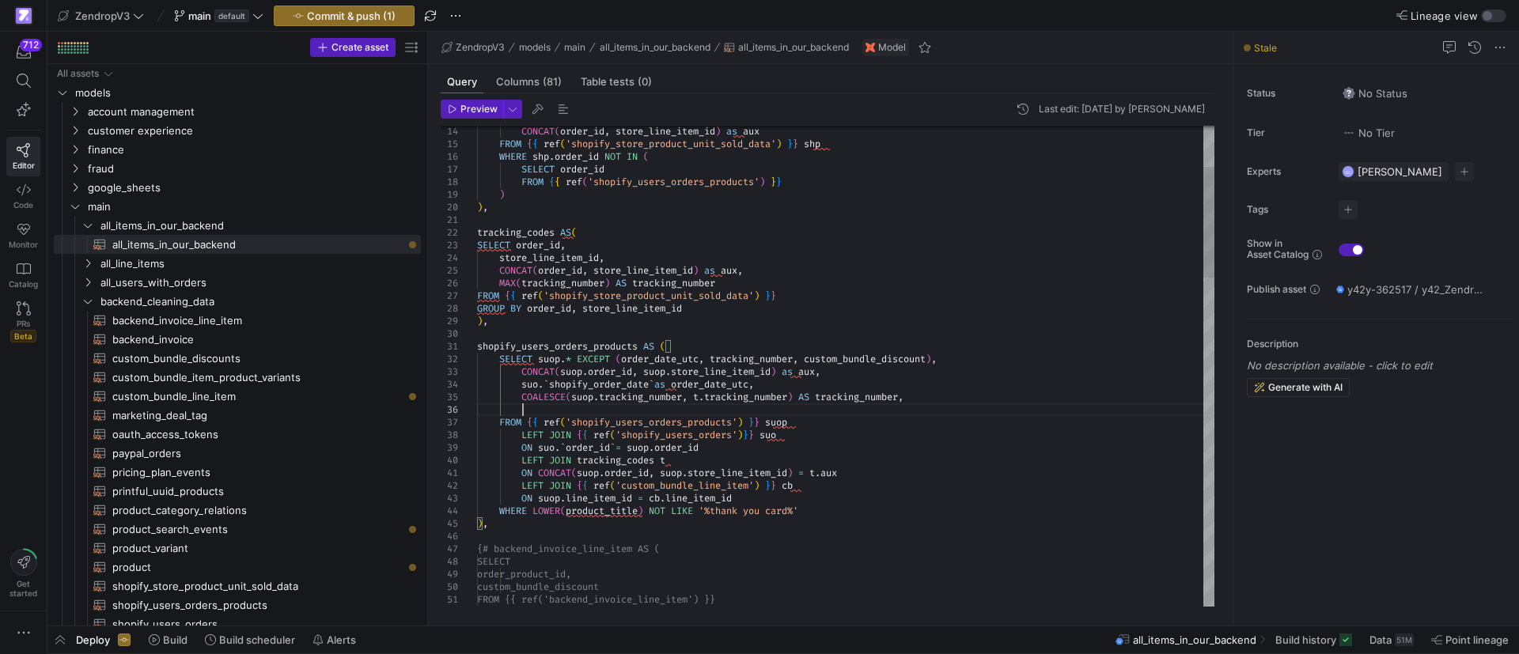
type textarea "shopify_users_orders_products AS ( SELECT suop.* EXCEPT (order_date_utc, tracki…"
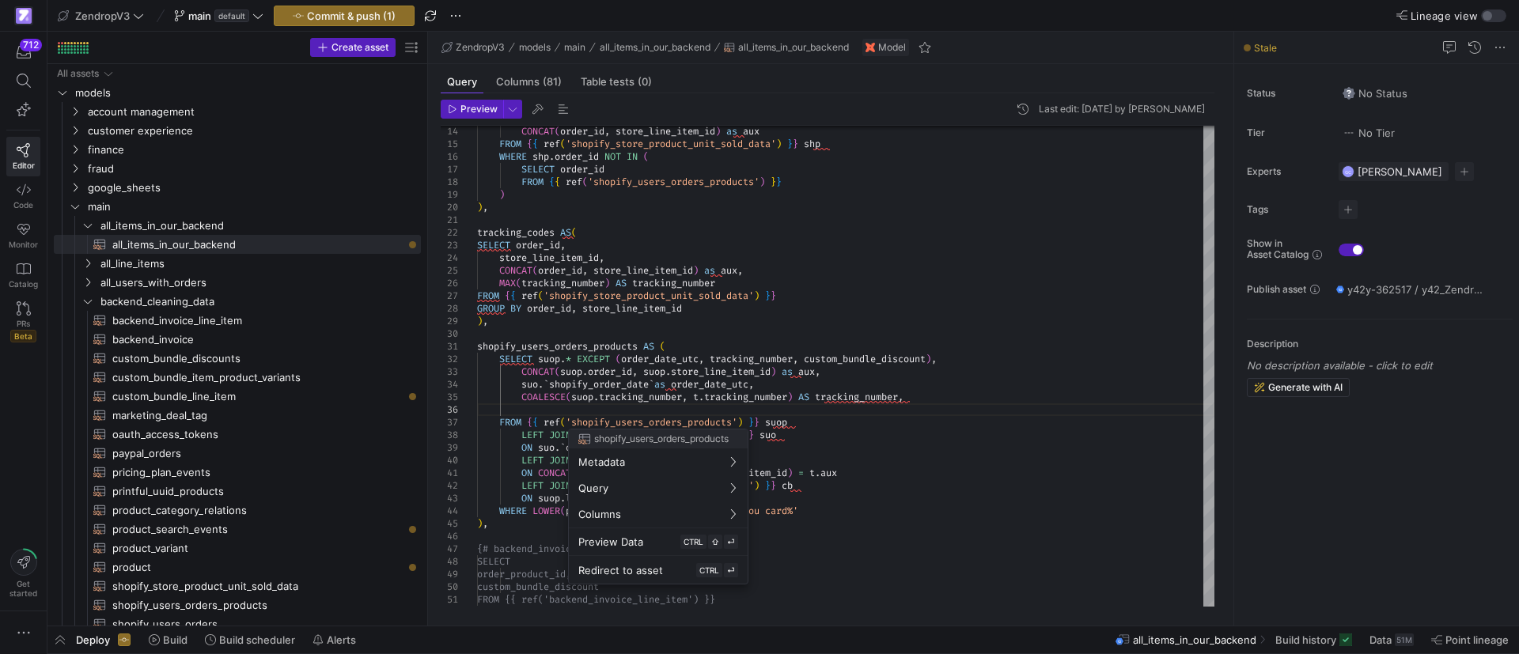
click at [624, 407] on div at bounding box center [759, 327] width 1519 height 654
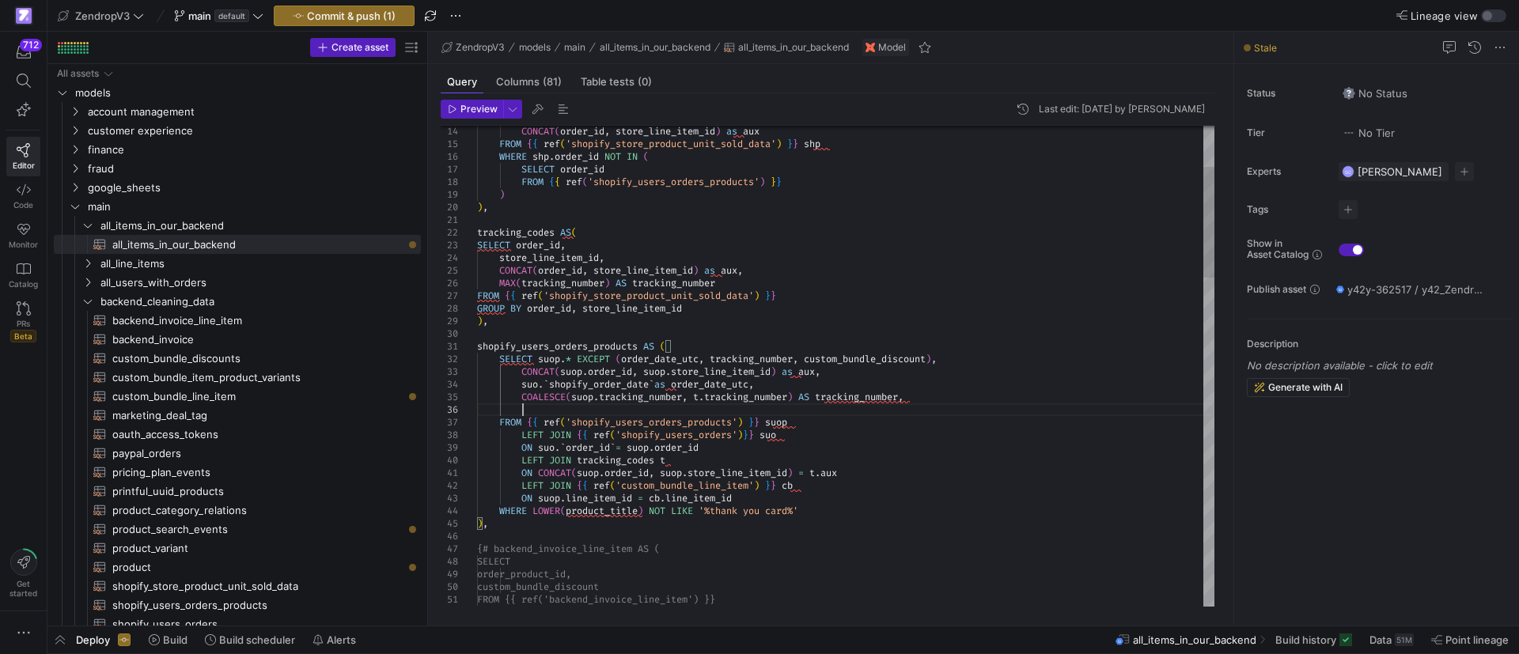
drag, startPoint x: 547, startPoint y: 409, endPoint x: 525, endPoint y: 409, distance: 22.2
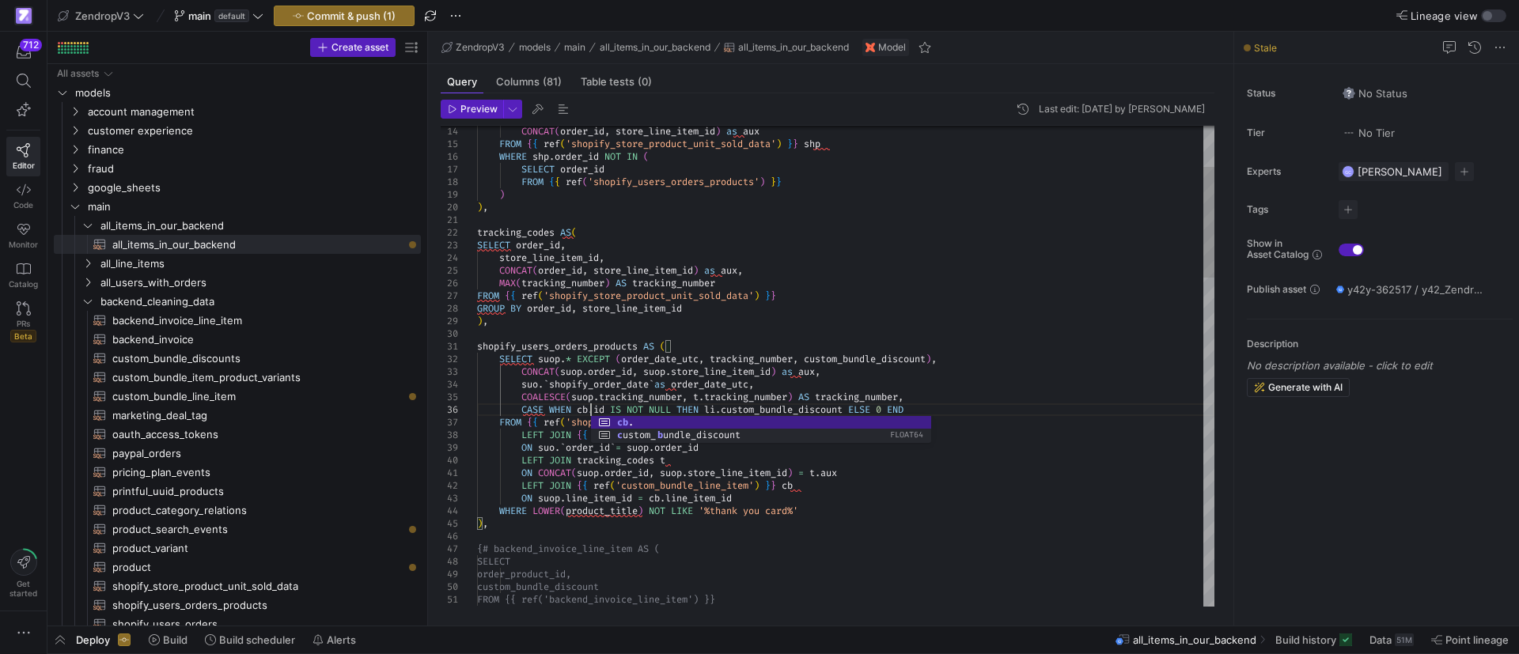
scroll to position [63, 113]
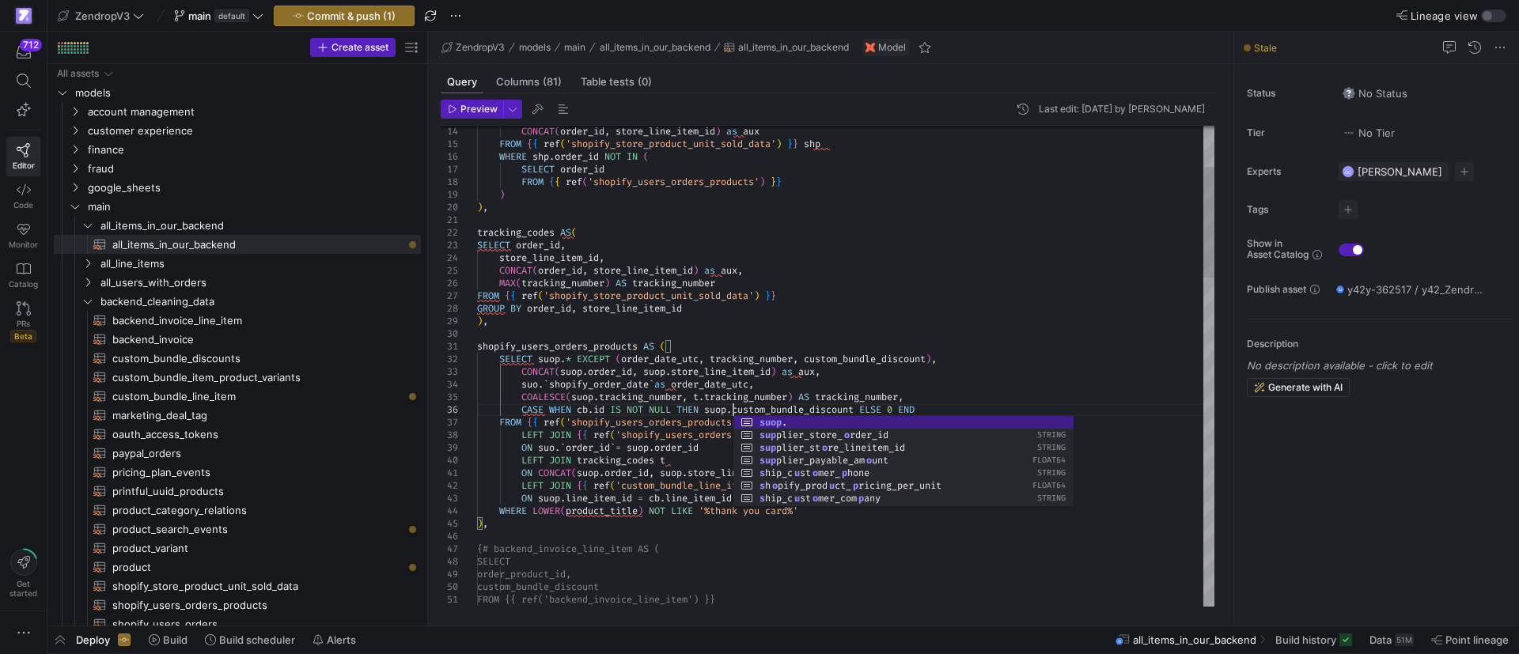
scroll to position [63, 256]
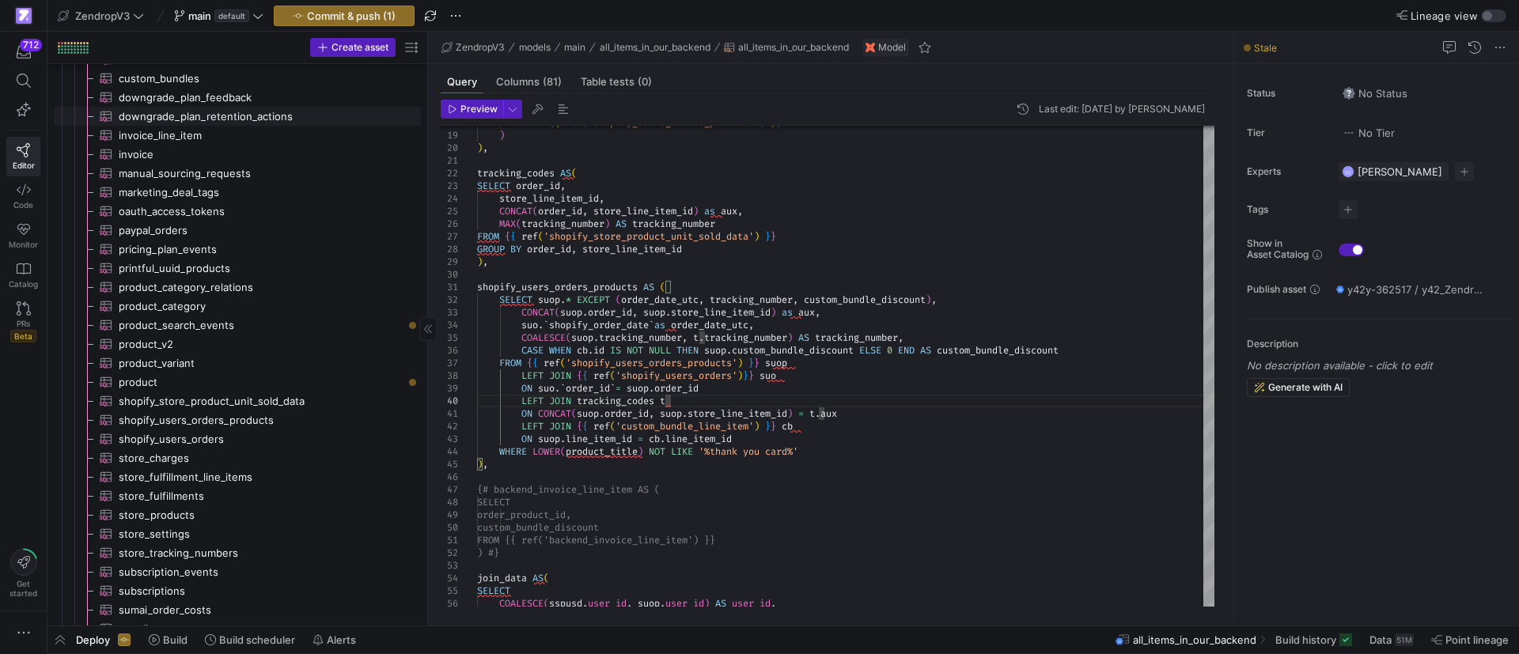
scroll to position [2663, 0]
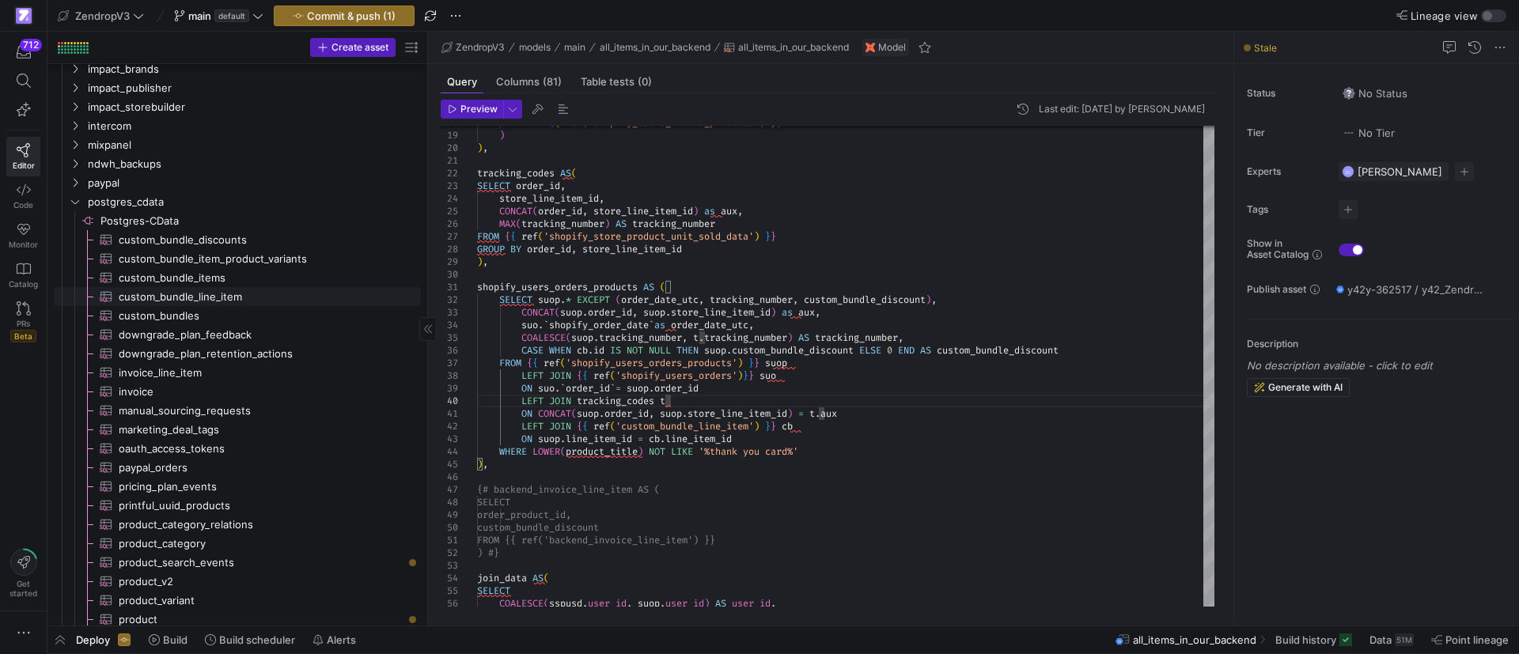
type textarea "e_discount), CONCAT(suop.order_id, suop.store_line_item_id) as aux, suo.`shopif…"
click at [198, 293] on span "custom_bundle_line_item​​​​​​​​​" at bounding box center [261, 297] width 284 height 18
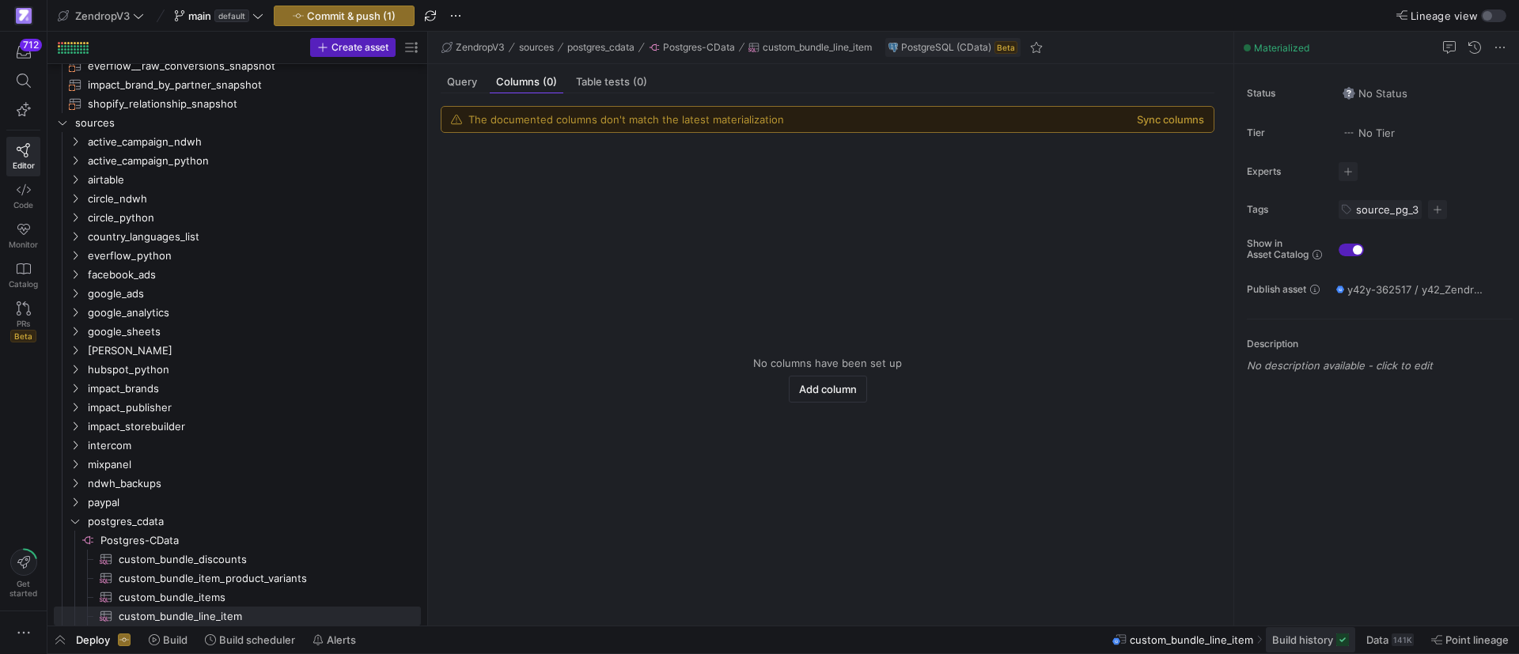
click at [1332, 644] on span "Build history" at bounding box center [1302, 640] width 61 height 13
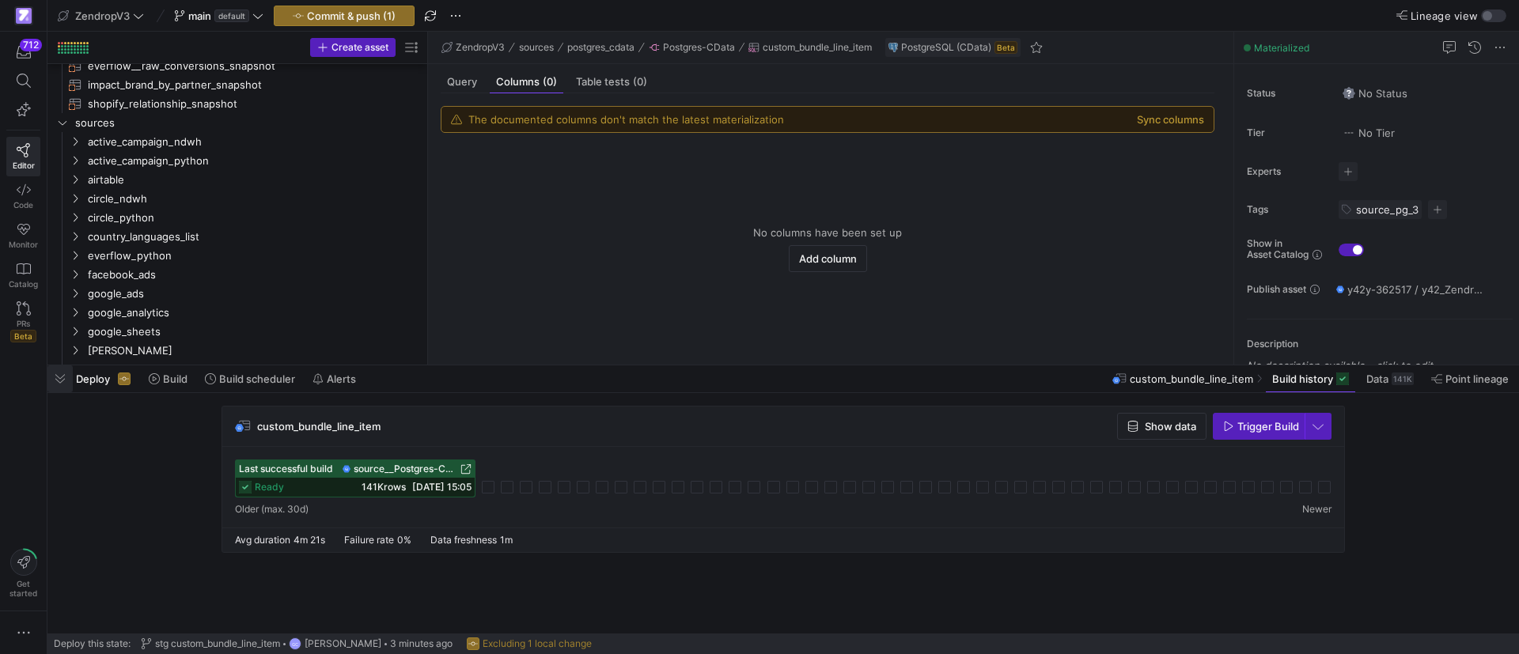
click at [59, 375] on span "button" at bounding box center [59, 379] width 25 height 27
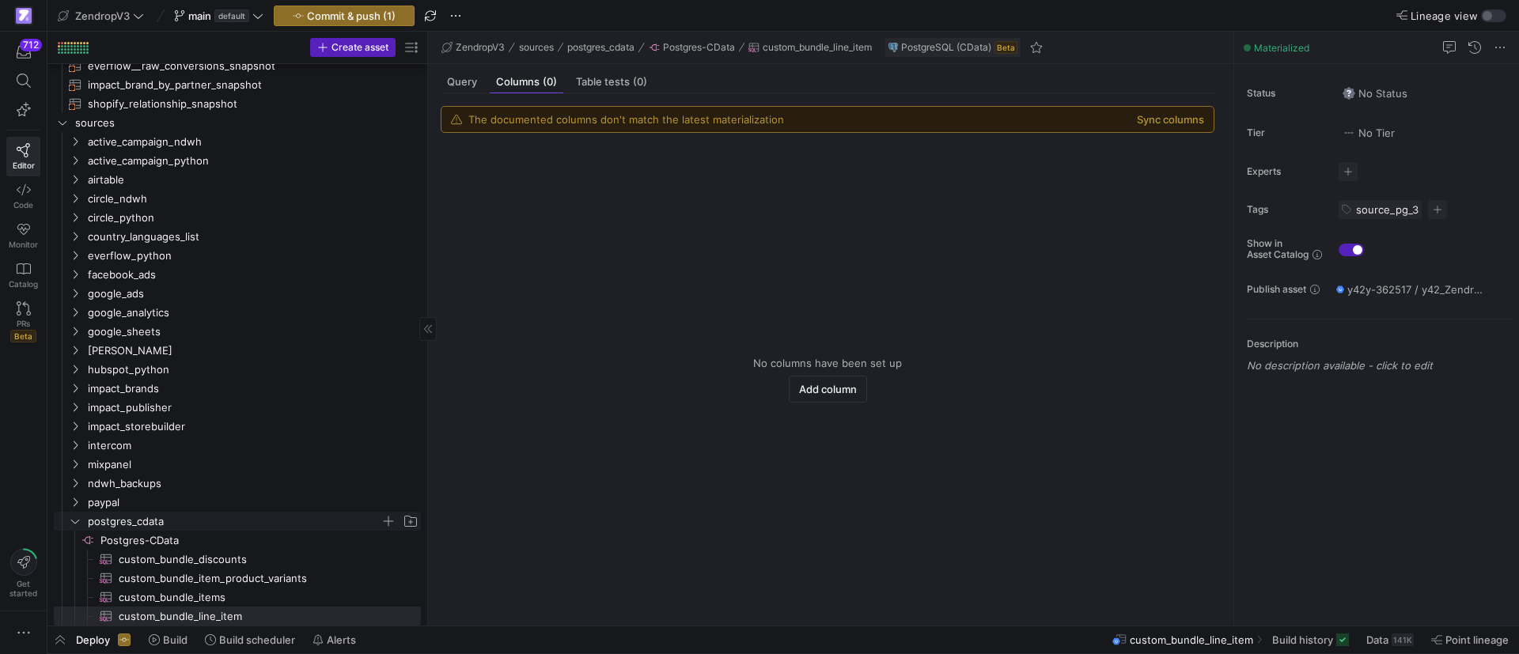
click at [79, 517] on icon "Press SPACE to select this row." at bounding box center [75, 521] width 11 height 9
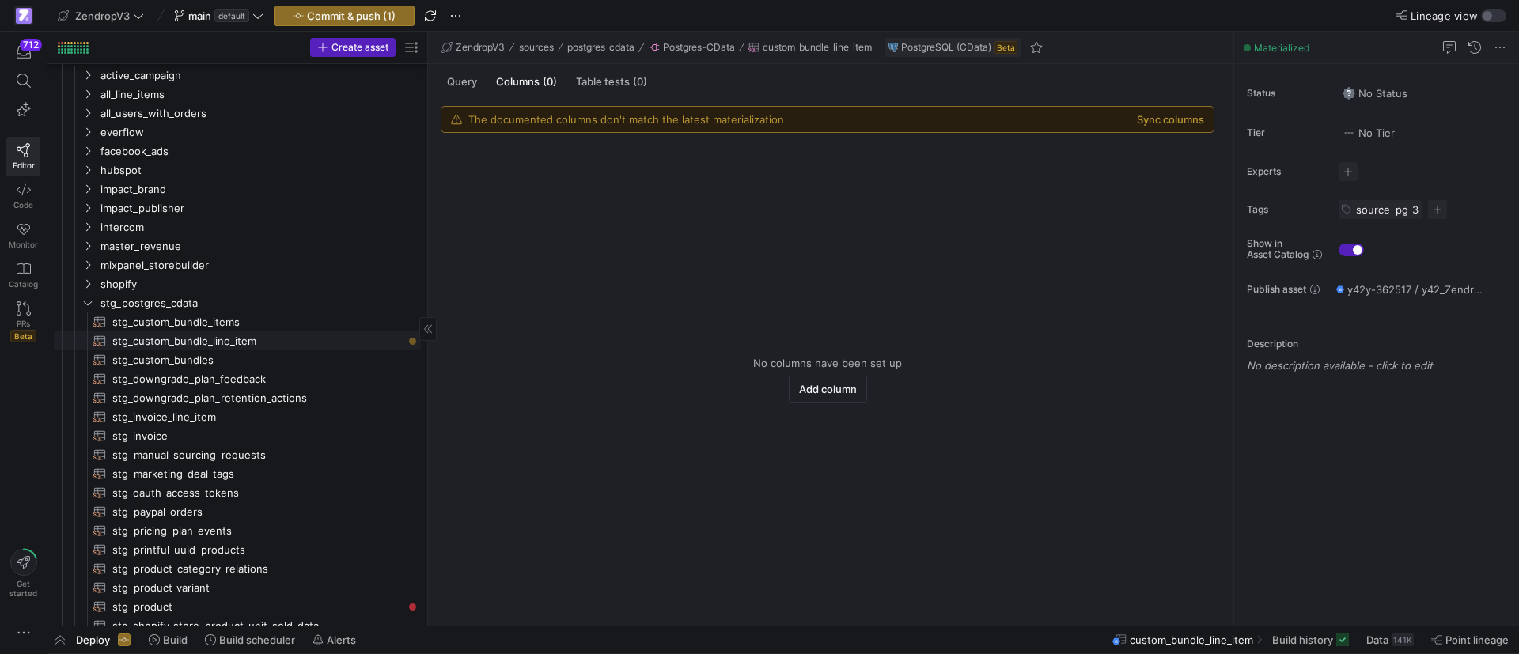
click at [184, 339] on span "stg_custom_bundle_line_item​​​​​​​​​​" at bounding box center [257, 341] width 290 height 18
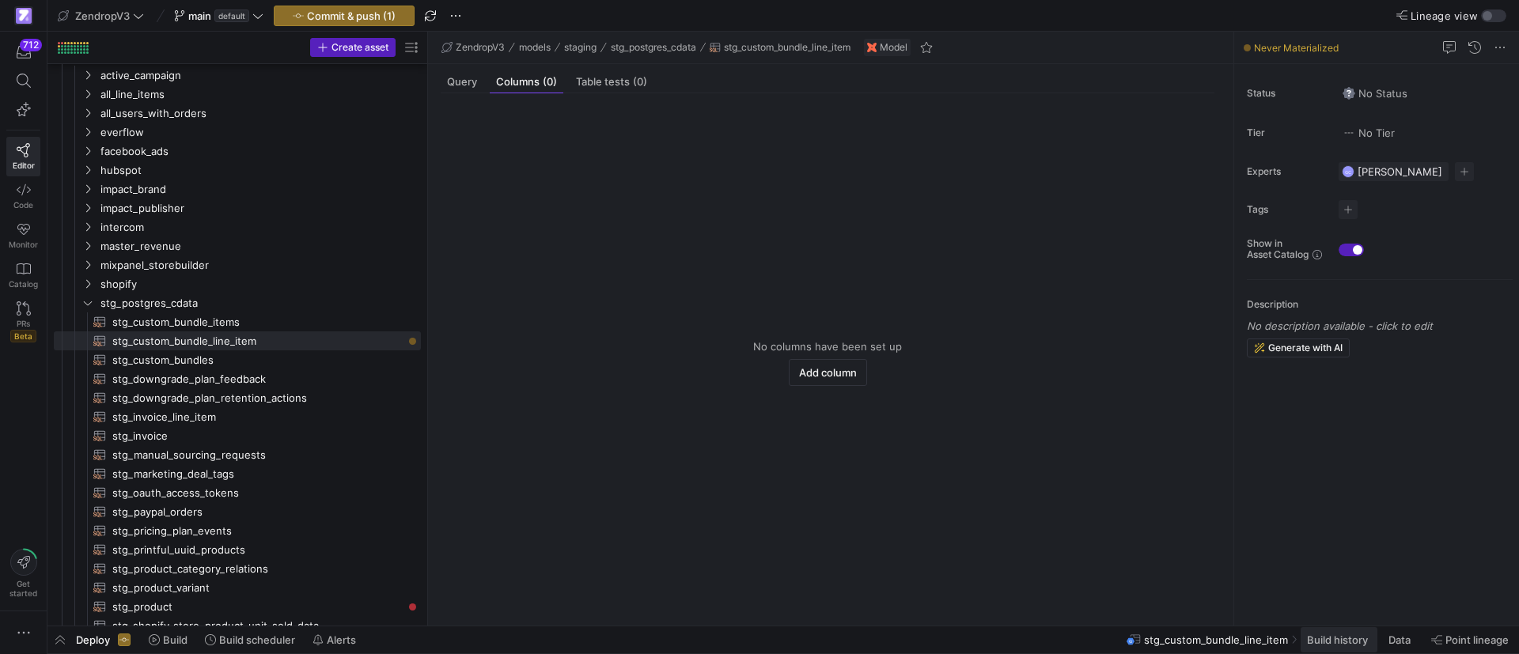
click at [1339, 642] on span "Build history" at bounding box center [1337, 640] width 61 height 13
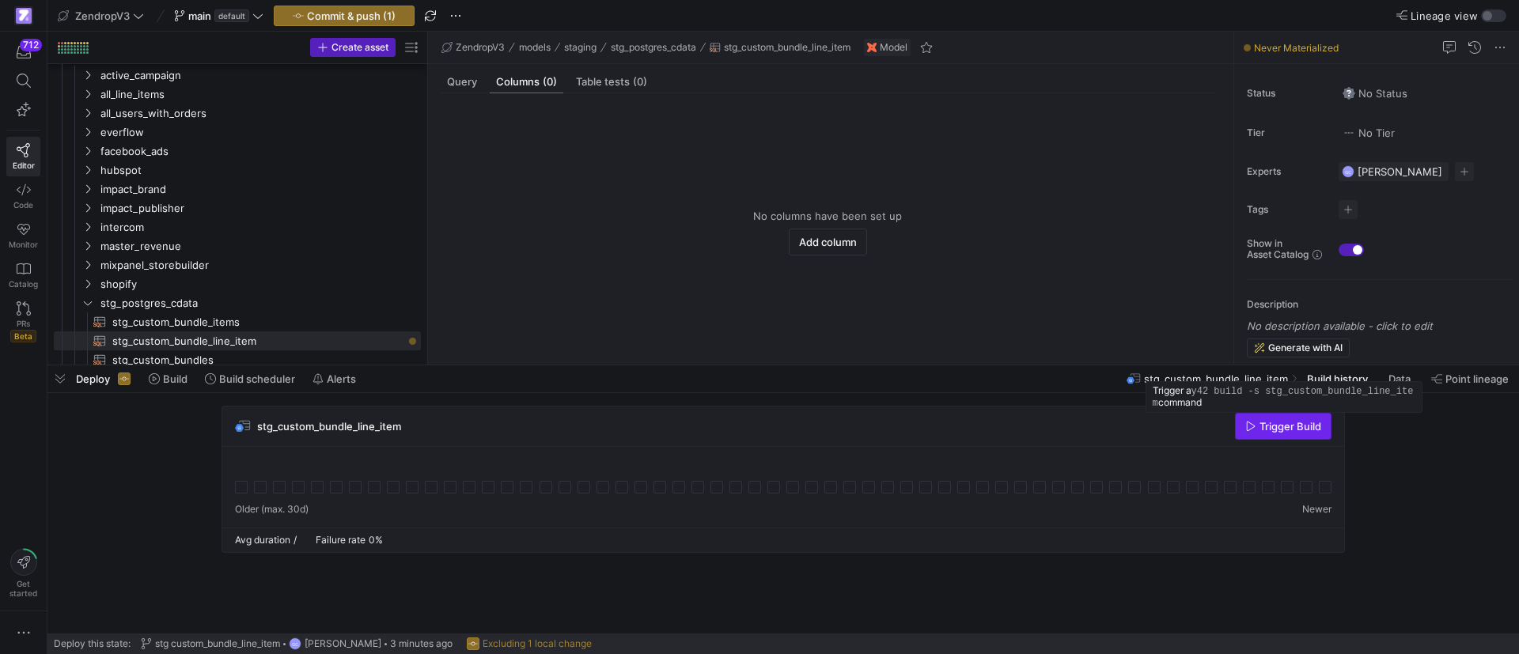
click at [1271, 430] on span "Trigger Build" at bounding box center [1290, 426] width 62 height 13
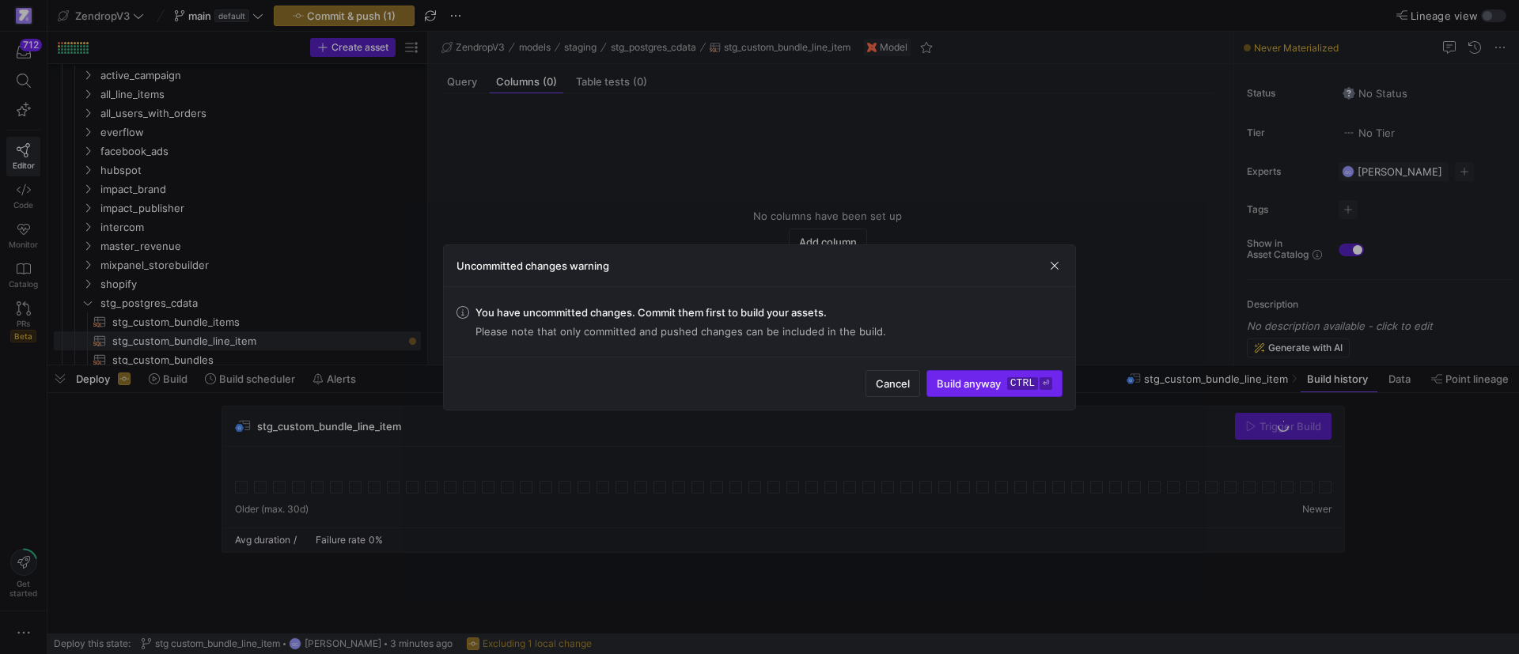
click at [987, 390] on span "submit" at bounding box center [994, 383] width 134 height 25
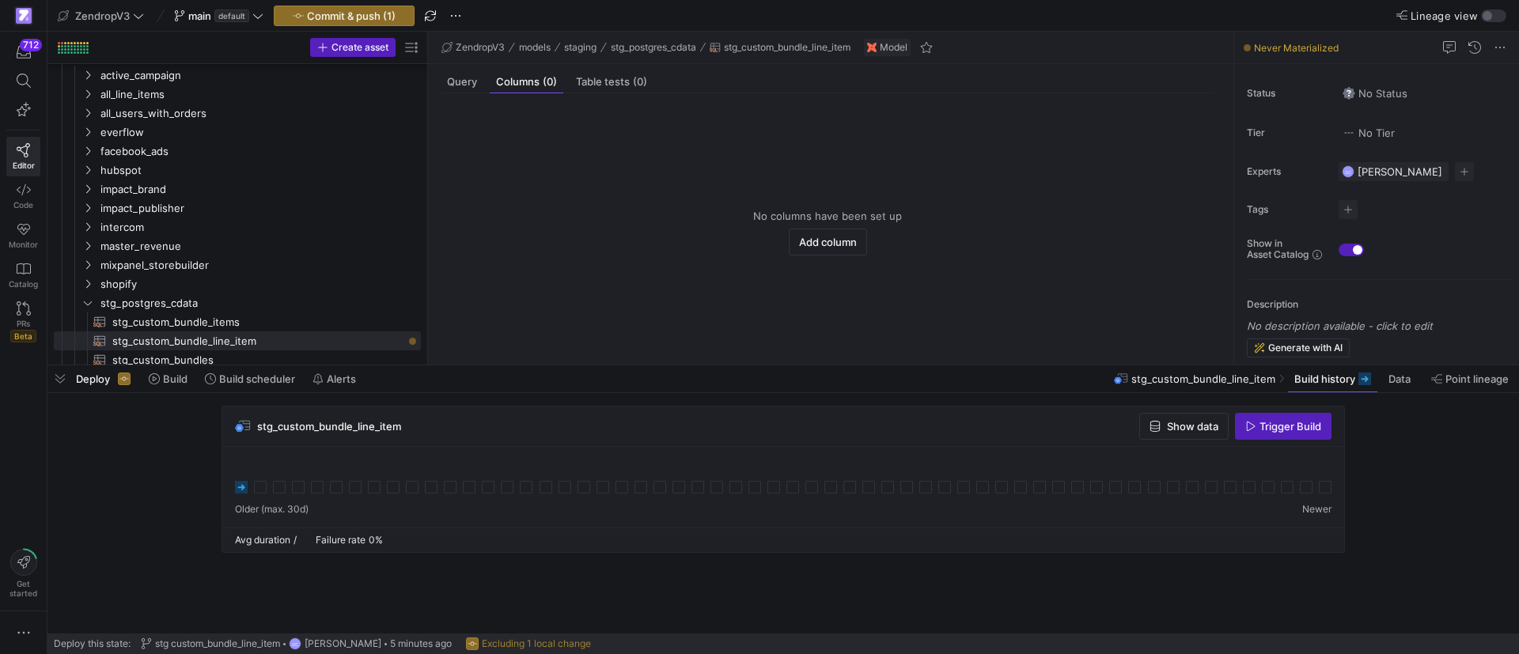
click at [491, 457] on div at bounding box center [783, 487] width 1122 height 81
click at [253, 319] on span "stg_custom_bundle_items​​​​​​​​​​" at bounding box center [257, 322] width 290 height 18
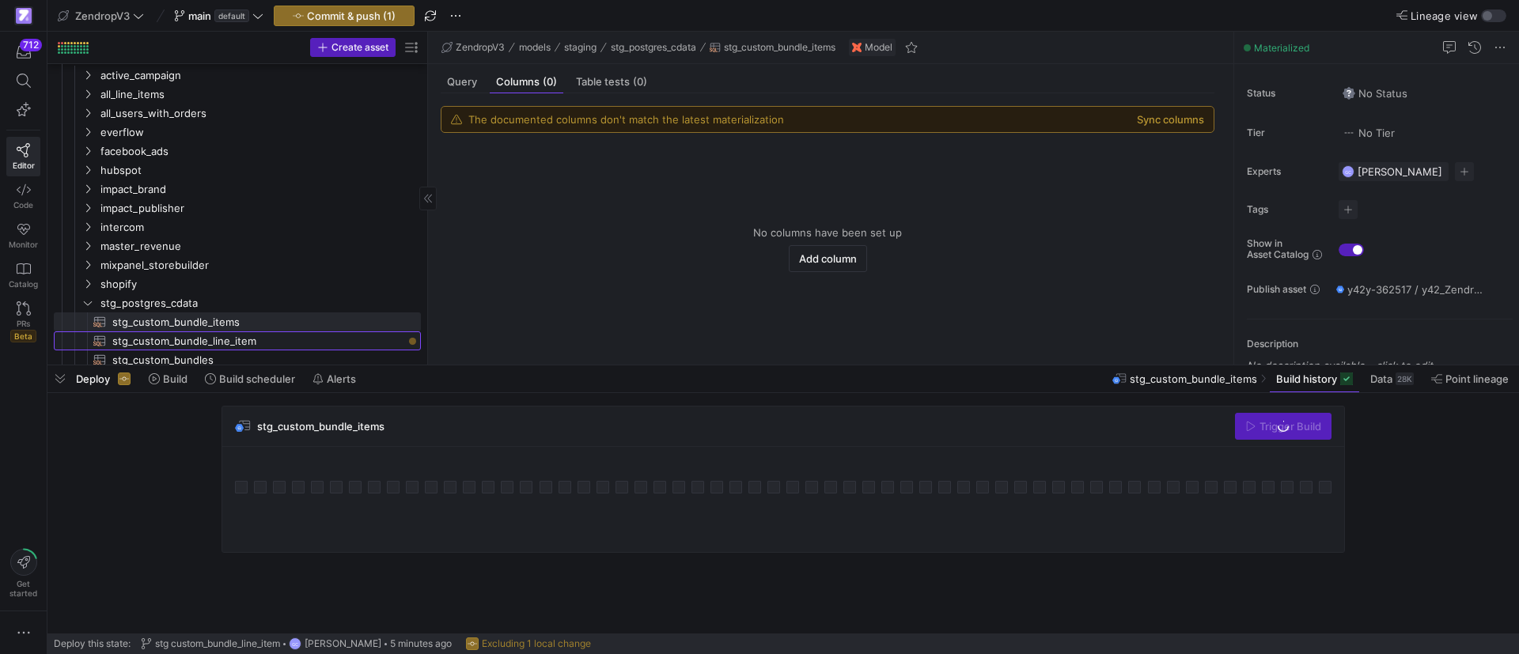
click at [258, 344] on span "stg_custom_bundle_line_item​​​​​​​​​​" at bounding box center [257, 341] width 290 height 18
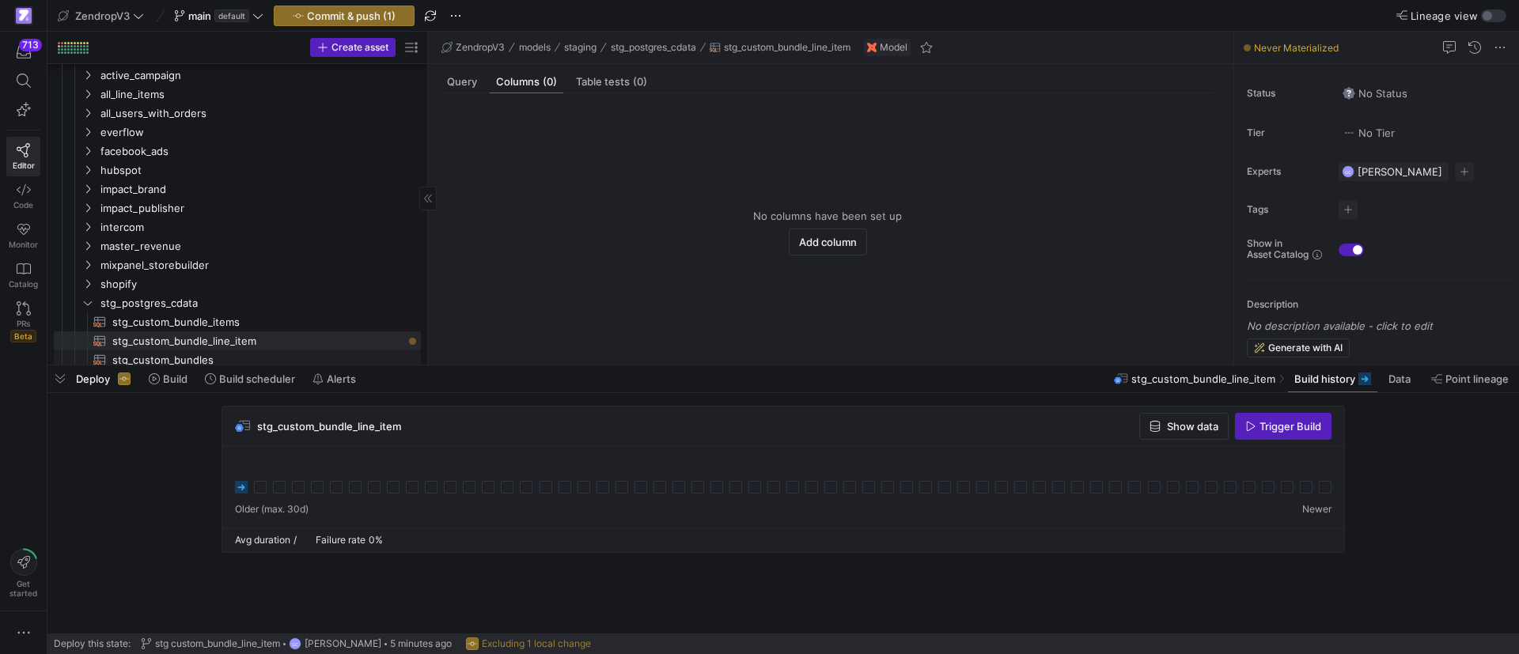
click at [218, 324] on span "stg_custom_bundle_items​​​​​​​​​​" at bounding box center [257, 322] width 290 height 18
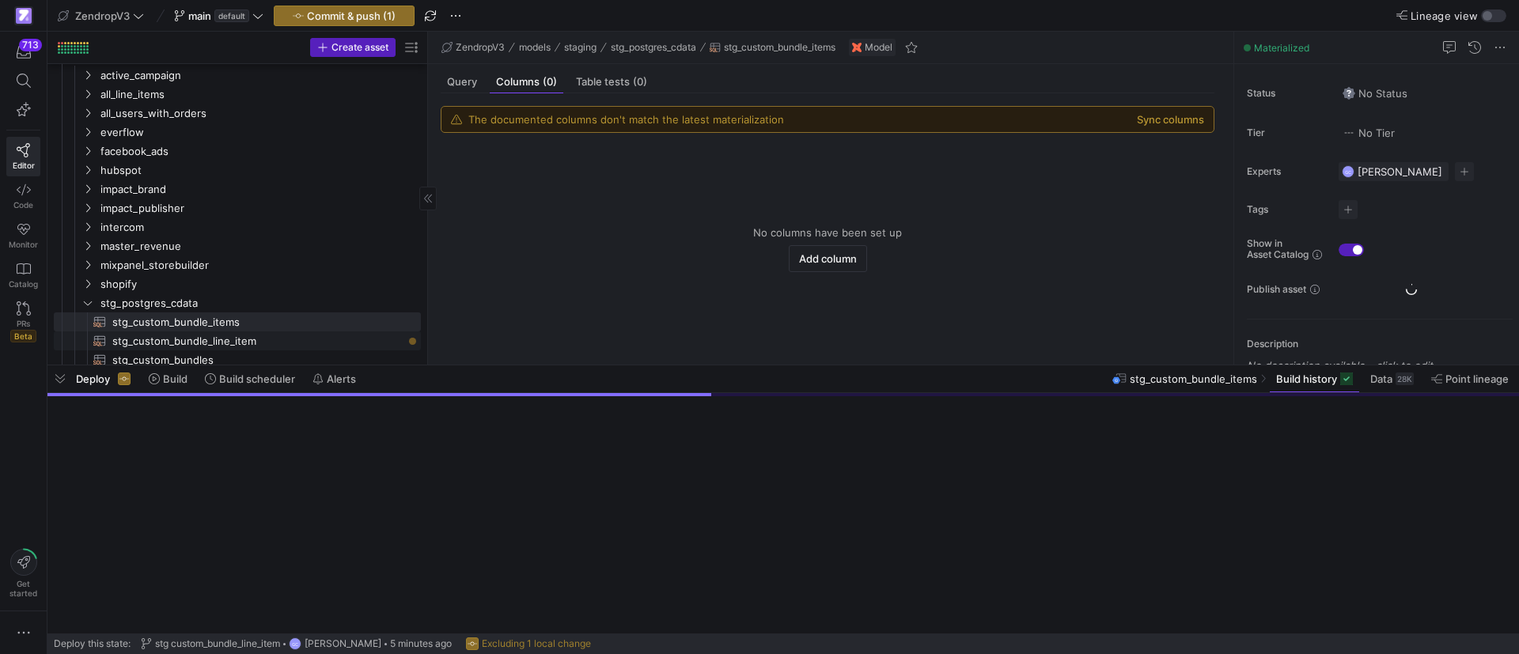
click at [230, 336] on span "stg_custom_bundle_line_item​​​​​​​​​​" at bounding box center [257, 341] width 290 height 18
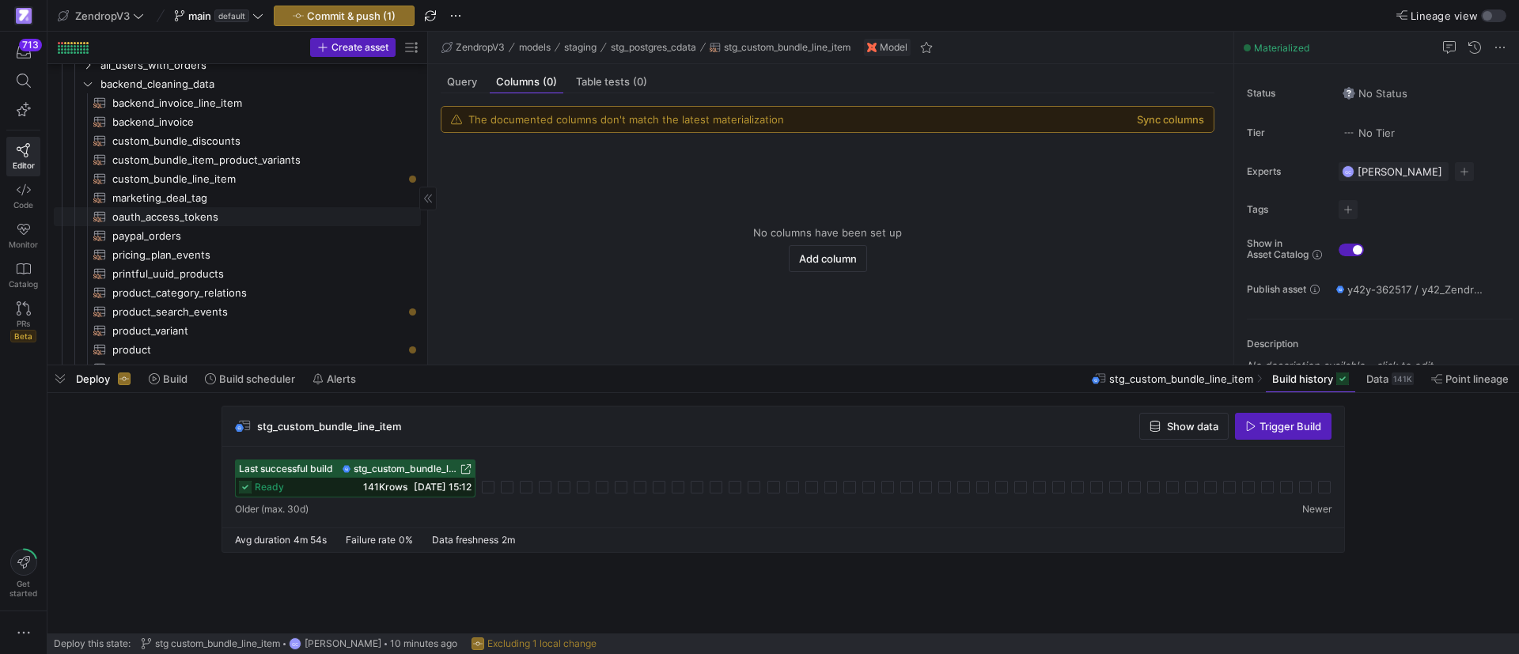
scroll to position [237, 0]
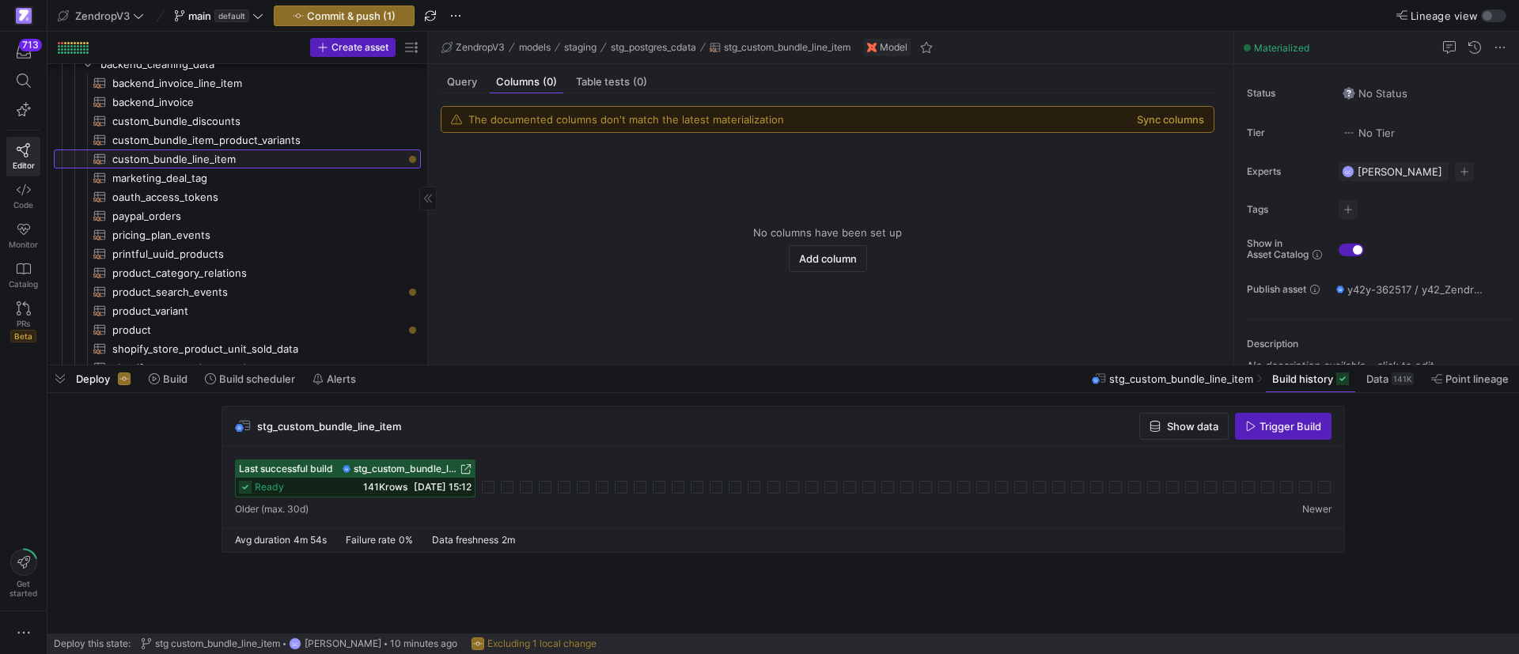
click at [211, 160] on span "custom_bundle_line_item​​​​​​​​​​" at bounding box center [257, 159] width 290 height 18
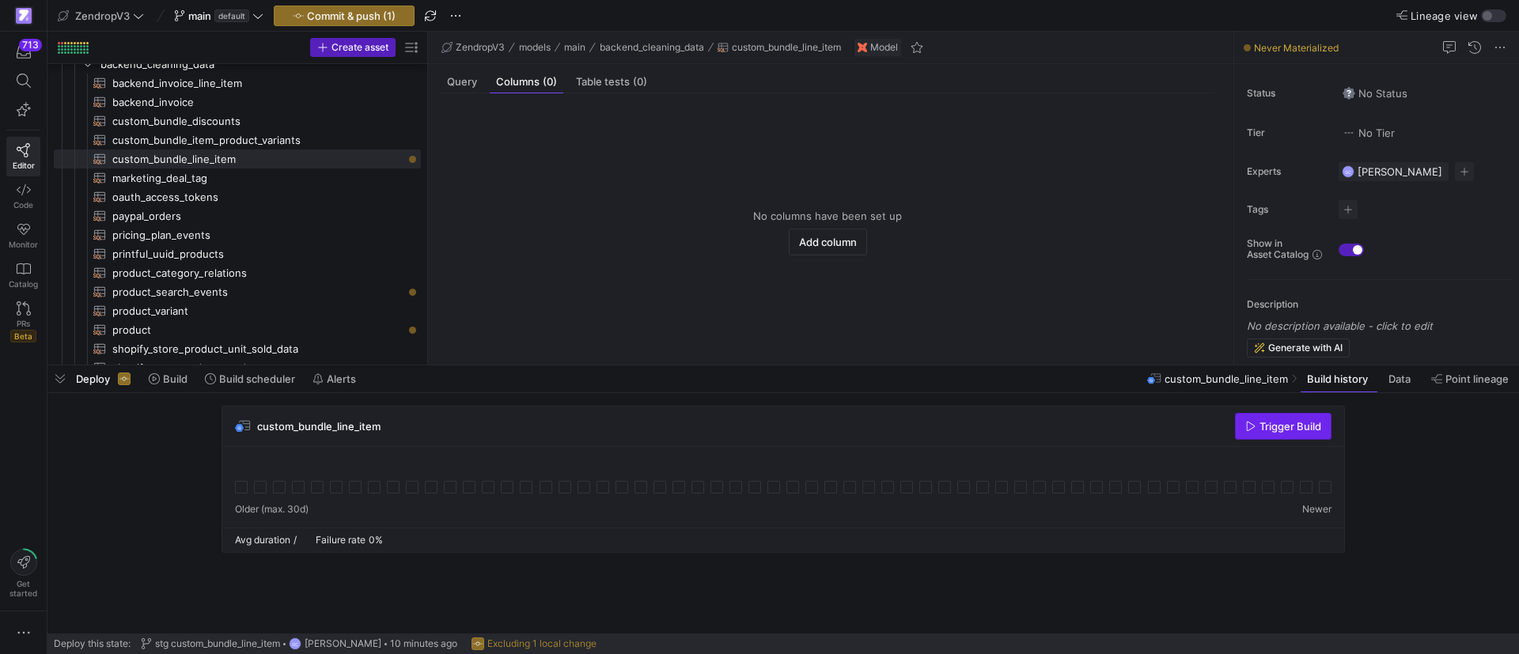
click at [1303, 423] on span "Trigger Build" at bounding box center [1290, 426] width 62 height 13
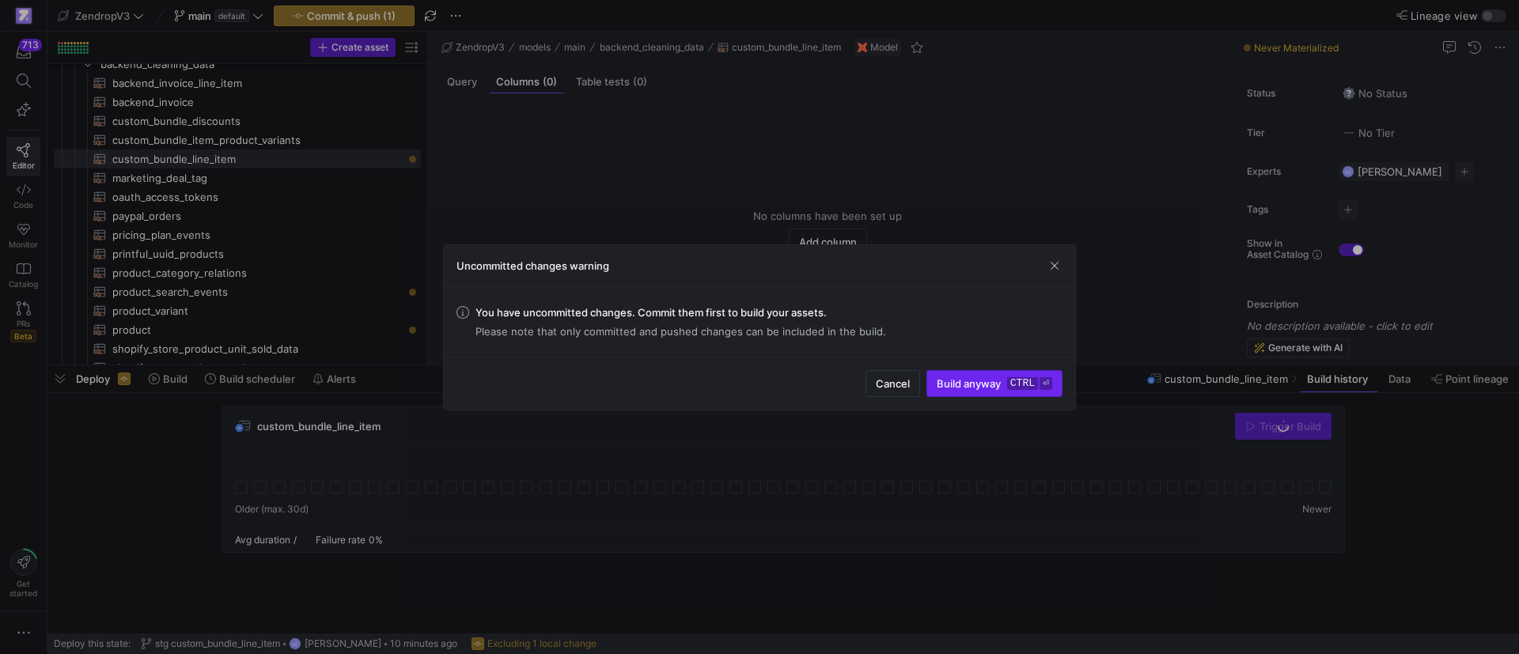
click at [991, 373] on span "submit" at bounding box center [994, 383] width 134 height 25
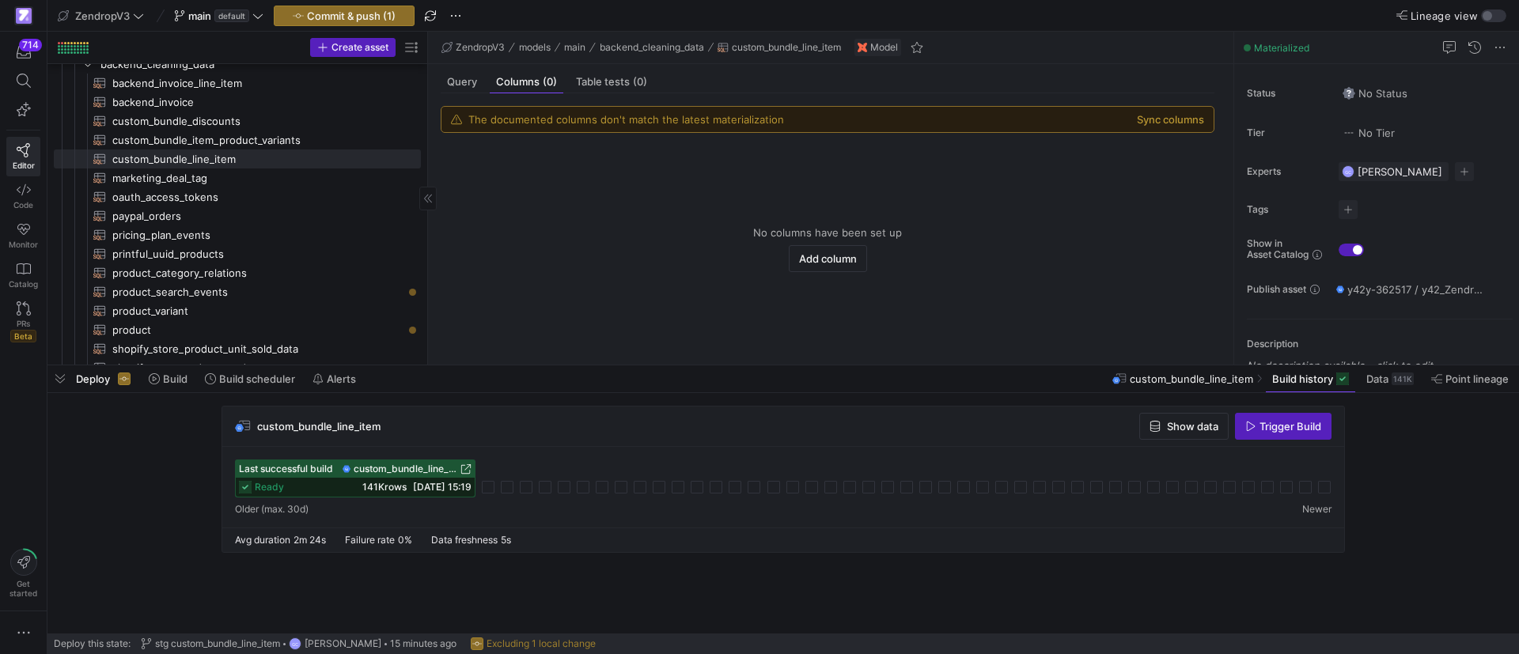
drag, startPoint x: 55, startPoint y: 384, endPoint x: 241, endPoint y: 239, distance: 236.8
click at [56, 384] on span "button" at bounding box center [59, 379] width 25 height 27
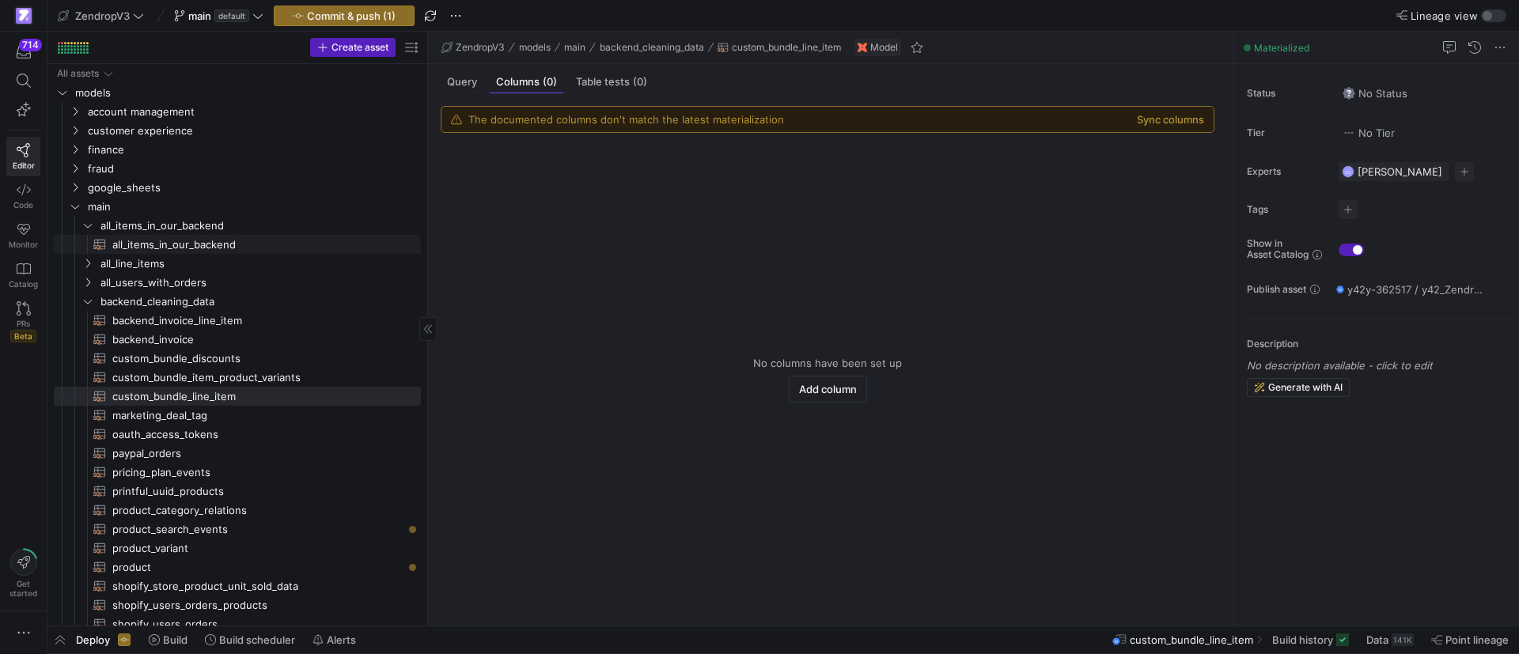
click at [204, 246] on span "all_items_in_our_backend​​​​​​​​​​" at bounding box center [257, 245] width 290 height 18
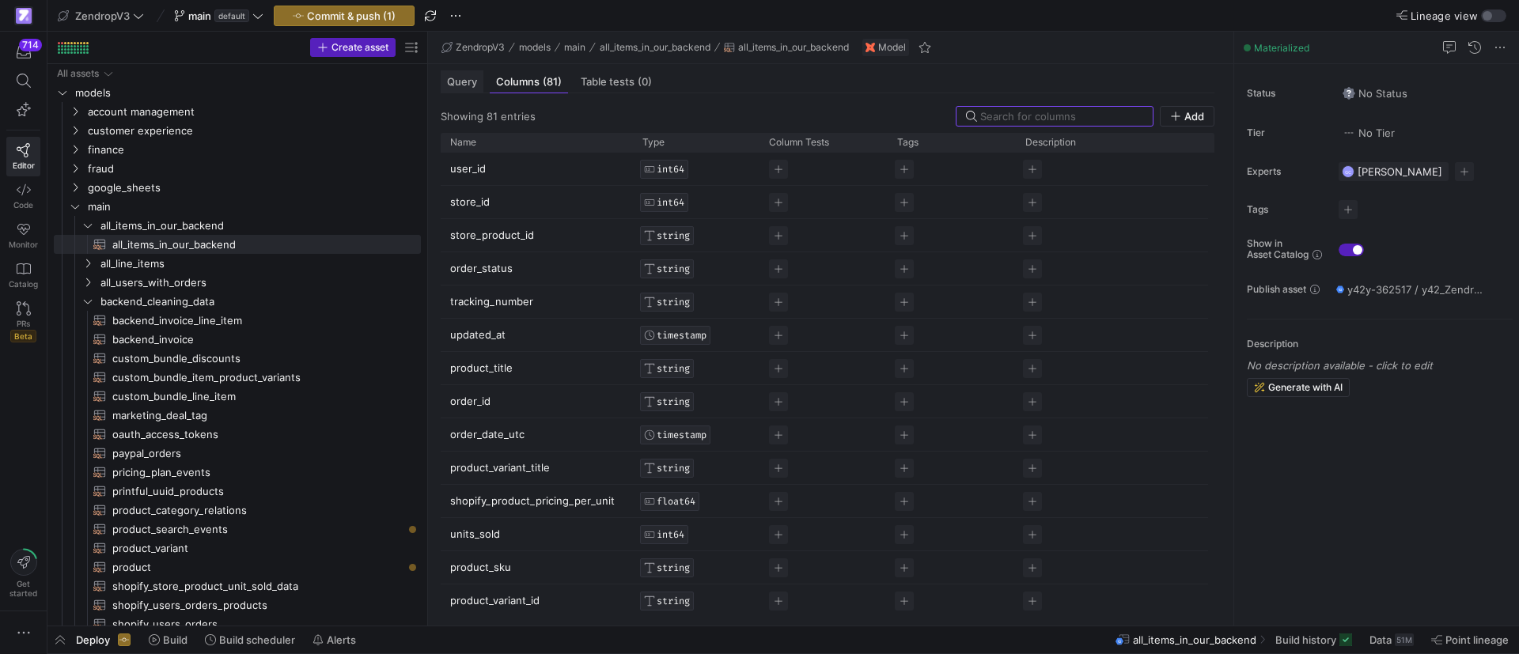
click at [475, 77] on span "Query" at bounding box center [462, 82] width 30 height 10
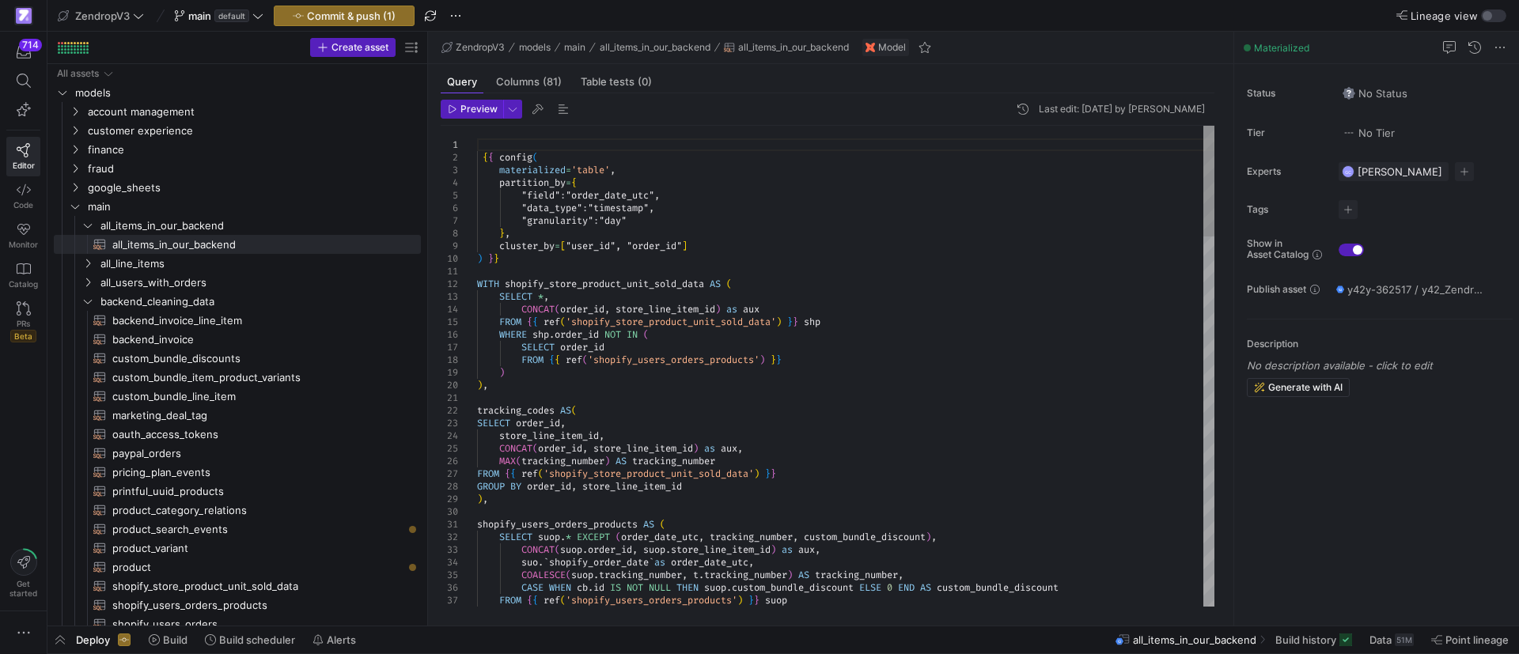
type textarea "WITH shopify_store_product_unit_sold_data AS ( SELECT *, CONCAT(order_id, store…"
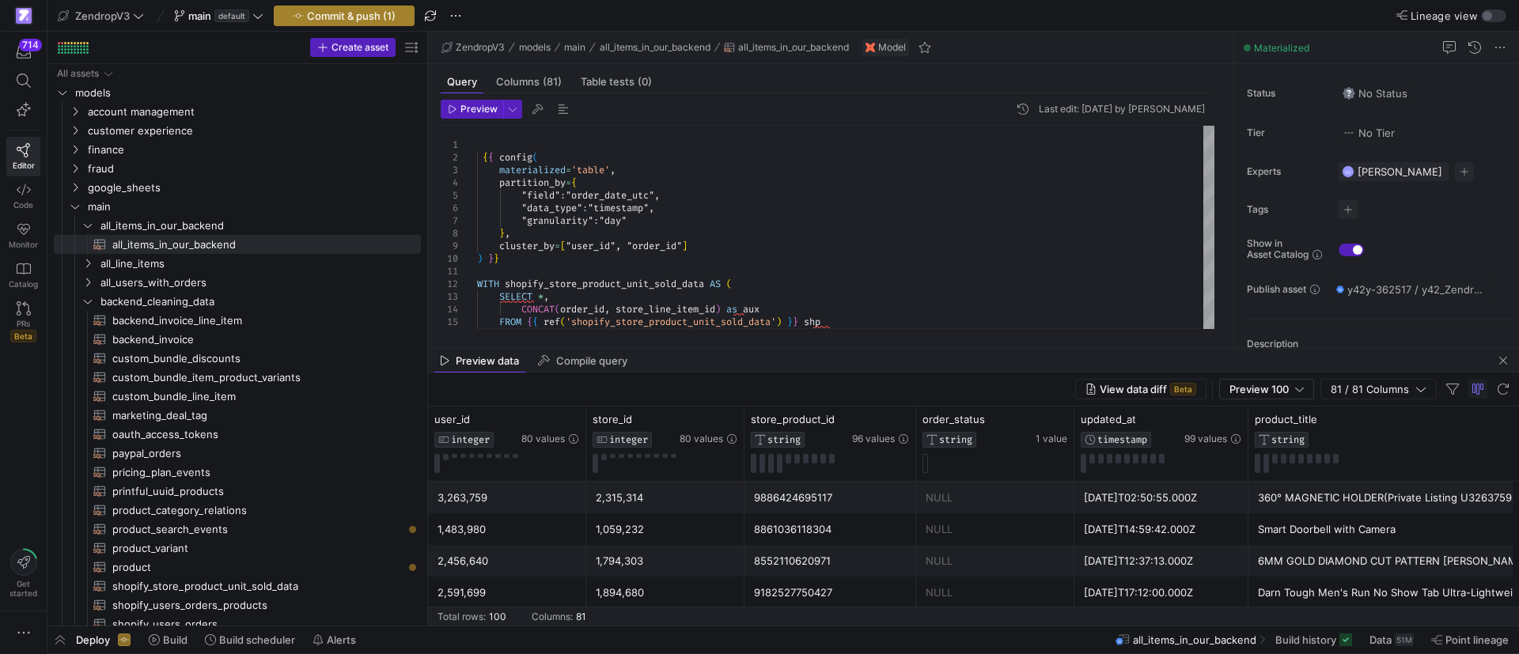
click at [384, 24] on span "button" at bounding box center [344, 15] width 139 height 19
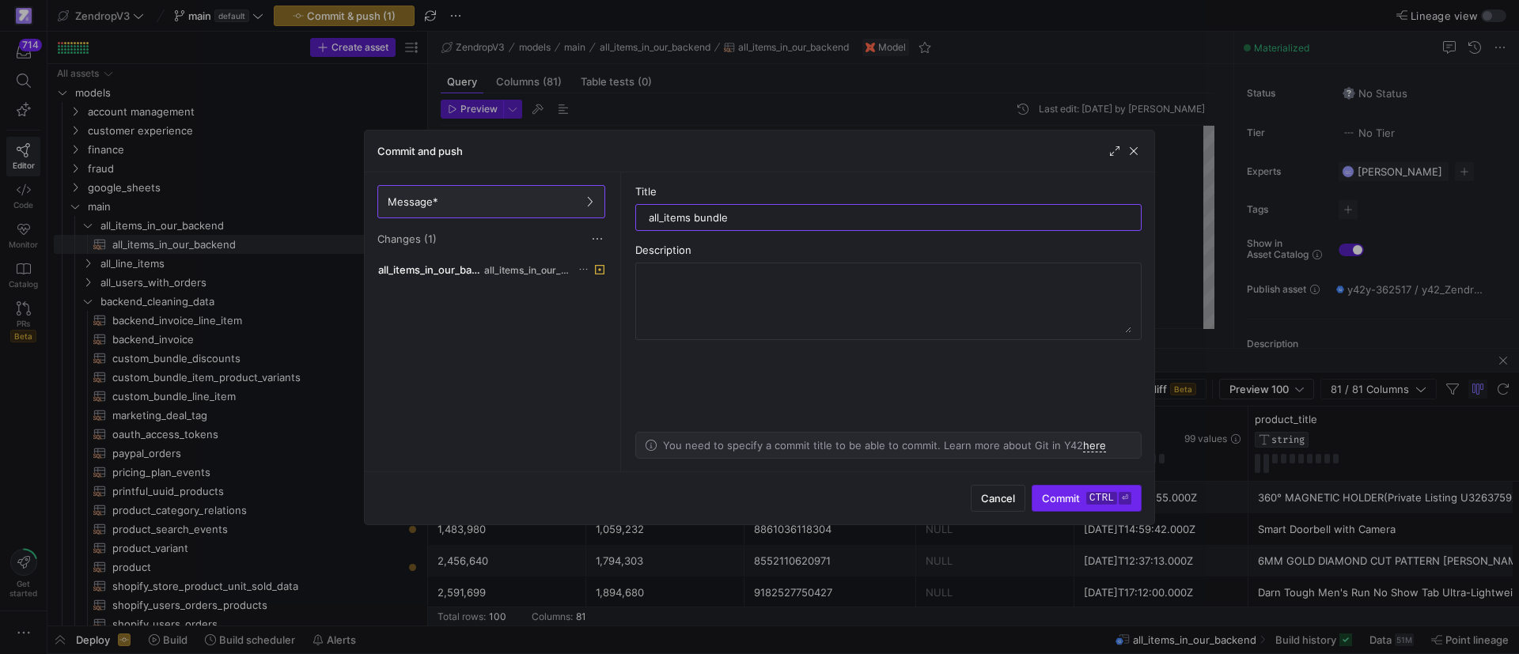
type input "all_items bundle"
click at [1084, 510] on div "Cancel Commit ctrl ⏎" at bounding box center [760, 498] width 790 height 53
click at [1090, 504] on span "submit" at bounding box center [1086, 498] width 108 height 25
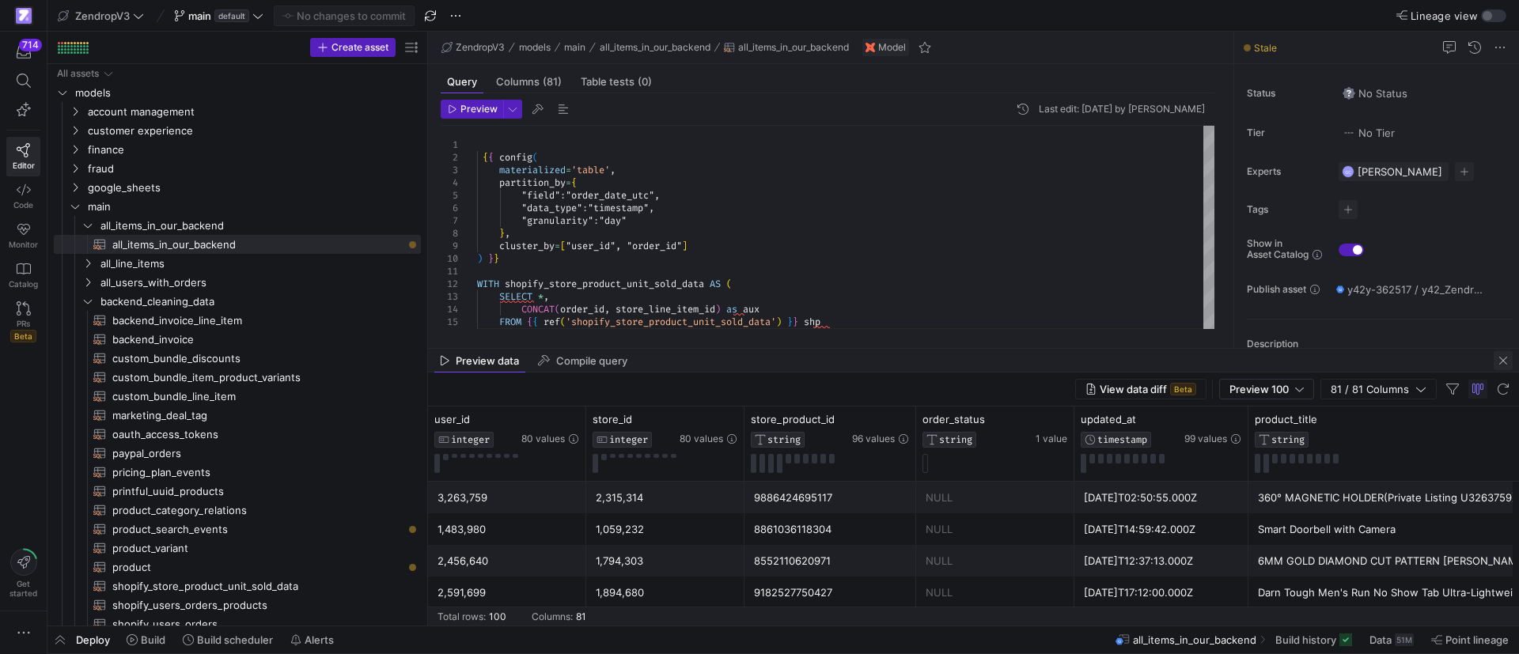
click at [1496, 354] on span "button" at bounding box center [1503, 360] width 19 height 19
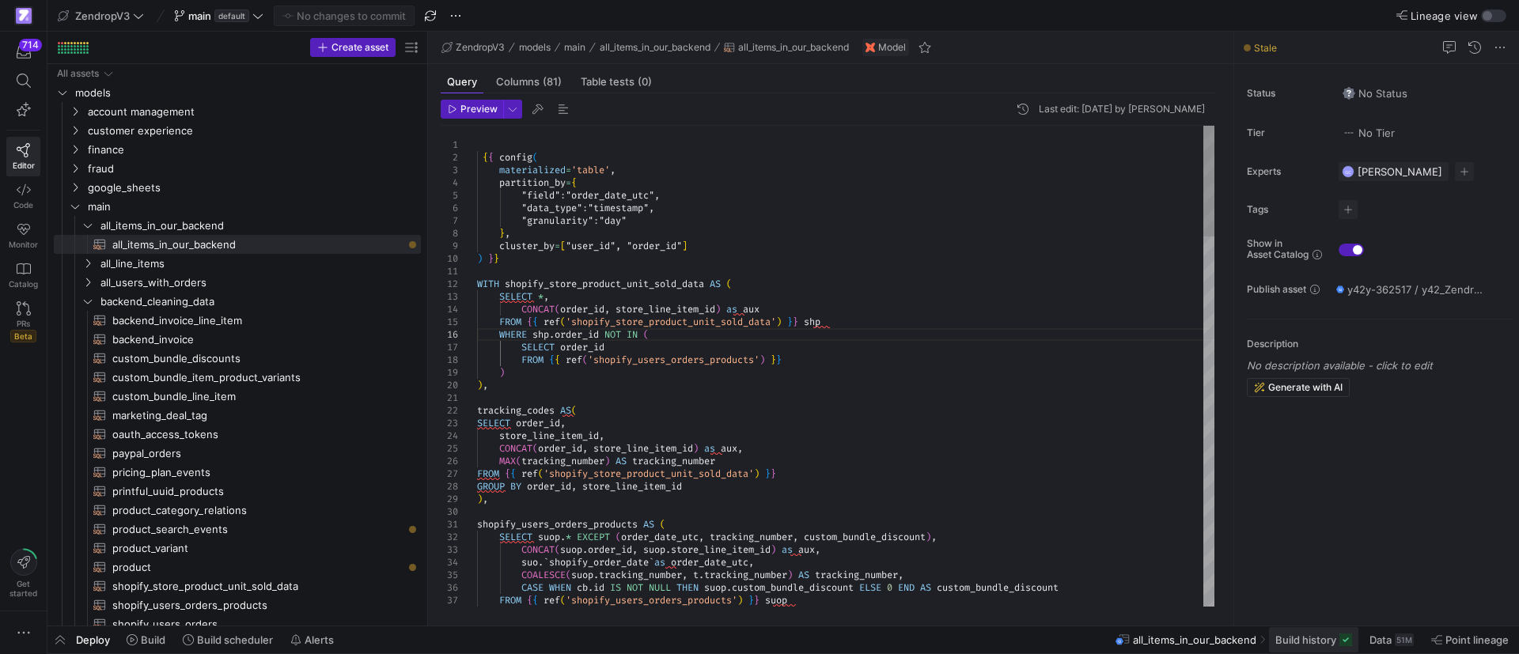
click at [1317, 634] on span "Build history" at bounding box center [1305, 640] width 61 height 13
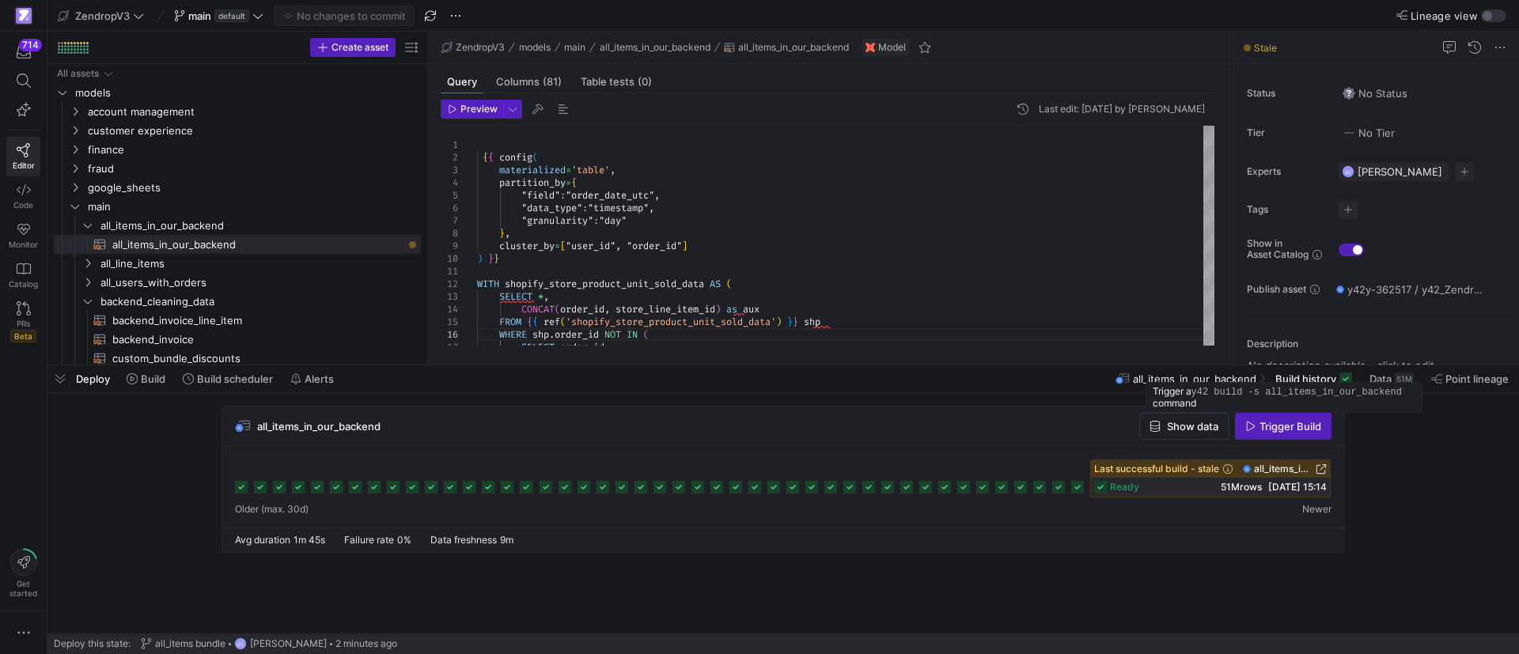
click at [1275, 426] on span "Trigger Build" at bounding box center [1290, 426] width 62 height 13
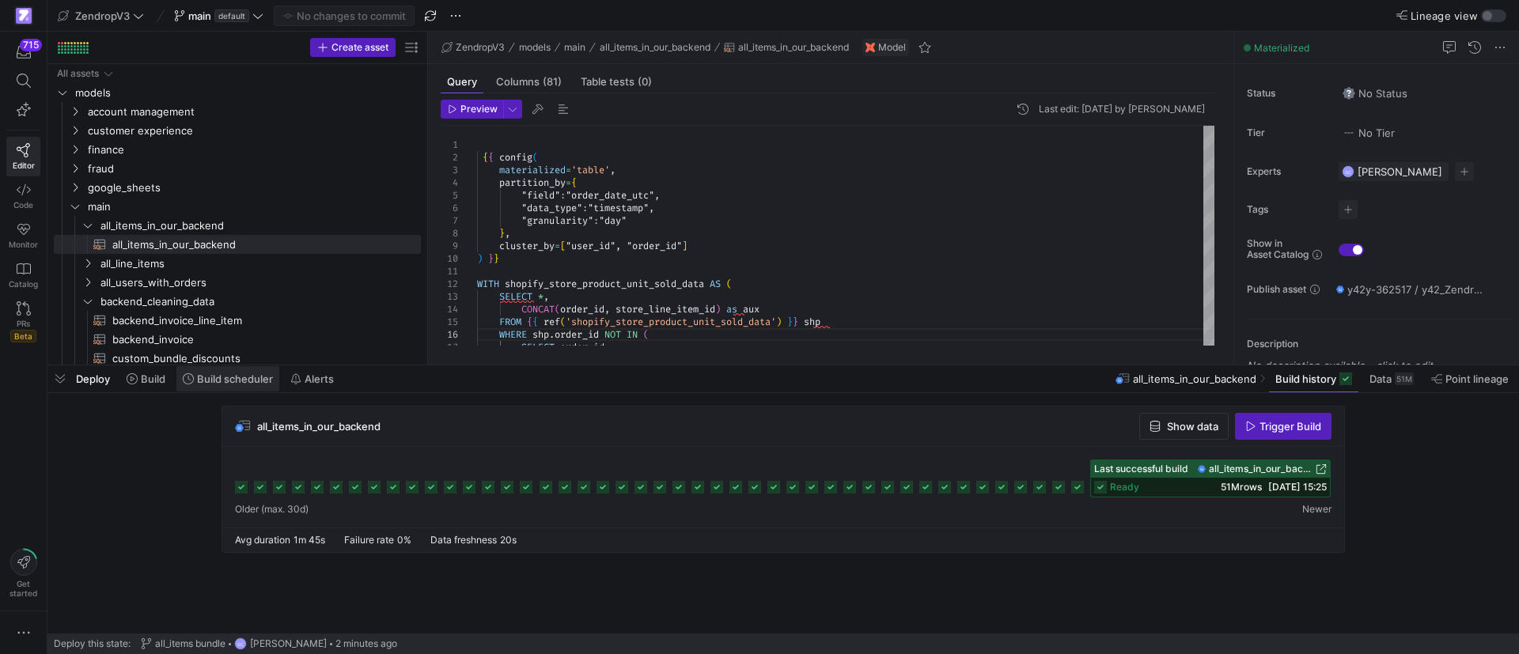
click at [211, 382] on span "Build scheduler" at bounding box center [235, 379] width 76 height 13
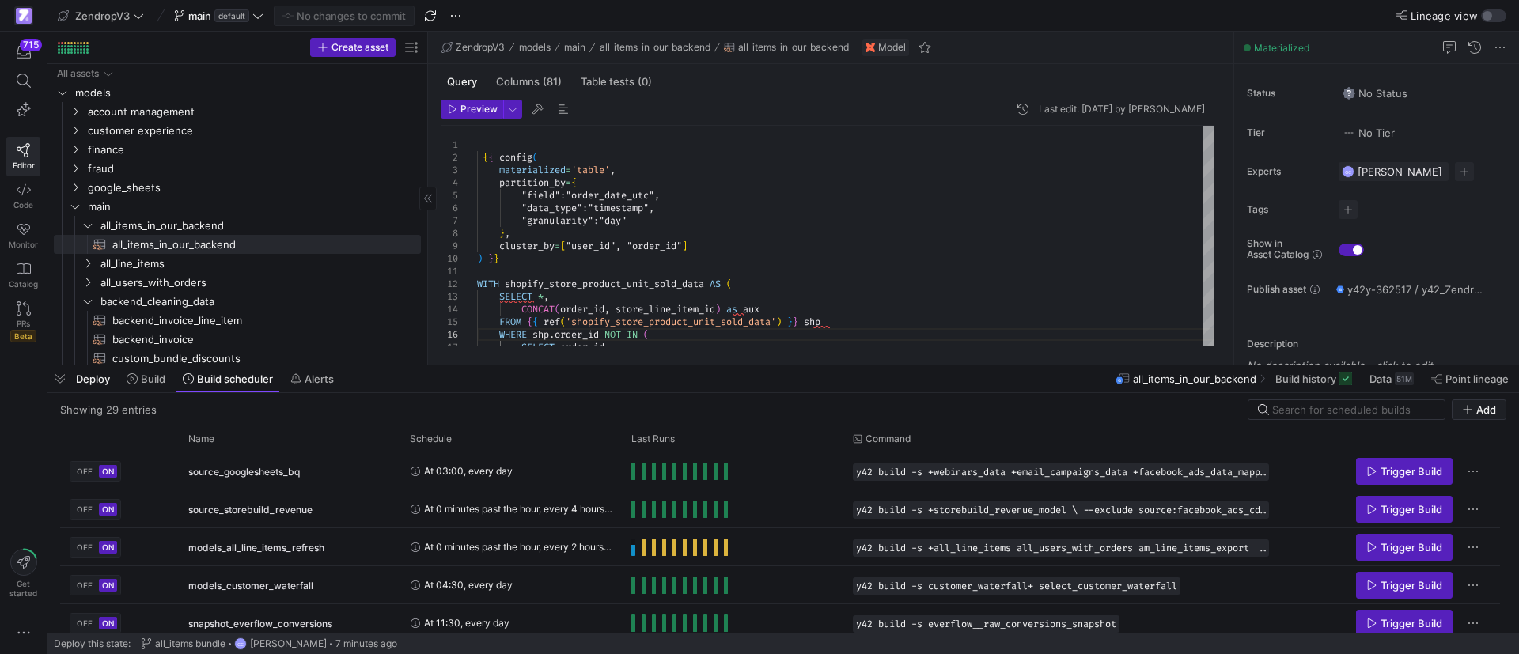
drag, startPoint x: 51, startPoint y: 382, endPoint x: 61, endPoint y: 381, distance: 9.6
click at [51, 382] on span "button" at bounding box center [59, 379] width 25 height 27
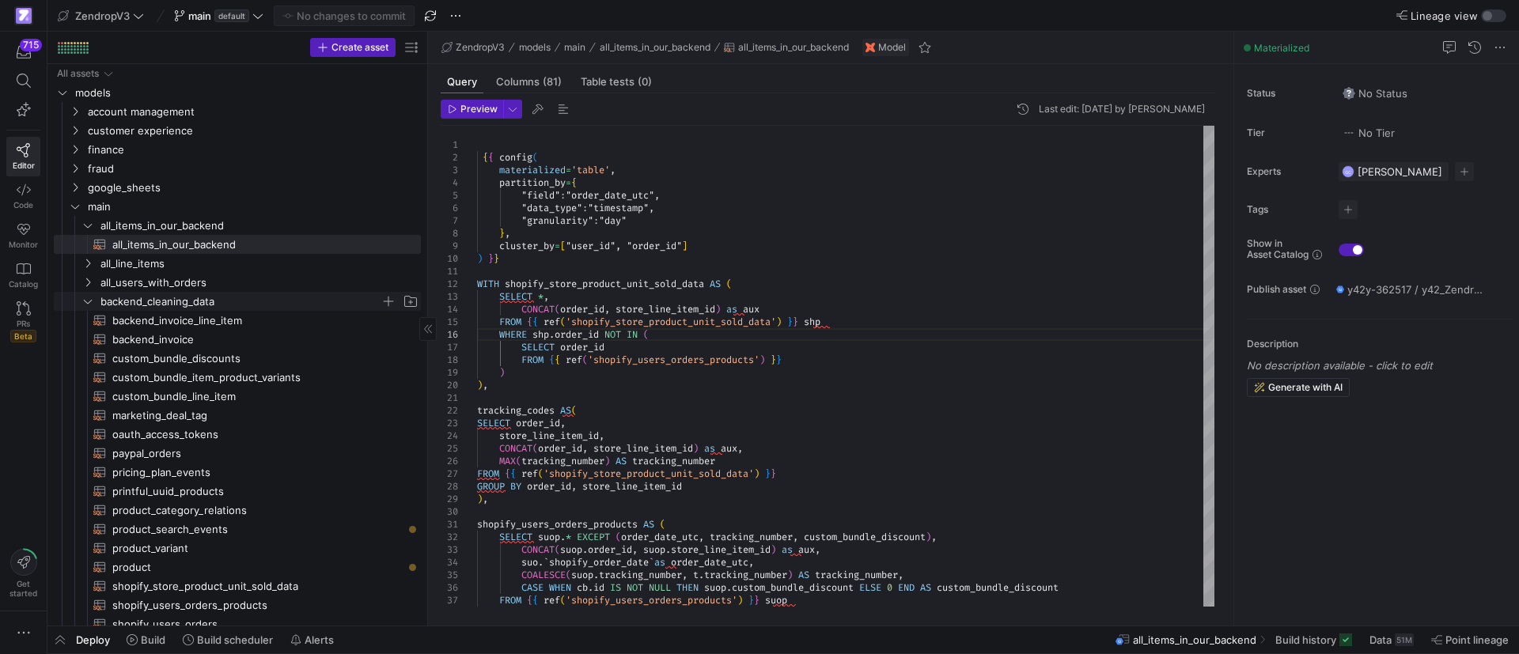
click at [85, 297] on icon "Press SPACE to select this row." at bounding box center [87, 301] width 11 height 9
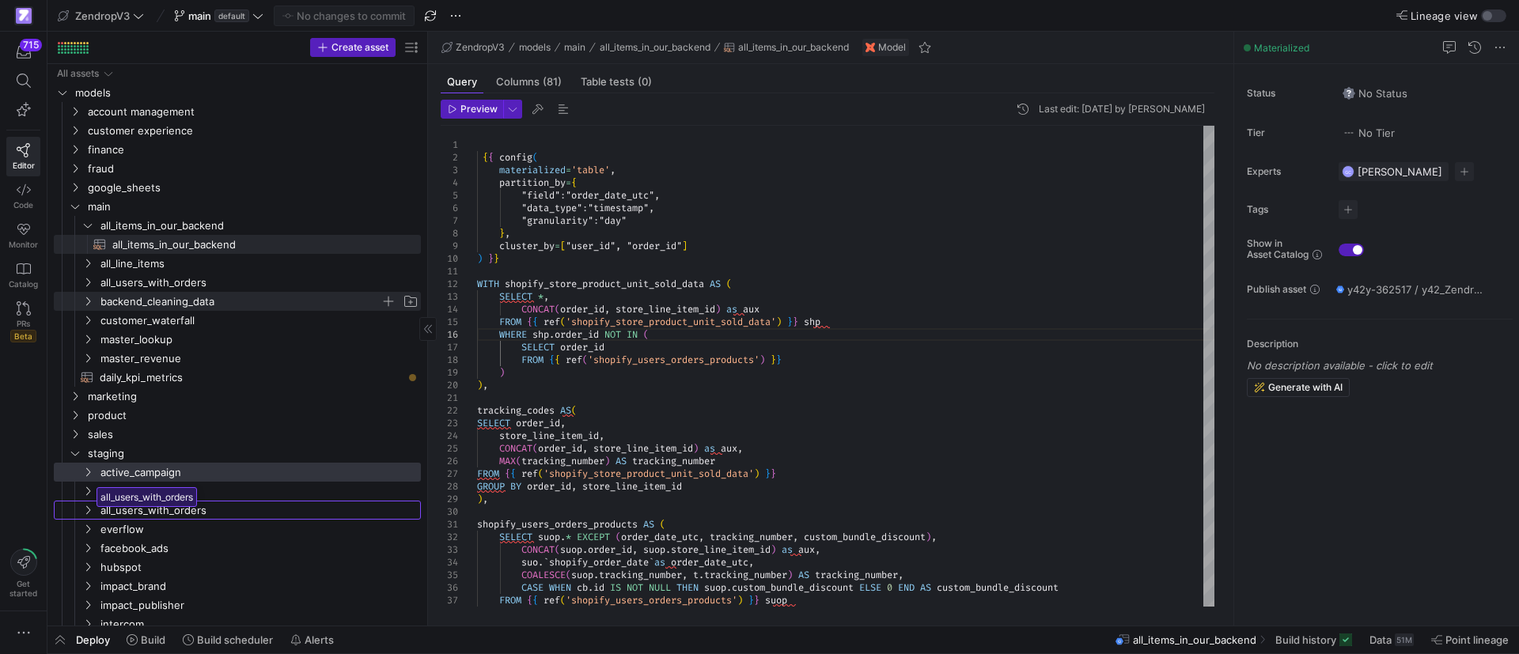
drag, startPoint x: 87, startPoint y: 506, endPoint x: 92, endPoint y: 481, distance: 25.8
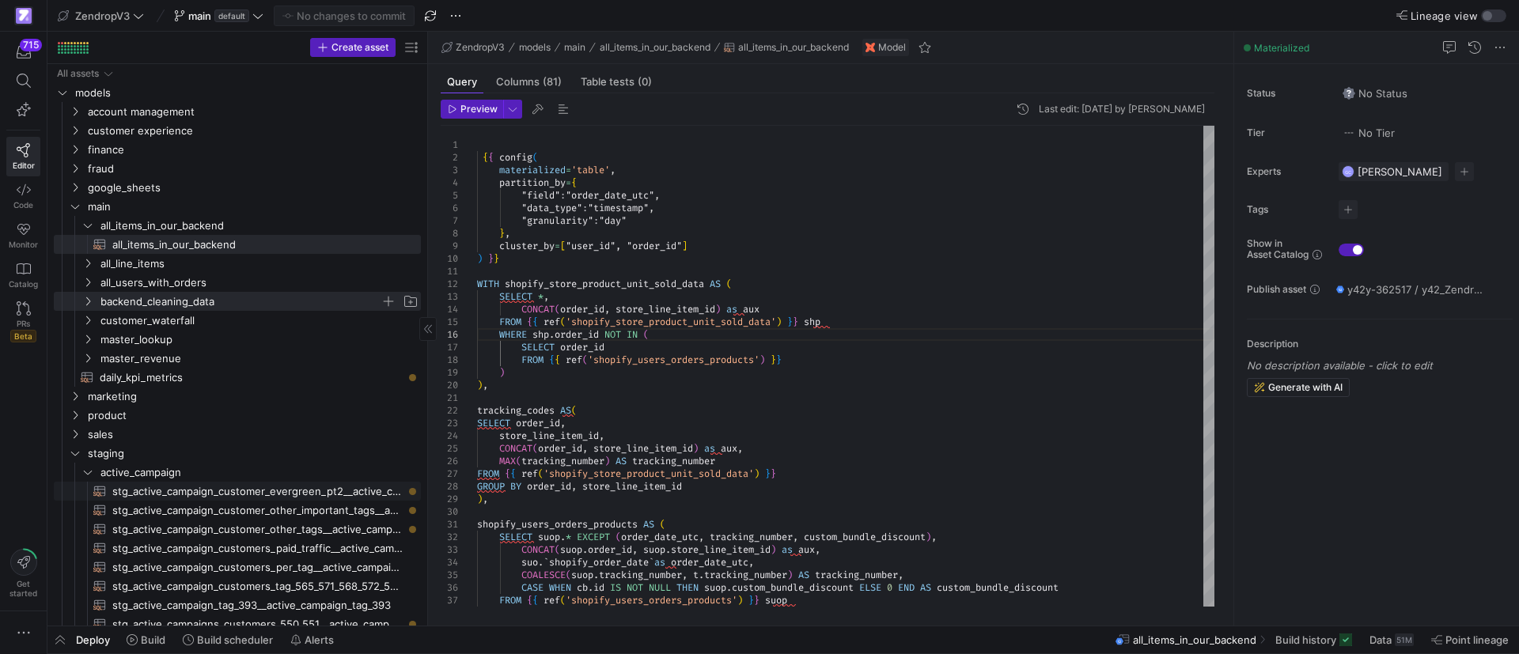
click at [89, 487] on div "Press SPACE to select this row." at bounding box center [73, 491] width 38 height 19
type textarea "WITH source AS ( SELECT * FROM {{ source('active_campaign_customer_evergreen_pt…"
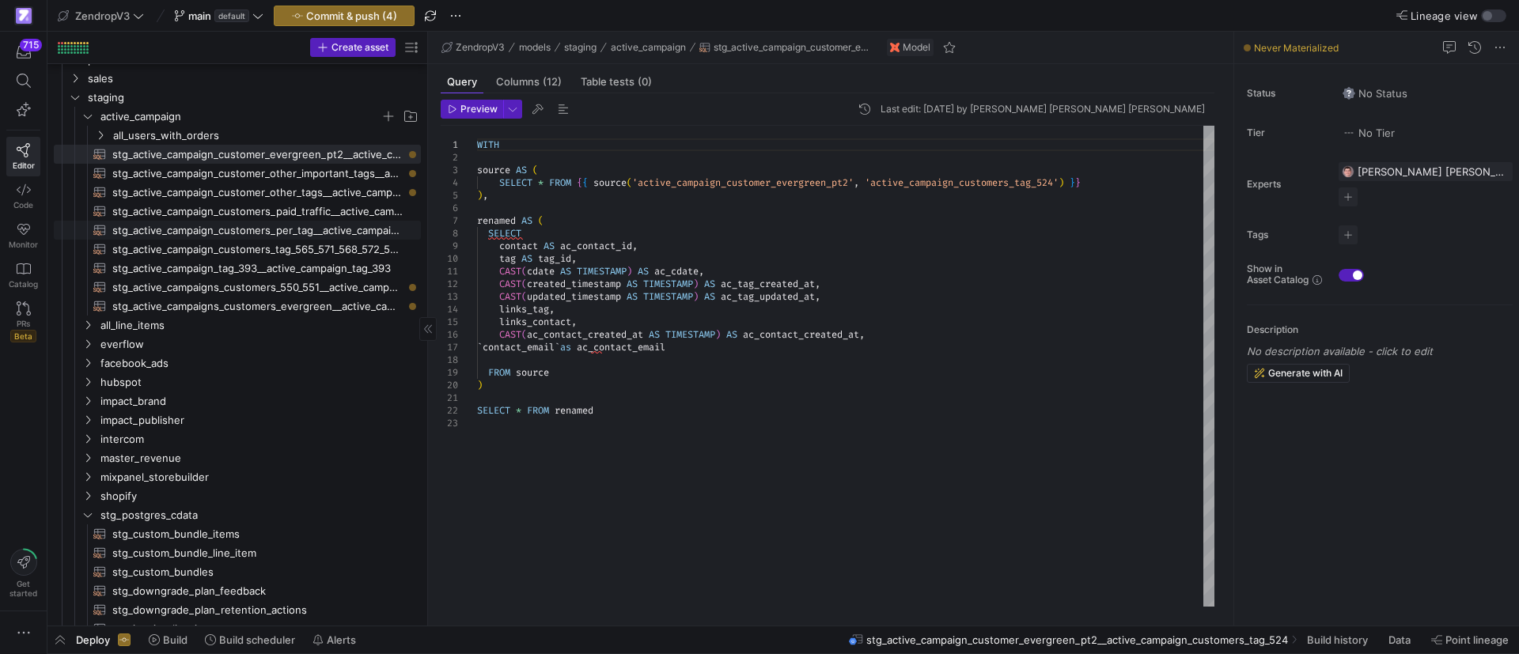
scroll to position [237, 0]
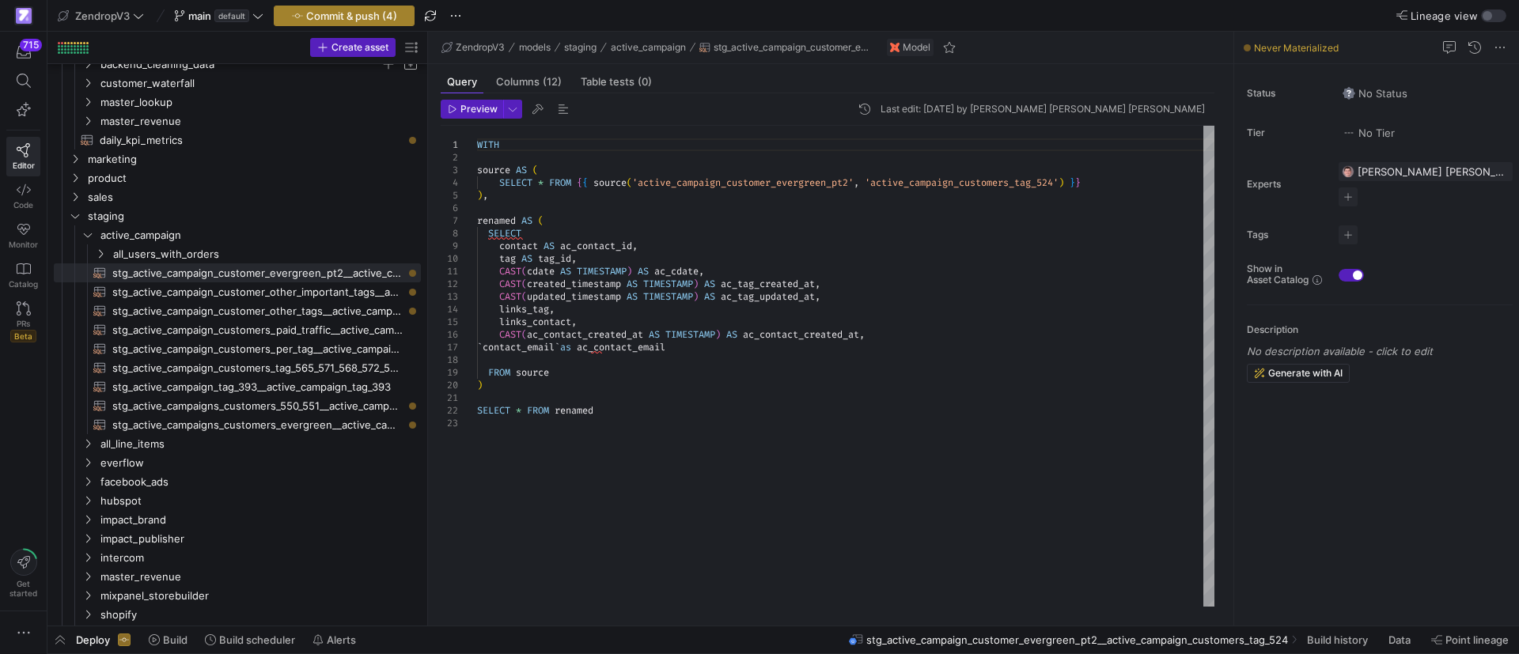
click at [328, 9] on span "Commit & push (4)" at bounding box center [351, 15] width 91 height 13
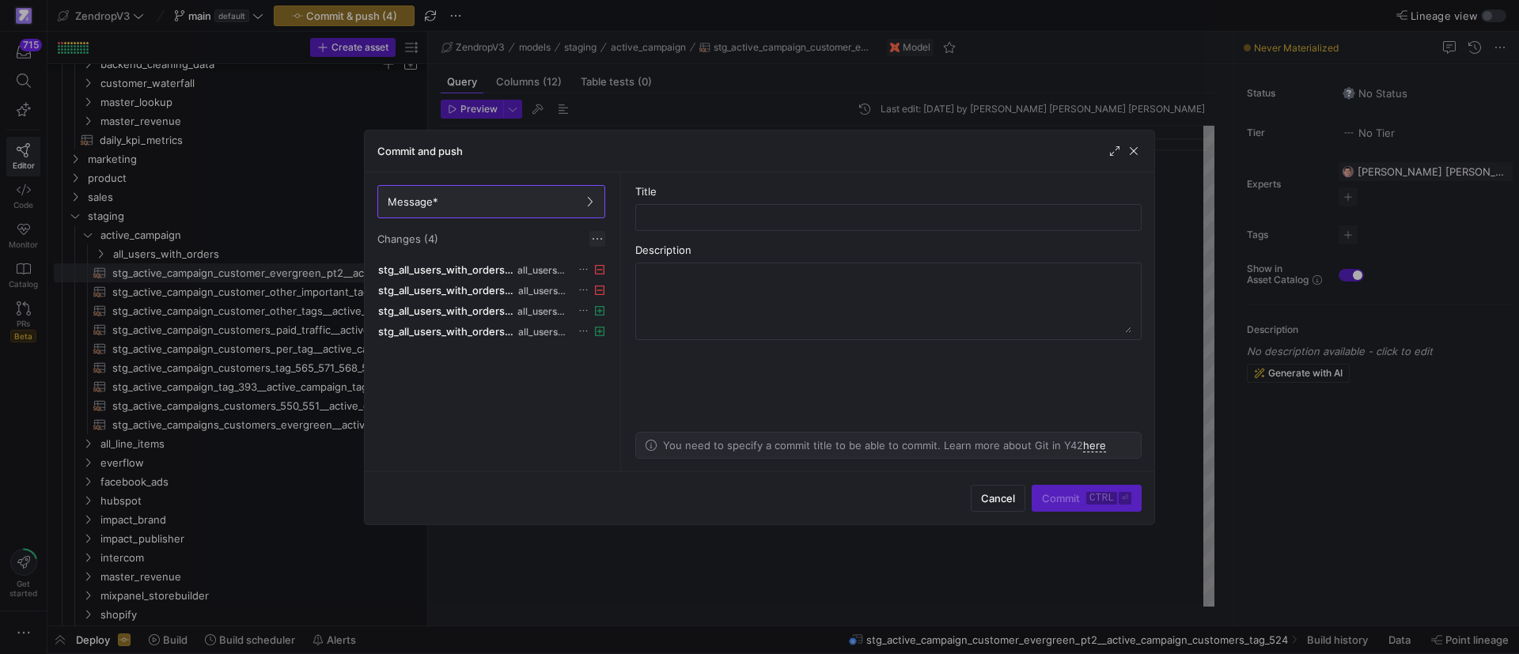
click at [593, 237] on span at bounding box center [597, 239] width 16 height 16
click at [635, 293] on button "Discard all changes" at bounding box center [654, 286] width 129 height 25
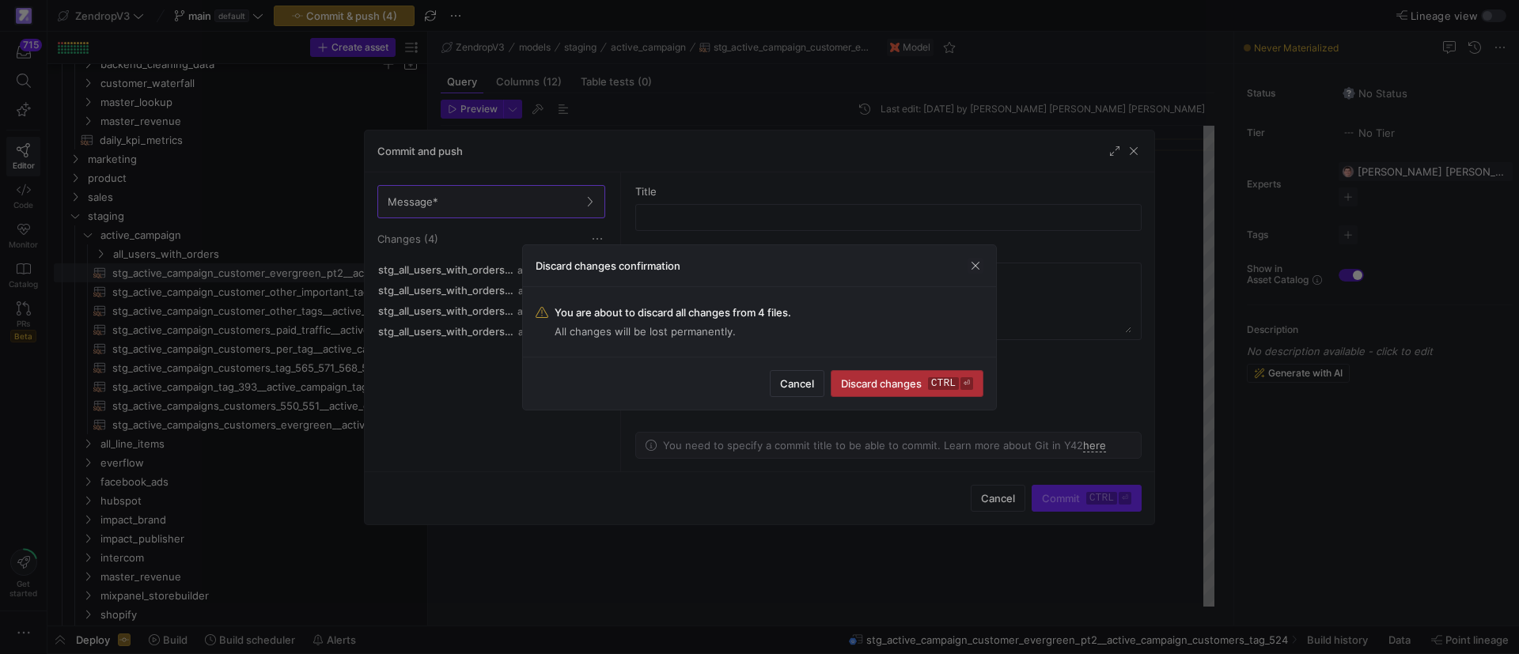
click at [914, 387] on span "Discard changes ctrl ⏎" at bounding box center [907, 383] width 132 height 13
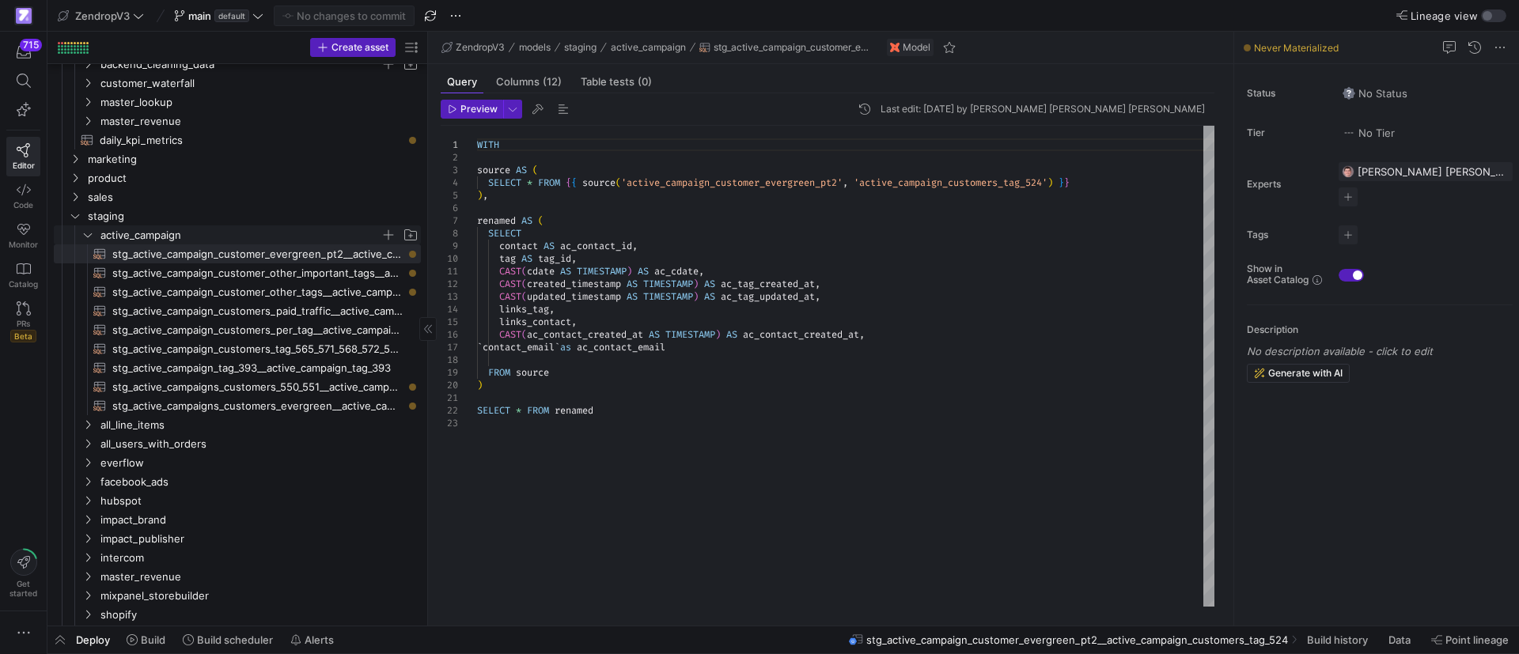
click at [89, 235] on icon "Press SPACE to select this row." at bounding box center [87, 234] width 11 height 9
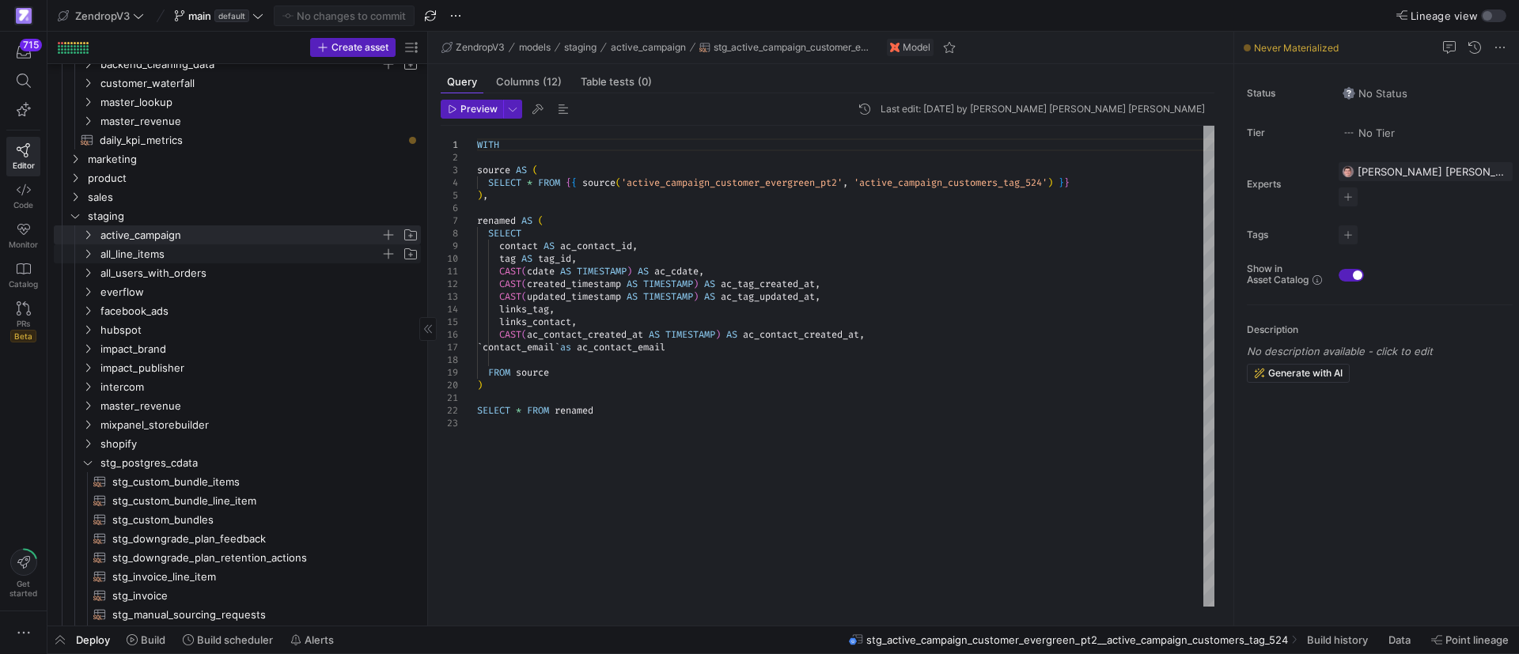
click at [86, 261] on span "all_line_items" at bounding box center [250, 253] width 340 height 17
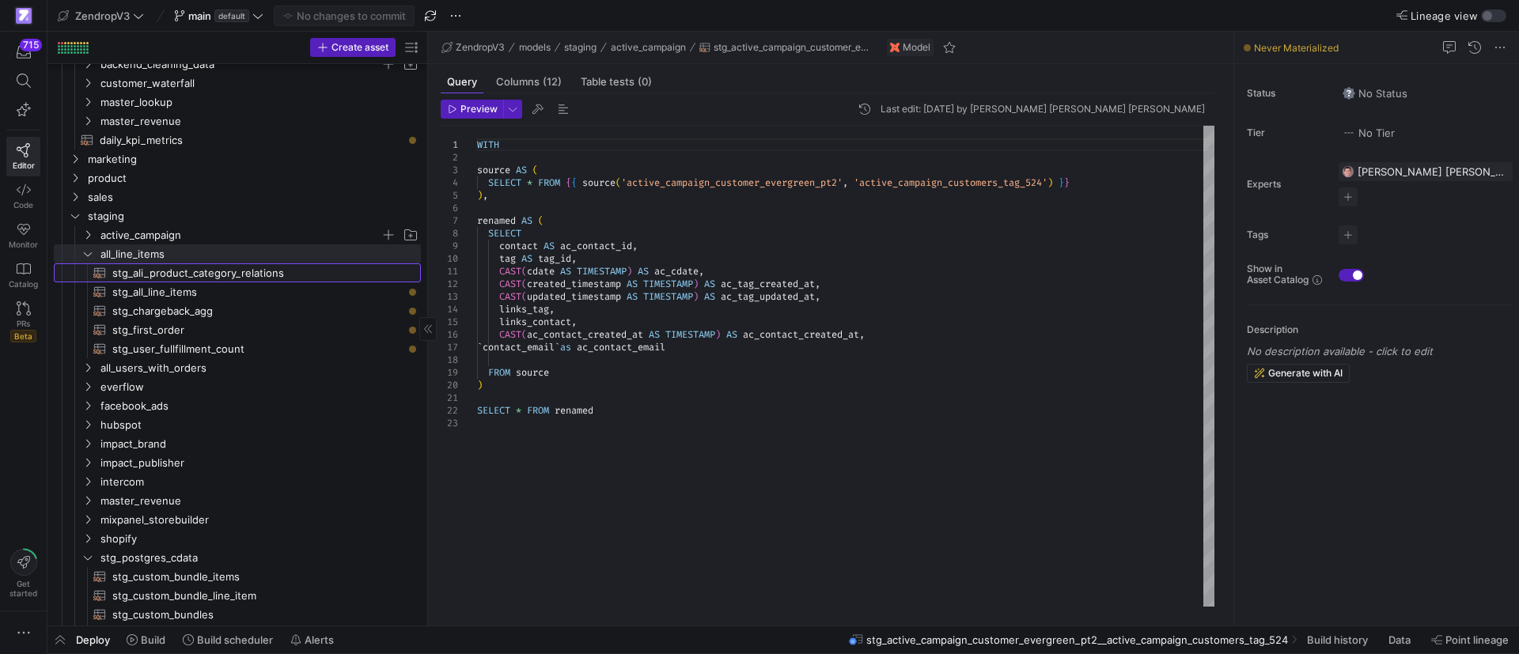
click at [191, 275] on span "stg_ali_product_category_relations​​​​​​​​​​" at bounding box center [257, 273] width 290 height 18
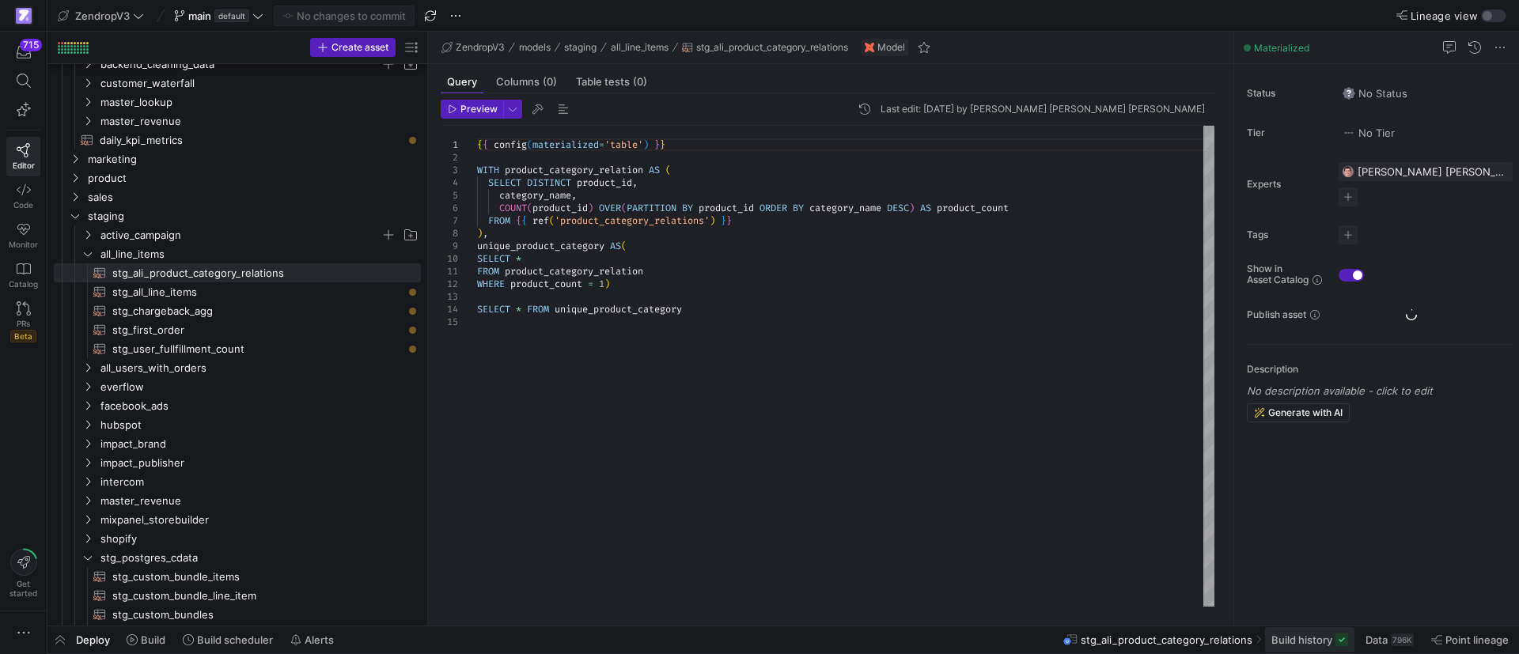
click at [1302, 640] on span "Build history" at bounding box center [1301, 640] width 61 height 13
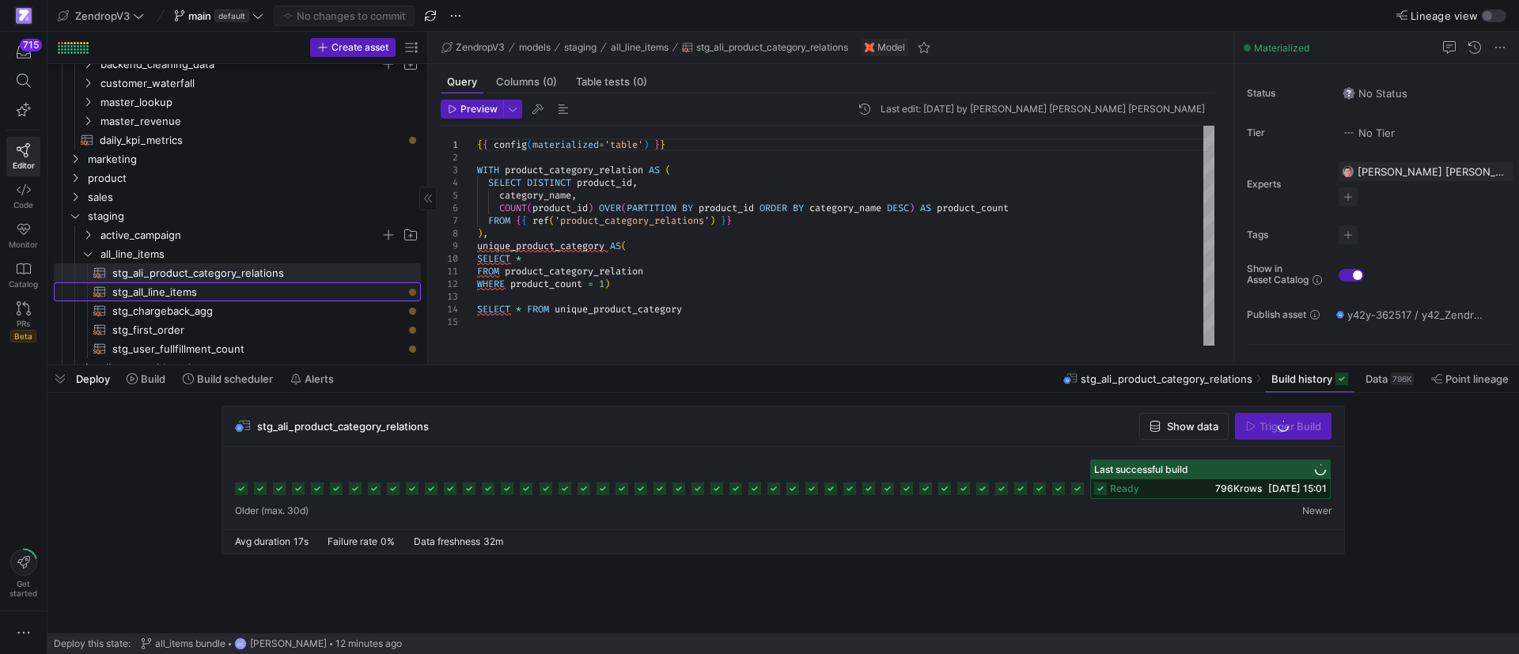
click at [320, 291] on span "stg_all_line_items​​​​​​​​​​" at bounding box center [257, 292] width 290 height 18
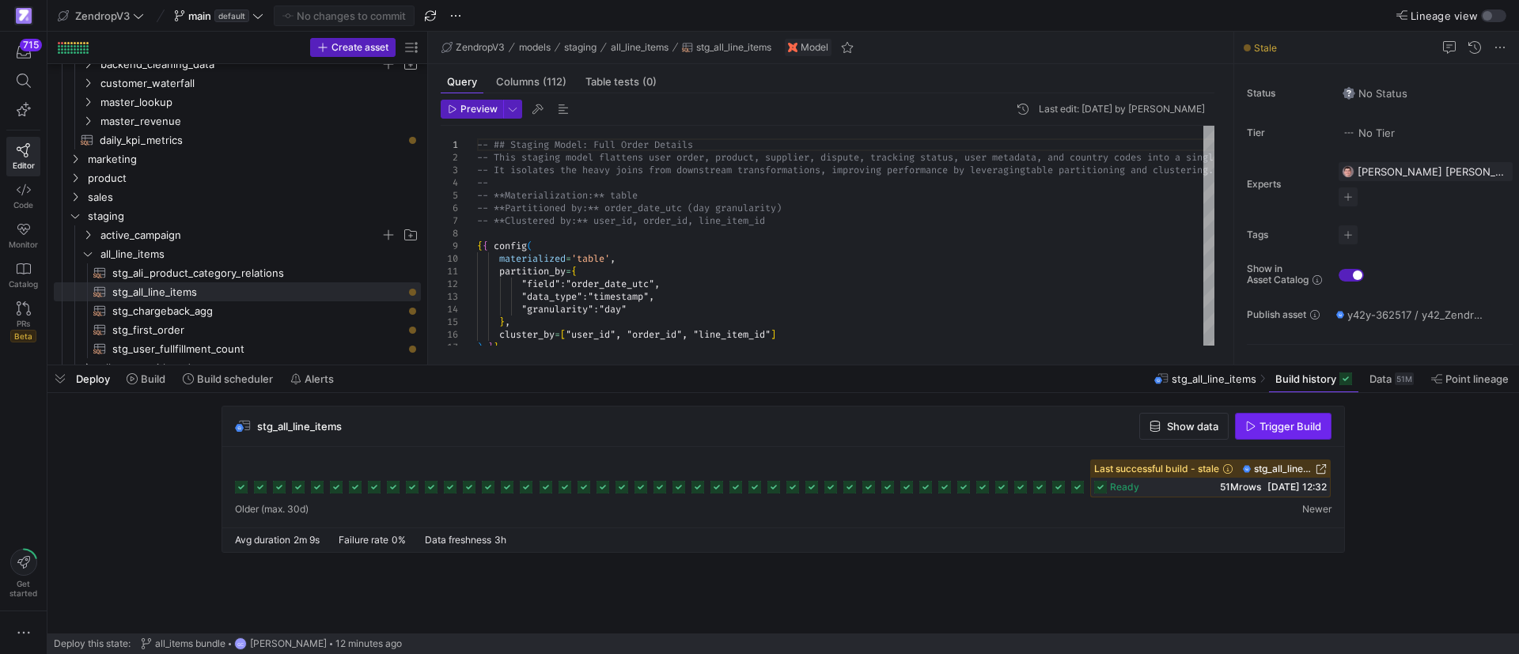
click at [1256, 430] on span "Trigger Build" at bounding box center [1283, 426] width 76 height 13
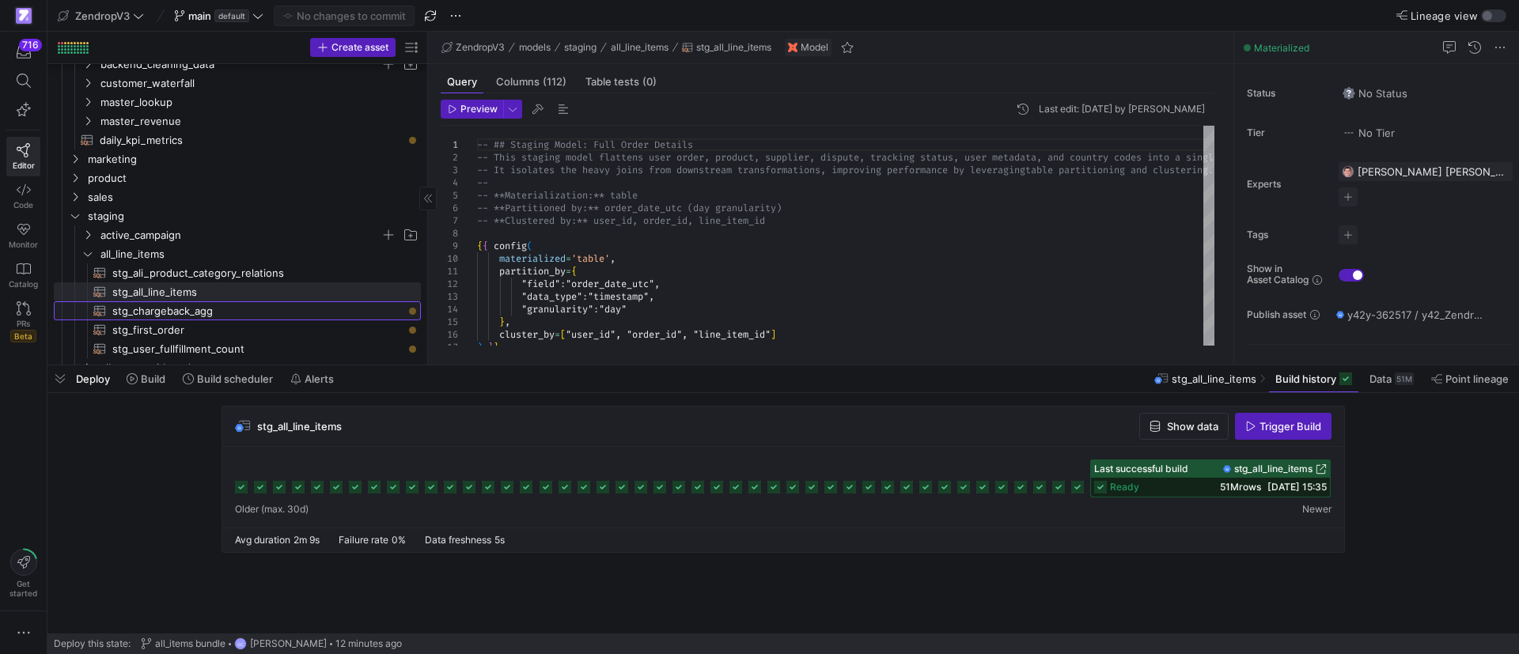
click at [188, 310] on span "stg_chargeback_agg​​​​​​​​​​" at bounding box center [257, 311] width 290 height 18
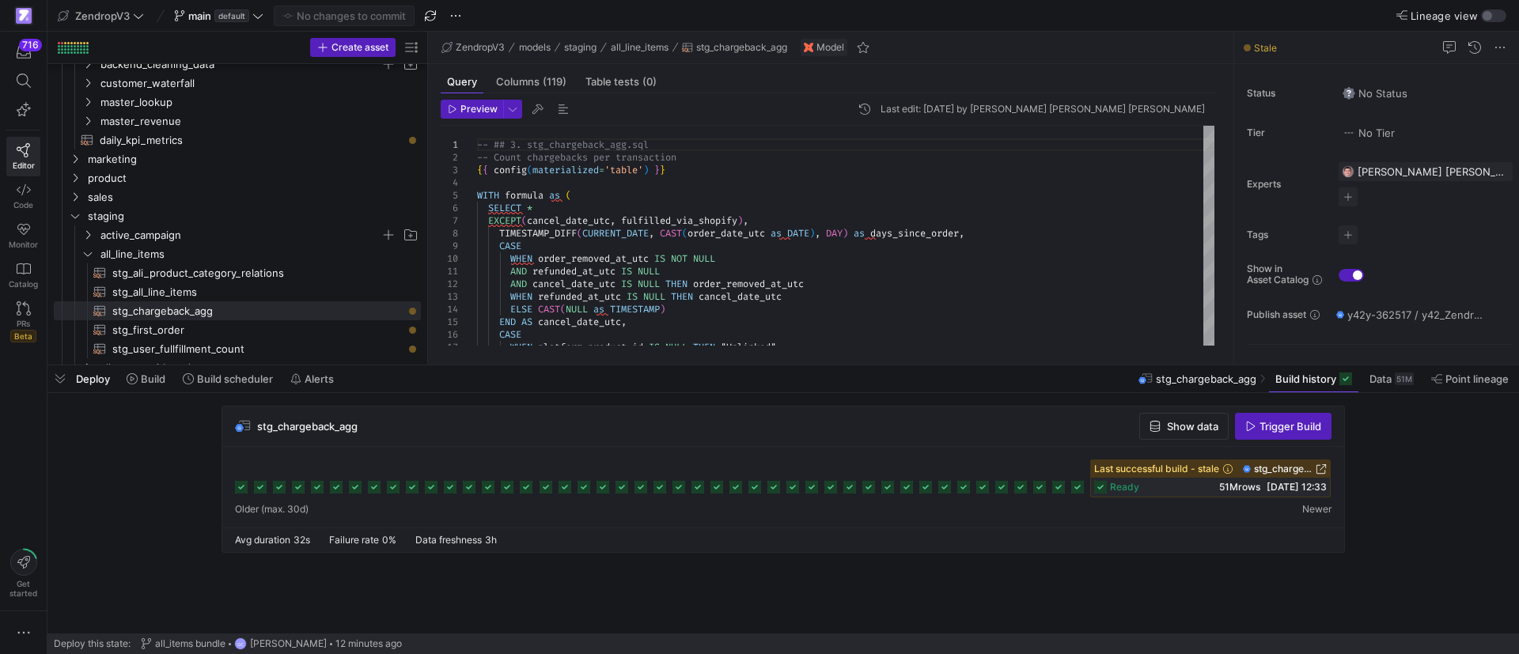
click at [1274, 427] on span "Trigger Build" at bounding box center [1290, 426] width 62 height 13
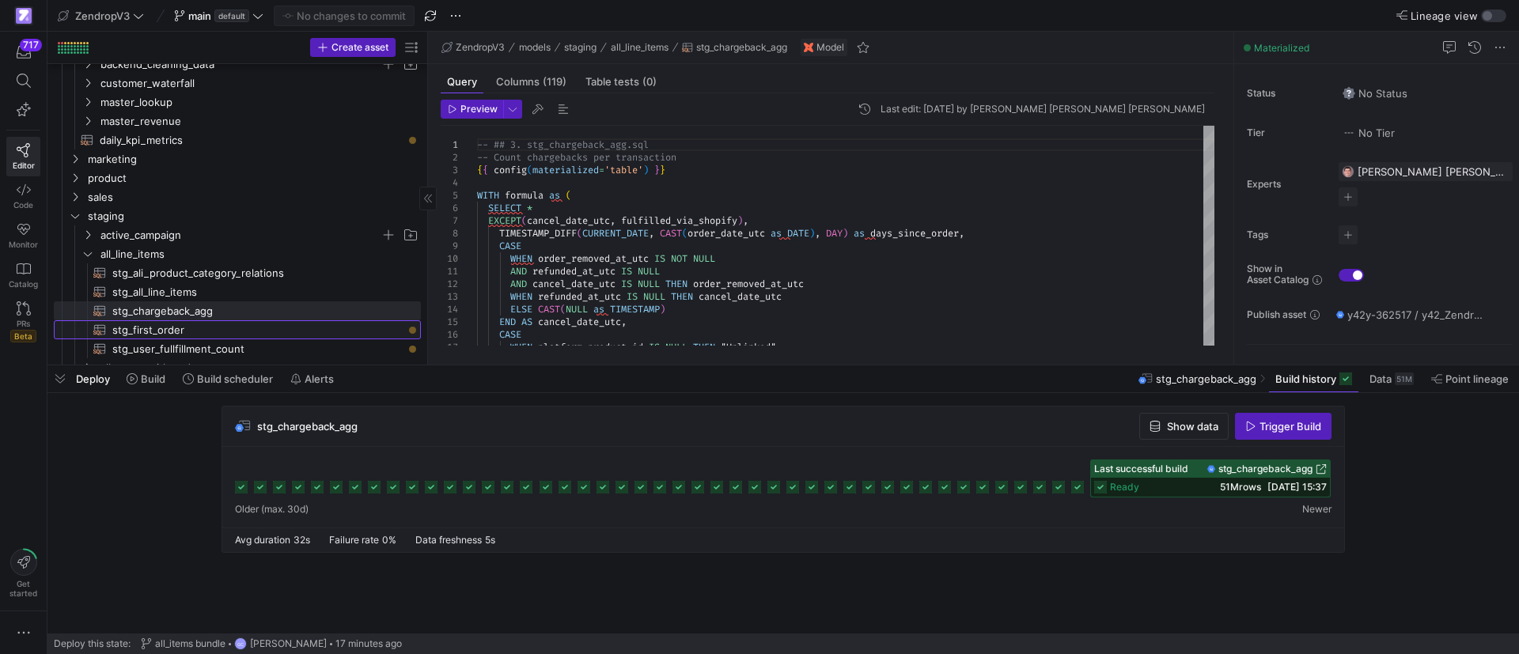
click at [282, 324] on span "stg_first_order​​​​​​​​​​" at bounding box center [257, 330] width 290 height 18
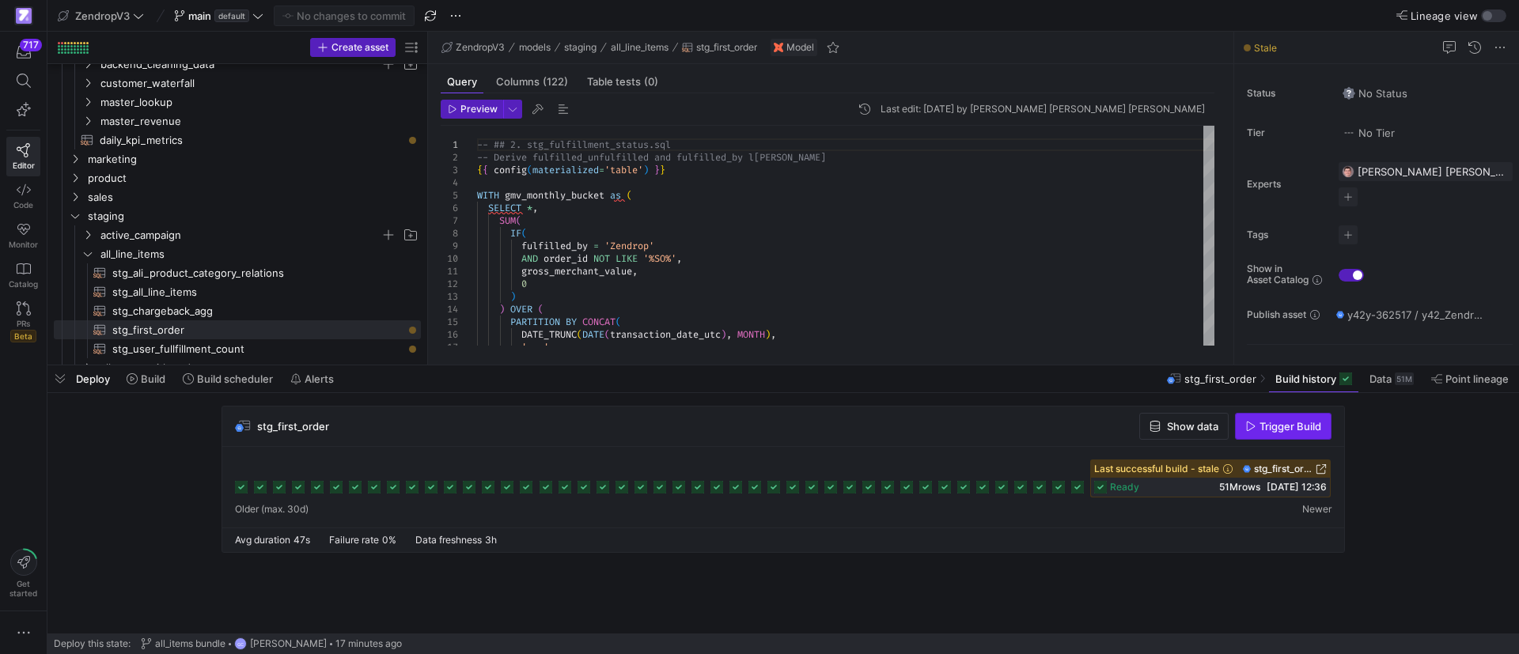
click at [1279, 426] on span "Trigger Build" at bounding box center [1290, 426] width 62 height 13
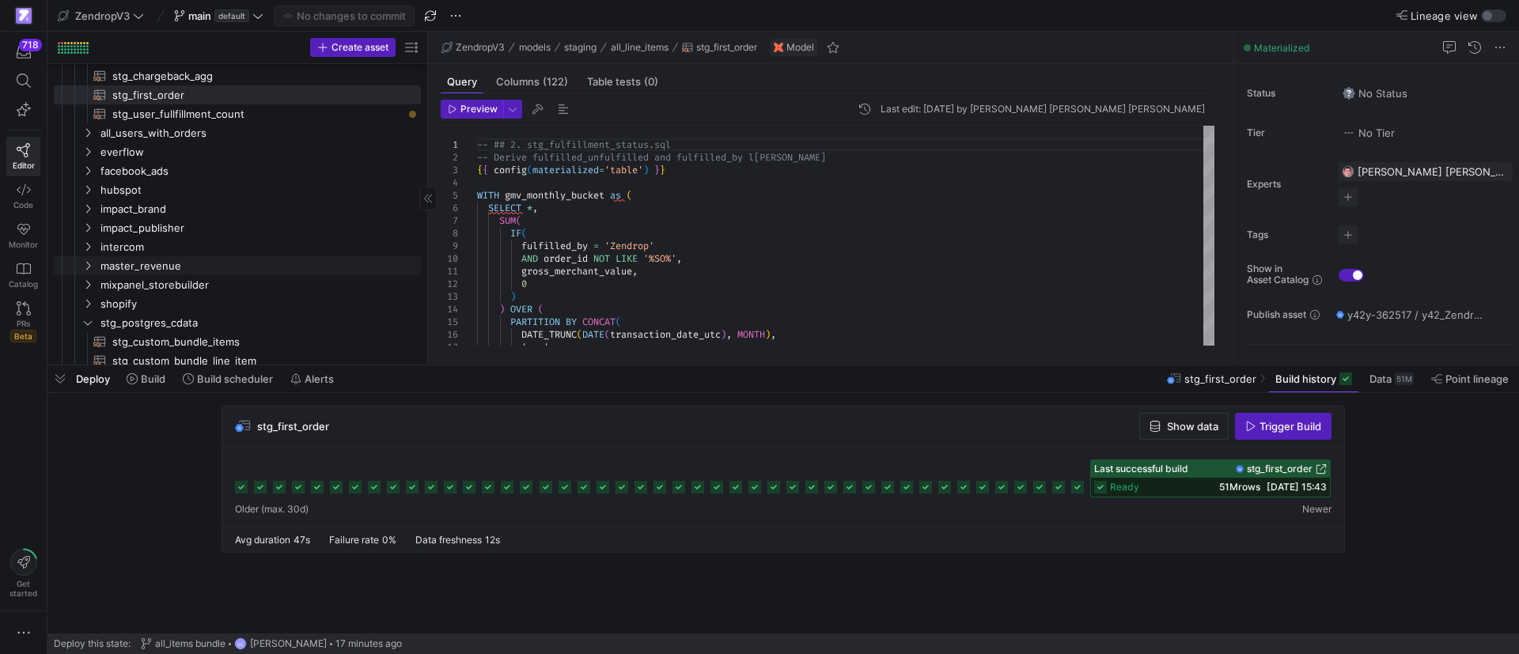
scroll to position [475, 0]
click at [235, 114] on span "stg_user_fullfillment_count​​​​​​​​​​" at bounding box center [257, 112] width 290 height 18
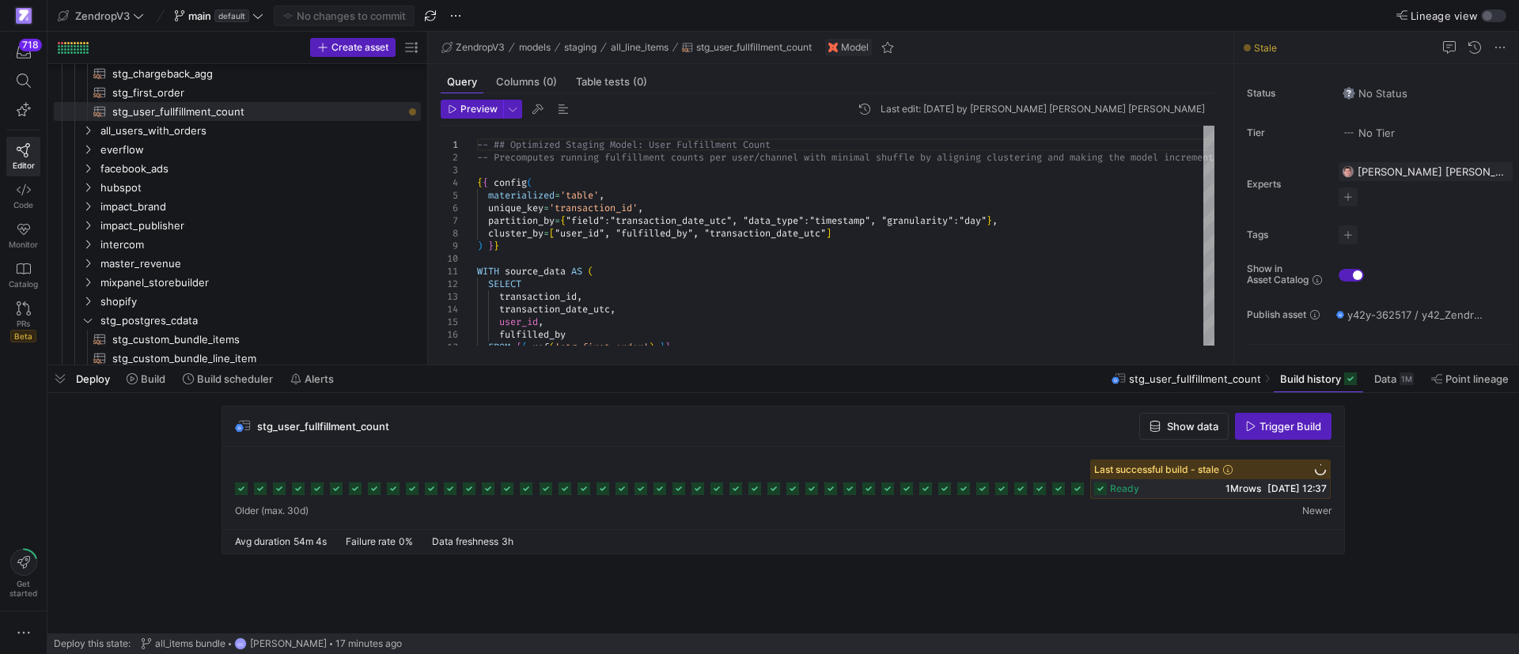
click at [1268, 429] on span "Trigger Build" at bounding box center [1290, 426] width 62 height 13
click at [55, 383] on span "button" at bounding box center [59, 379] width 25 height 27
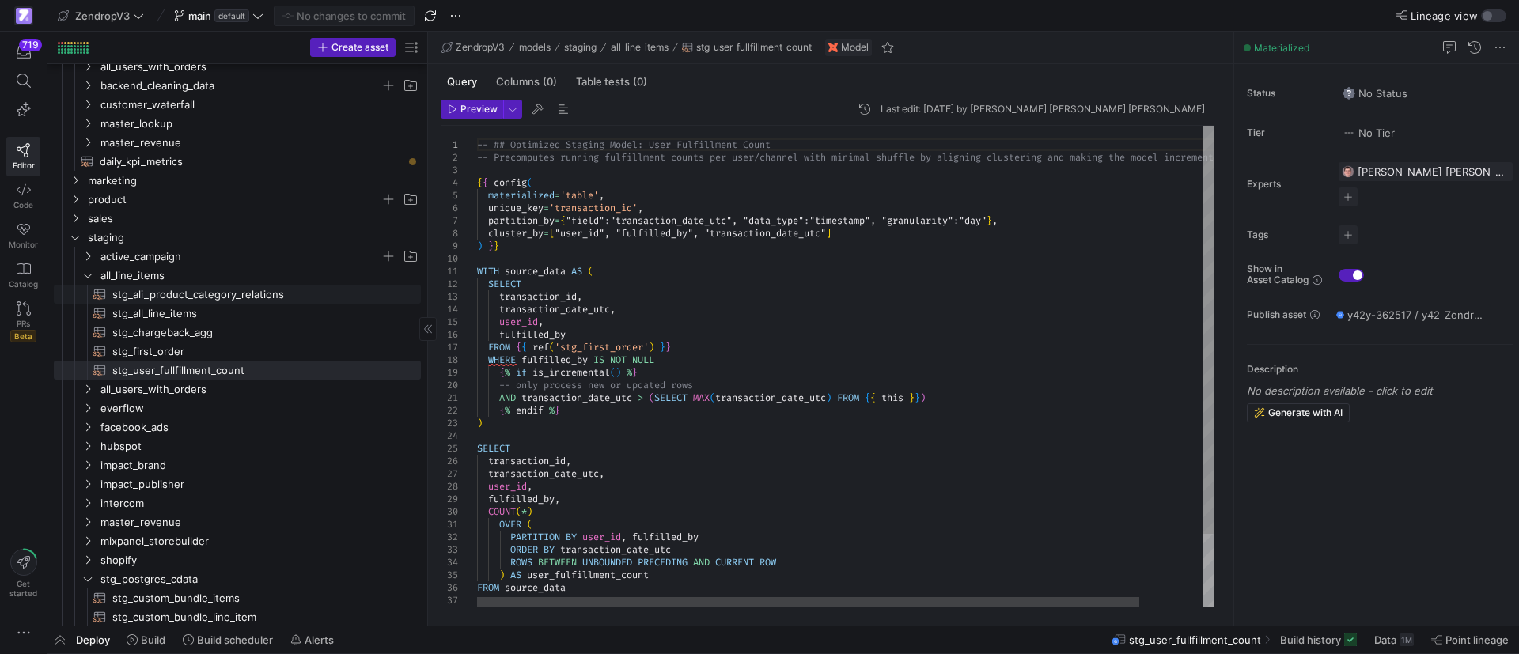
scroll to position [119, 0]
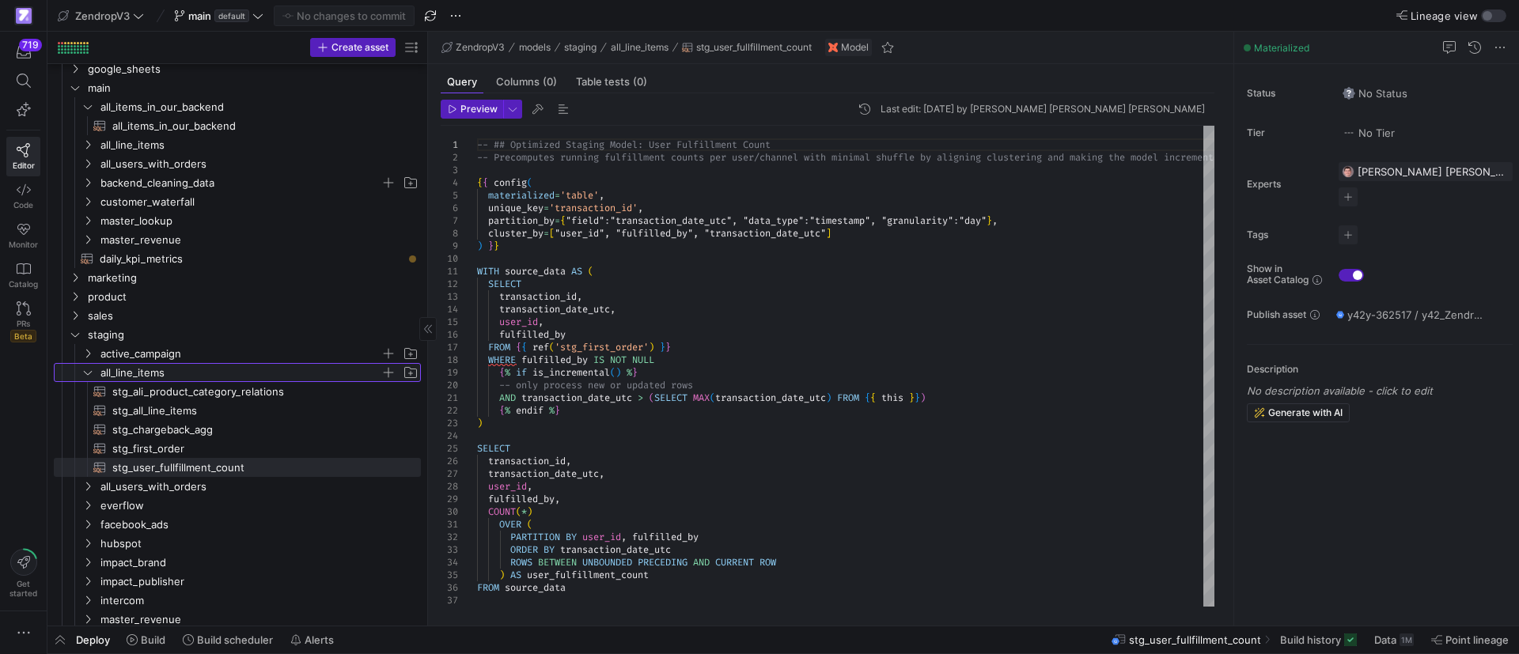
click at [88, 377] on icon "Press SPACE to select this row." at bounding box center [87, 372] width 11 height 9
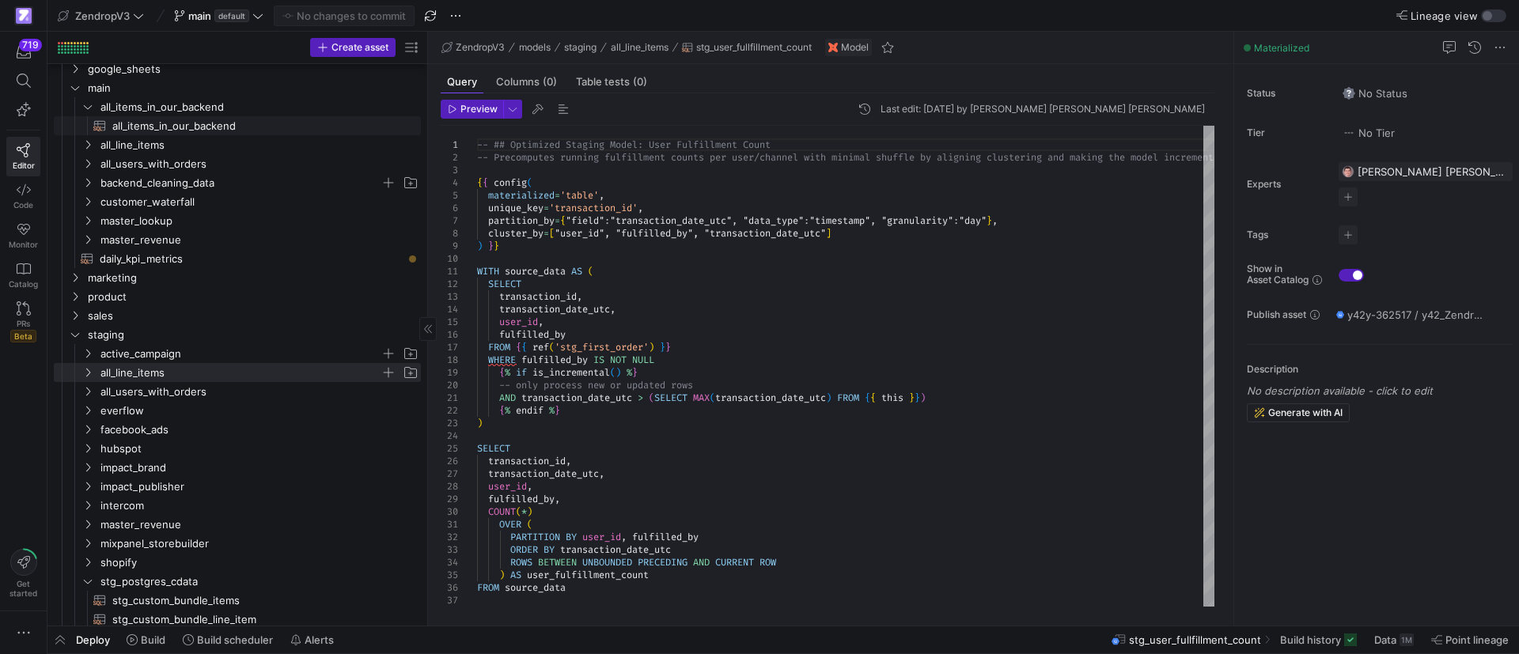
click at [151, 132] on span "all_items_in_our_backend​​​​​​​​​​" at bounding box center [257, 126] width 290 height 18
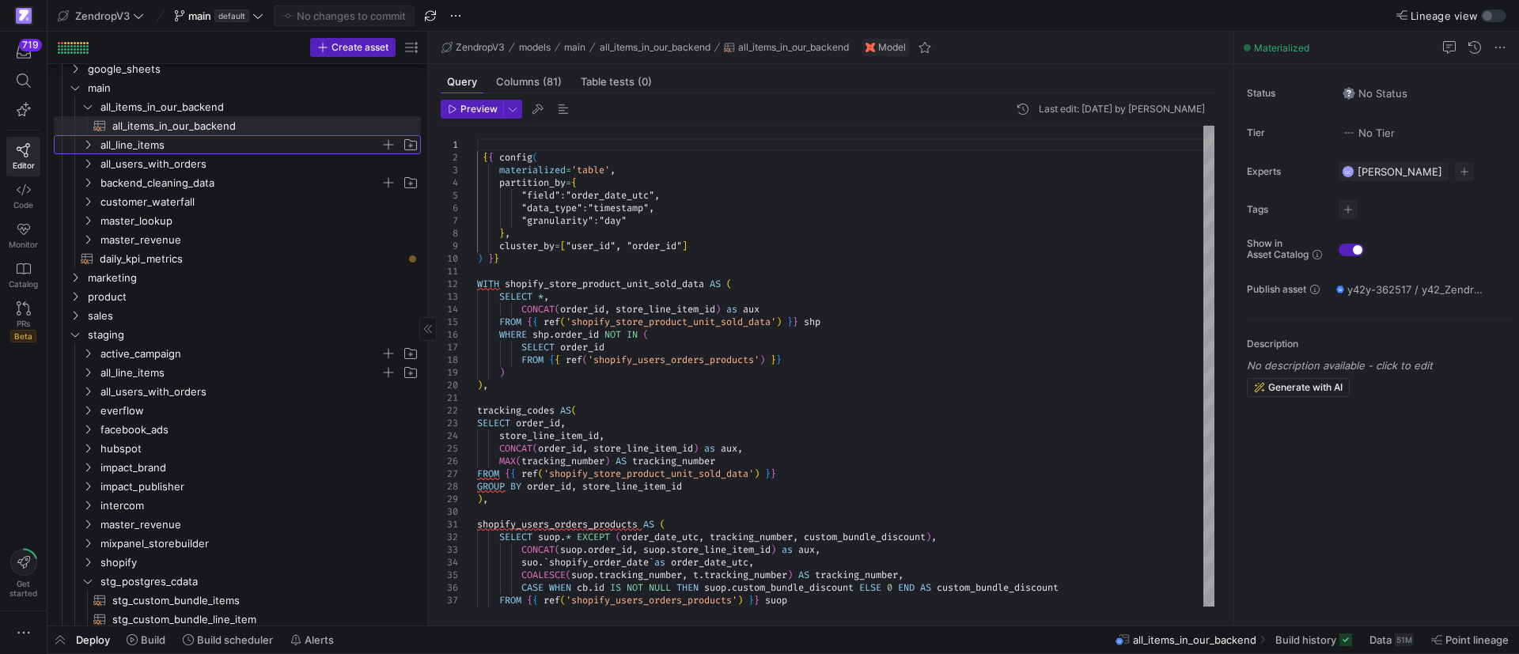
click at [89, 142] on icon "Press SPACE to select this row." at bounding box center [87, 144] width 11 height 9
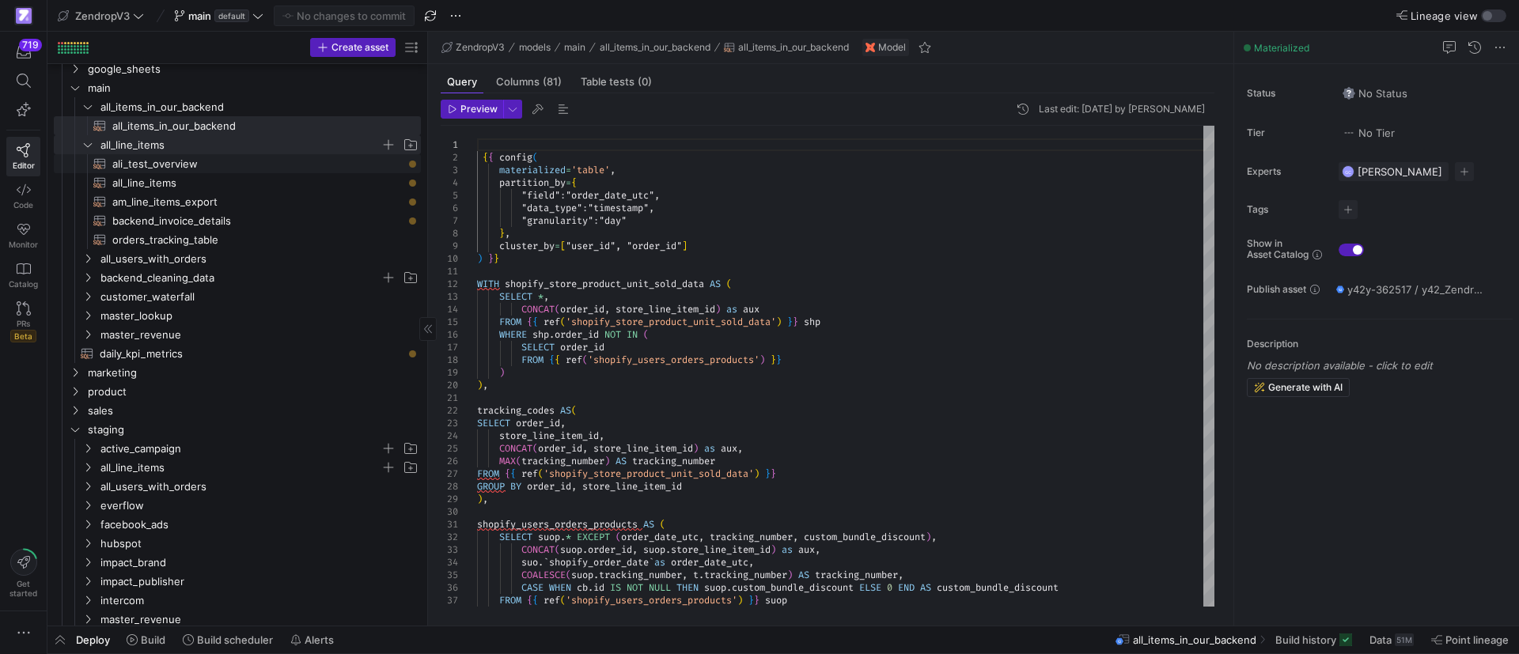
click at [158, 174] on span "all_line_items​​​​​​​​​​" at bounding box center [257, 183] width 290 height 18
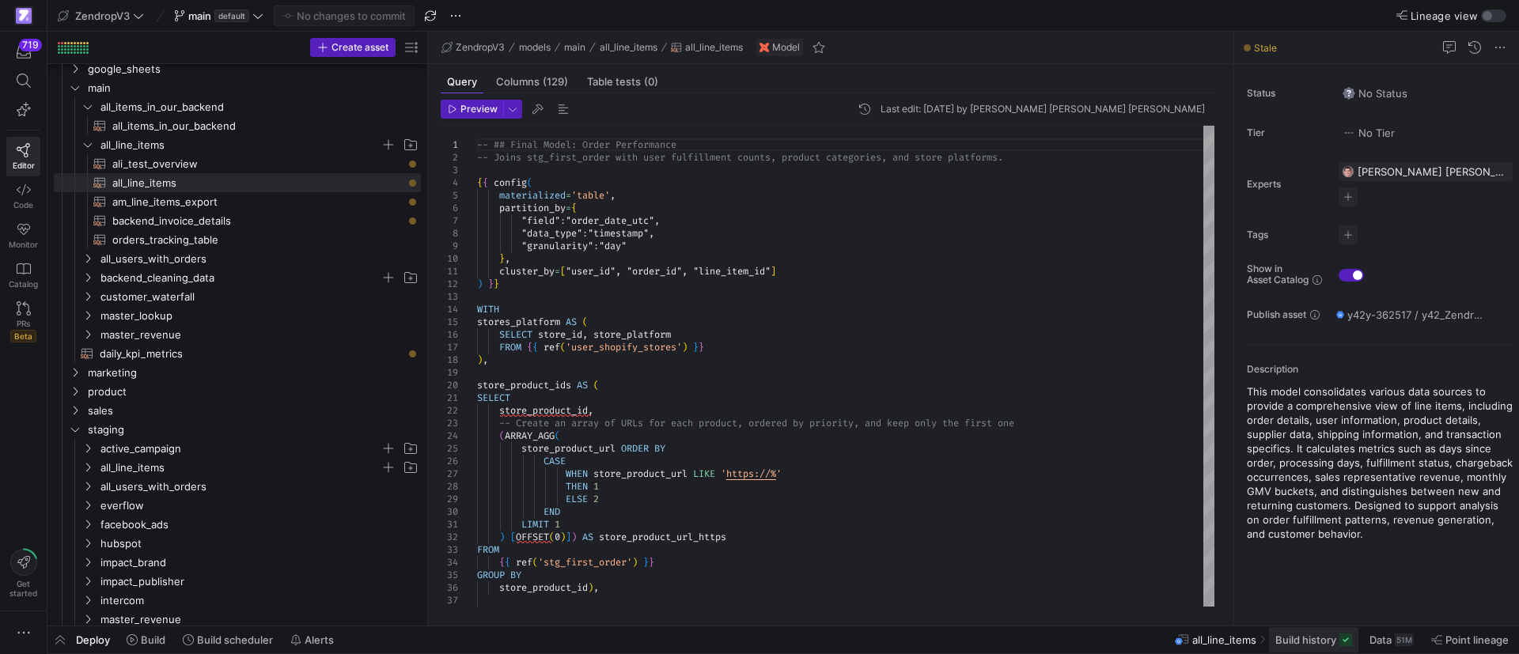
click at [1330, 647] on span at bounding box center [1313, 639] width 89 height 25
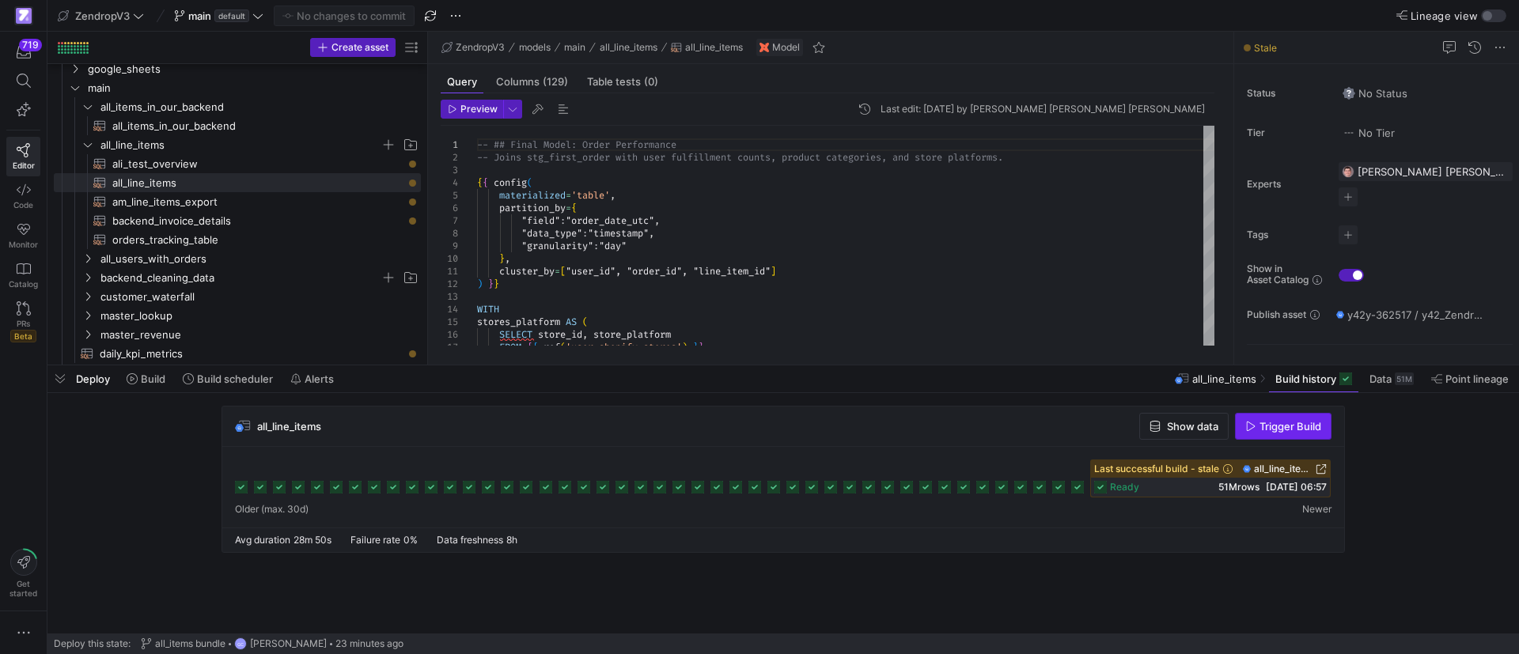
click at [1282, 436] on span "button" at bounding box center [1283, 426] width 95 height 25
click at [188, 198] on span "am_line_items_export​​​​​​​​​​" at bounding box center [257, 202] width 290 height 18
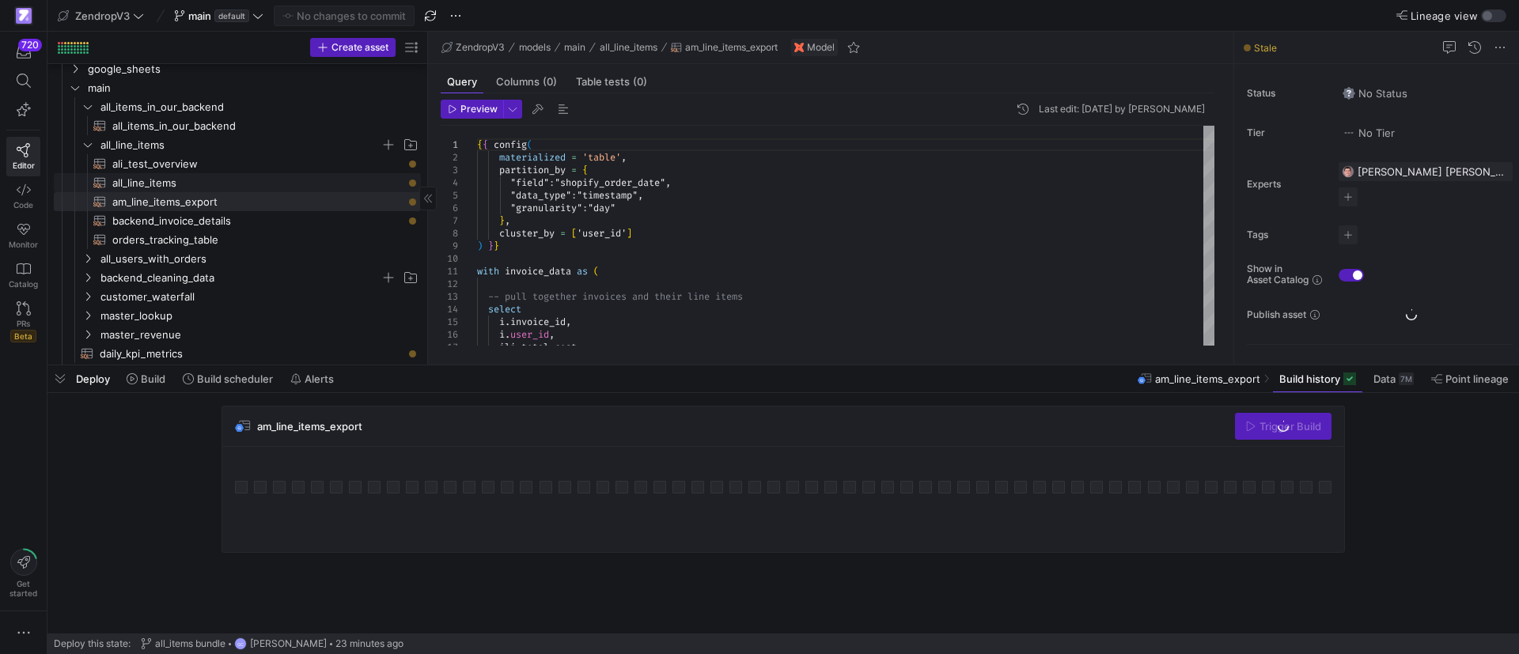
click at [199, 181] on span "all_line_items​​​​​​​​​​" at bounding box center [257, 183] width 290 height 18
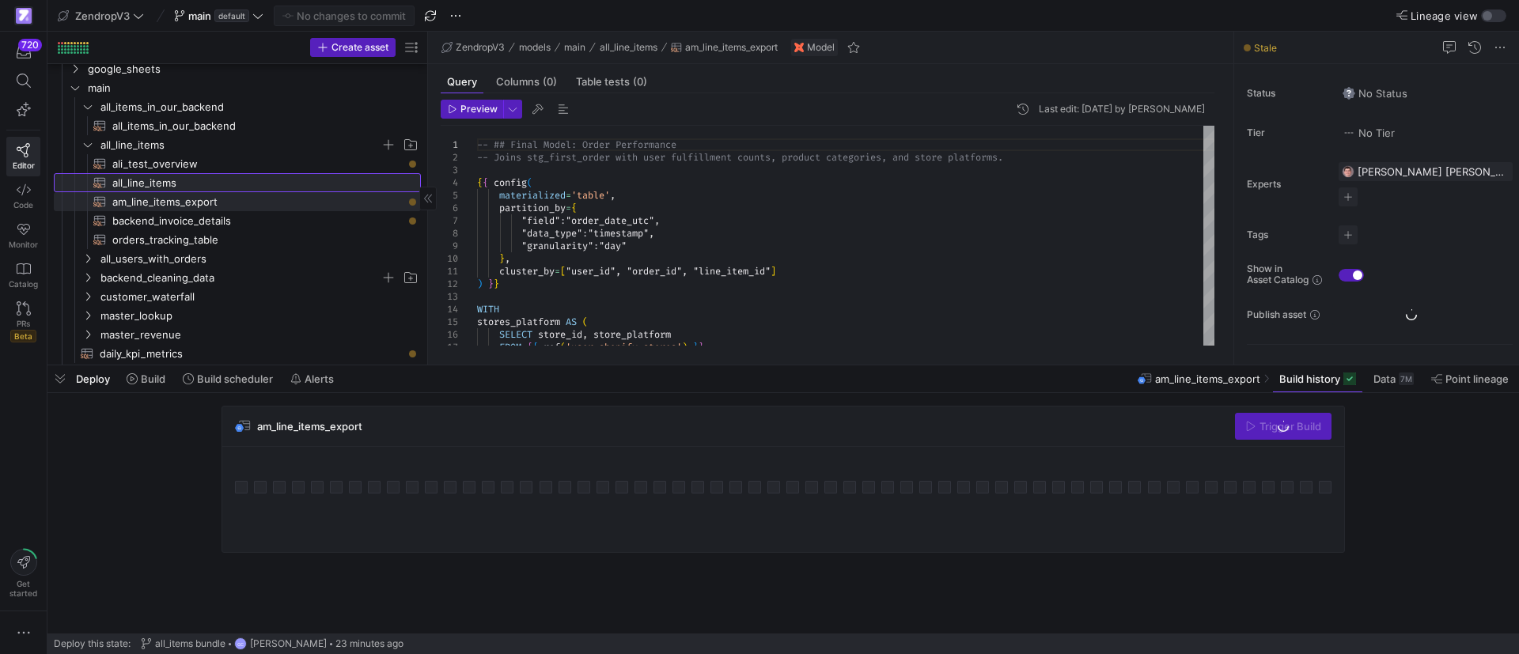
type textarea "-- ## Final Model: Order Performance -- Joins stg_first_order with user fulfill…"
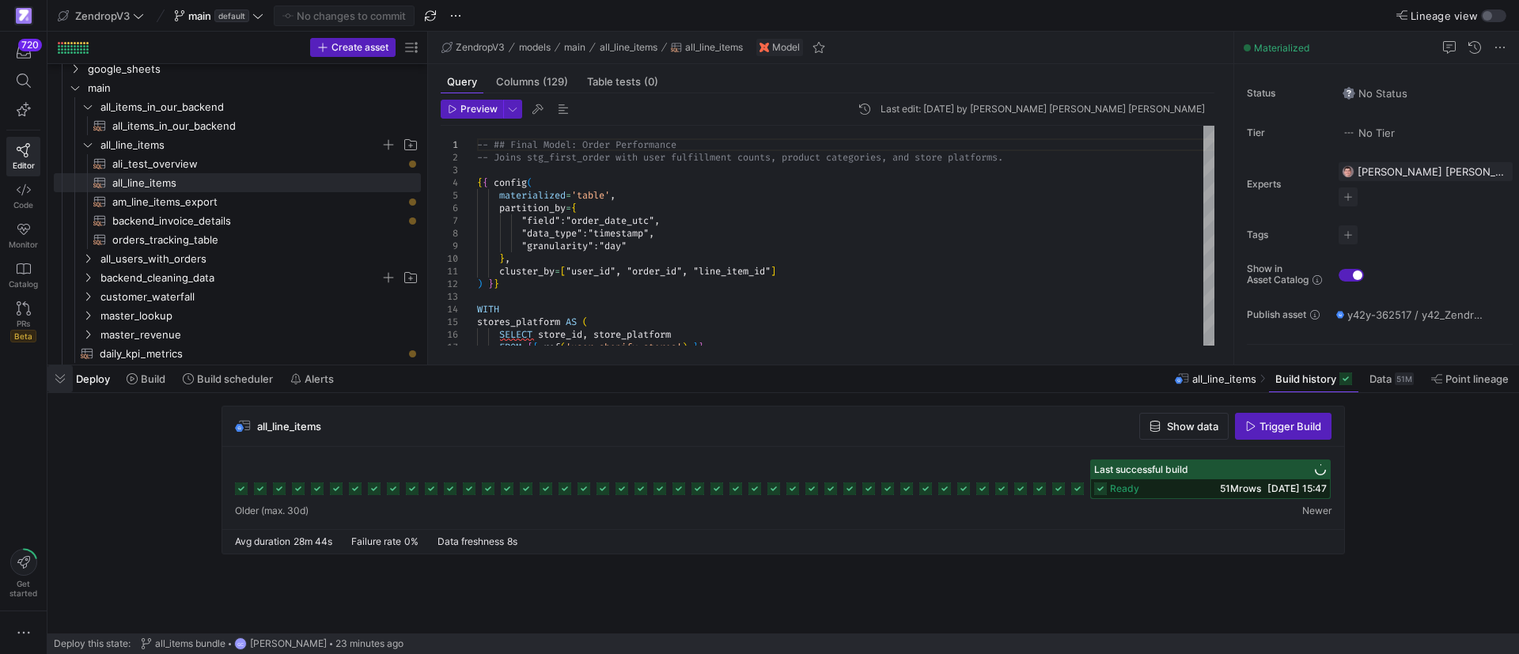
click at [64, 374] on span "button" at bounding box center [59, 379] width 25 height 27
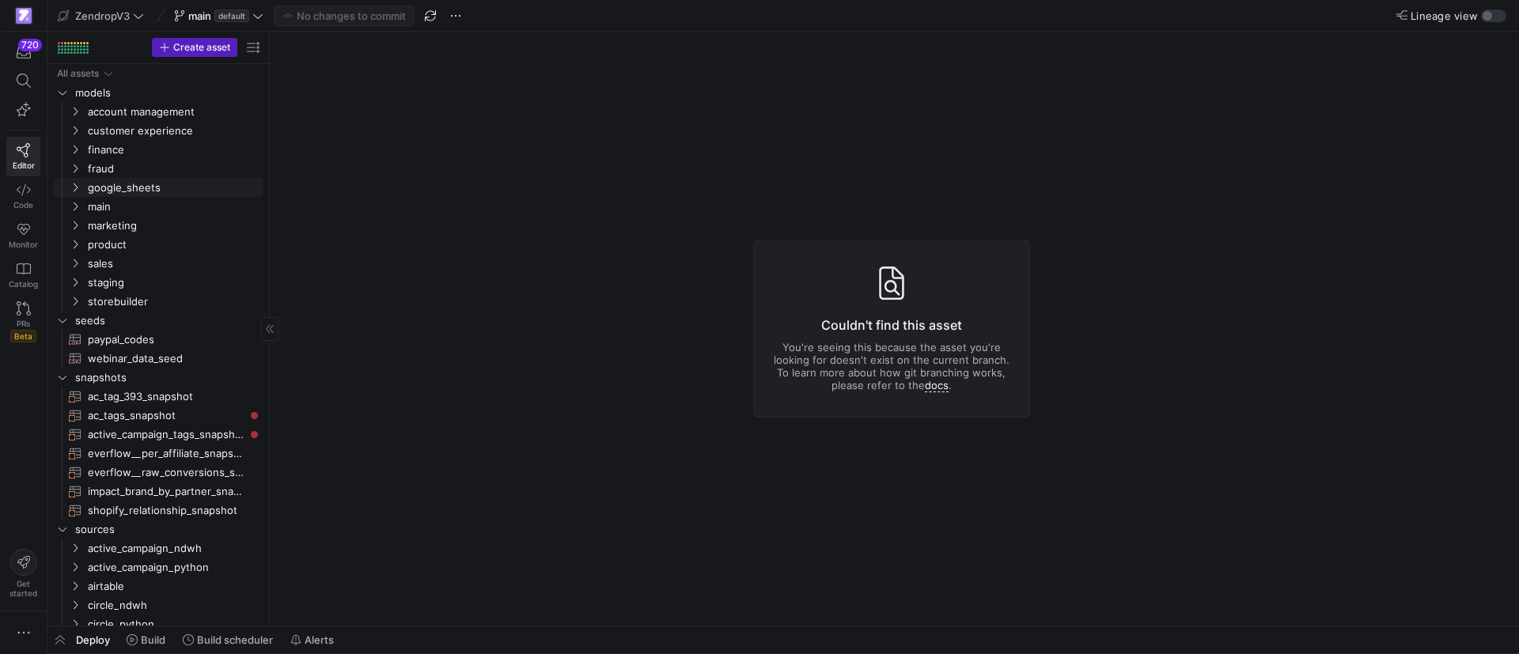
click at [74, 197] on link "main" at bounding box center [158, 206] width 209 height 19
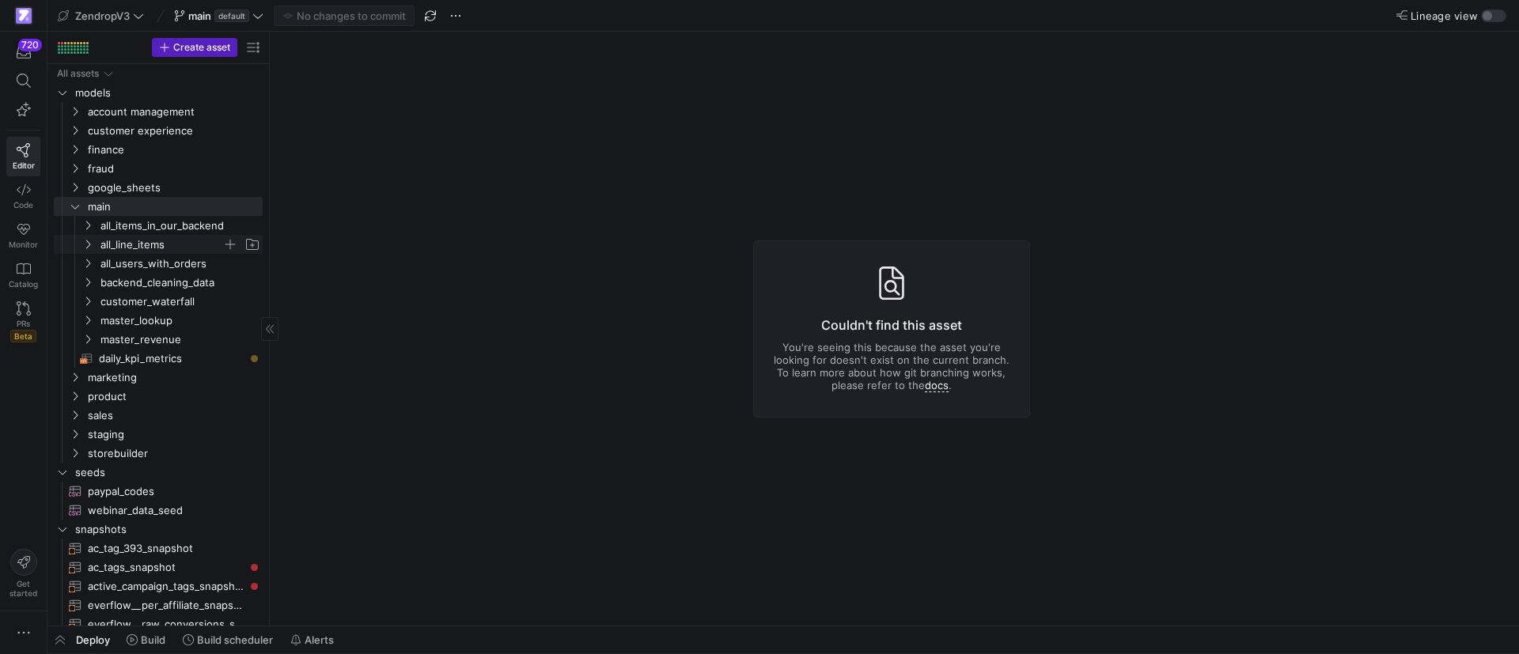
click at [108, 248] on span "all_line_items" at bounding box center [161, 245] width 122 height 18
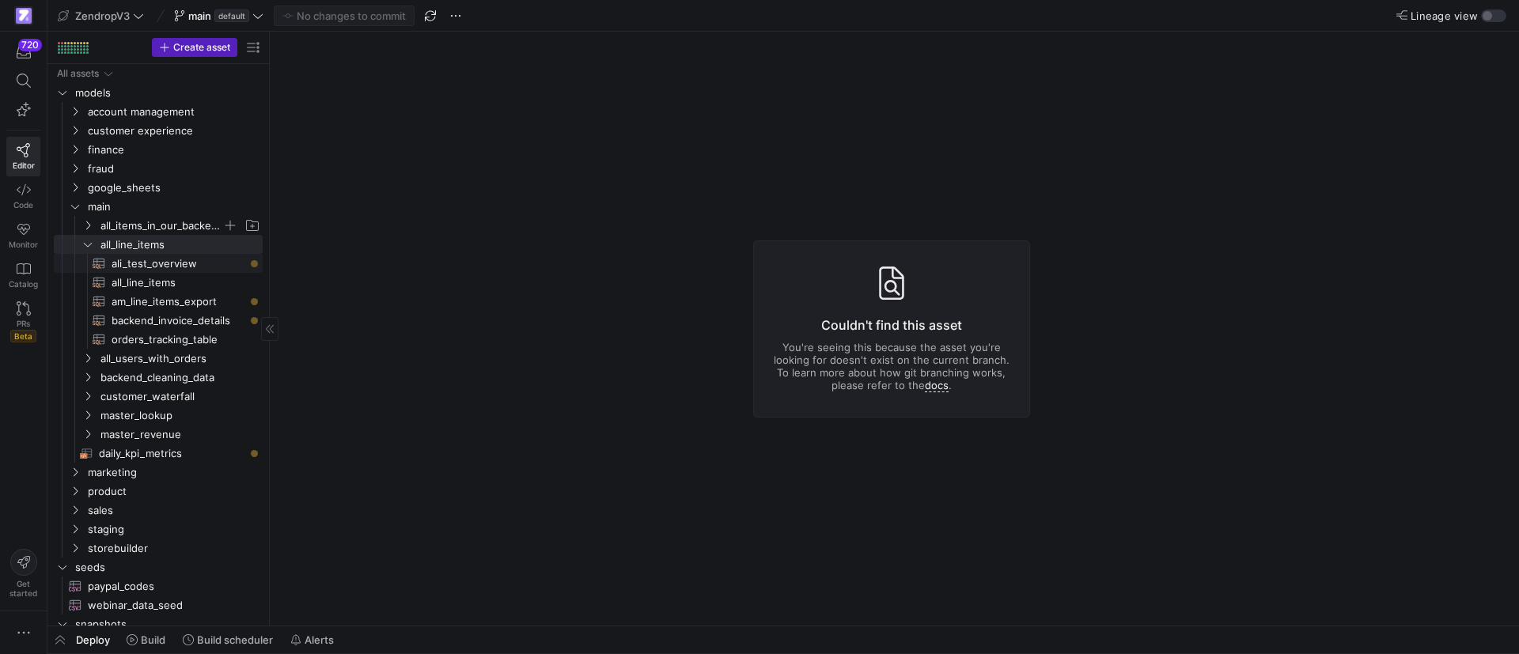
click at [138, 223] on span "all_items_in_our_backend" at bounding box center [161, 226] width 122 height 18
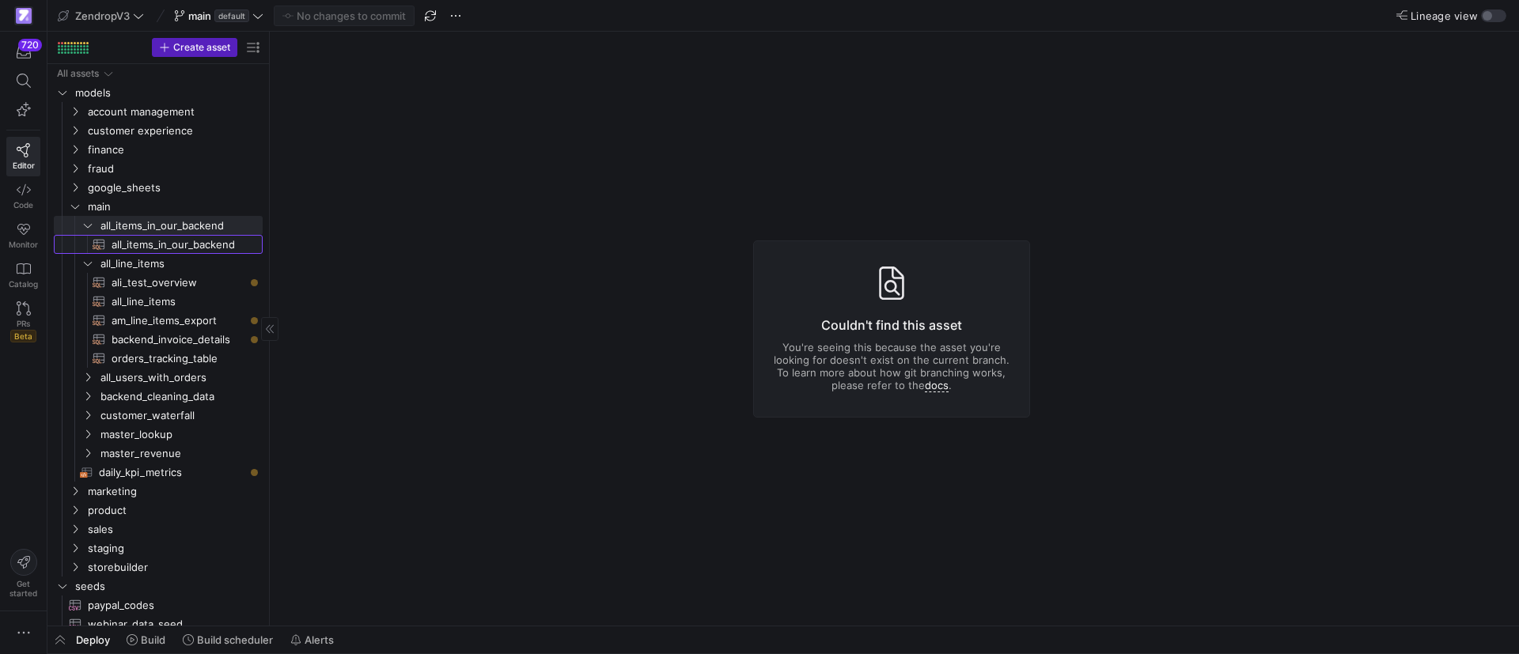
click at [135, 246] on span "all_items_in_our_backend​​​​​​​​​​" at bounding box center [178, 245] width 133 height 18
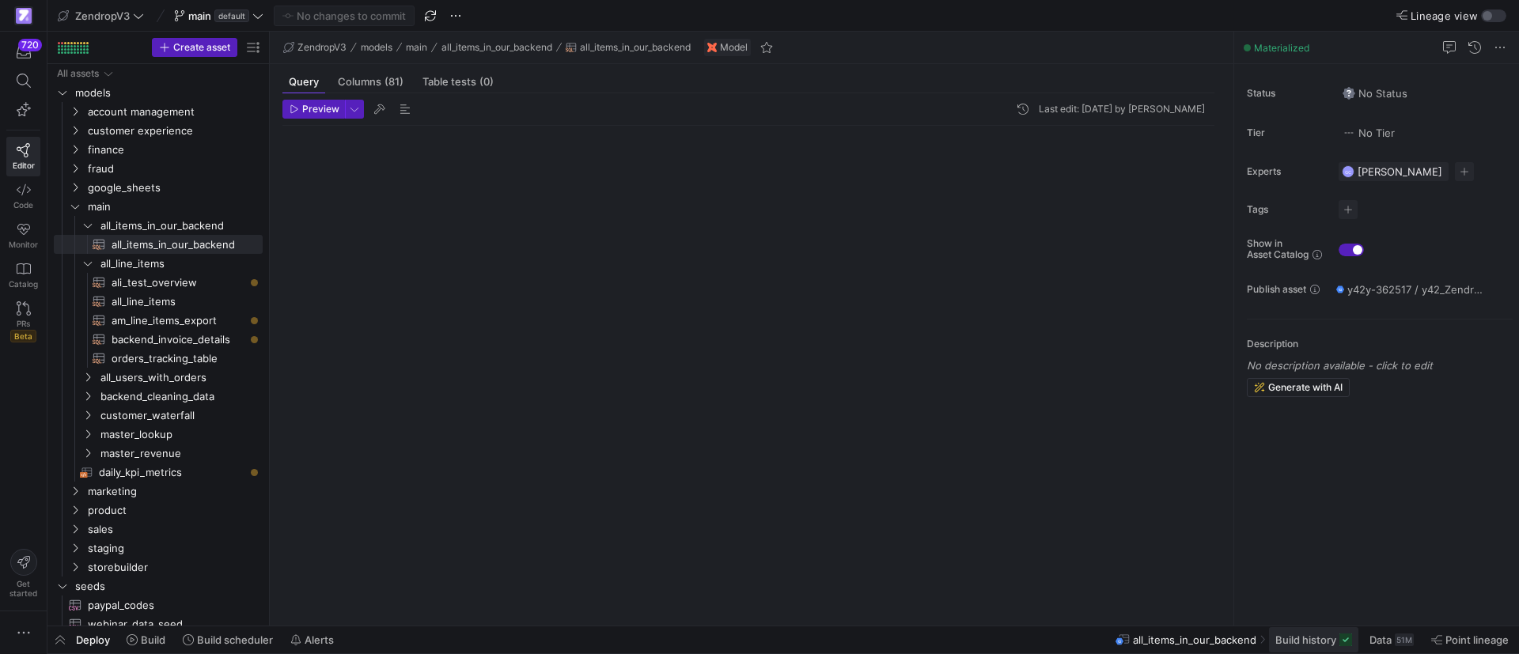
click at [1306, 642] on span "Build history" at bounding box center [1305, 640] width 61 height 13
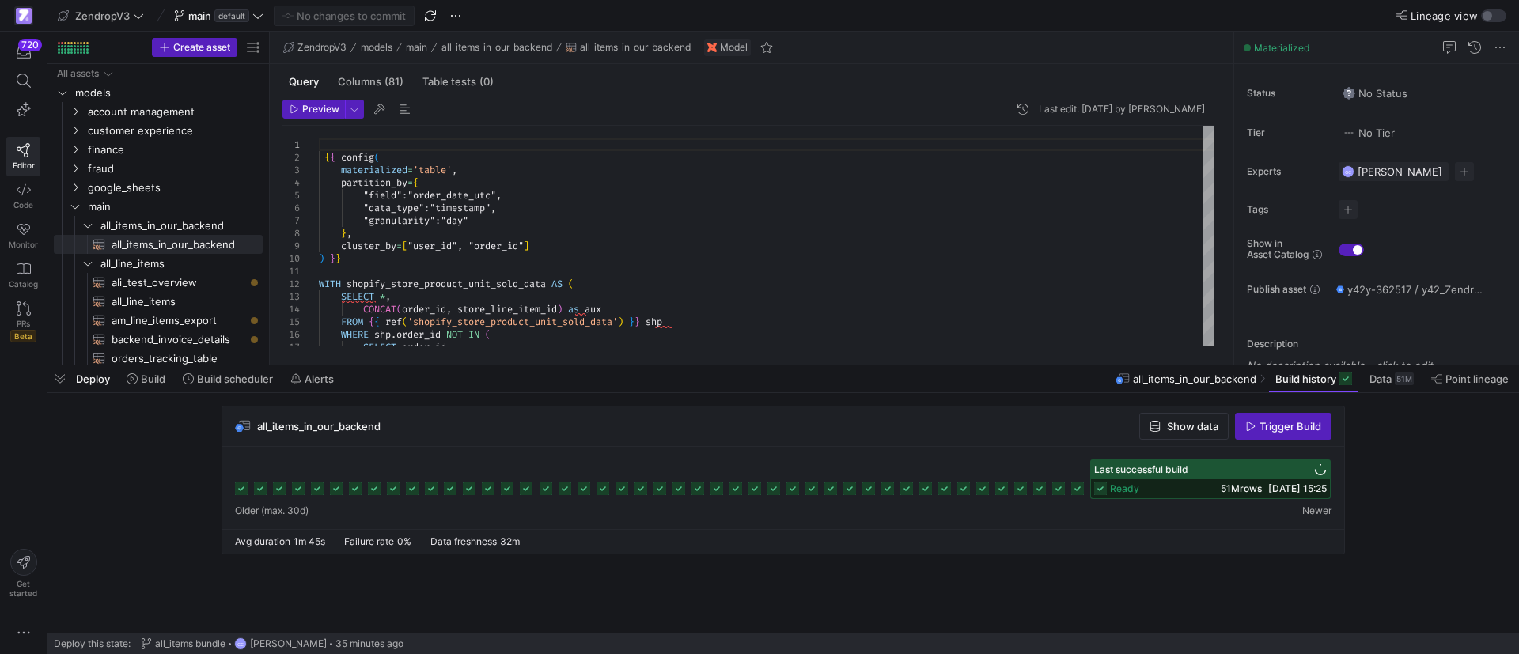
drag, startPoint x: 1172, startPoint y: 432, endPoint x: 1180, endPoint y: 449, distance: 18.8
click at [1180, 449] on div "all_items_in_our_backend Show data Trigger Build" at bounding box center [783, 480] width 1123 height 149
click at [1176, 430] on span "Show data" at bounding box center [1192, 426] width 51 height 13
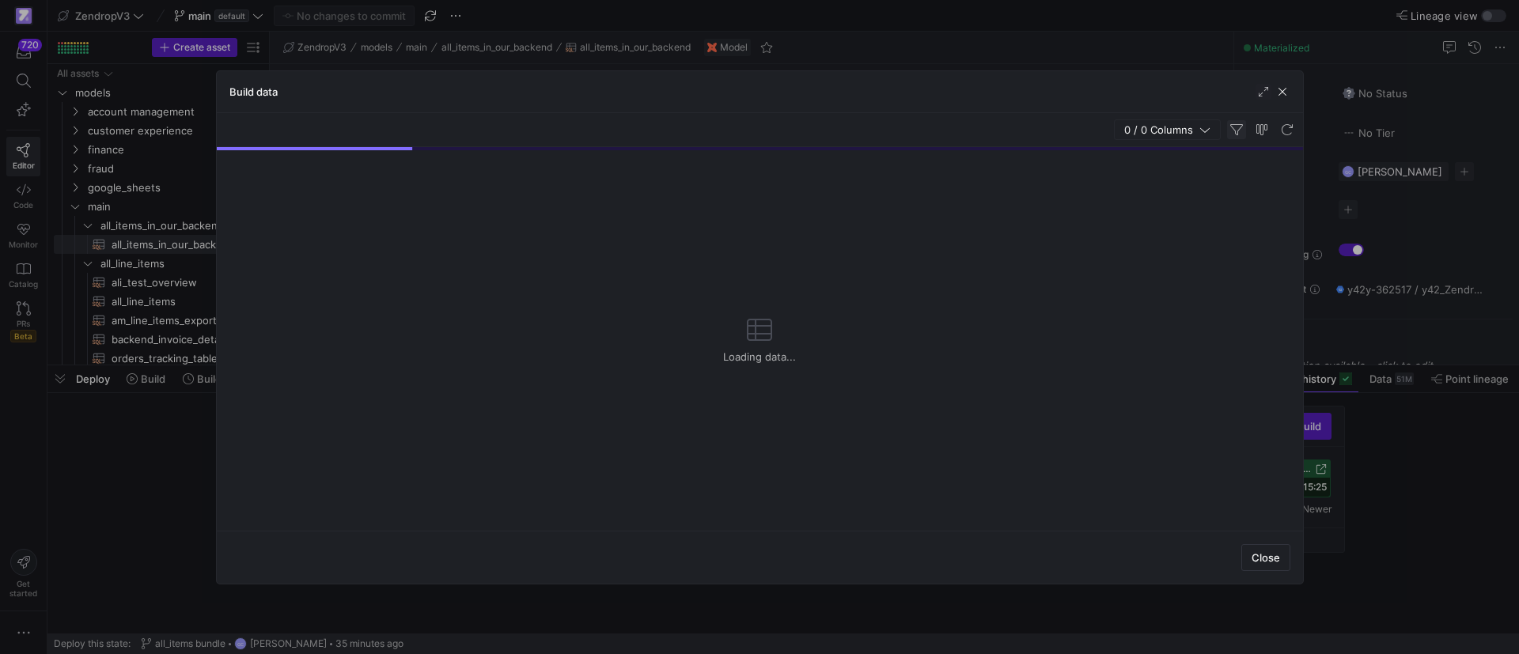
click at [1233, 134] on span "button" at bounding box center [1236, 129] width 19 height 19
click at [1238, 126] on span "button" at bounding box center [1236, 129] width 19 height 19
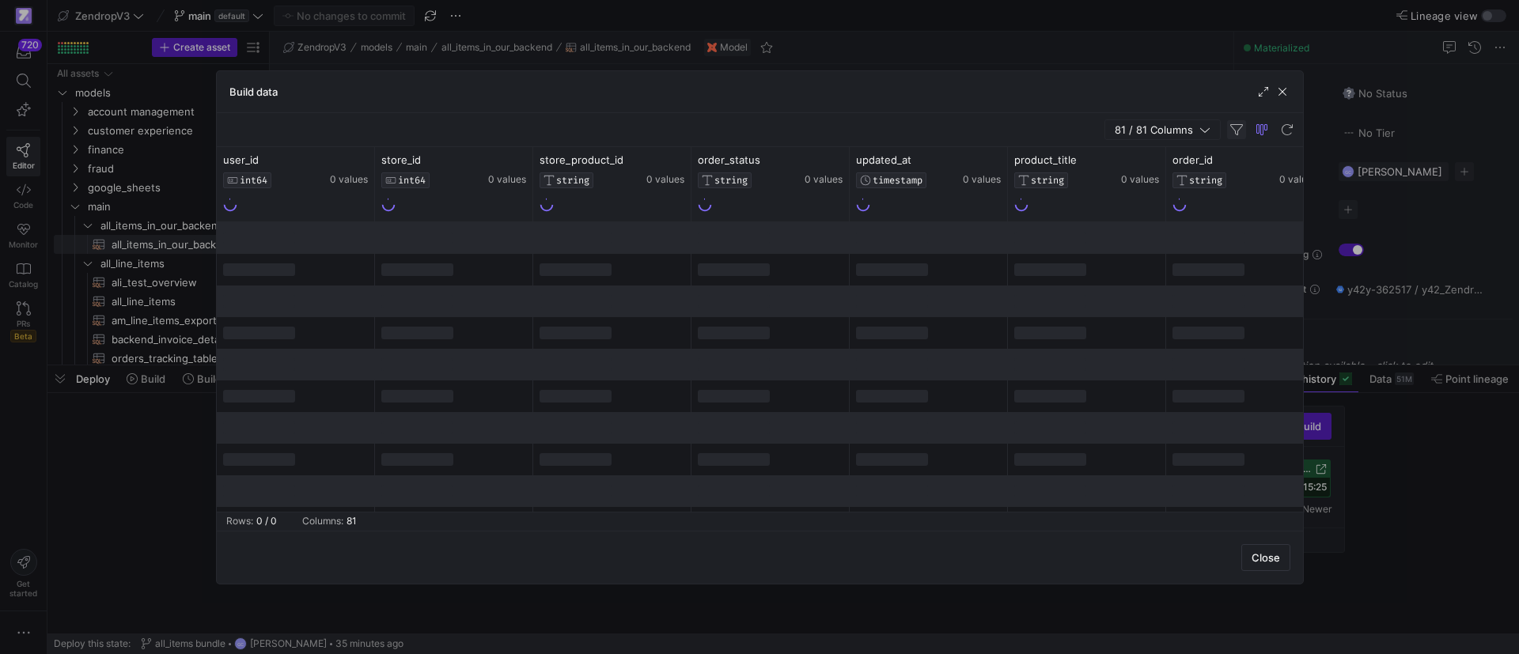
click at [1241, 131] on span "button" at bounding box center [1236, 129] width 19 height 19
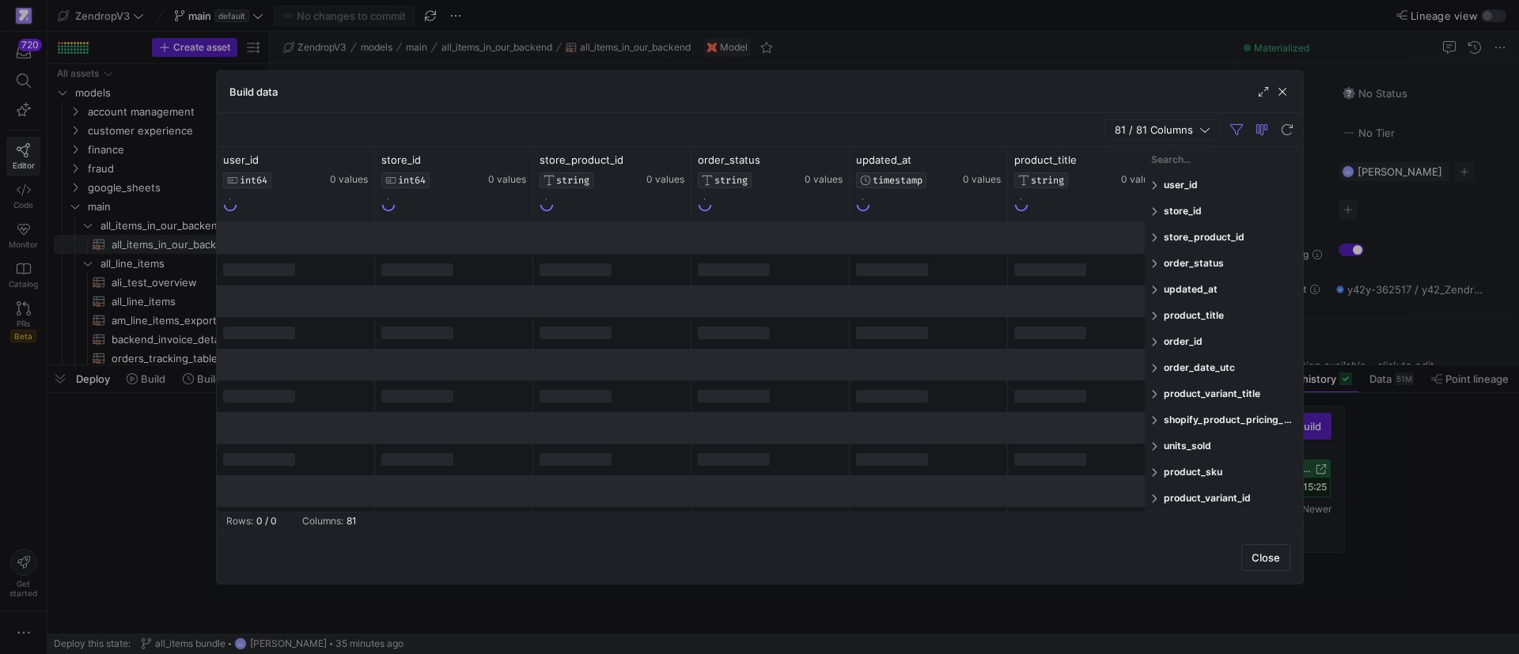
click at [1227, 162] on input "Filter Columns Input" at bounding box center [1224, 160] width 146 height 32
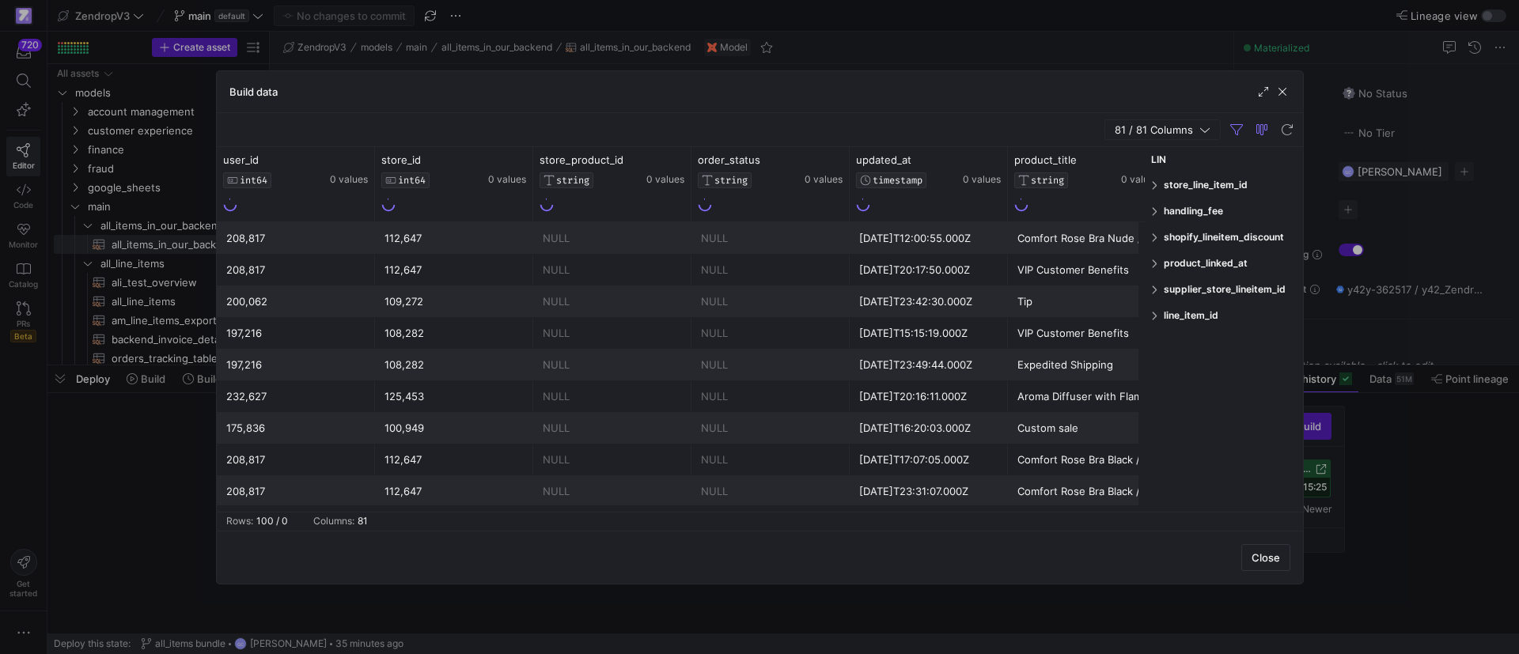
type input "LIN"
click at [1157, 309] on div "line_item_id" at bounding box center [1224, 315] width 158 height 25
type input "46370912"
click at [1277, 502] on button "Apply" at bounding box center [1272, 499] width 48 height 21
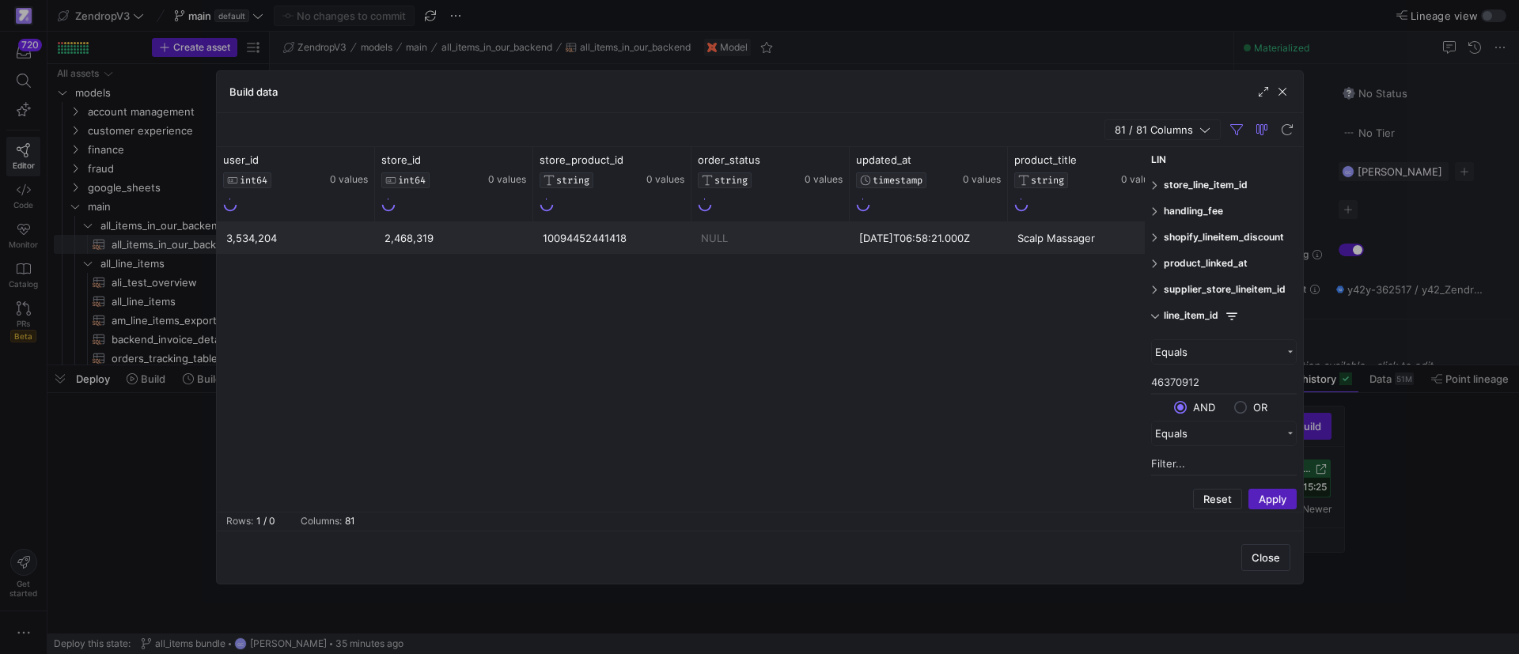
click at [309, 243] on div "3,534,204" at bounding box center [295, 238] width 139 height 31
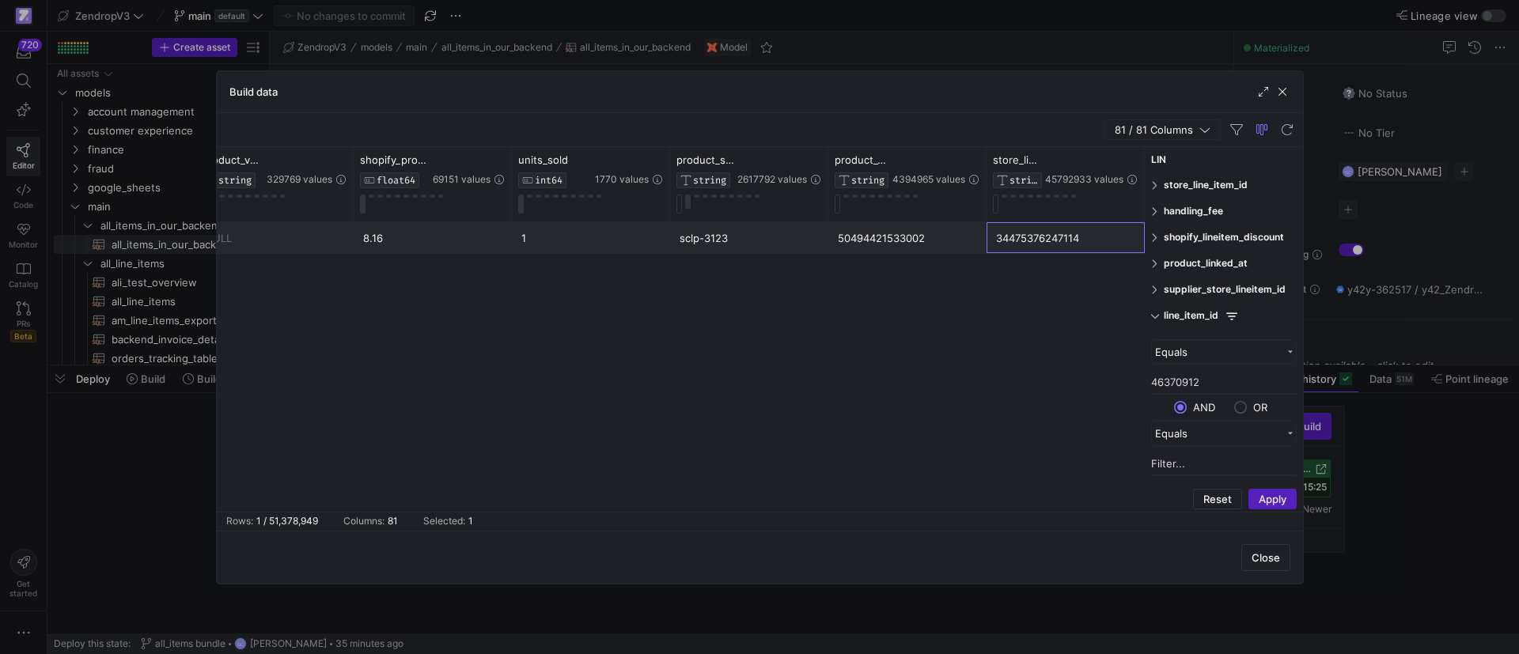
scroll to position [0, 1445]
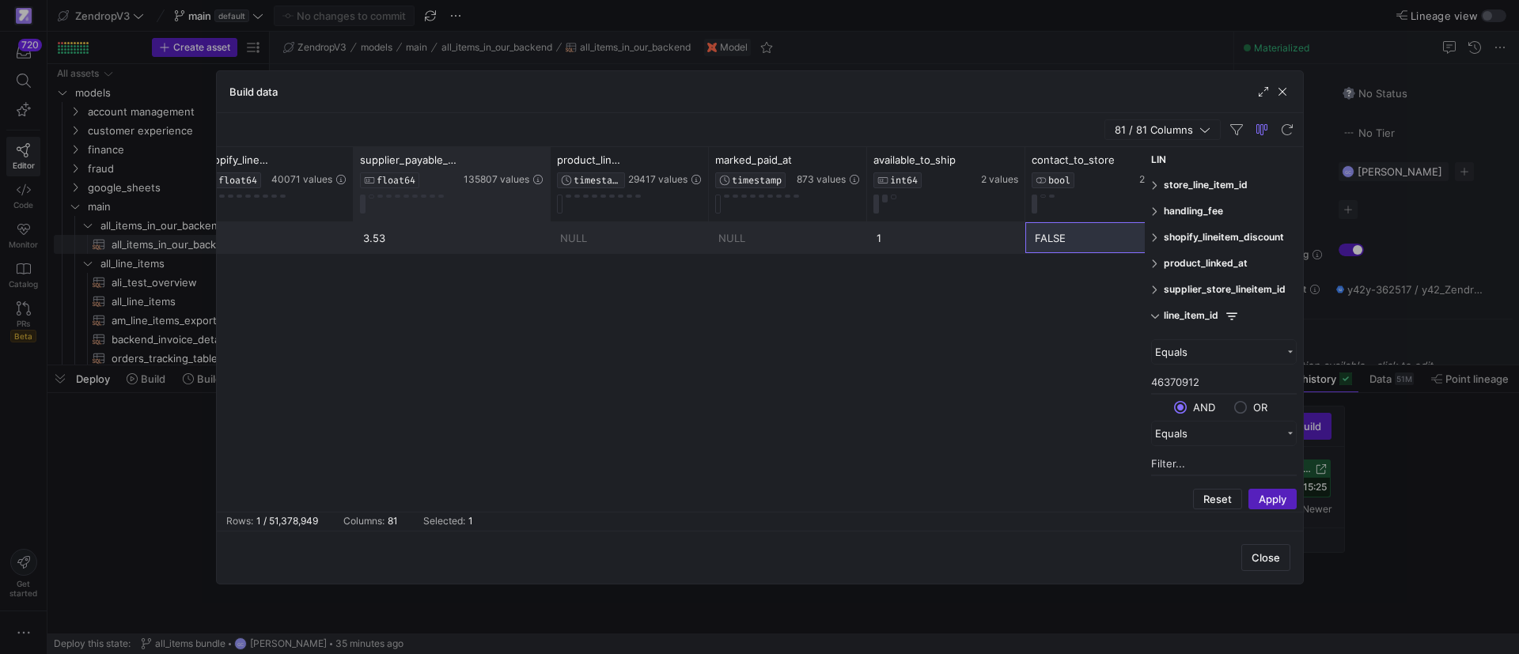
drag, startPoint x: 508, startPoint y: 172, endPoint x: 526, endPoint y: 185, distance: 22.6
click at [547, 185] on div at bounding box center [550, 184] width 6 height 74
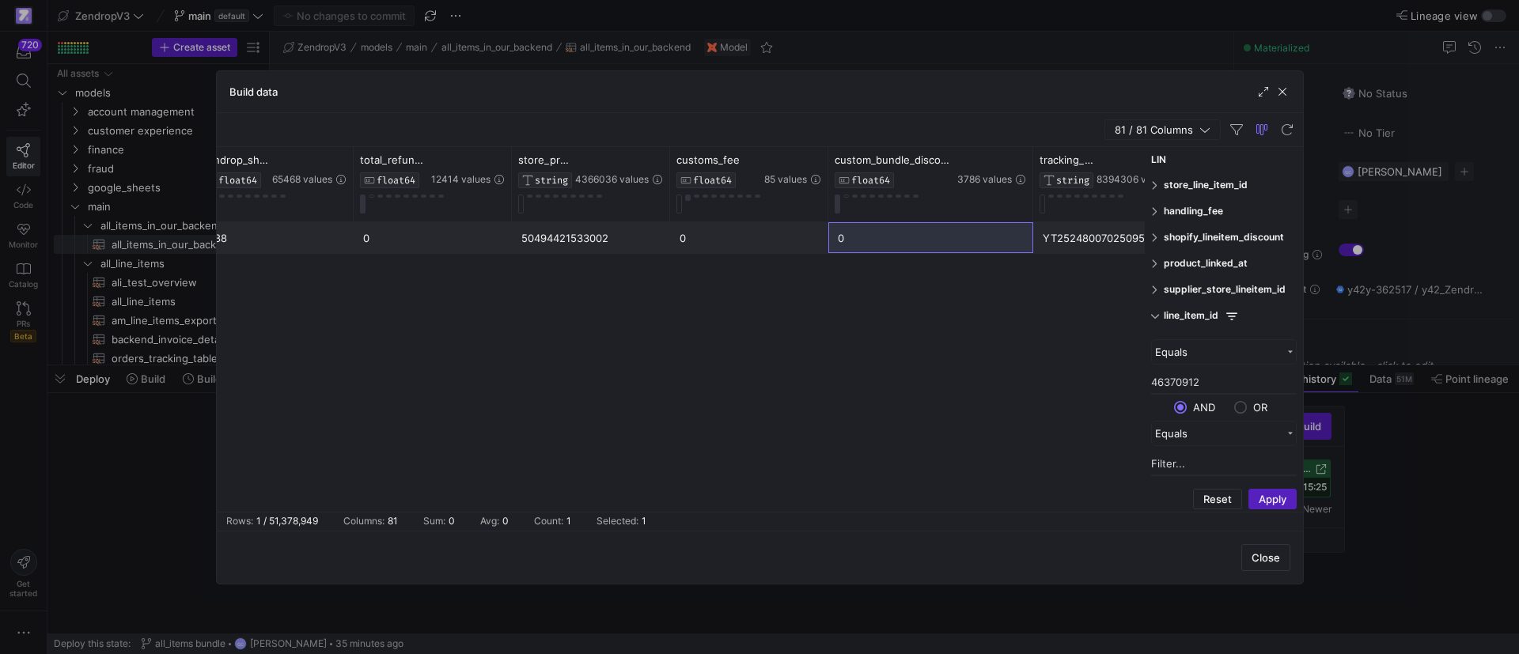
drag, startPoint x: 985, startPoint y: 171, endPoint x: 1062, endPoint y: 168, distance: 76.8
click at [1036, 170] on div at bounding box center [1032, 184] width 6 height 74
click at [1275, 92] on span "button" at bounding box center [1283, 92] width 16 height 16
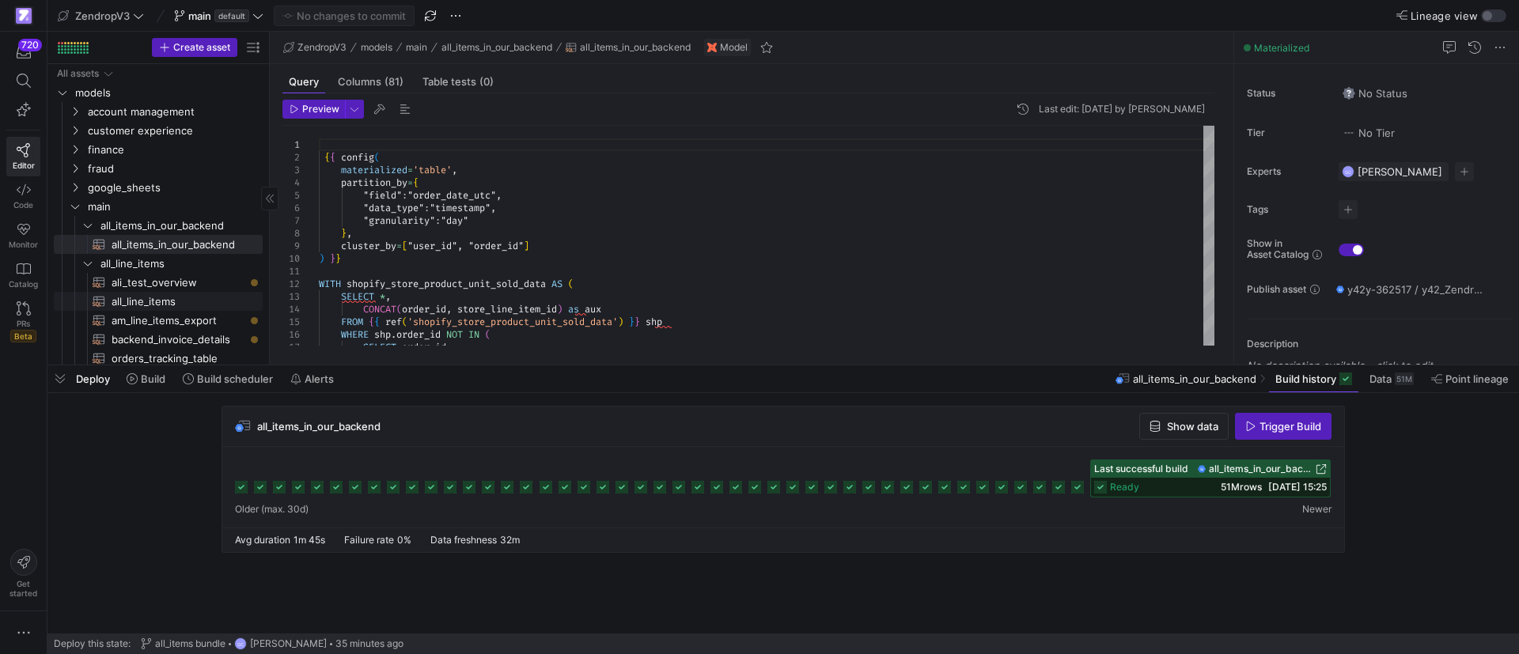
click at [160, 300] on span "all_line_items​​​​​​​​​​" at bounding box center [178, 302] width 133 height 18
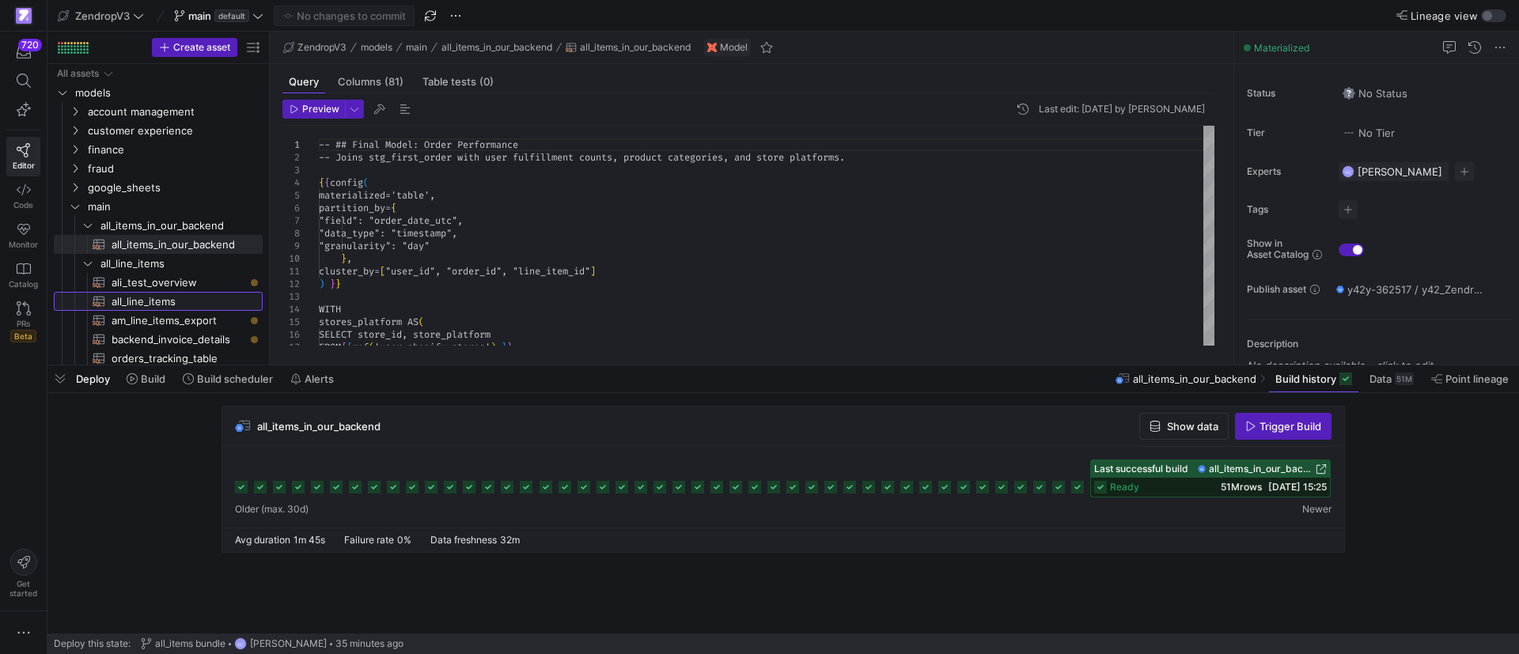
type textarea "-- ## Final Model: Order Performance -- Joins stg_first_order with user fulfill…"
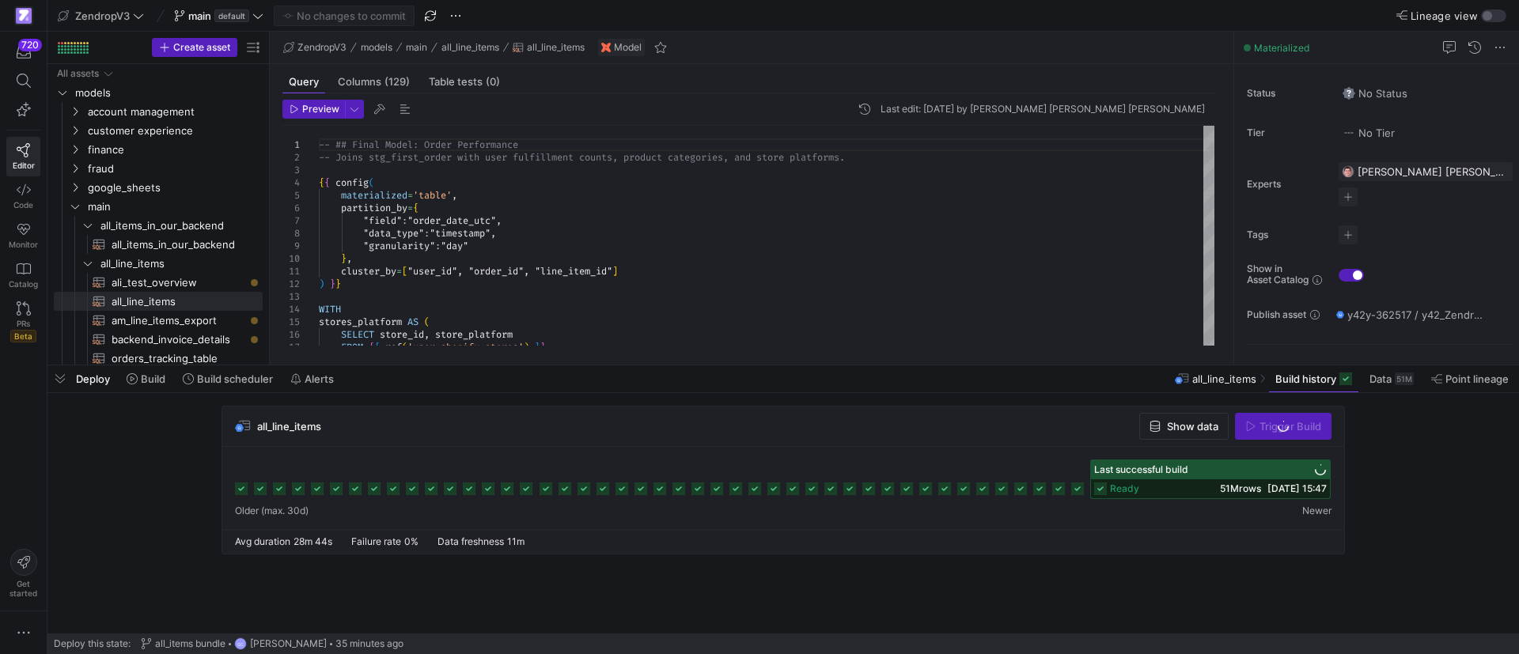
click at [1180, 426] on span "Show data" at bounding box center [1192, 426] width 51 height 13
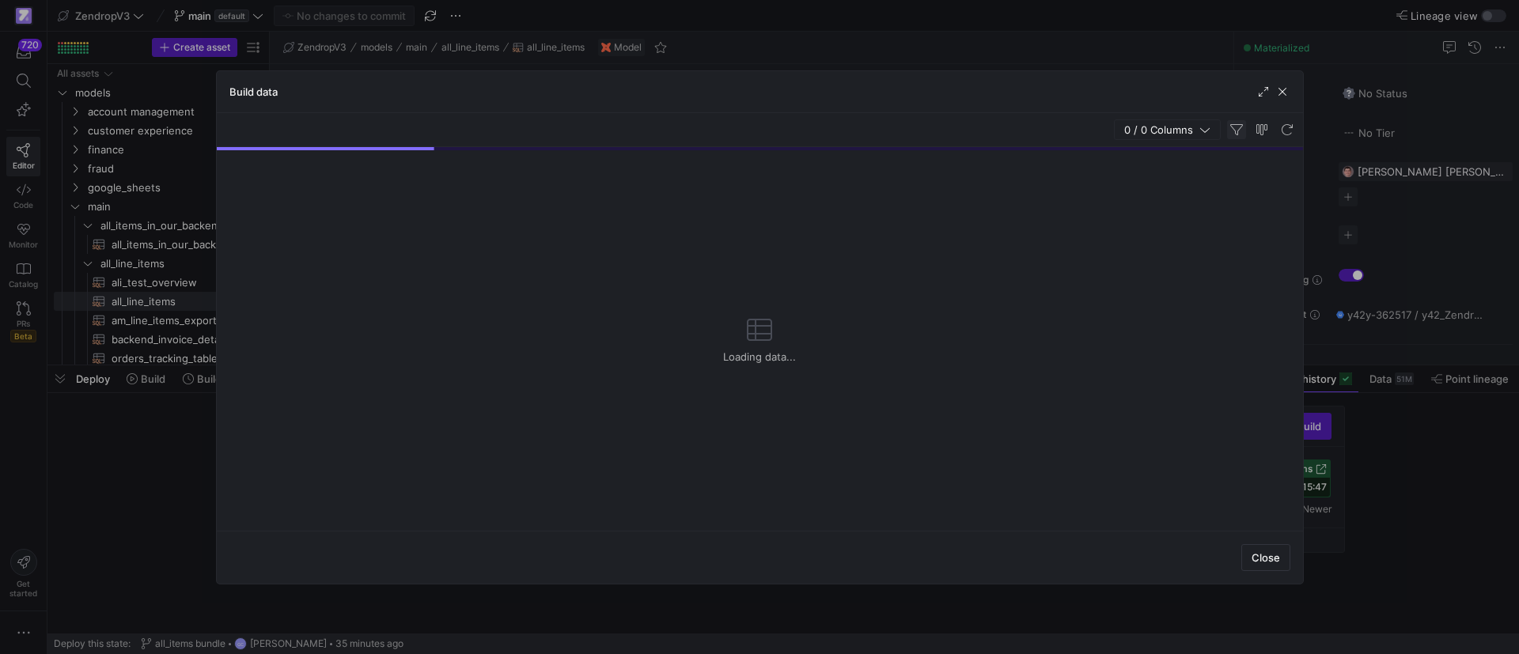
click at [1241, 134] on span "button" at bounding box center [1236, 129] width 19 height 19
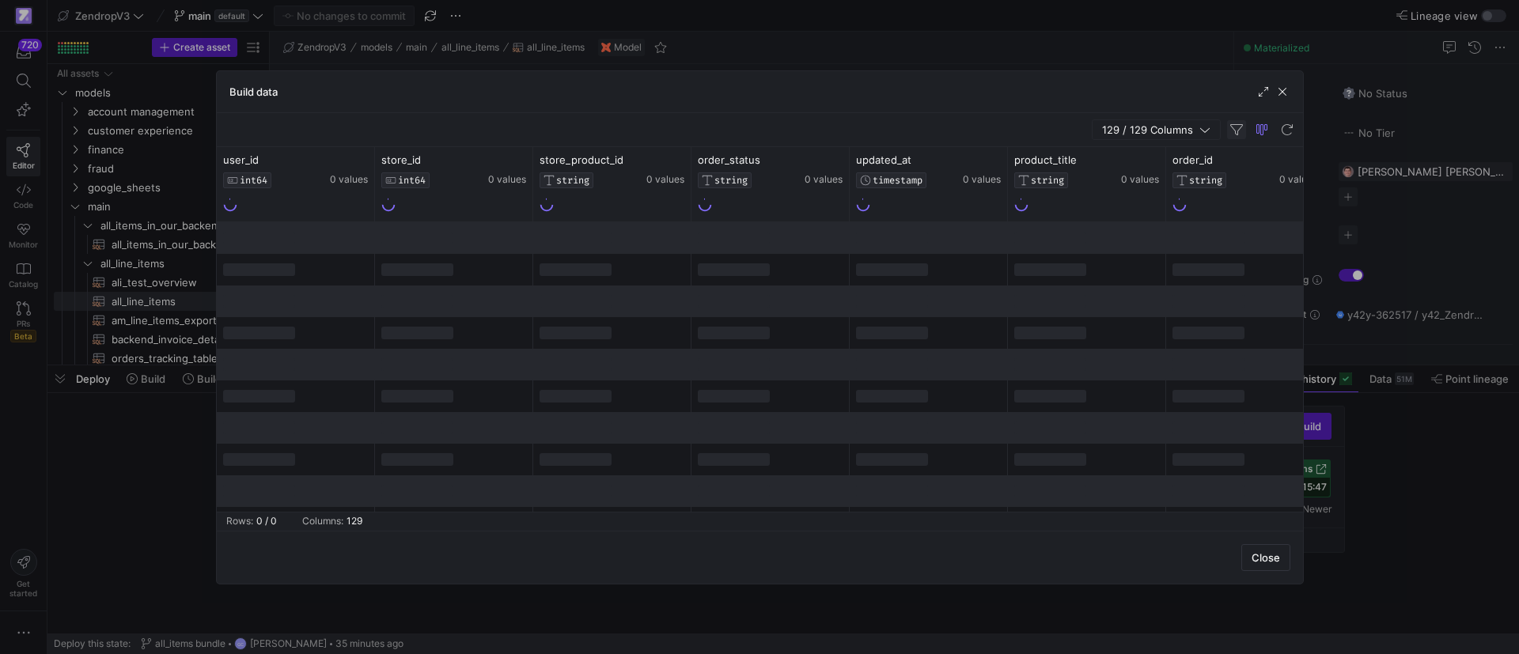
click at [1233, 133] on span "button" at bounding box center [1236, 129] width 19 height 19
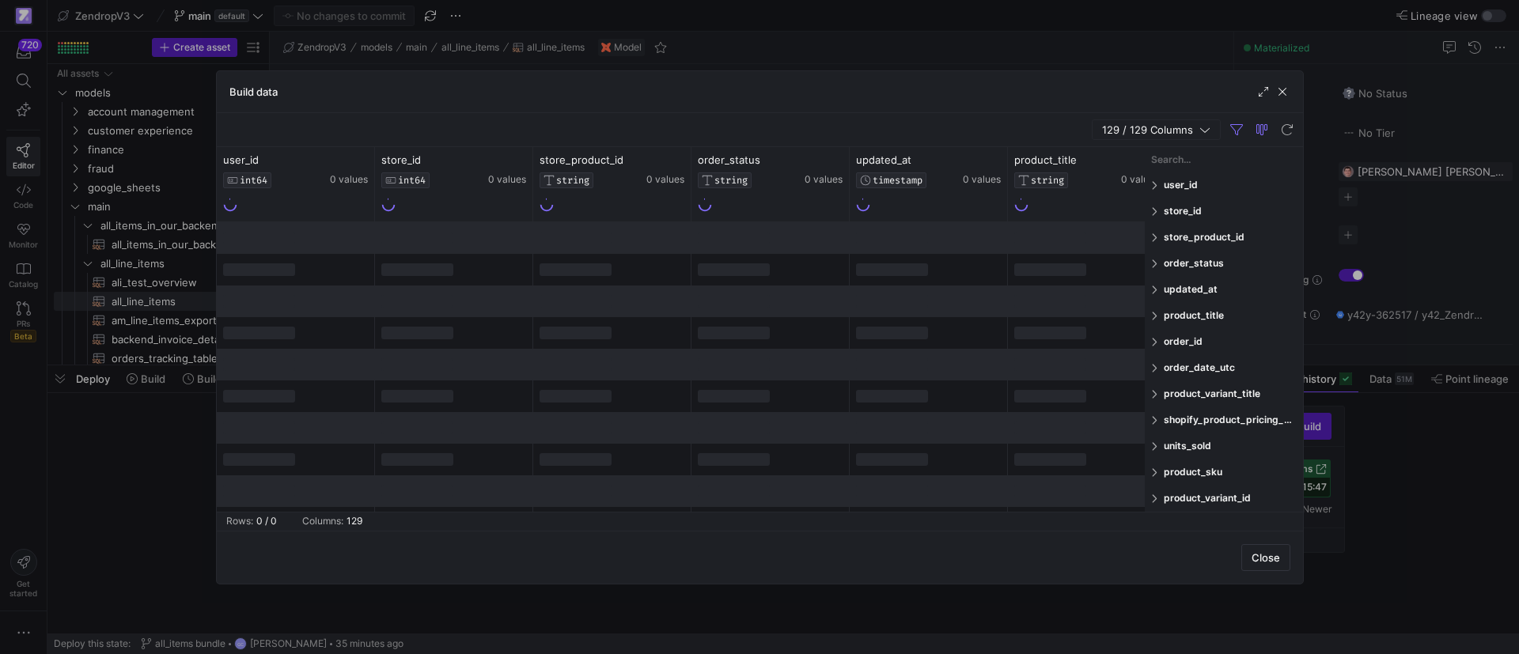
click at [1180, 154] on input "Filter Columns Input" at bounding box center [1224, 160] width 146 height 32
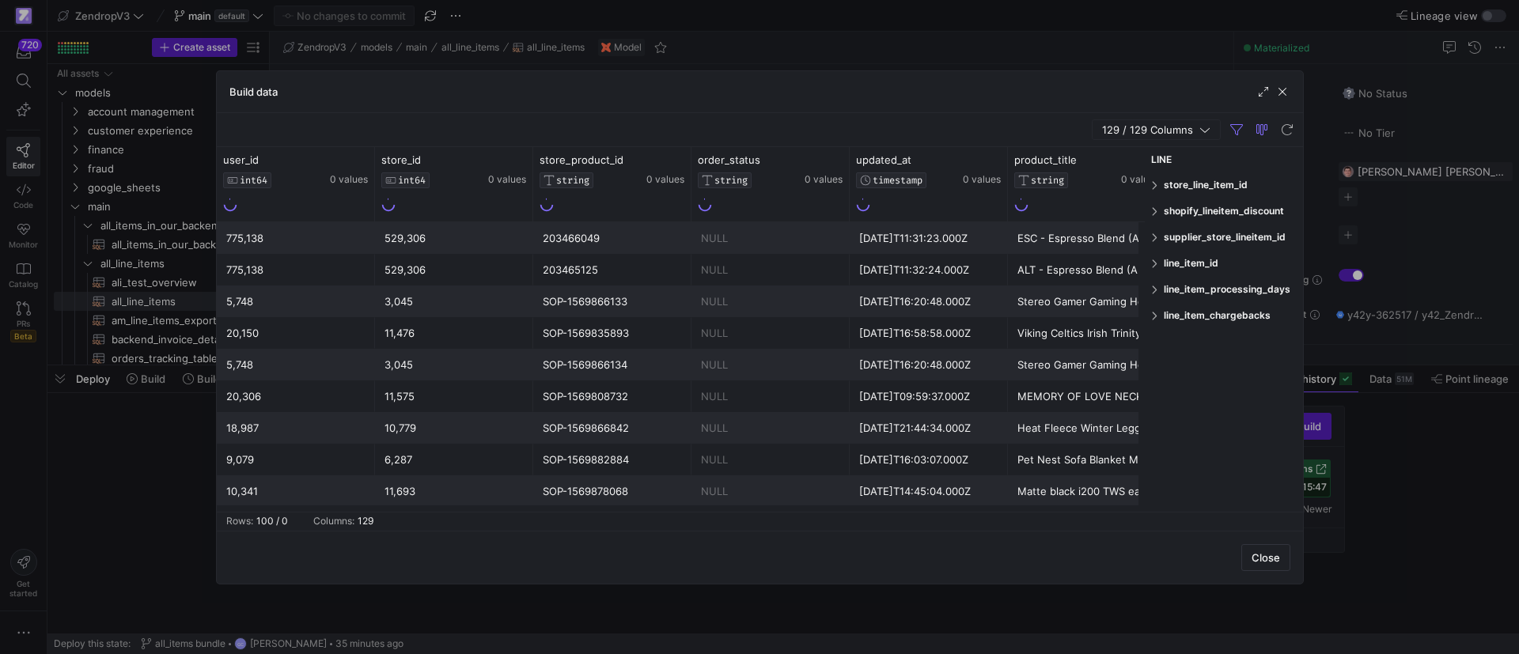
type input "LINE"
click at [1151, 261] on span at bounding box center [1155, 263] width 9 height 11
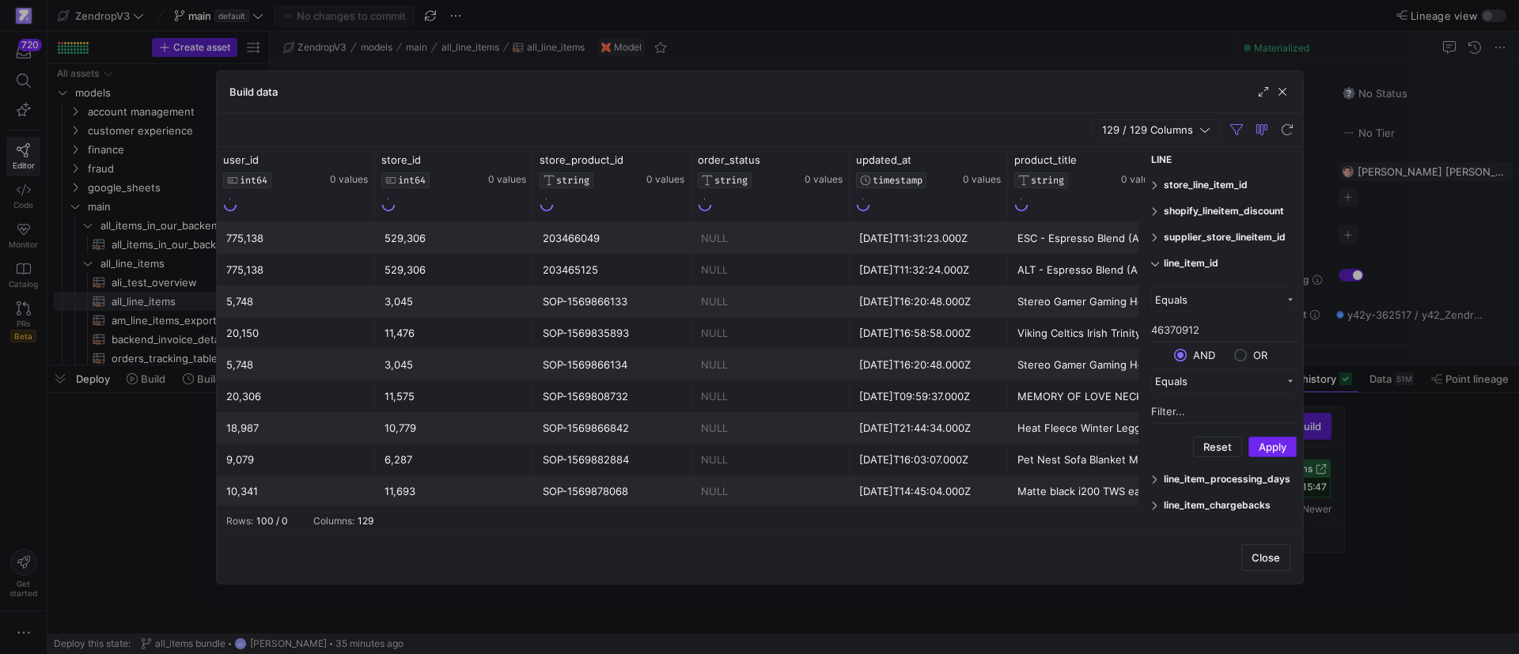
type input "46370912"
click at [1273, 442] on button "Apply" at bounding box center [1272, 447] width 48 height 21
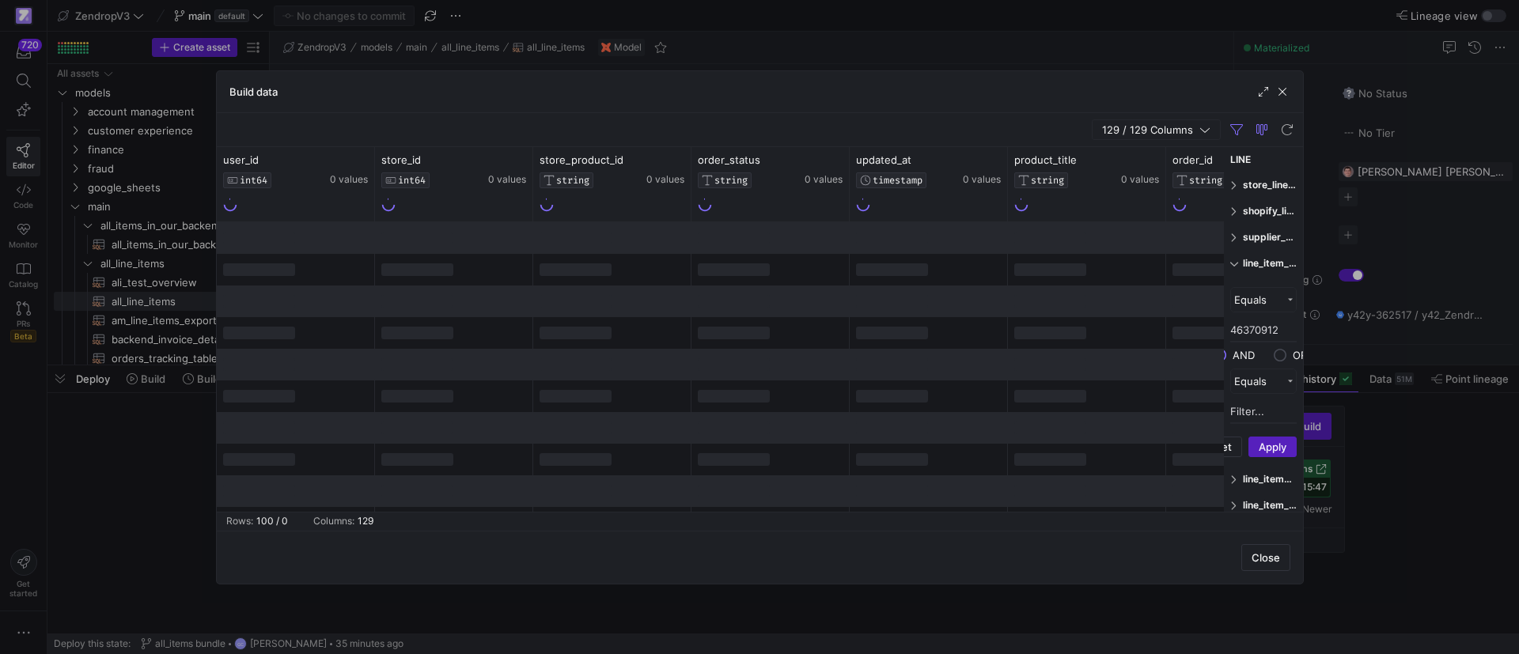
drag, startPoint x: 1146, startPoint y: 296, endPoint x: 1234, endPoint y: 296, distance: 88.6
click at [1234, 296] on div "LINE user_id Enabled user_id store_id Enabled store_id Enabled AND" at bounding box center [1263, 329] width 79 height 365
click at [1176, 134] on span "129 / 129 Columns" at bounding box center [1150, 129] width 97 height 13
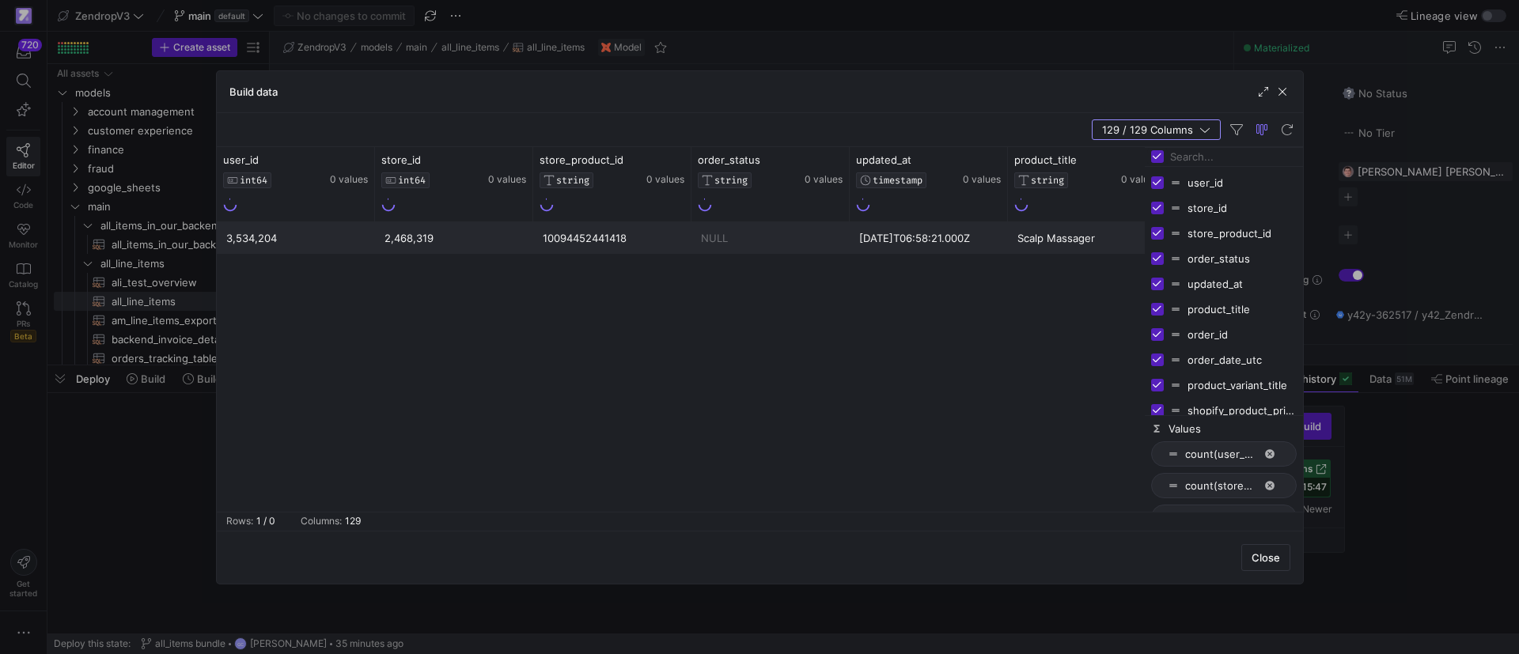
click at [1157, 153] on input "Toggle Select All Columns" at bounding box center [1157, 156] width 13 height 13
checkbox input "false"
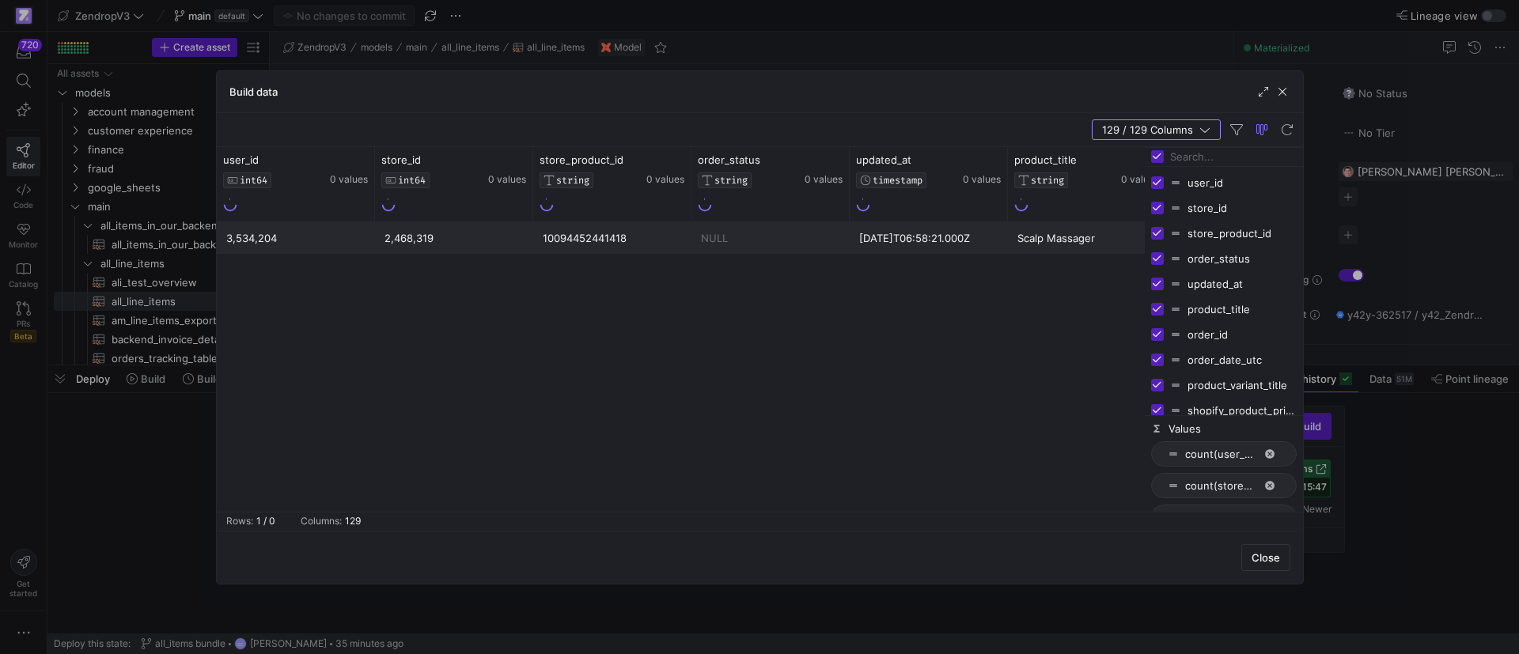
checkbox input "false"
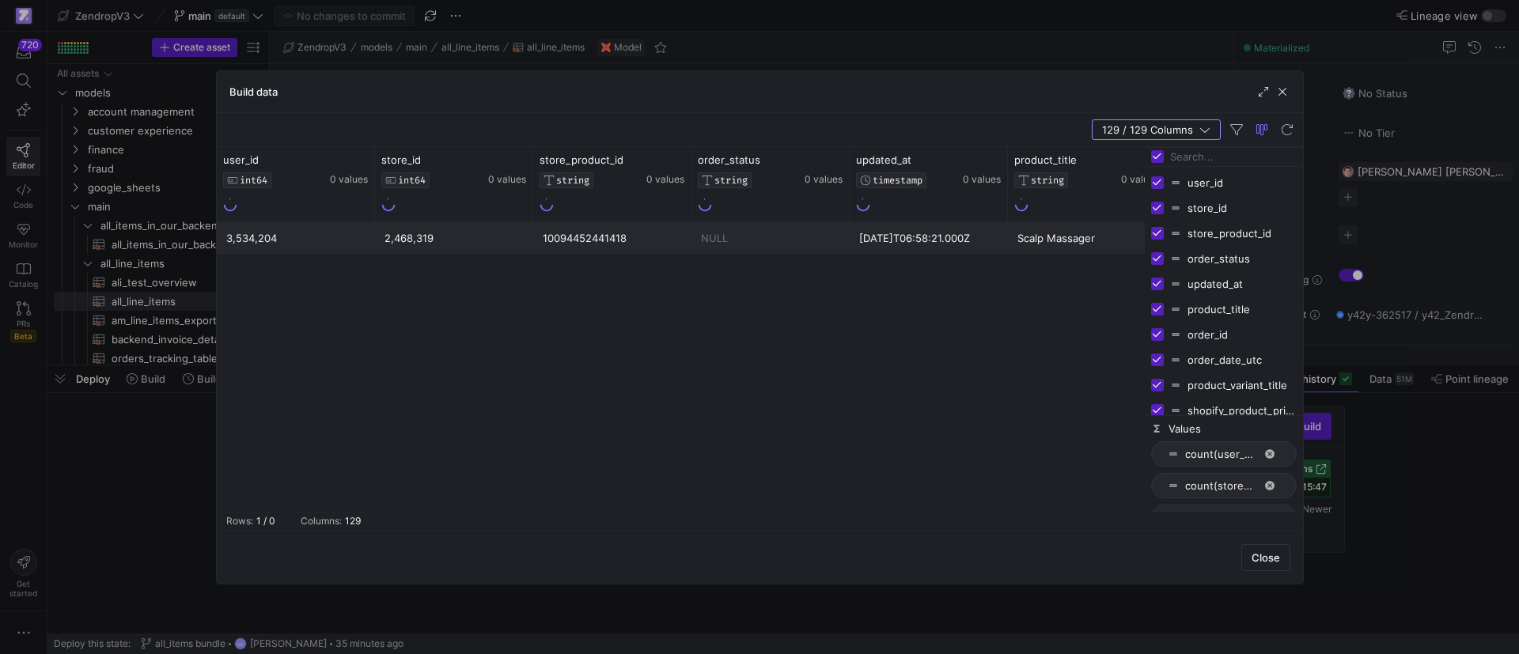
checkbox input "false"
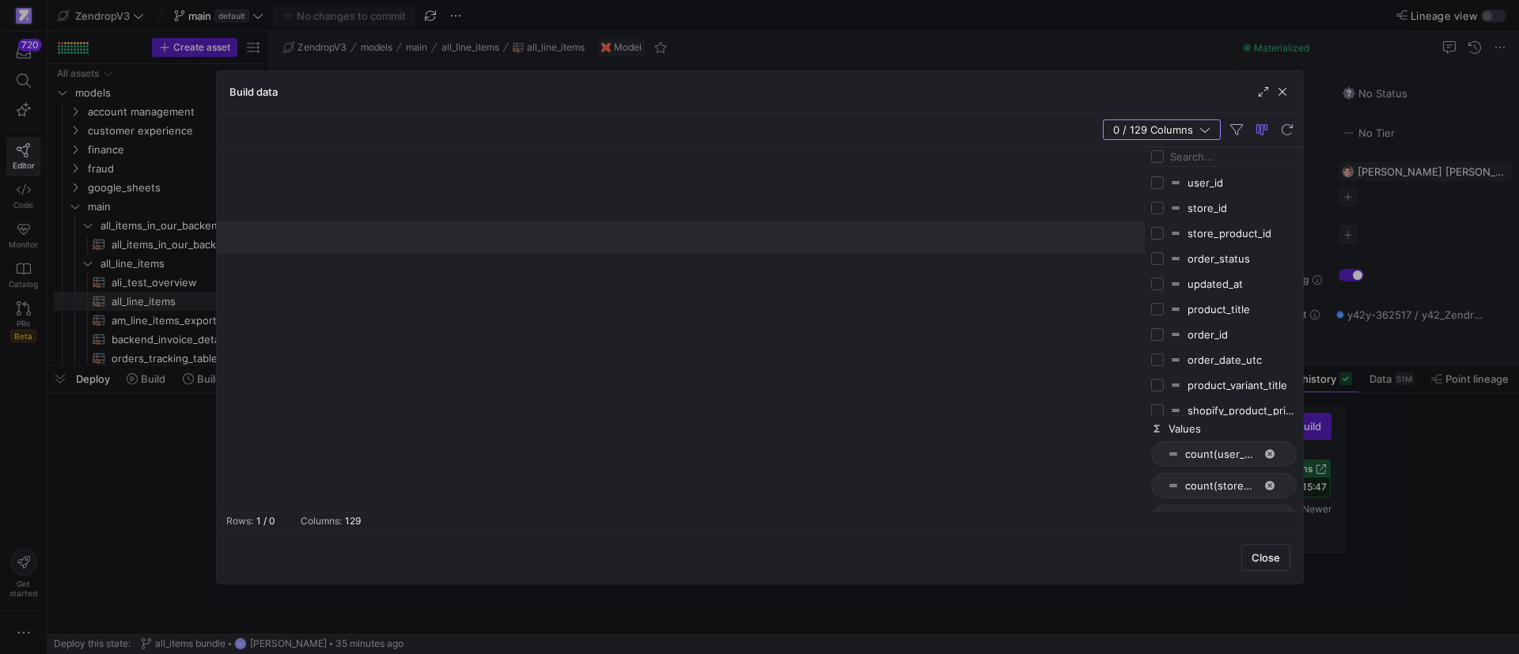
drag, startPoint x: 1161, startPoint y: 308, endPoint x: 1159, endPoint y: 268, distance: 39.6
click at [1160, 308] on input "Press SPACE to toggle visibility (hidden)" at bounding box center [1157, 309] width 13 height 13
checkbox input "true"
checkbox input "false"
click at [1160, 258] on input "Press SPACE to toggle visibility (hidden)" at bounding box center [1157, 258] width 13 height 13
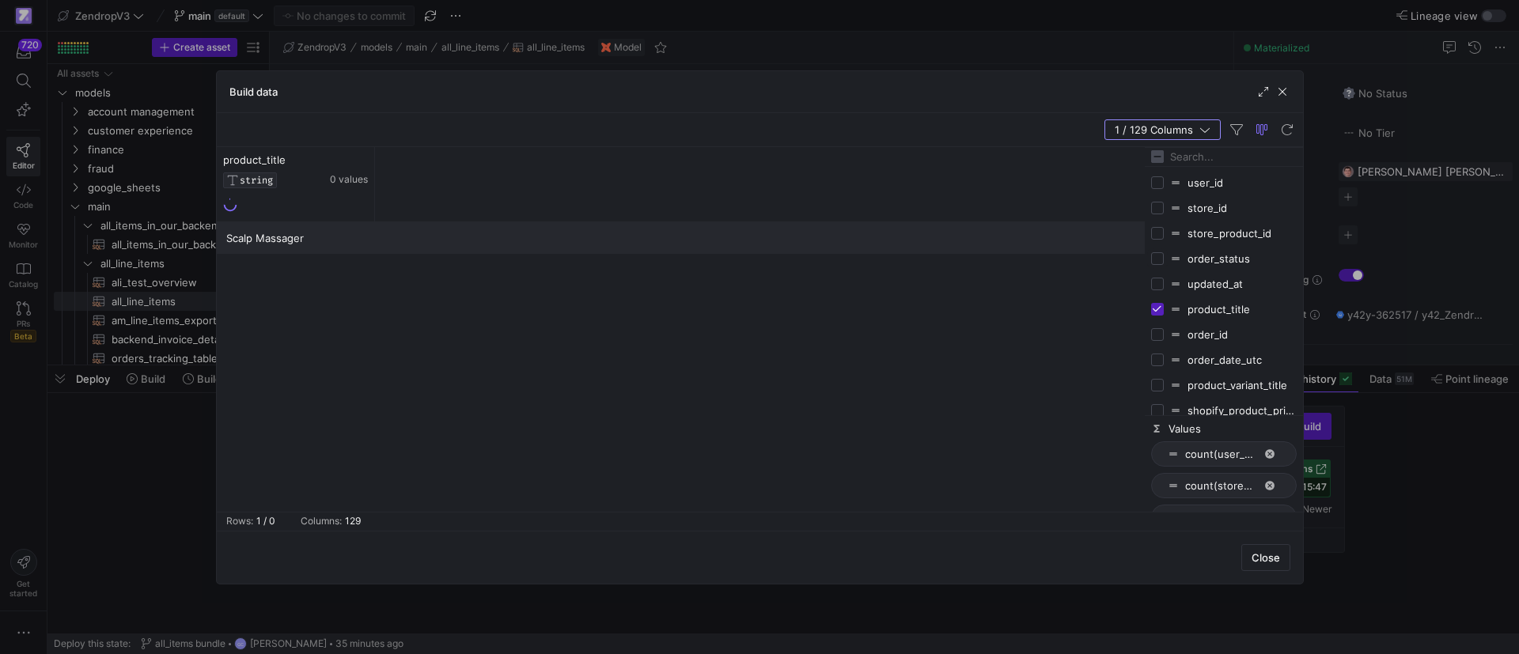
checkbox input "true"
click at [1158, 285] on input "Press SPACE to toggle visibility (hidden)" at bounding box center [1157, 284] width 13 height 13
checkbox input "true"
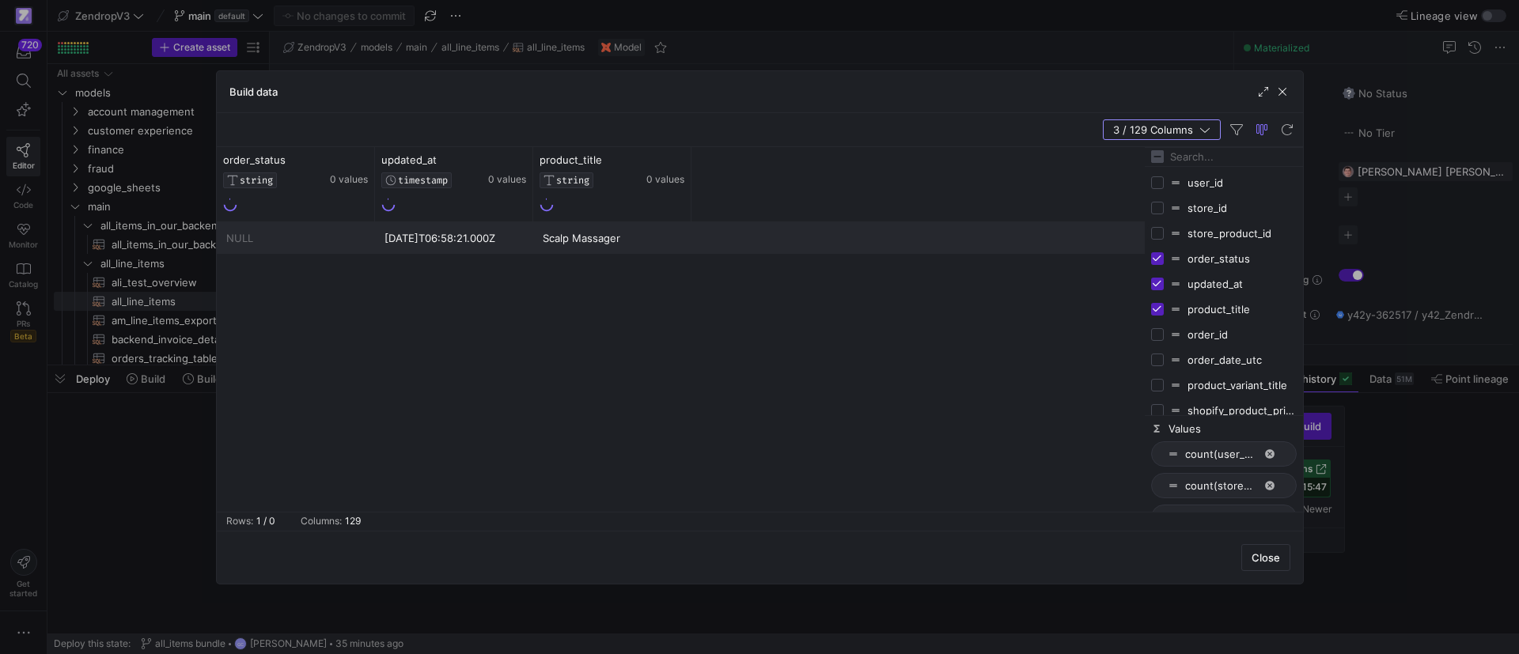
click at [1157, 230] on input "Press SPACE to toggle visibility (hidden)" at bounding box center [1157, 233] width 13 height 13
checkbox input "true"
click at [1157, 210] on input "Press SPACE to toggle visibility (hidden)" at bounding box center [1157, 208] width 13 height 13
checkbox input "true"
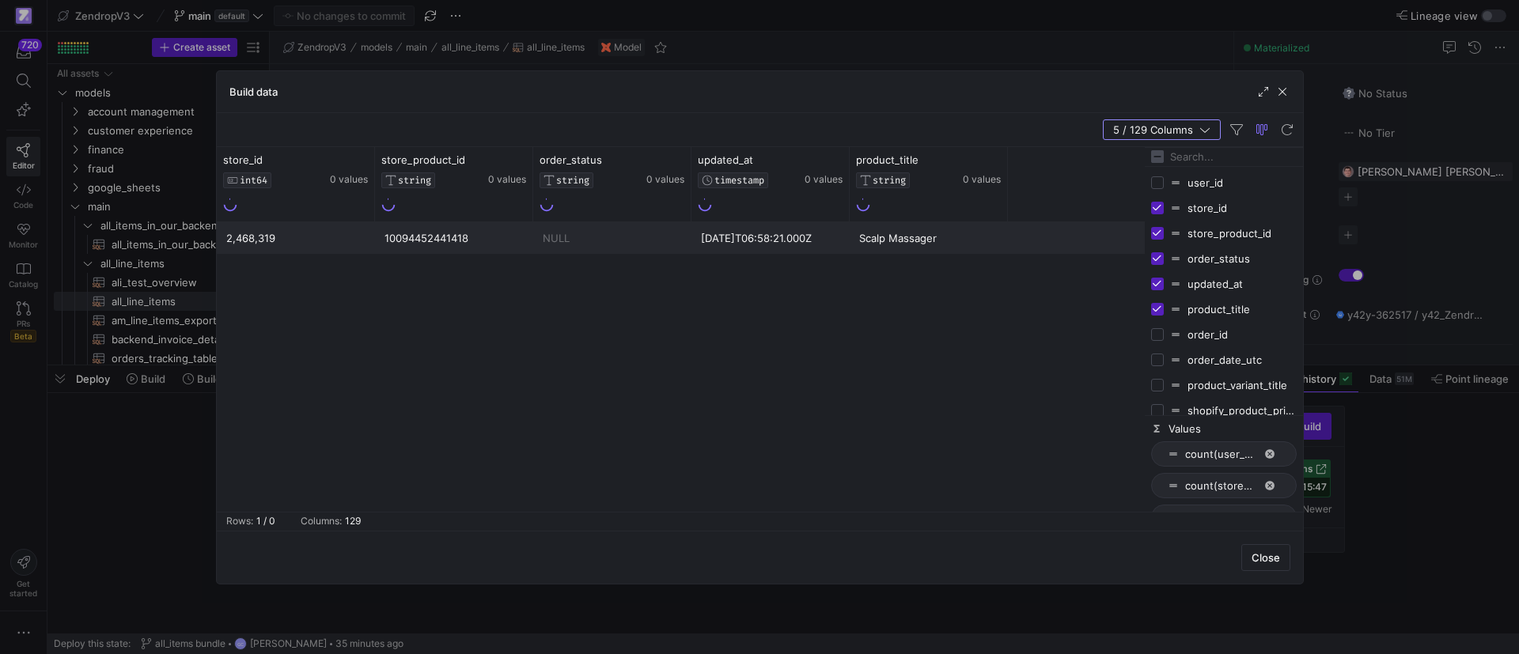
click at [1197, 154] on input "Filter Columns Input" at bounding box center [1233, 157] width 127 height 32
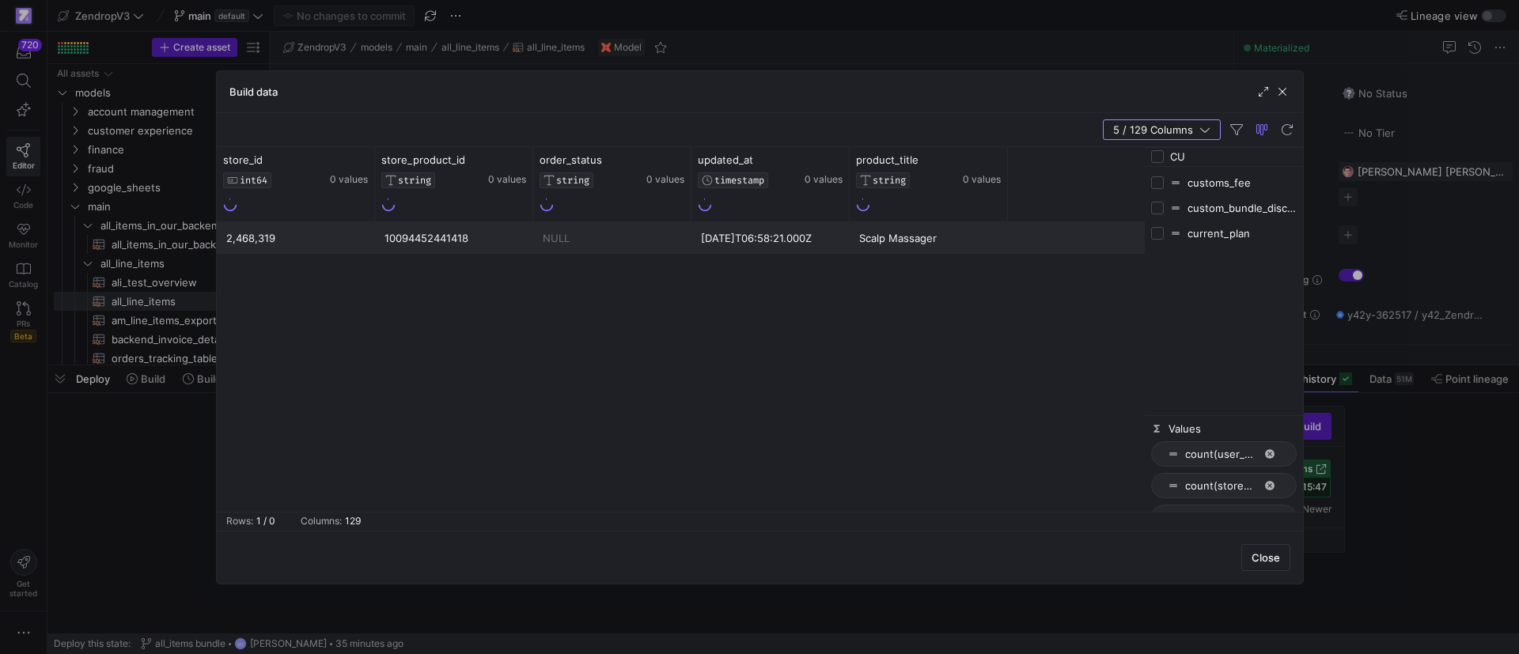
type input "CU"
click at [1159, 208] on input "Press SPACE to toggle visibility (hidden)" at bounding box center [1157, 208] width 13 height 13
checkbox input "true"
checkbox input "false"
click at [1103, 319] on div "Scalp Massager NULL [DATE]T06:58:21.000Z 10094452441418 2,468,319 0" at bounding box center [681, 367] width 928 height 290
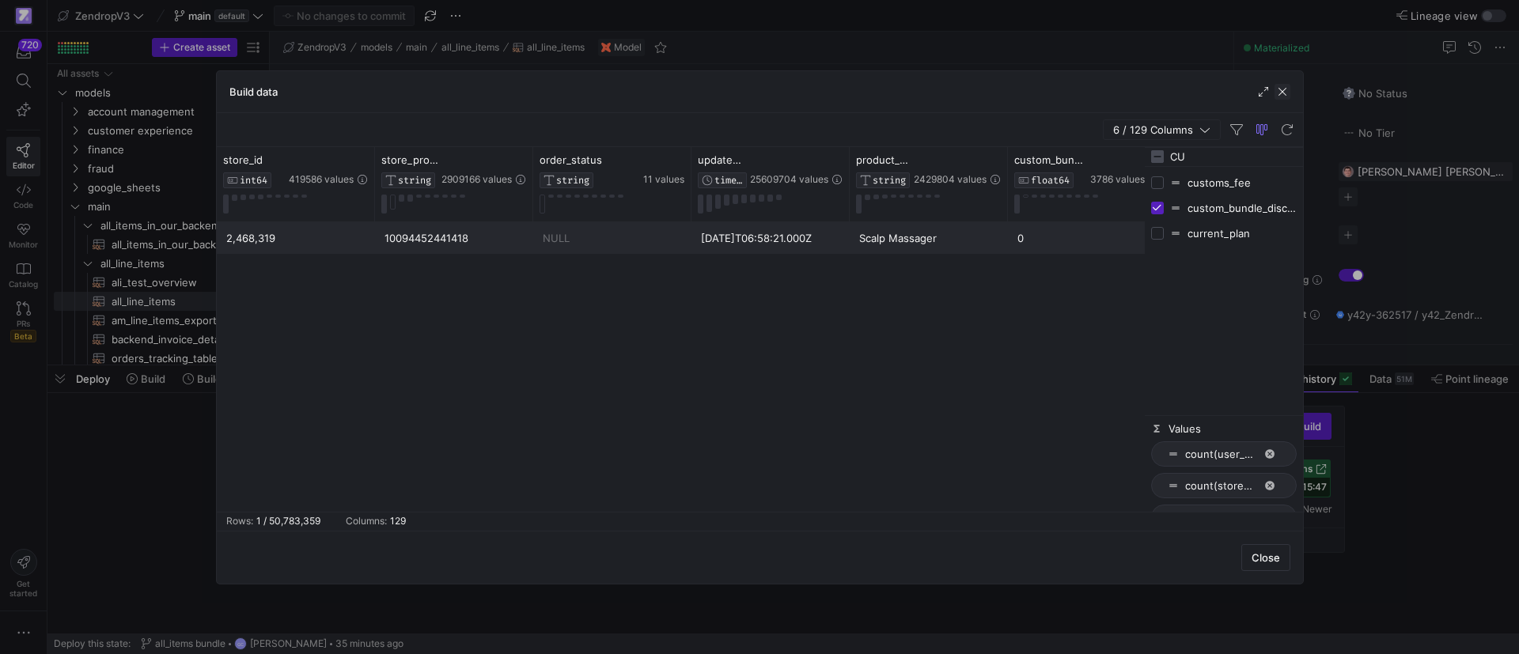
click at [1281, 89] on span "button" at bounding box center [1283, 92] width 16 height 16
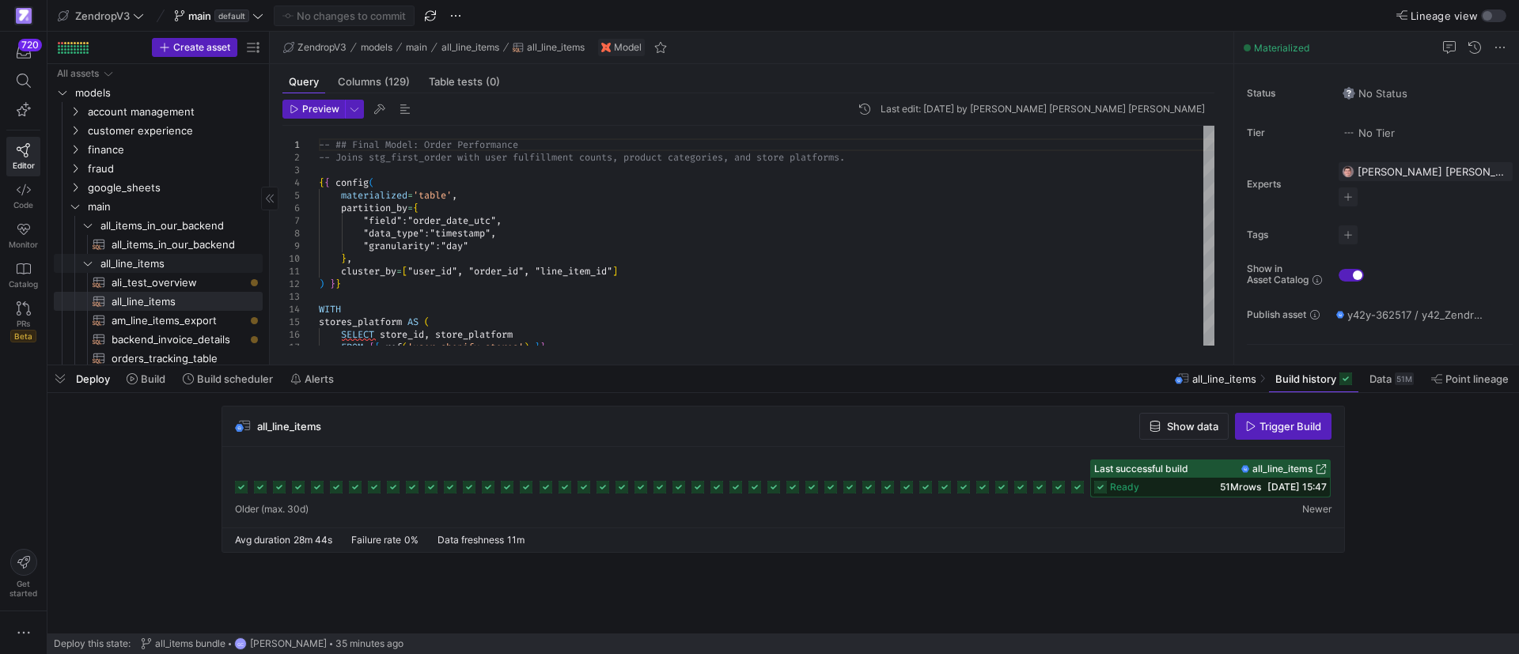
scroll to position [119, 0]
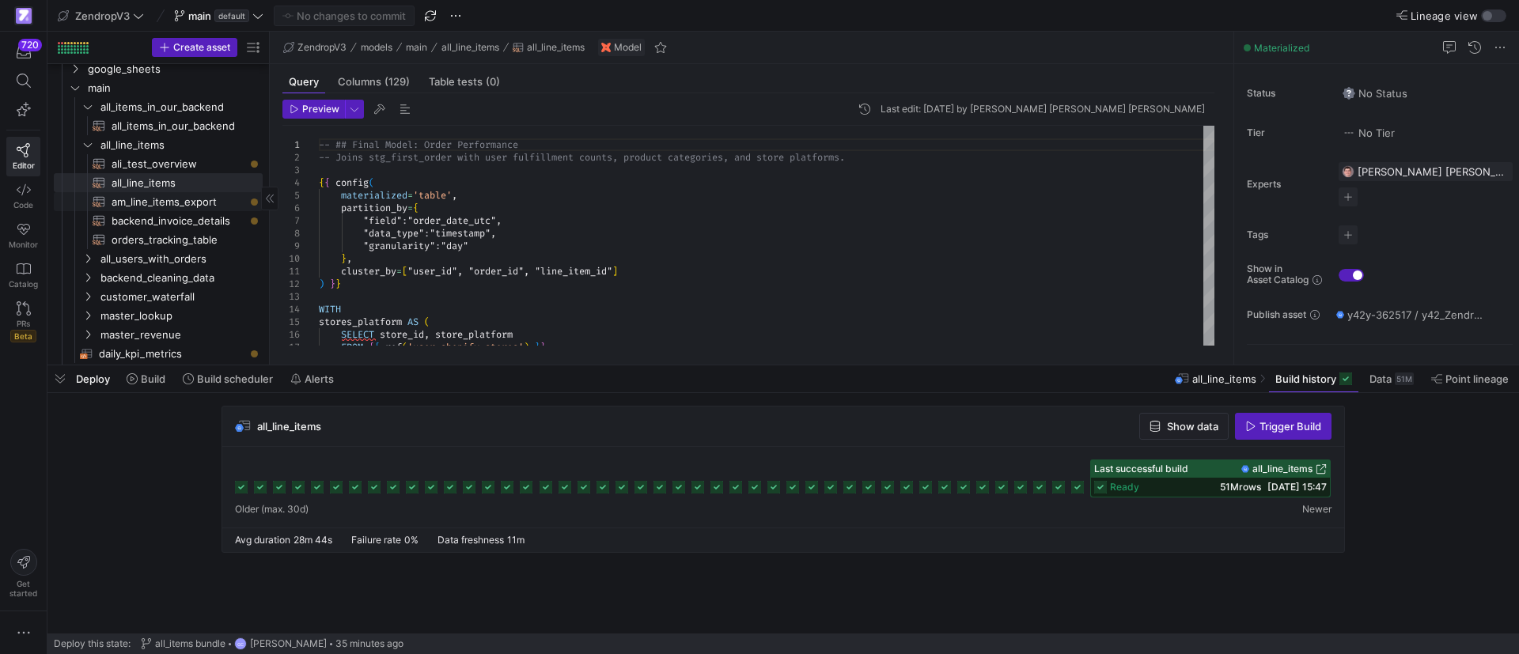
click at [158, 192] on link "am_line_items_export​​​​​​​​​​" at bounding box center [158, 201] width 209 height 19
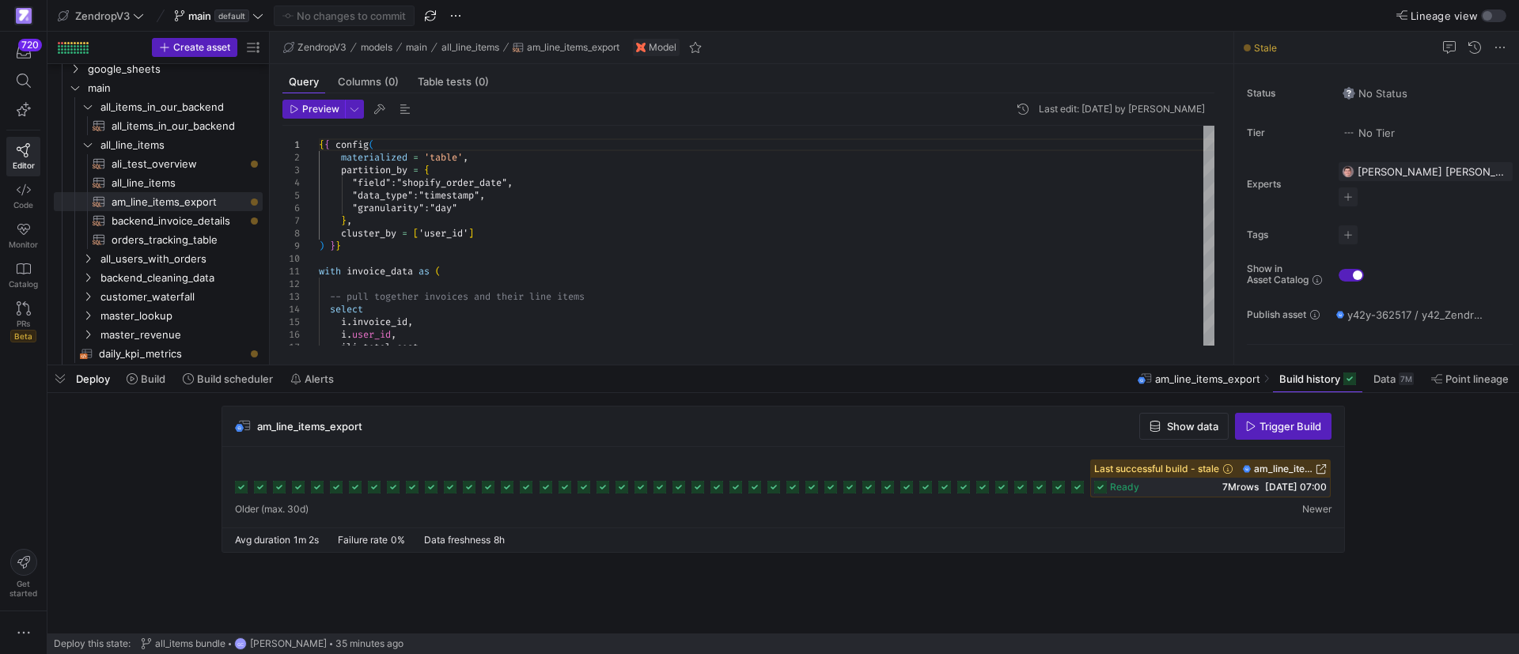
click at [1268, 426] on span "Trigger Build" at bounding box center [1290, 426] width 62 height 13
click at [179, 180] on span "all_line_items​​​​​​​​​​" at bounding box center [178, 183] width 133 height 18
click at [205, 199] on span "am_line_items_export​​​​​​​​​​" at bounding box center [178, 202] width 133 height 18
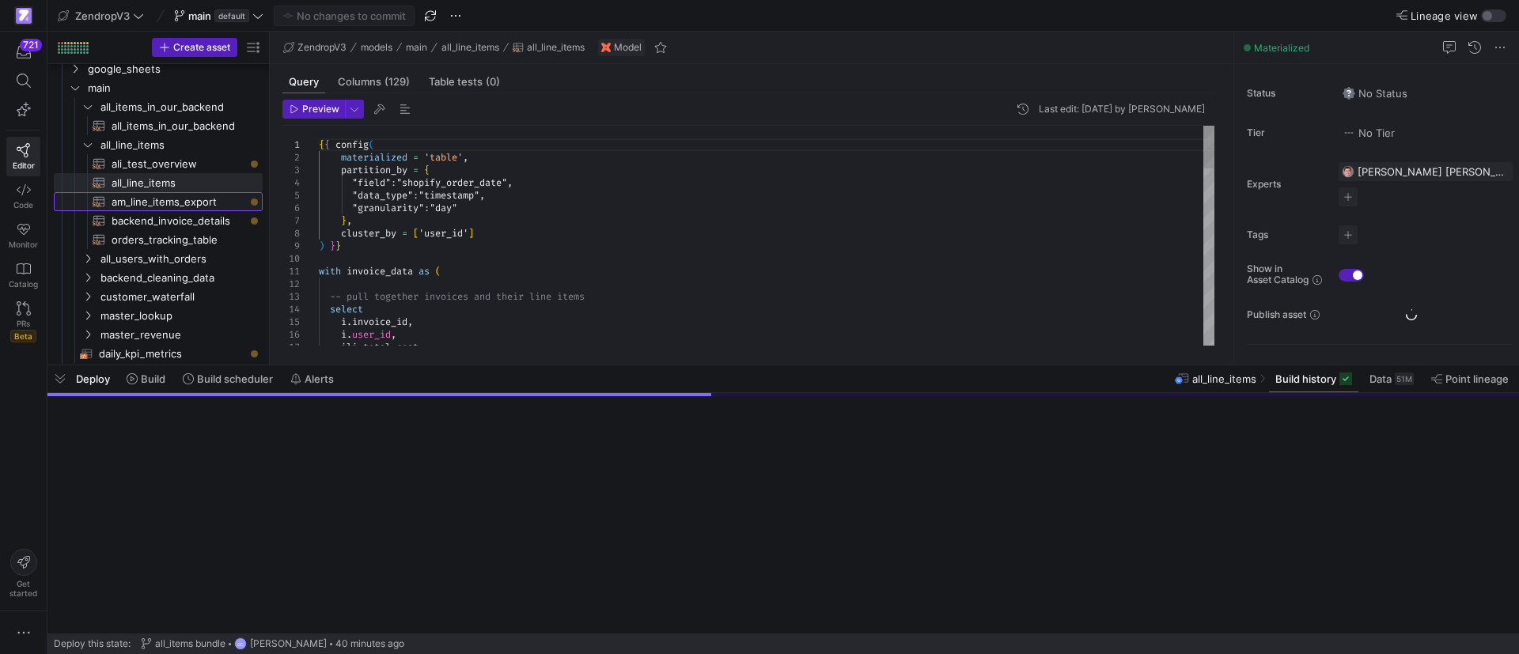
type textarea "{{ config( materialized = 'table', partition_by = { "field": "shopify_order_dat…"
